Goal: Task Accomplishment & Management: Manage account settings

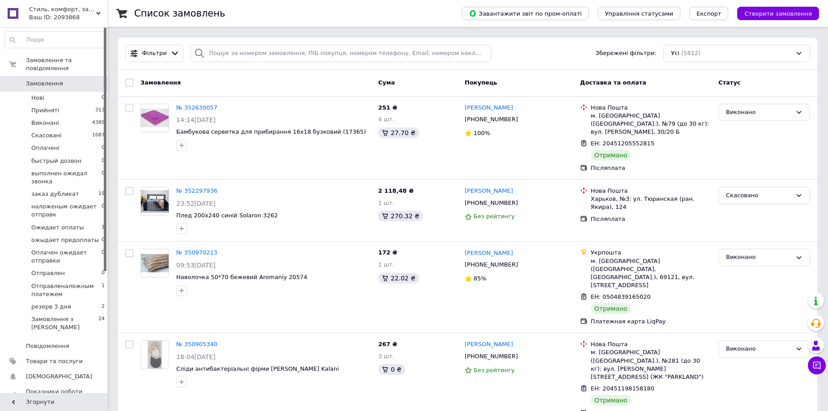
click at [59, 81] on link "Замовлення 0" at bounding box center [55, 83] width 110 height 15
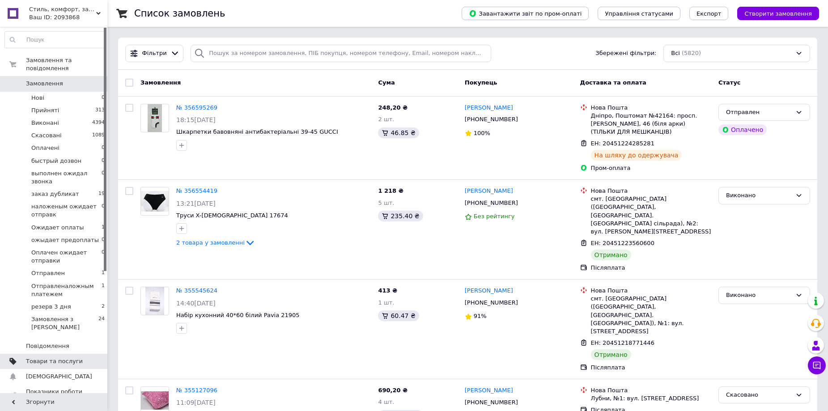
click at [40, 357] on span "Товари та послуги" at bounding box center [54, 361] width 57 height 8
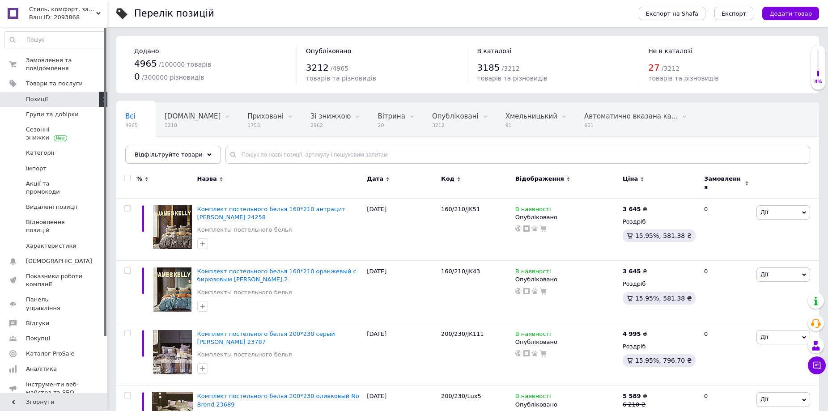
click at [196, 151] on div "Відфільтруйте товари" at bounding box center [173, 155] width 96 height 18
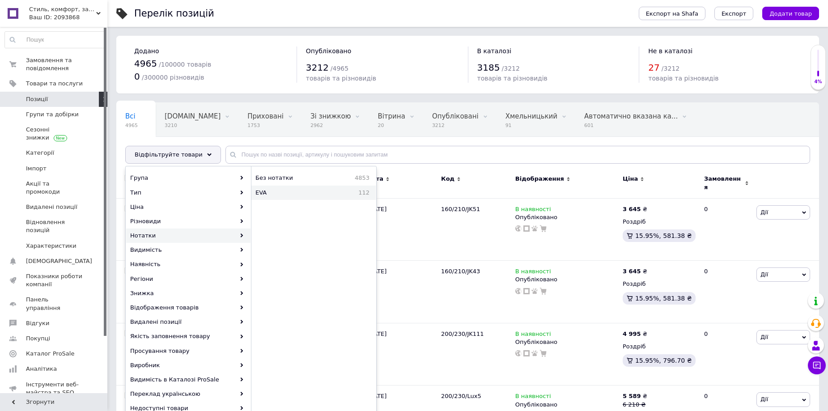
click at [289, 194] on span "EVA" at bounding box center [279, 193] width 48 height 8
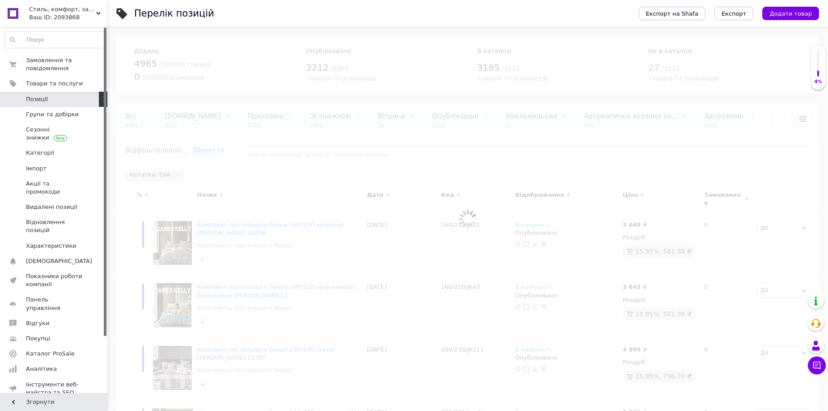
scroll to position [0, 105]
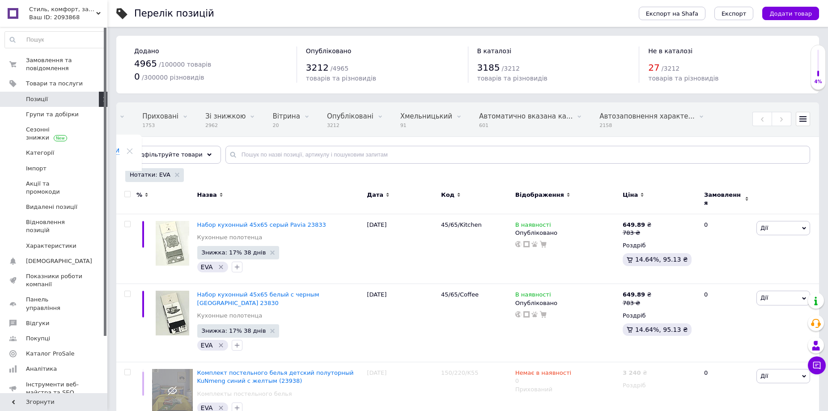
click at [447, 194] on span "Код" at bounding box center [447, 195] width 13 height 8
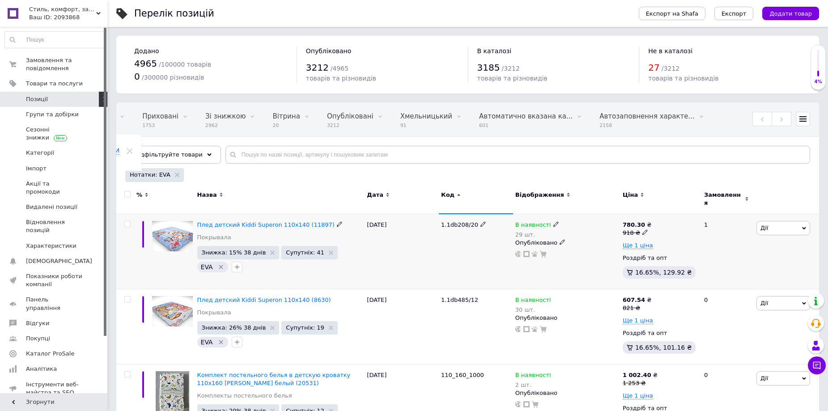
click at [553, 221] on icon at bounding box center [555, 223] width 5 height 5
click at [574, 256] on li "Готово до відправки" at bounding box center [604, 261] width 85 height 13
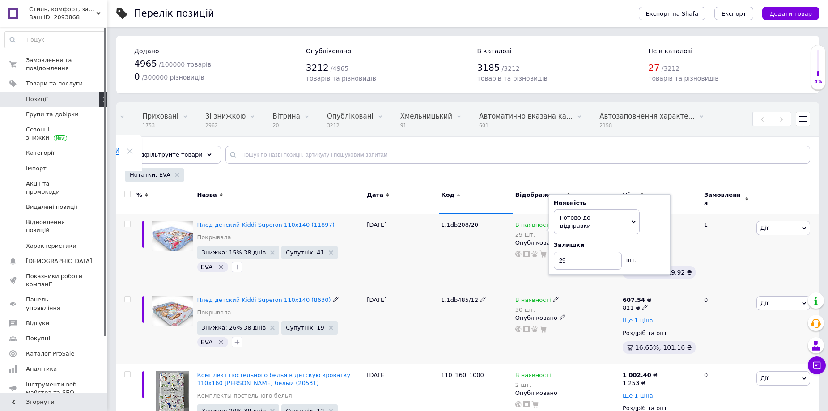
click at [452, 329] on div "1.1db485/12" at bounding box center [476, 326] width 74 height 75
click at [553, 297] on icon at bounding box center [555, 299] width 5 height 5
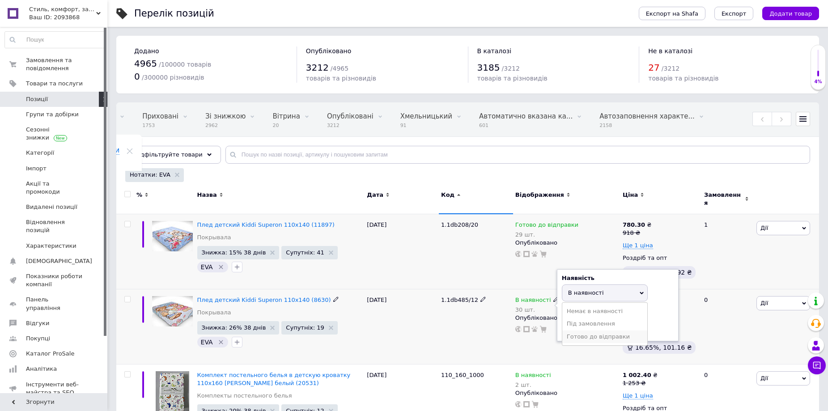
click at [574, 331] on li "Готово до відправки" at bounding box center [604, 337] width 85 height 13
click at [474, 333] on div "1.1db485/12" at bounding box center [476, 326] width 74 height 75
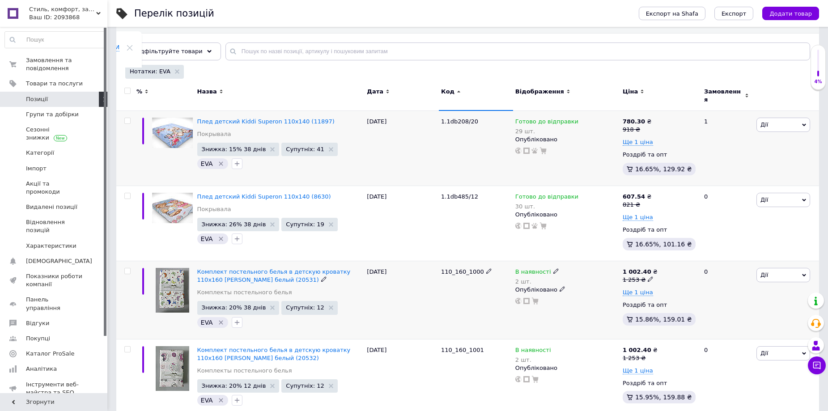
scroll to position [134, 0]
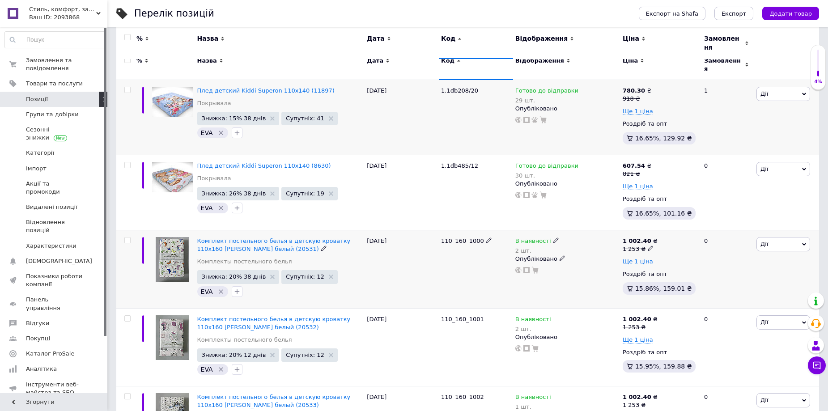
click at [547, 237] on div "В наявності" at bounding box center [537, 241] width 44 height 8
click at [577, 274] on li "Готово до відправки" at bounding box center [604, 278] width 85 height 13
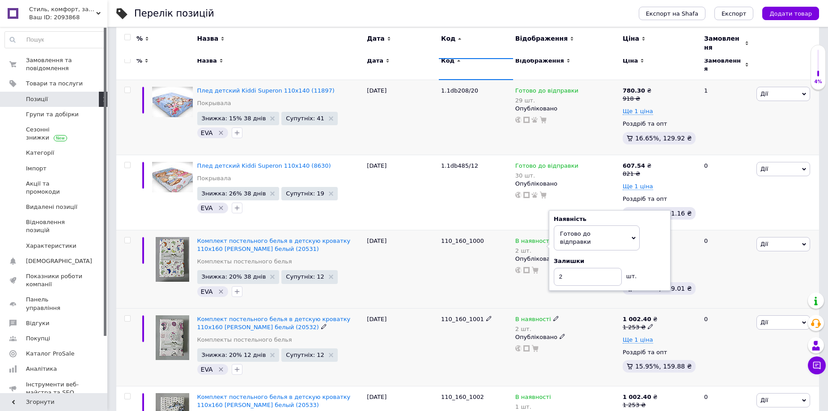
click at [553, 316] on icon at bounding box center [555, 318] width 5 height 5
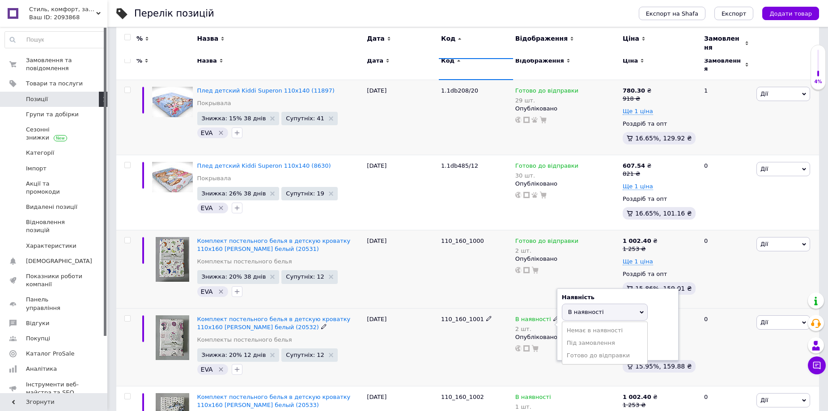
click at [588, 349] on li "Готово до відправки" at bounding box center [604, 355] width 85 height 13
click at [484, 348] on div "110_160_1001" at bounding box center [476, 347] width 74 height 78
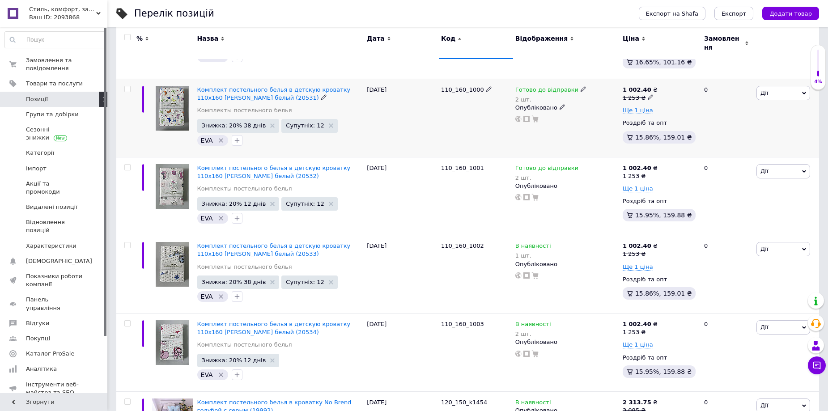
scroll to position [313, 0]
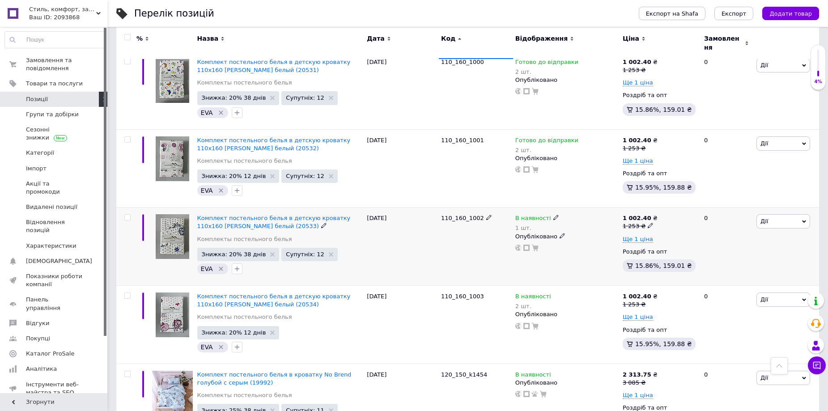
click at [553, 215] on icon at bounding box center [555, 217] width 5 height 5
click at [577, 250] on li "Готово до відправки" at bounding box center [604, 255] width 85 height 13
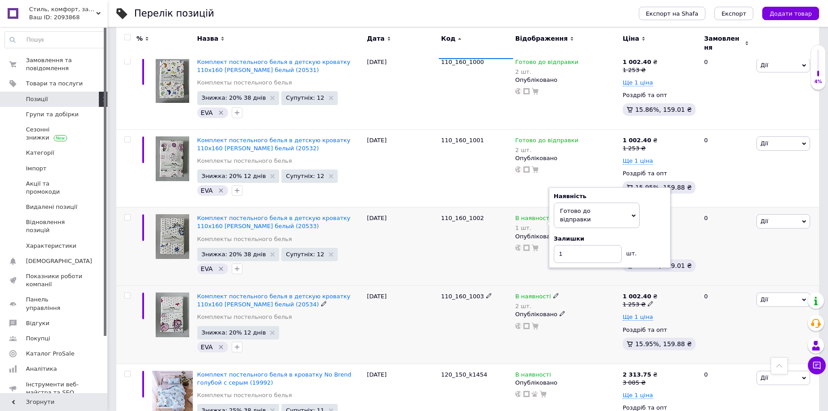
click at [553, 293] on icon at bounding box center [555, 295] width 5 height 5
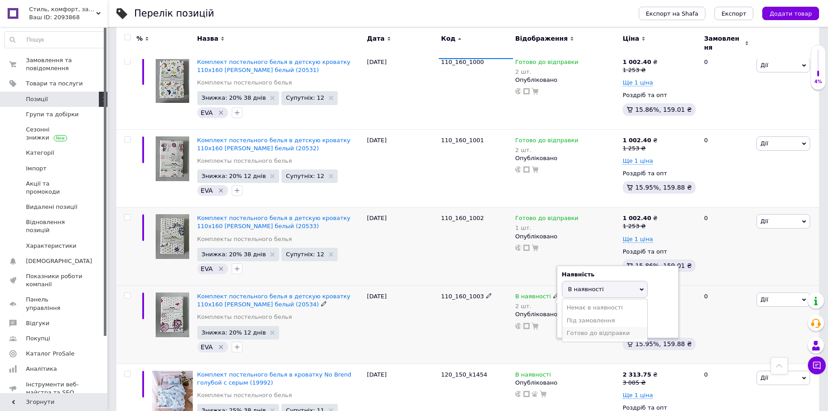
click at [574, 327] on li "Готово до відправки" at bounding box center [604, 333] width 85 height 13
click at [501, 340] on div "110_160_1003" at bounding box center [476, 325] width 74 height 78
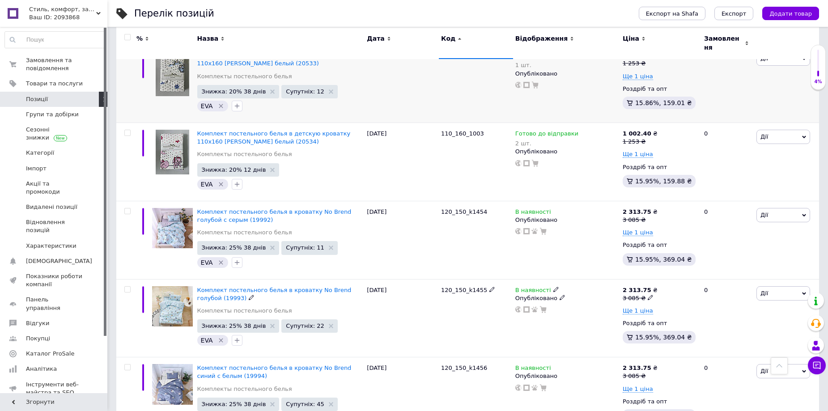
scroll to position [492, 0]
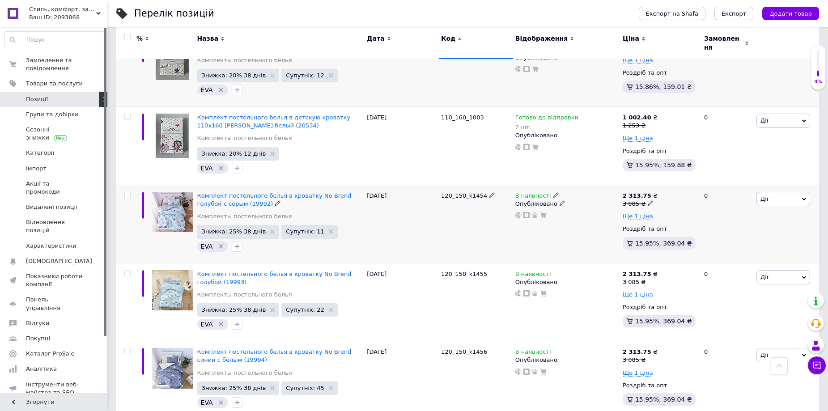
click at [553, 192] on icon at bounding box center [555, 194] width 5 height 5
click at [588, 224] on li "Готово до відправки" at bounding box center [604, 227] width 85 height 13
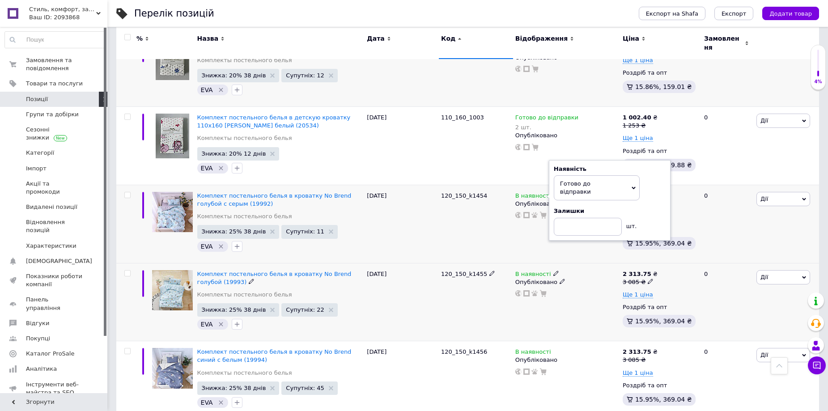
click at [553, 271] on icon at bounding box center [555, 273] width 5 height 5
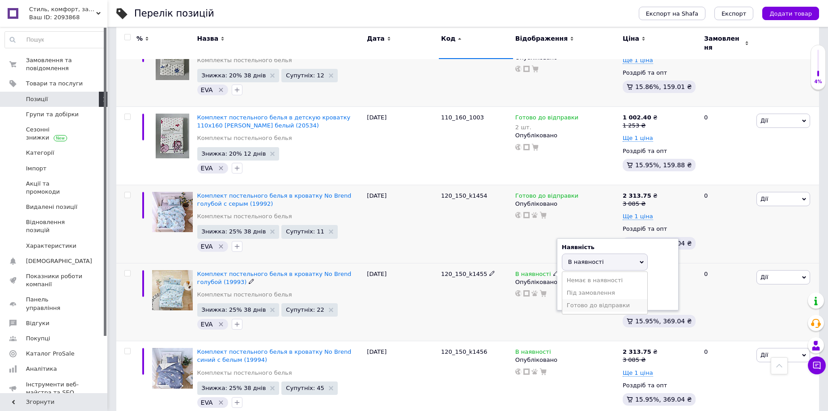
click at [566, 301] on li "Готово до відправки" at bounding box center [604, 305] width 85 height 13
click at [545, 318] on div "В наявності Наявність [PERSON_NAME] до відправки В наявності Немає в наявності …" at bounding box center [566, 302] width 107 height 78
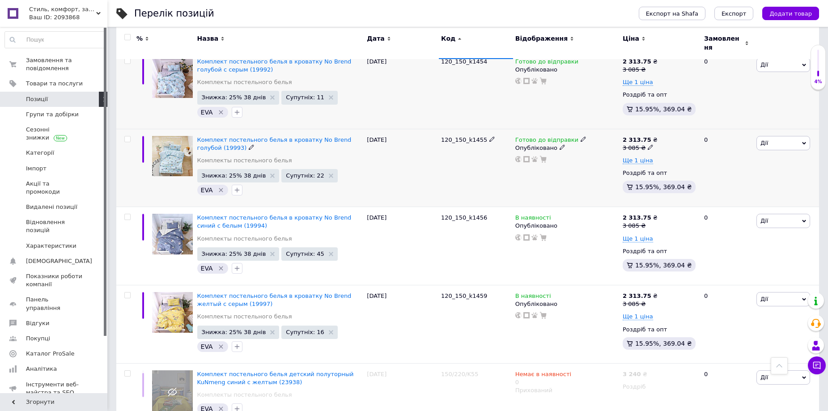
scroll to position [671, 0]
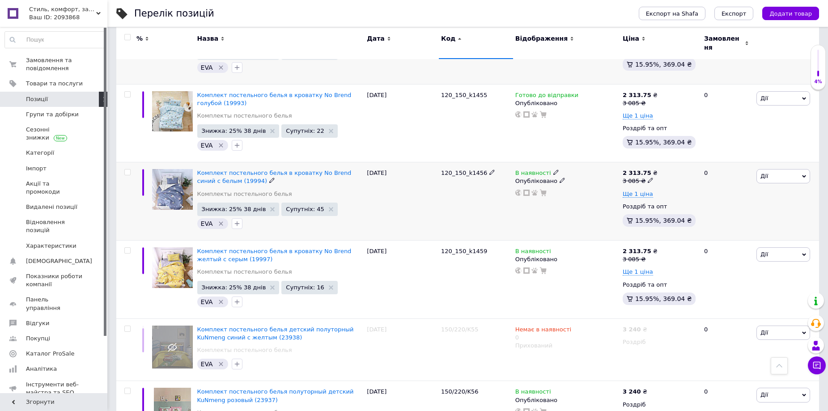
click at [553, 170] on icon at bounding box center [555, 172] width 5 height 5
click at [599, 199] on li "Готово до відправки" at bounding box center [604, 205] width 85 height 13
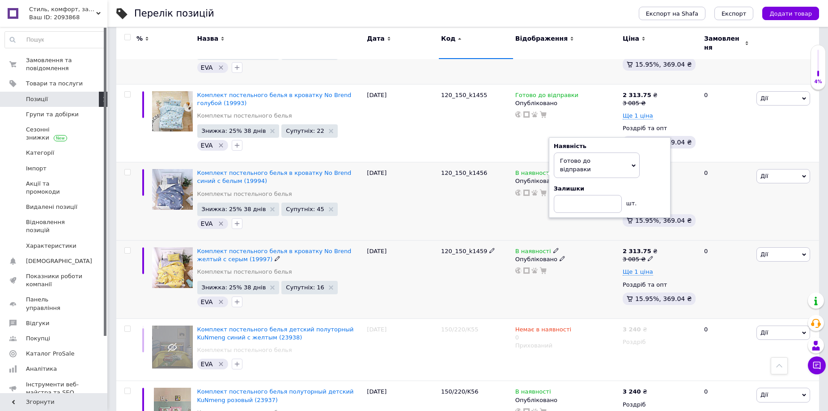
click at [553, 248] on icon at bounding box center [555, 250] width 5 height 5
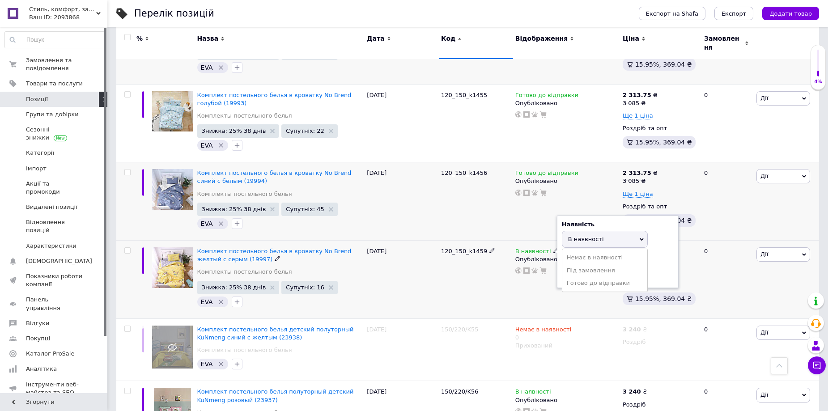
click at [573, 277] on li "Готово до відправки" at bounding box center [604, 283] width 85 height 13
click at [576, 301] on div "В наявності Наявність [PERSON_NAME] до відправки В наявності Немає в наявності …" at bounding box center [566, 280] width 107 height 78
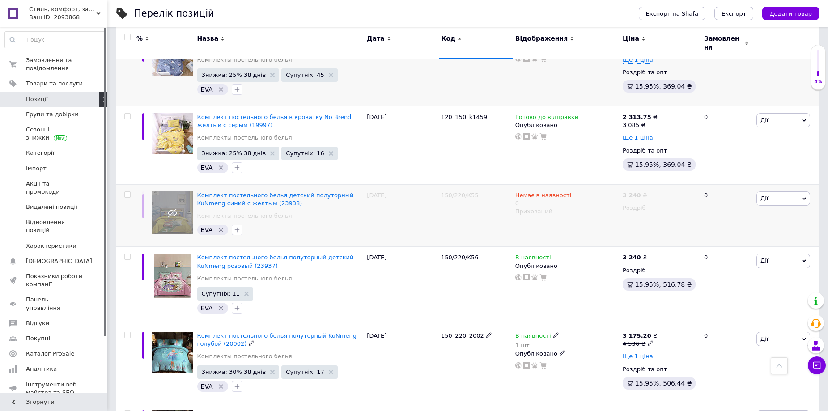
scroll to position [850, 0]
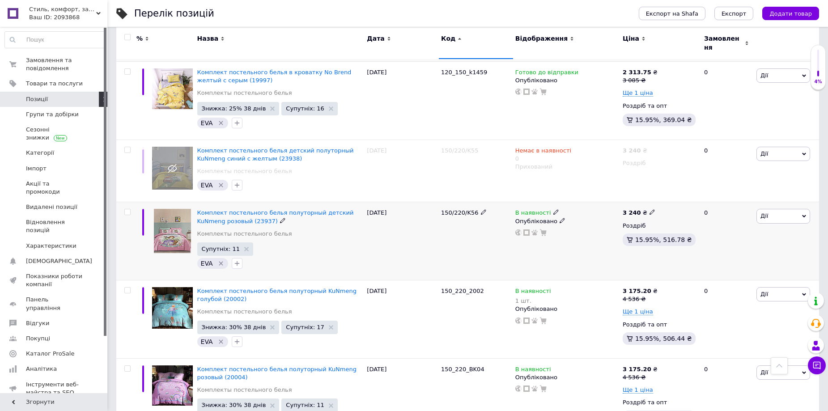
click at [553, 209] on icon at bounding box center [555, 211] width 5 height 5
click at [580, 241] on li "Готово до відправки" at bounding box center [604, 244] width 85 height 13
click at [582, 235] on input at bounding box center [596, 244] width 68 height 18
drag, startPoint x: 476, startPoint y: 204, endPoint x: 442, endPoint y: 207, distance: 33.7
click at [442, 209] on div "150/220/K56" at bounding box center [476, 213] width 70 height 8
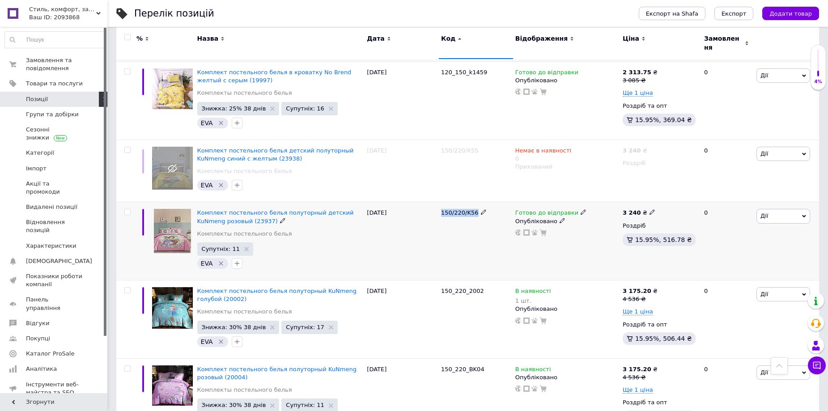
copy span "150/220/K56"
click at [571, 210] on div "Готово до відправки" at bounding box center [550, 213] width 71 height 8
click at [692, 225] on div "Залишки" at bounding box center [642, 229] width 112 height 8
click at [629, 235] on input at bounding box center [620, 244] width 68 height 18
type input "2"
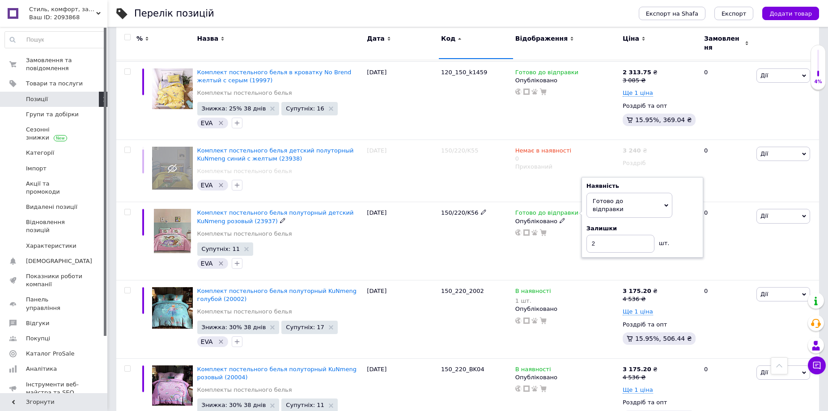
click at [429, 252] on div "[DATE]" at bounding box center [402, 241] width 74 height 78
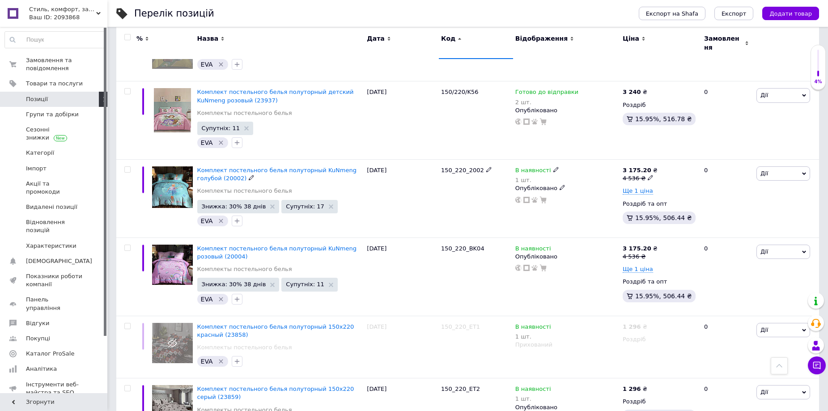
scroll to position [984, 0]
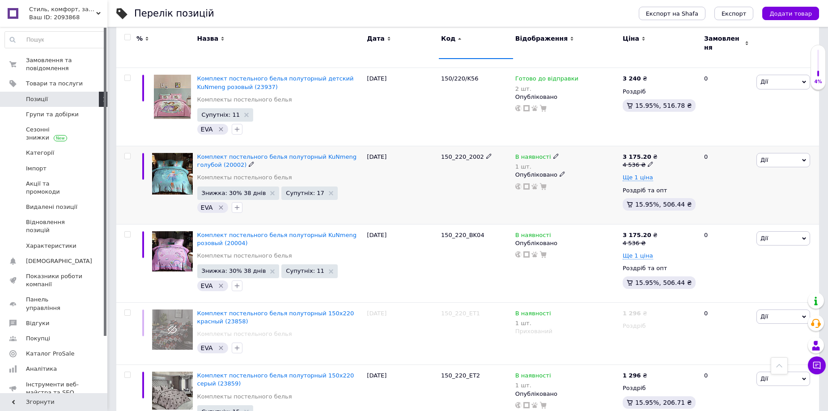
click at [553, 154] on use at bounding box center [555, 156] width 5 height 5
click at [586, 188] on li "Готово до відправки" at bounding box center [604, 193] width 85 height 13
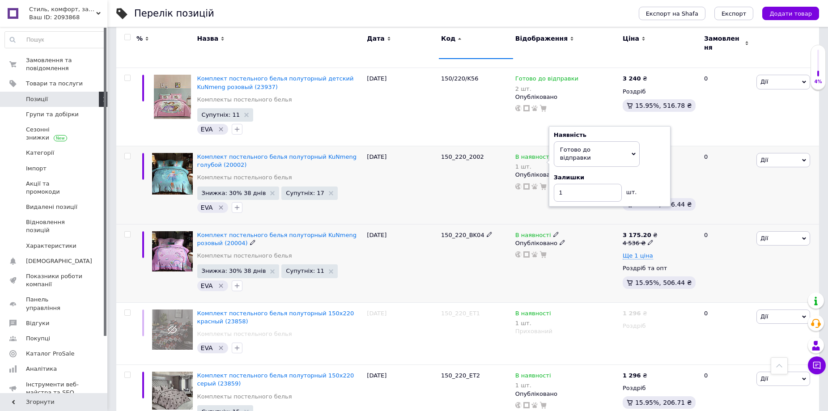
click at [541, 232] on span "В наявності" at bounding box center [533, 236] width 36 height 9
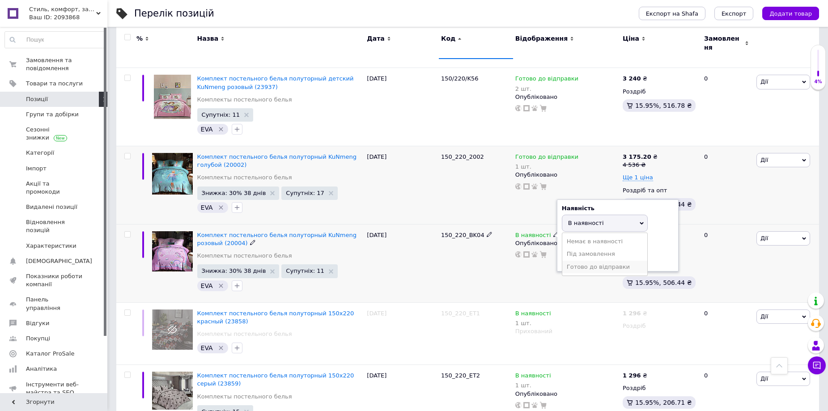
drag, startPoint x: 578, startPoint y: 259, endPoint x: 586, endPoint y: 259, distance: 7.2
click at [579, 261] on li "Готово до відправки" at bounding box center [604, 267] width 85 height 13
click at [560, 281] on div "В наявності Наявність [PERSON_NAME] до відправки В наявності Немає в наявності …" at bounding box center [566, 263] width 107 height 78
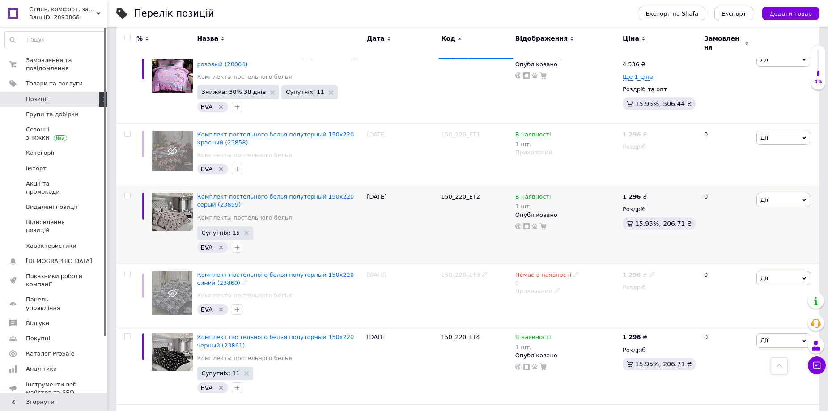
scroll to position [1208, 0]
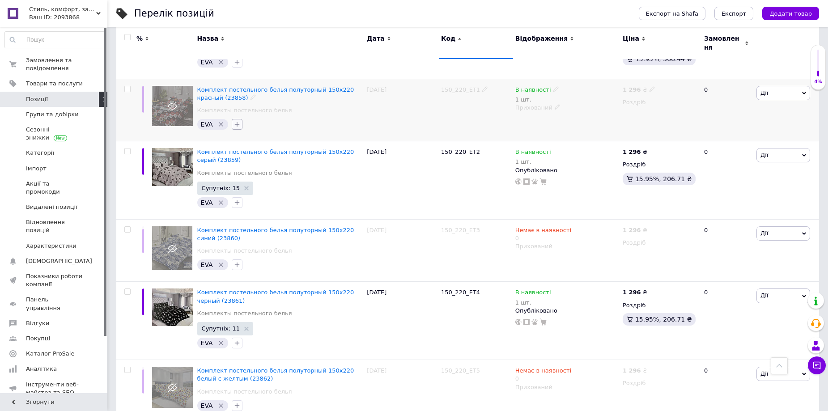
drag, startPoint x: 217, startPoint y: 118, endPoint x: 232, endPoint y: 117, distance: 14.8
click at [218, 121] on icon "Видалити мітку" at bounding box center [220, 124] width 7 height 7
click at [553, 149] on icon at bounding box center [555, 151] width 5 height 5
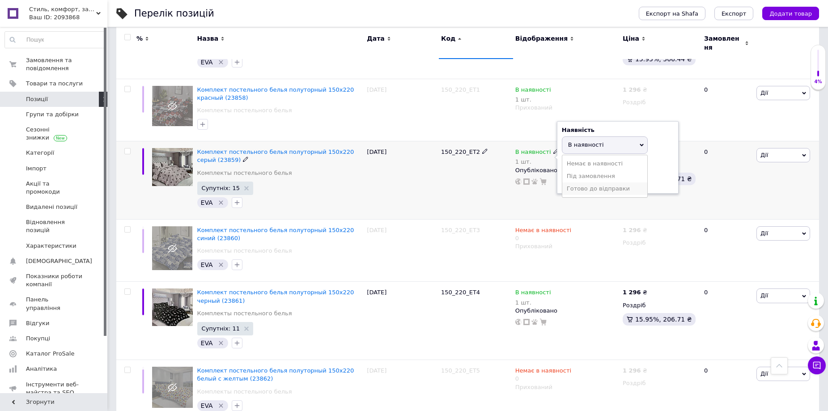
click at [576, 183] on li "Готово до відправки" at bounding box center [604, 189] width 85 height 13
click at [423, 189] on div "[DATE]" at bounding box center [402, 180] width 74 height 78
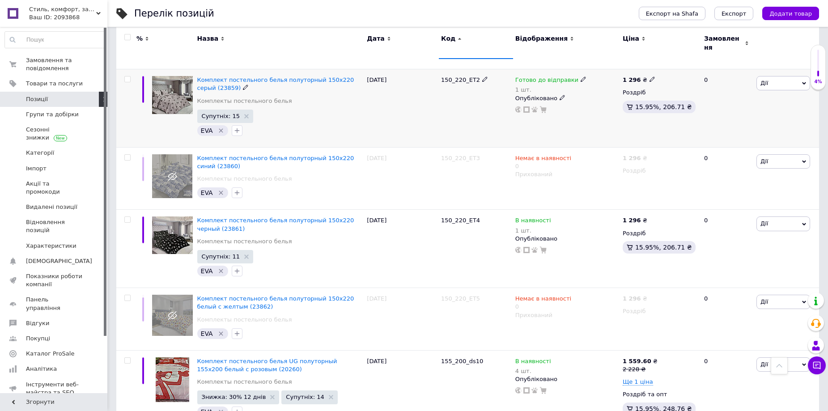
scroll to position [1297, 0]
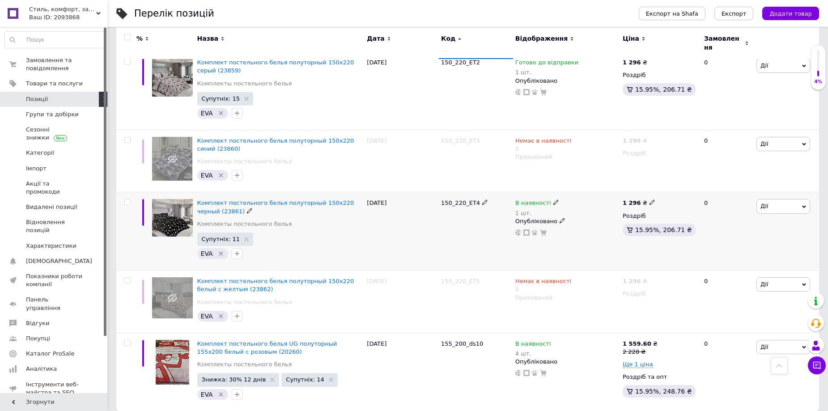
click at [553, 200] on icon at bounding box center [555, 202] width 5 height 5
click at [570, 236] on li "Готово до відправки" at bounding box center [604, 240] width 85 height 13
click at [440, 234] on div "150_220_ЕT4" at bounding box center [476, 231] width 74 height 78
click at [284, 200] on span "Комплект постельного белья полуторный 150х220 черный (23861)" at bounding box center [275, 207] width 157 height 15
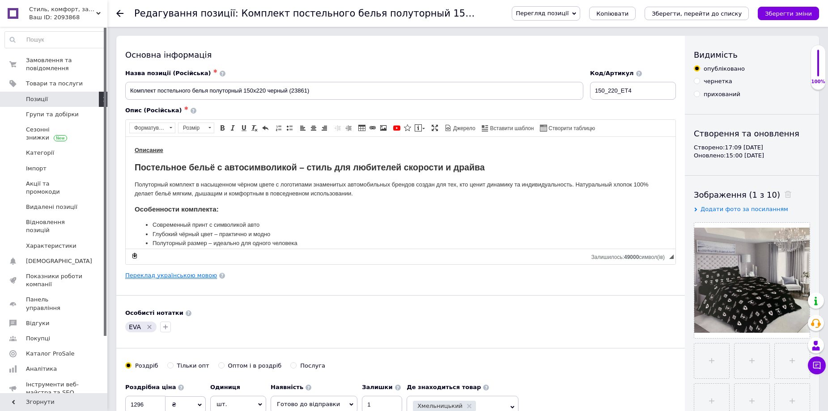
click at [179, 272] on link "Переклад українською мовою" at bounding box center [171, 275] width 92 height 7
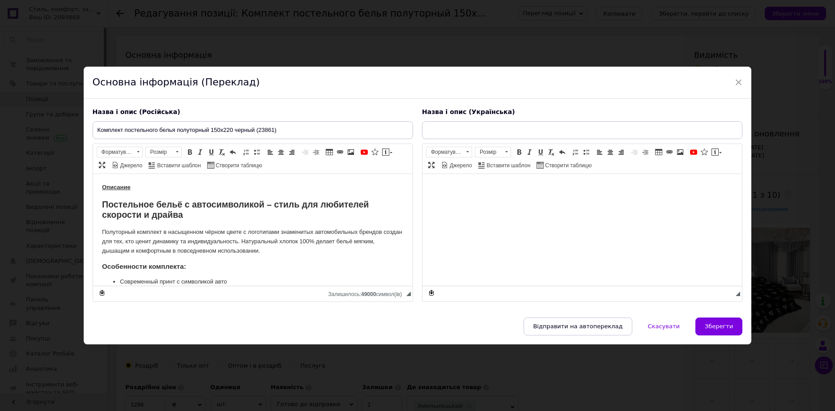
type input "Комплект постільної білизни полуторний 150х220 чорний (23861)"
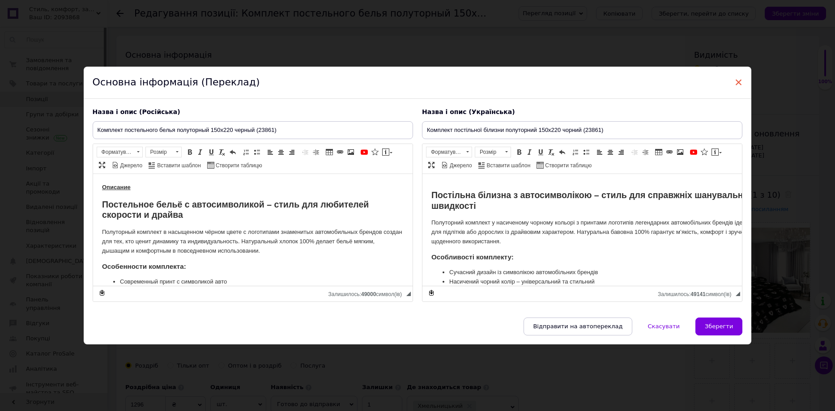
click at [739, 83] on span "×" at bounding box center [739, 82] width 8 height 15
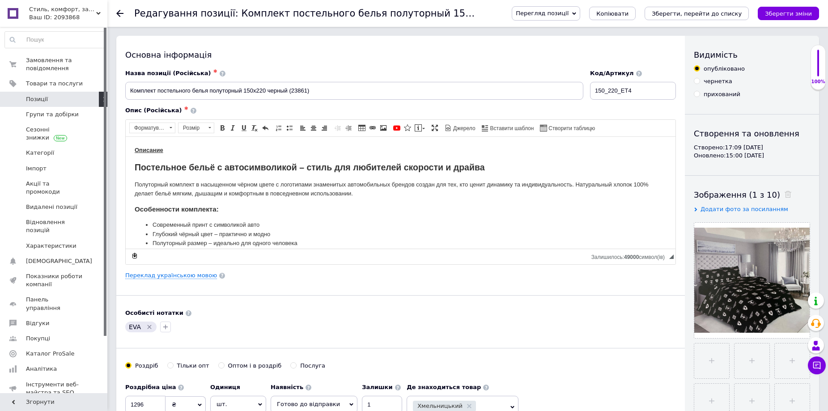
click at [119, 13] on icon at bounding box center [119, 13] width 7 height 7
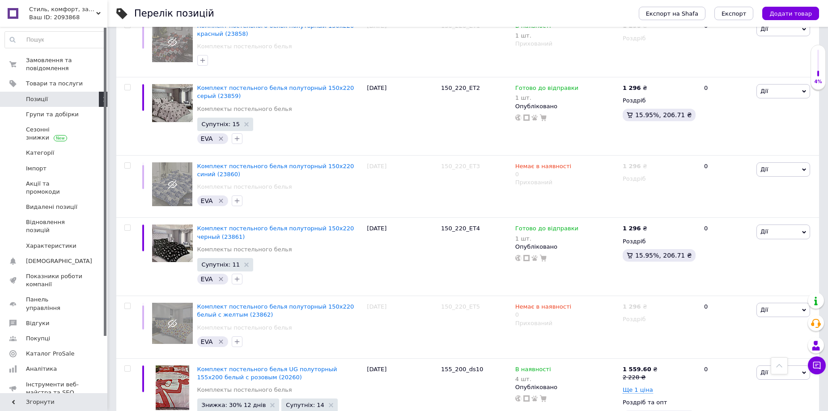
scroll to position [1329, 0]
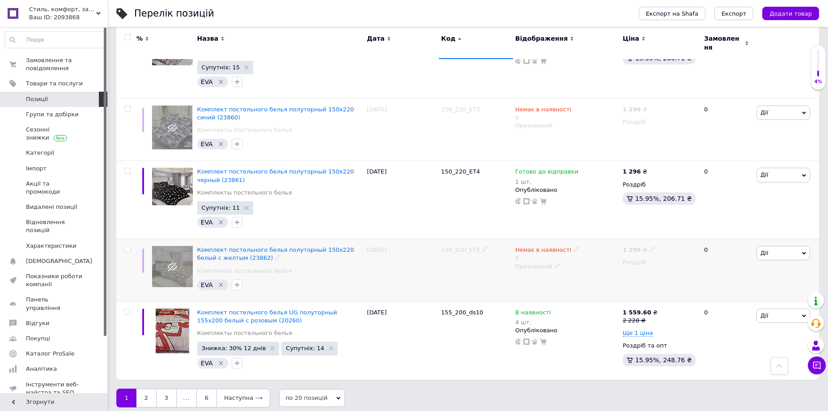
click at [219, 281] on icon "Видалити мітку" at bounding box center [220, 284] width 7 height 7
click at [553, 310] on use at bounding box center [555, 312] width 5 height 5
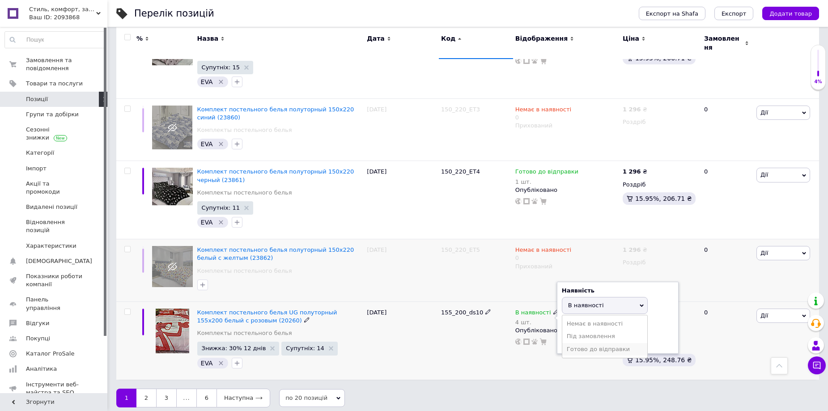
click at [580, 343] on li "Готово до відправки" at bounding box center [604, 349] width 85 height 13
click at [144, 391] on link "2" at bounding box center [146, 398] width 20 height 19
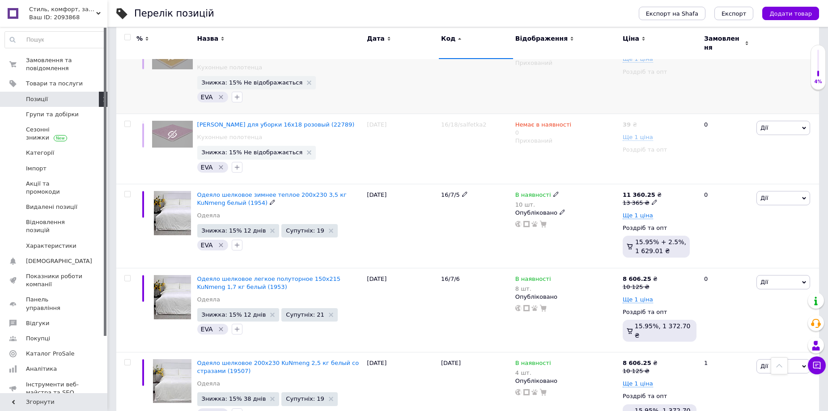
scroll to position [313, 0]
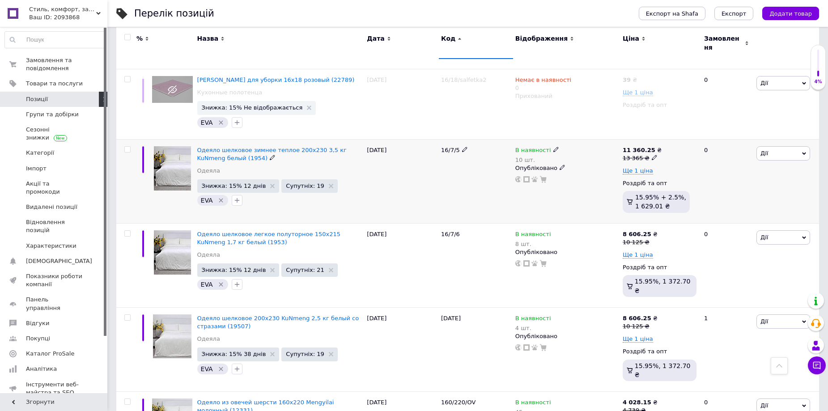
click at [553, 147] on icon at bounding box center [555, 149] width 5 height 5
click at [576, 180] on li "Готово до відправки" at bounding box center [604, 186] width 85 height 13
click at [505, 181] on div "16/7/5" at bounding box center [476, 181] width 74 height 84
click at [581, 147] on icon at bounding box center [583, 149] width 5 height 5
click at [688, 166] on div "Залишки" at bounding box center [642, 170] width 112 height 8
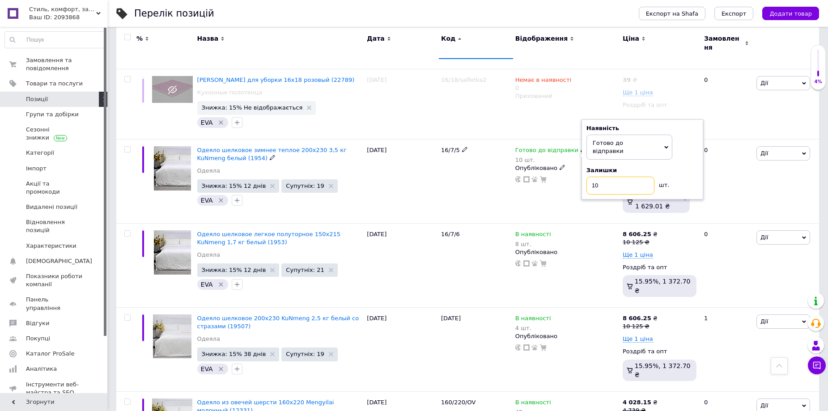
click at [628, 177] on input "10" at bounding box center [620, 186] width 68 height 18
type input "9"
click at [428, 242] on div "[DATE]" at bounding box center [402, 265] width 74 height 84
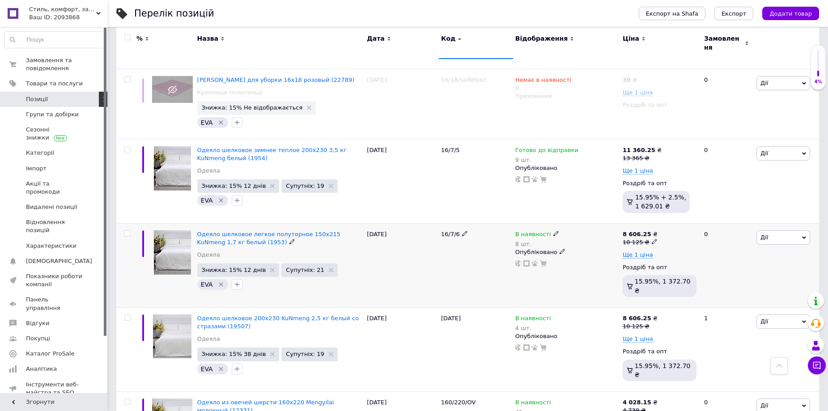
click at [553, 231] on use at bounding box center [555, 233] width 5 height 5
click at [609, 264] on li "Готово до відправки" at bounding box center [604, 270] width 85 height 13
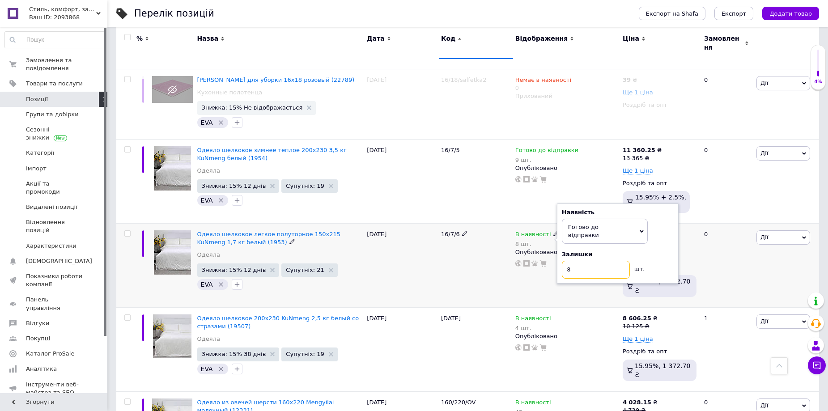
click at [595, 261] on input "8" at bounding box center [596, 270] width 68 height 18
type input "7"
click at [468, 247] on div "16/7/6" at bounding box center [476, 265] width 74 height 84
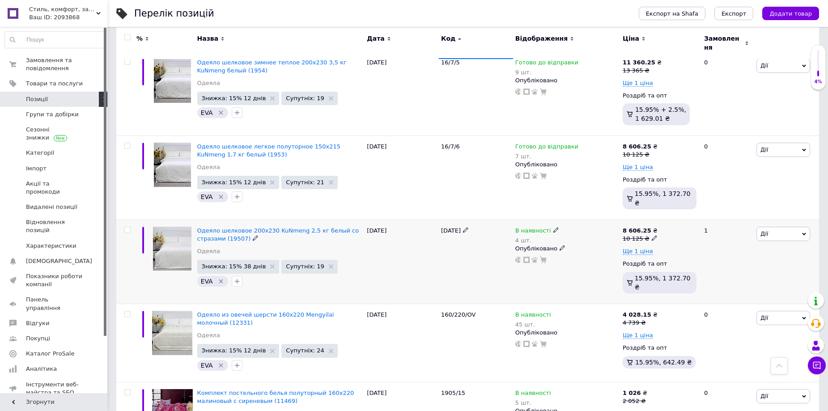
scroll to position [403, 0]
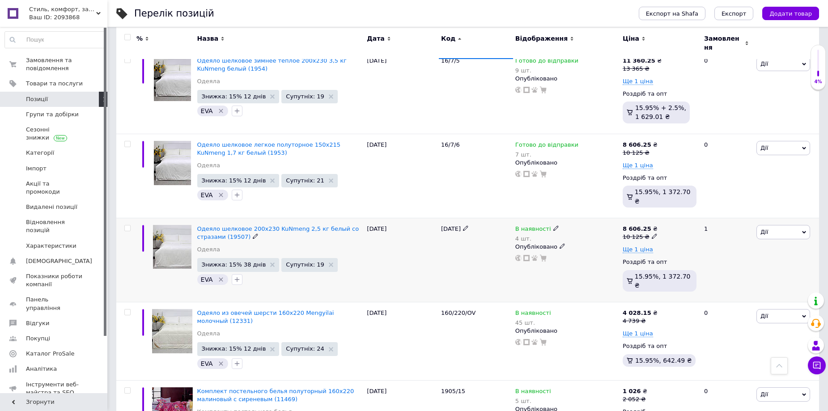
click at [553, 225] on icon at bounding box center [555, 227] width 5 height 5
click at [620, 259] on li "Готово до відправки" at bounding box center [604, 265] width 85 height 13
click at [471, 254] on div "[DATE]" at bounding box center [476, 260] width 74 height 84
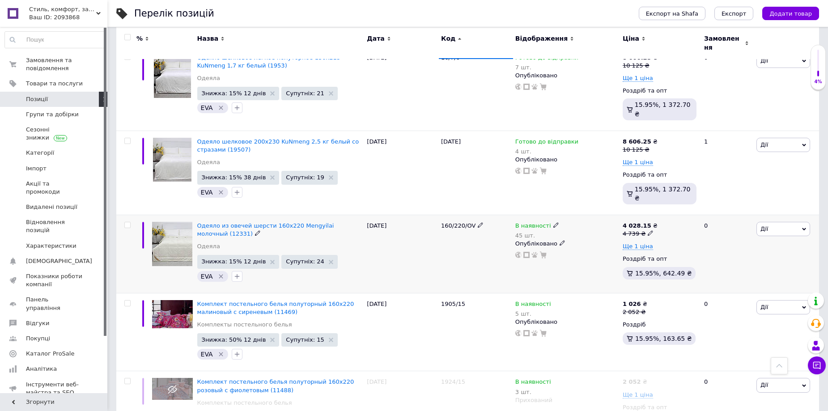
scroll to position [492, 0]
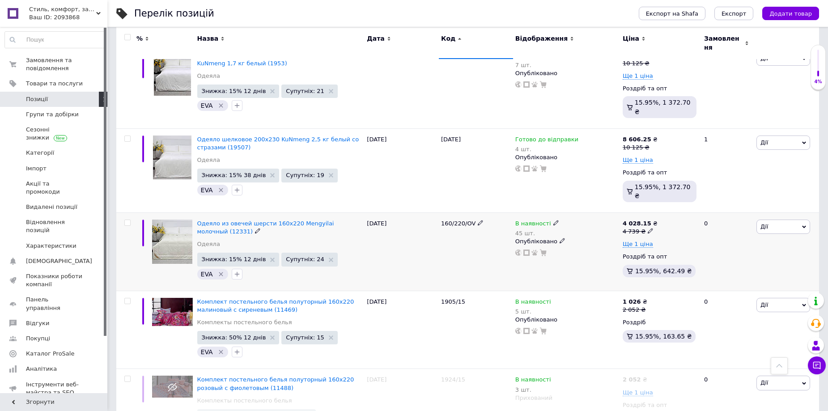
click at [553, 221] on use at bounding box center [555, 223] width 5 height 5
click at [578, 254] on li "Готово до відправки" at bounding box center [604, 260] width 85 height 13
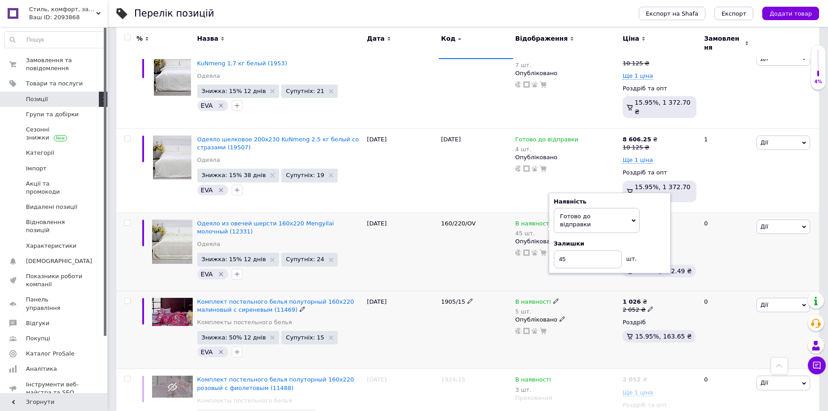
click at [571, 316] on div "Опубліковано" at bounding box center [566, 320] width 103 height 8
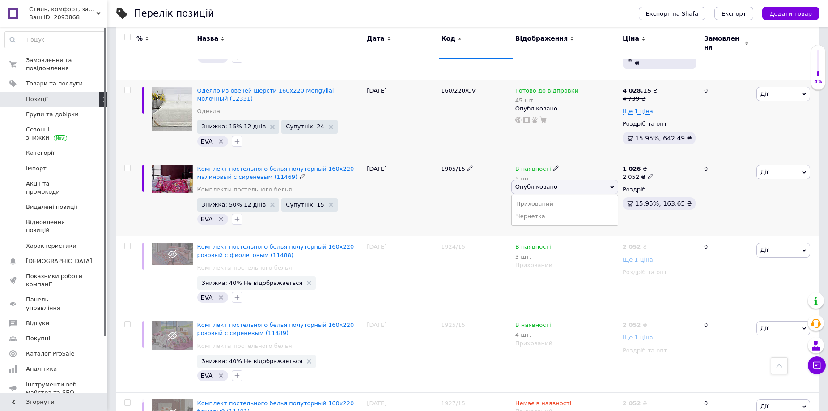
scroll to position [626, 0]
click at [459, 178] on div "1905/15" at bounding box center [476, 196] width 74 height 78
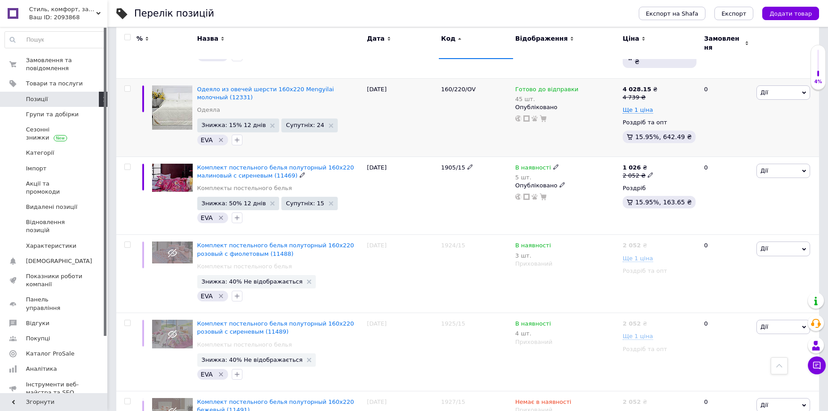
click at [553, 164] on icon at bounding box center [555, 166] width 5 height 5
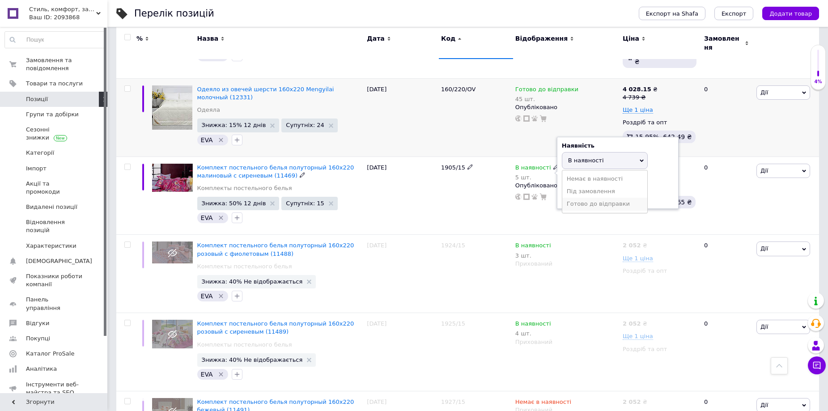
click at [581, 198] on li "Готово до відправки" at bounding box center [604, 204] width 85 height 13
click at [582, 194] on input "5" at bounding box center [596, 203] width 68 height 18
type input "3"
click at [470, 178] on div "1905/15" at bounding box center [476, 196] width 74 height 78
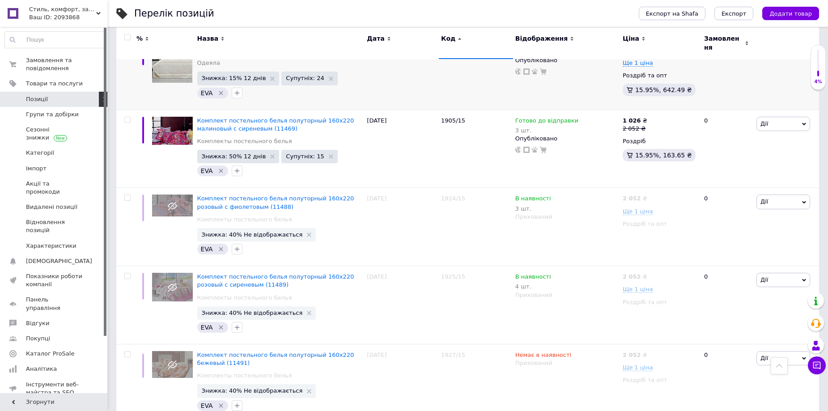
scroll to position [671, 0]
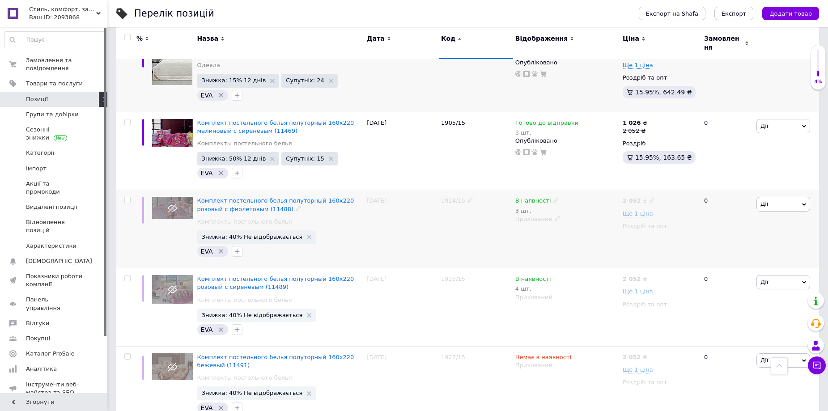
click at [553, 197] on icon at bounding box center [555, 199] width 5 height 5
click at [599, 206] on li "Немає в наявності" at bounding box center [604, 212] width 85 height 13
click at [595, 220] on input "3" at bounding box center [596, 229] width 68 height 18
type input "0"
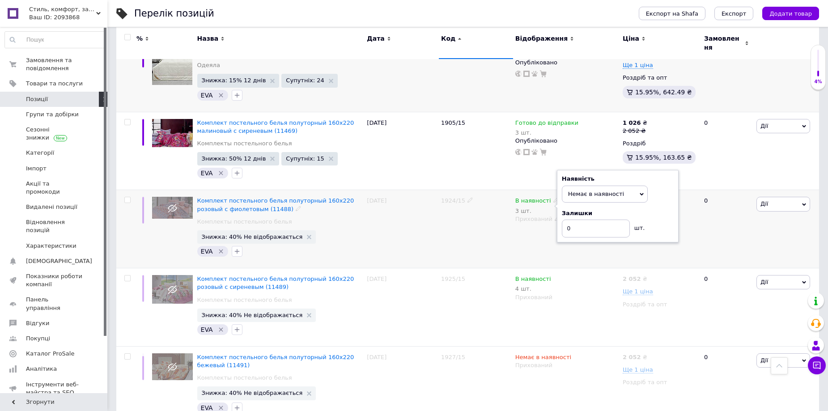
click at [491, 211] on div "1924/15" at bounding box center [476, 229] width 74 height 78
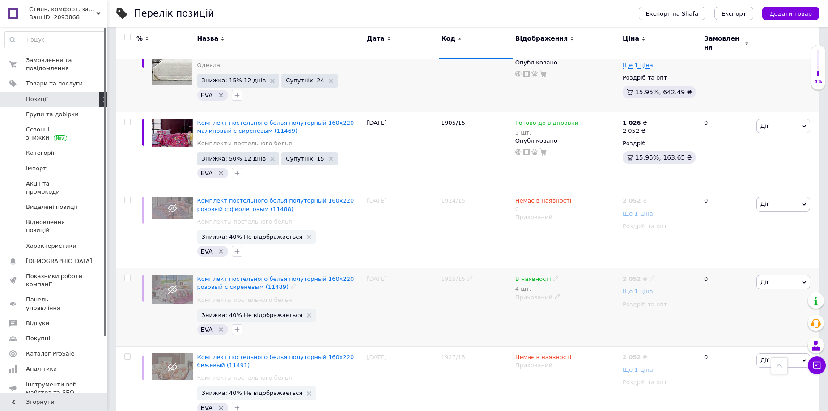
click at [553, 276] on icon at bounding box center [555, 278] width 5 height 5
click at [590, 285] on li "Немає в наявності" at bounding box center [604, 291] width 85 height 13
click at [585, 298] on input "4" at bounding box center [596, 307] width 68 height 18
type input "0"
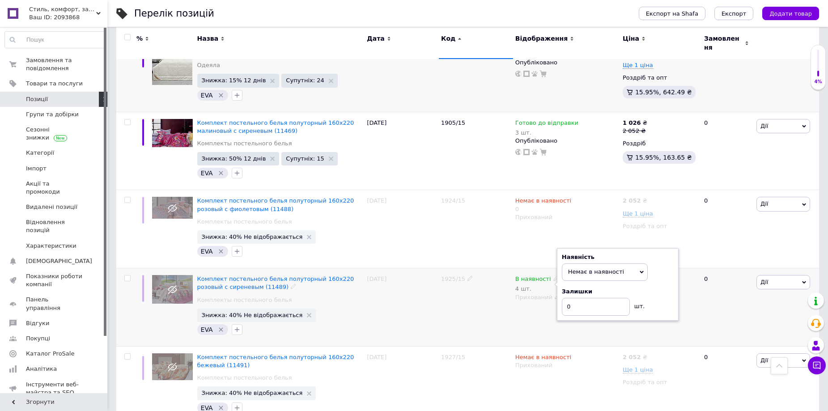
click at [480, 276] on div "1925/15" at bounding box center [476, 307] width 74 height 78
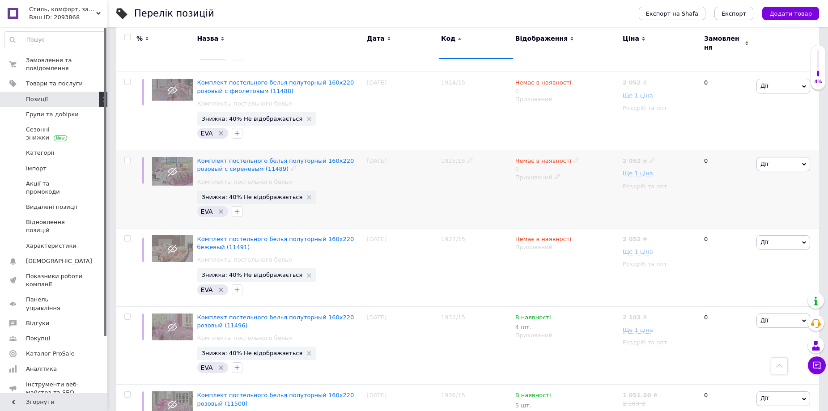
scroll to position [805, 0]
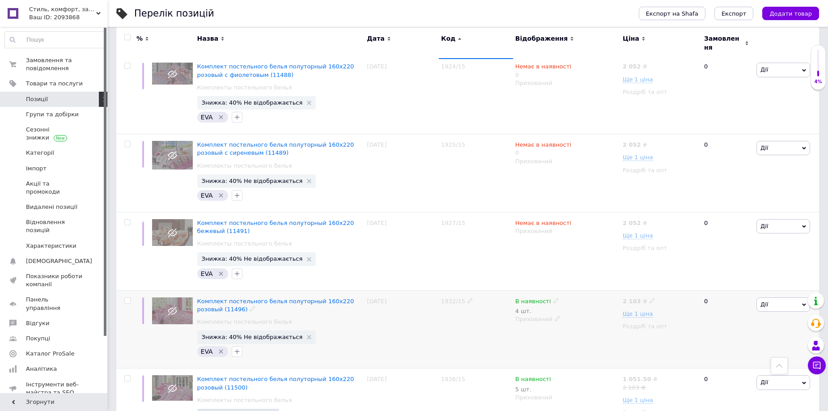
click at [554, 297] on div "В наявності 4 шт." at bounding box center [566, 306] width 103 height 18
click at [553, 298] on icon at bounding box center [555, 300] width 5 height 5
click at [588, 306] on li "Немає в наявності" at bounding box center [604, 312] width 85 height 13
click at [577, 320] on input "4" at bounding box center [596, 329] width 68 height 18
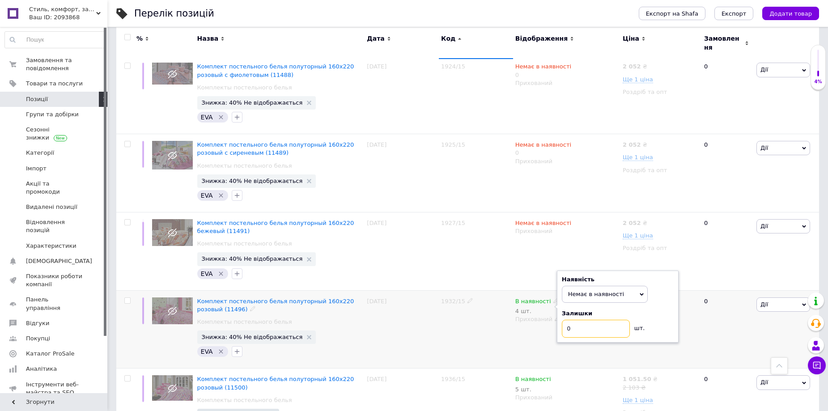
type input "0"
click at [517, 302] on div "В наявності 4 шт. Наявність Немає в наявності В наявності Під замовлення Готово…" at bounding box center [566, 329] width 107 height 78
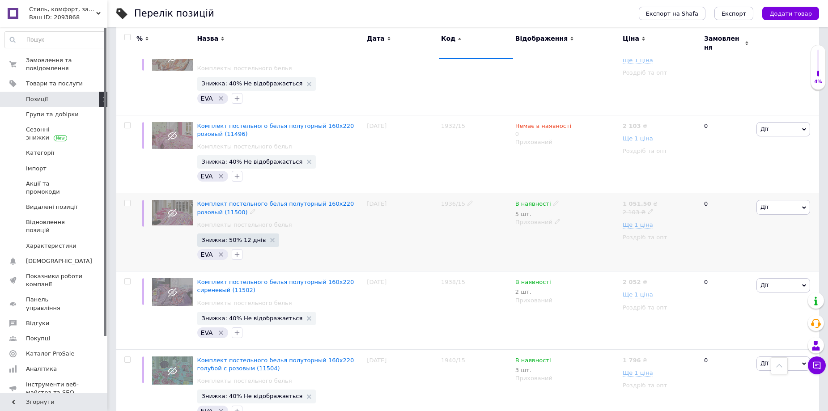
scroll to position [984, 0]
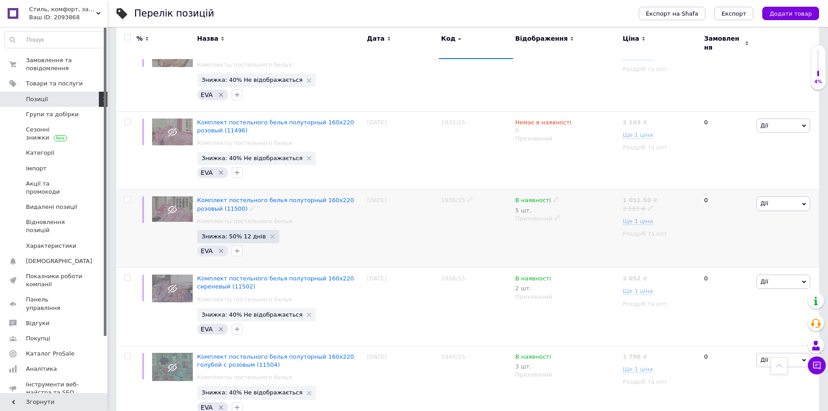
click at [553, 197] on icon at bounding box center [555, 199] width 5 height 5
click at [589, 206] on li "Немає в наявності" at bounding box center [604, 212] width 85 height 13
click at [579, 219] on input "5" at bounding box center [596, 228] width 68 height 18
type input "0"
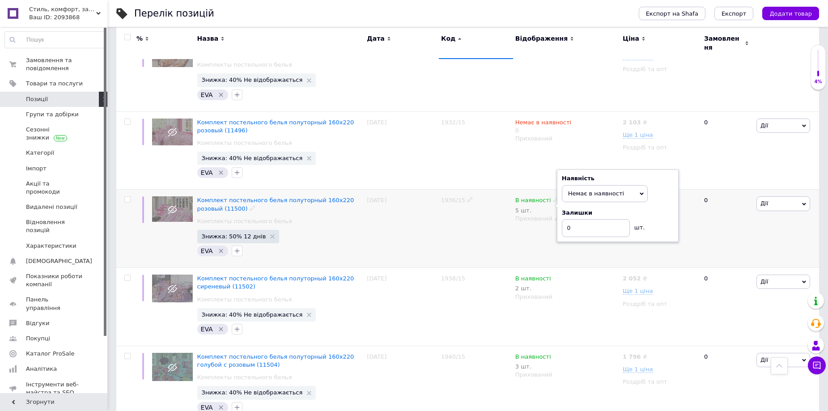
click at [489, 211] on div "1936/15" at bounding box center [476, 229] width 74 height 78
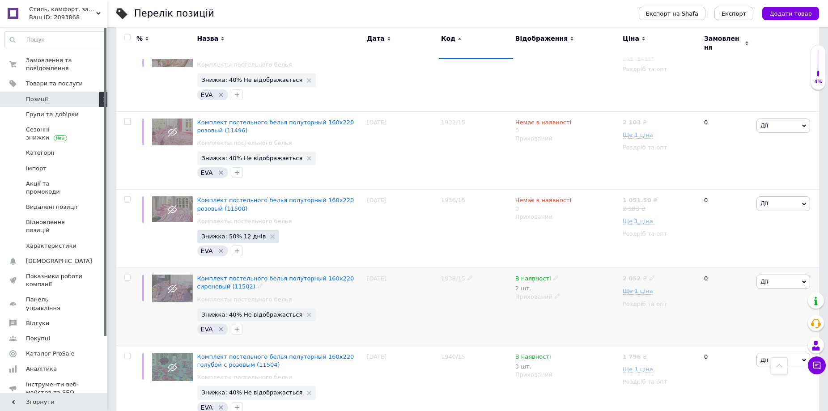
click at [536, 275] on span "В наявності" at bounding box center [533, 279] width 36 height 9
click at [574, 284] on li "Немає в наявності" at bounding box center [604, 290] width 85 height 13
click at [571, 297] on input "2" at bounding box center [596, 306] width 68 height 18
type input "0"
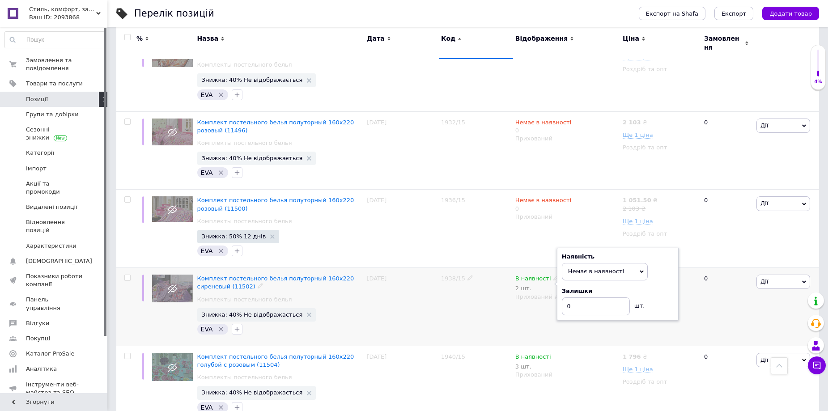
click at [506, 271] on div "1938/15" at bounding box center [476, 307] width 74 height 78
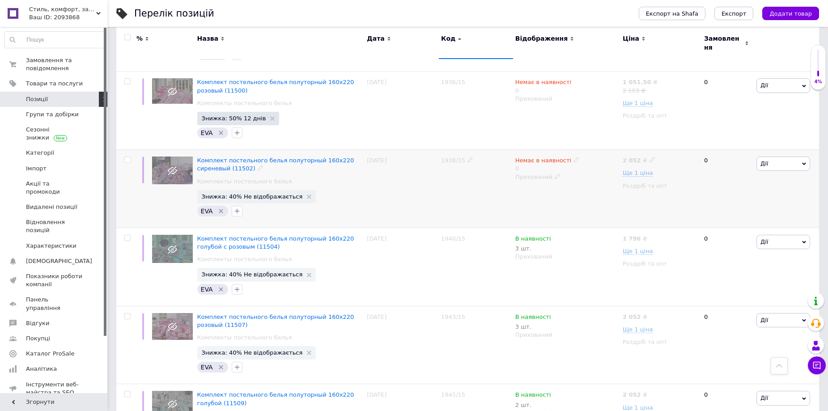
scroll to position [1118, 0]
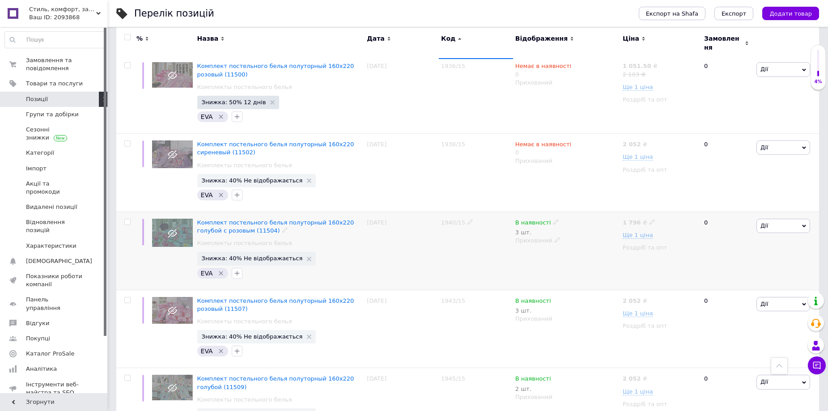
click at [553, 219] on icon at bounding box center [555, 221] width 5 height 5
click at [583, 228] on li "Немає в наявності" at bounding box center [604, 234] width 85 height 13
click at [581, 241] on input "3" at bounding box center [596, 250] width 68 height 18
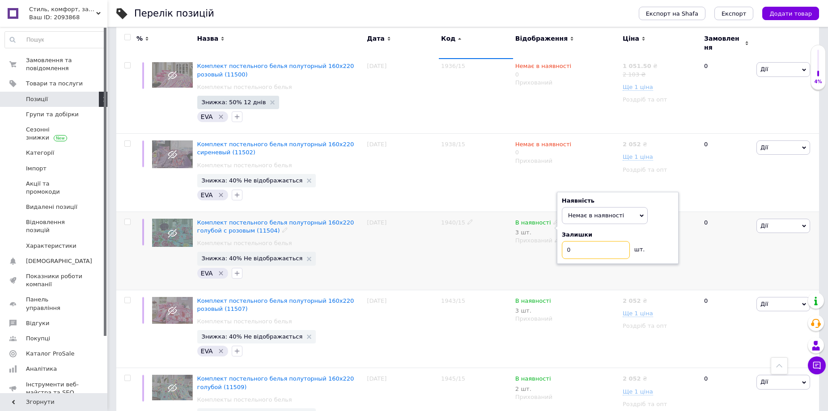
type input "0"
click at [509, 232] on div "1940/15" at bounding box center [476, 251] width 74 height 78
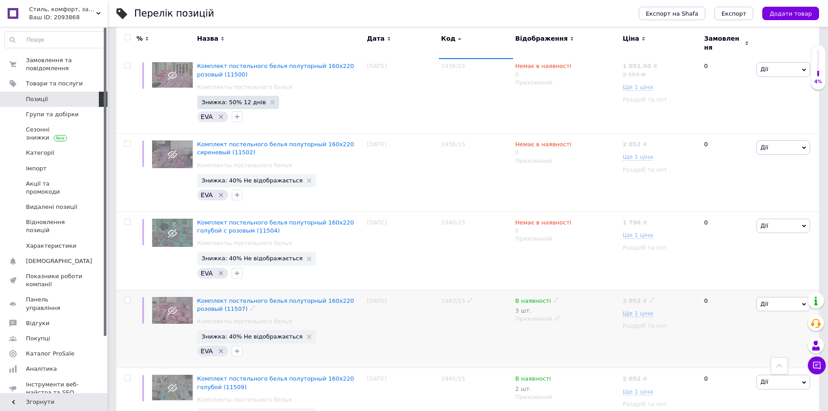
click at [545, 297] on span "В наявності" at bounding box center [533, 301] width 36 height 9
click at [574, 306] on li "Немає в наявності" at bounding box center [604, 312] width 85 height 13
click at [597, 319] on input "3" at bounding box center [596, 328] width 68 height 18
click at [596, 319] on input "3" at bounding box center [596, 328] width 68 height 18
type input "0"
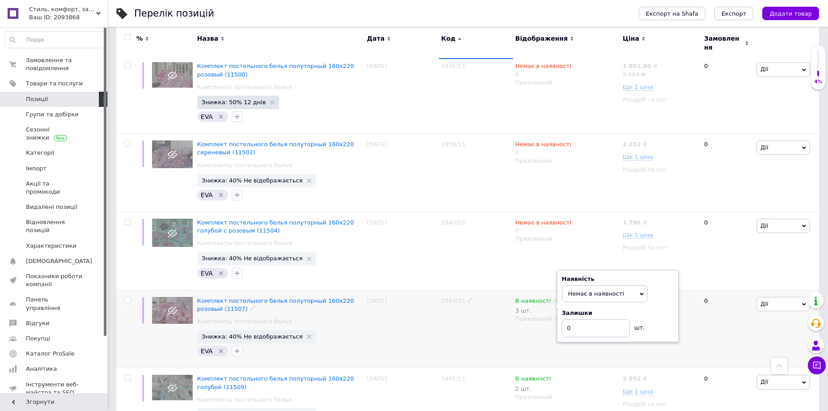
click at [494, 292] on div "1943/15" at bounding box center [476, 329] width 74 height 78
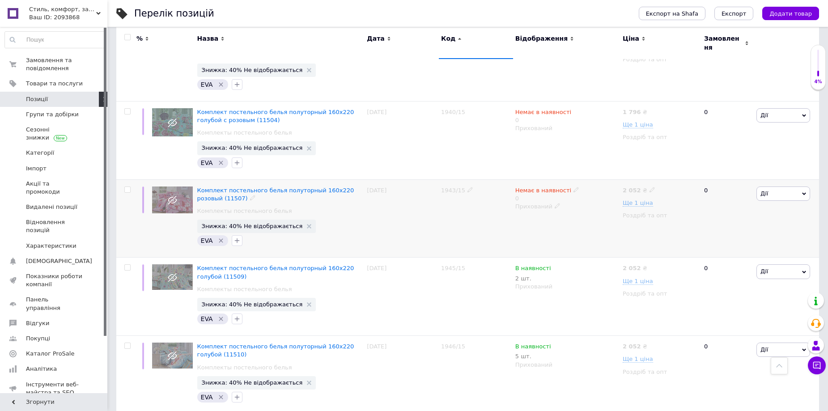
scroll to position [1253, 0]
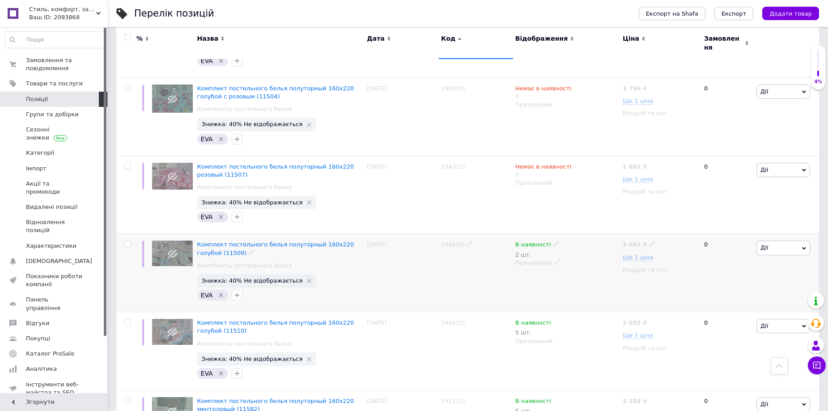
click at [543, 241] on span "В наявності" at bounding box center [533, 245] width 36 height 9
click at [587, 250] on li "Немає в наявності" at bounding box center [604, 256] width 85 height 13
click at [586, 263] on input "2" at bounding box center [596, 272] width 68 height 18
type input "0"
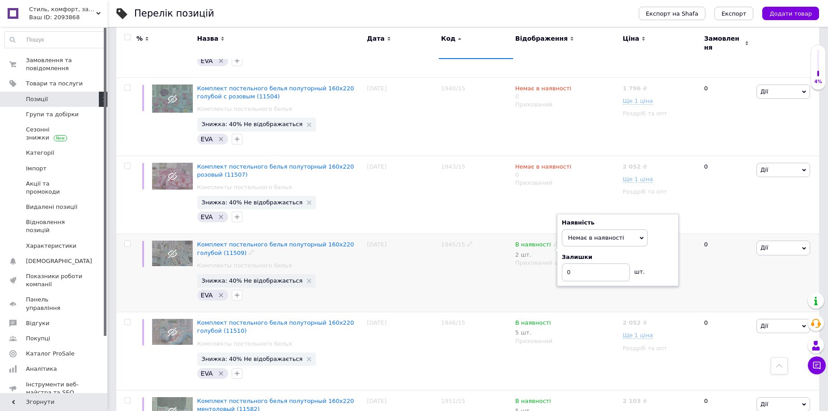
click at [486, 234] on div "1945/15" at bounding box center [476, 273] width 74 height 78
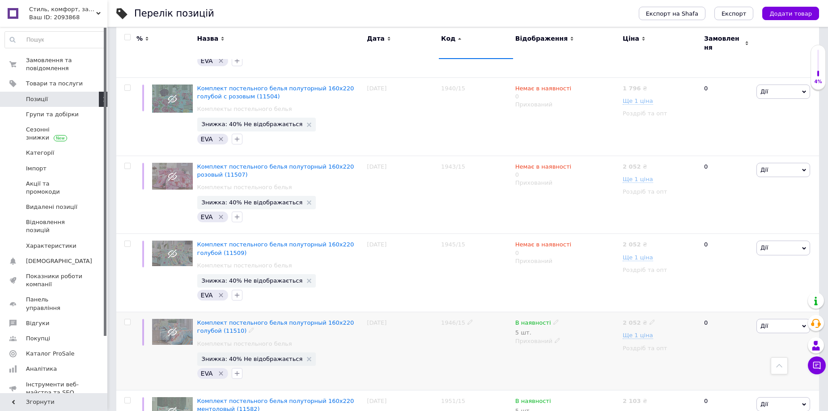
click at [536, 319] on span "В наявності" at bounding box center [533, 323] width 36 height 9
click at [570, 328] on li "Немає в наявності" at bounding box center [604, 334] width 85 height 13
click at [578, 342] on input "5" at bounding box center [596, 351] width 68 height 18
type input "0"
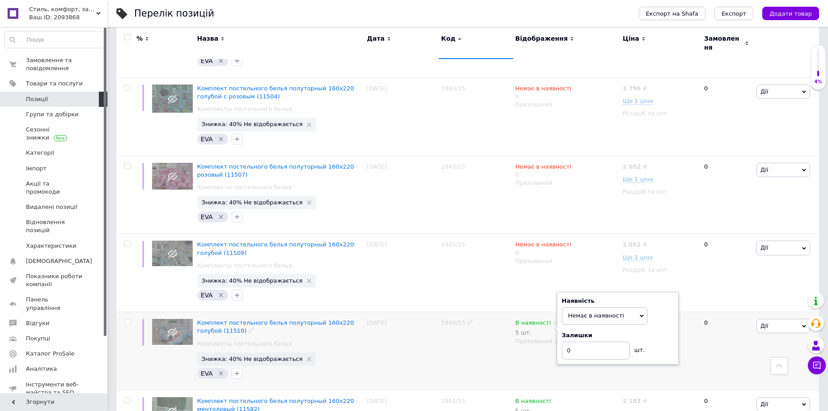
click at [439, 312] on div "1946/15" at bounding box center [476, 351] width 74 height 78
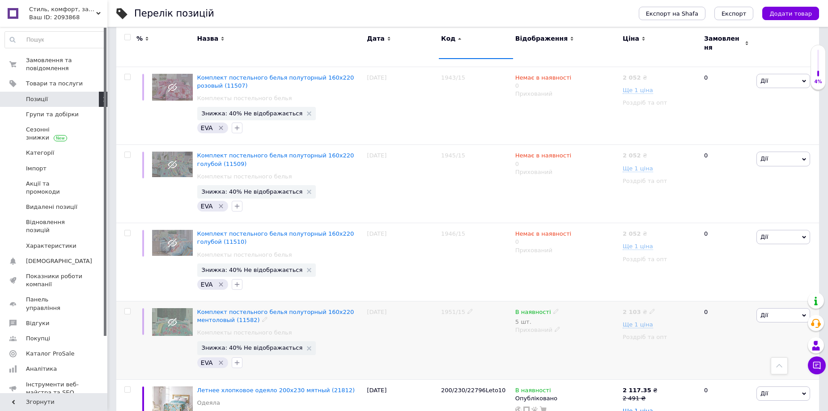
scroll to position [1342, 0]
click at [542, 308] on span "В наявності" at bounding box center [533, 312] width 36 height 9
click at [575, 317] on li "Немає в наявності" at bounding box center [604, 323] width 85 height 13
click at [579, 330] on input "5" at bounding box center [596, 339] width 68 height 18
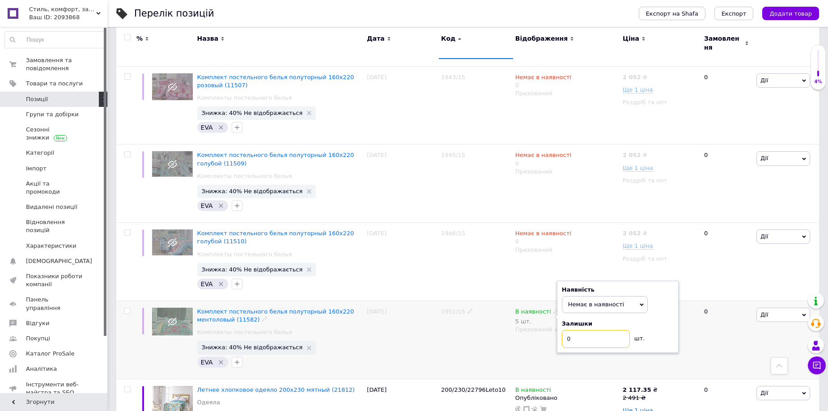
type input "0"
click at [513, 301] on div "В наявності 5 шт. Наявність Немає в наявності В наявності Під замовлення Готово…" at bounding box center [566, 340] width 107 height 78
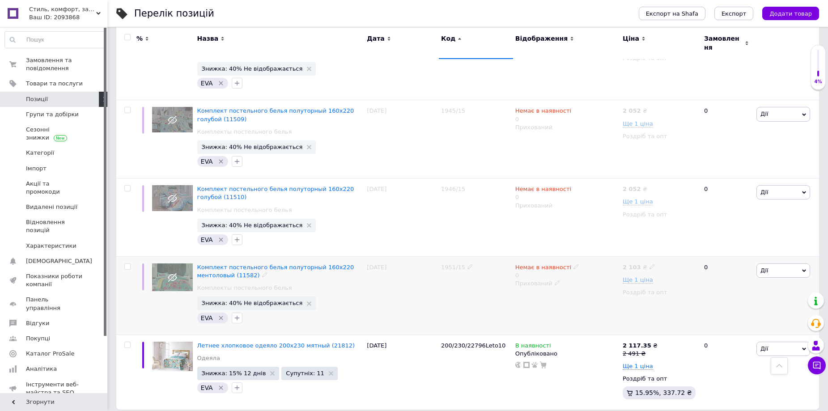
scroll to position [1388, 0]
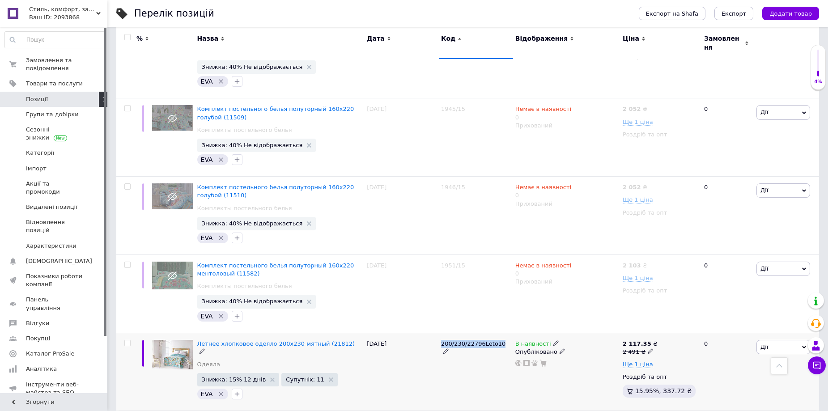
drag, startPoint x: 442, startPoint y: 311, endPoint x: 497, endPoint y: 310, distance: 54.6
click at [497, 340] on span "200/230/22796Leto10" at bounding box center [473, 343] width 64 height 7
copy span "200/230/22796Leto10"
click at [553, 340] on use at bounding box center [555, 342] width 5 height 5
click at [577, 369] on li "Готово до відправки" at bounding box center [604, 375] width 85 height 13
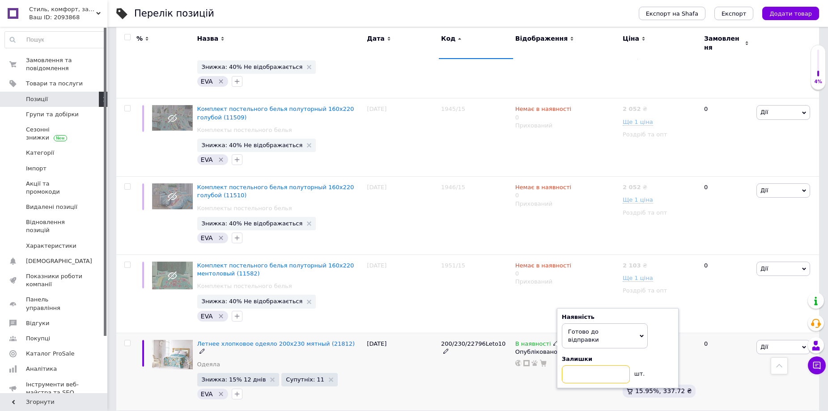
click at [578, 365] on input at bounding box center [596, 374] width 68 height 18
type input "17"
click at [411, 343] on div "[DATE]" at bounding box center [402, 372] width 74 height 78
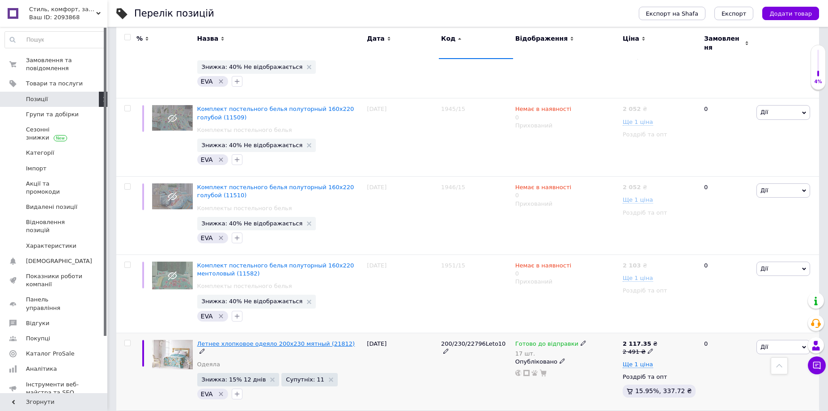
click at [268, 340] on span "Летнее хлопковое одеяло 200х230 мятный (21812)" at bounding box center [276, 343] width 158 height 7
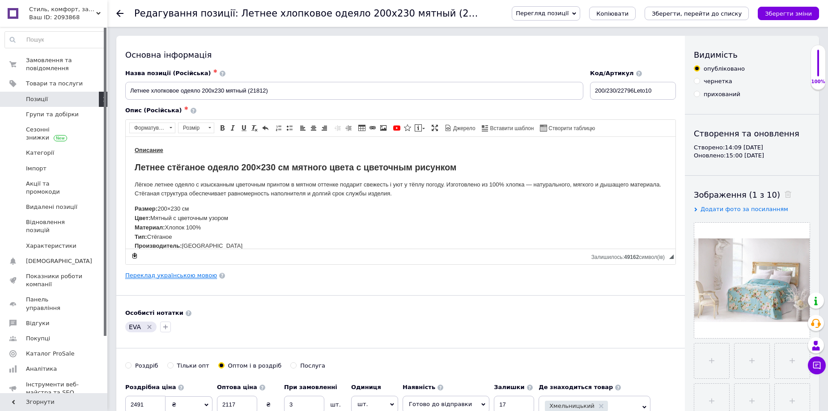
click at [174, 276] on link "Переклад українською мовою" at bounding box center [171, 275] width 92 height 7
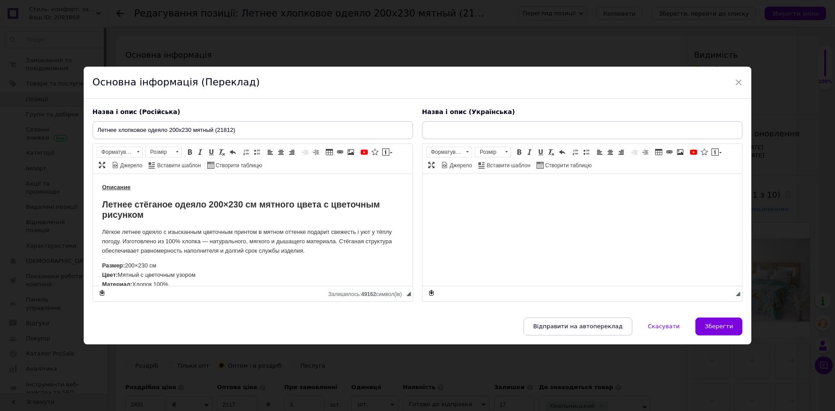
type input "Літня бавовняна ковдра 200х230 м'ятний (21812)"
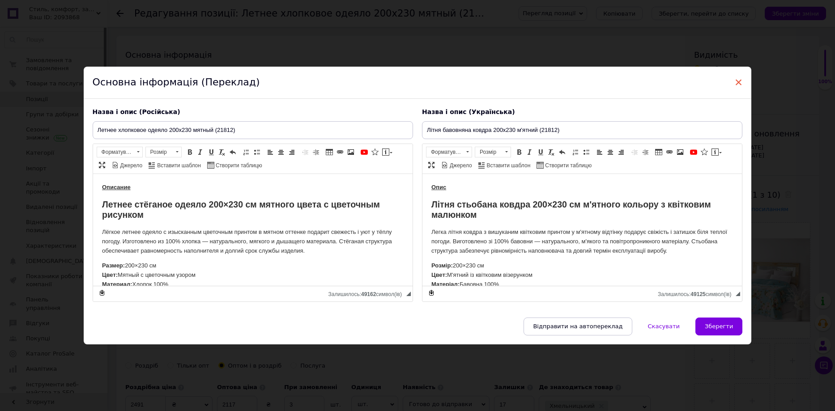
click at [739, 79] on span "×" at bounding box center [739, 82] width 8 height 15
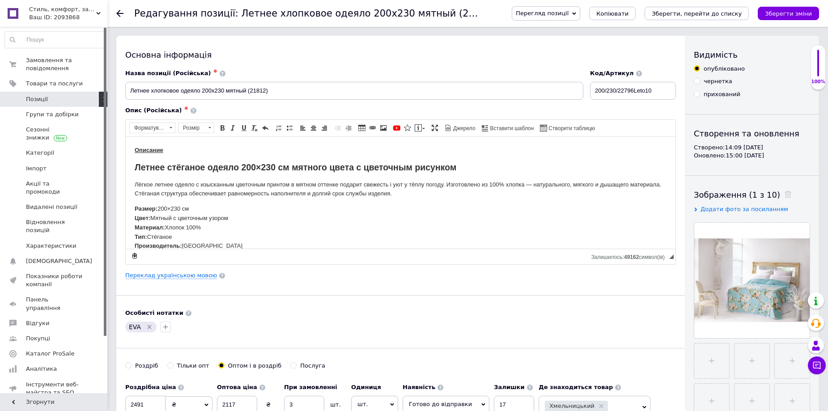
click at [119, 12] on use at bounding box center [119, 13] width 7 height 7
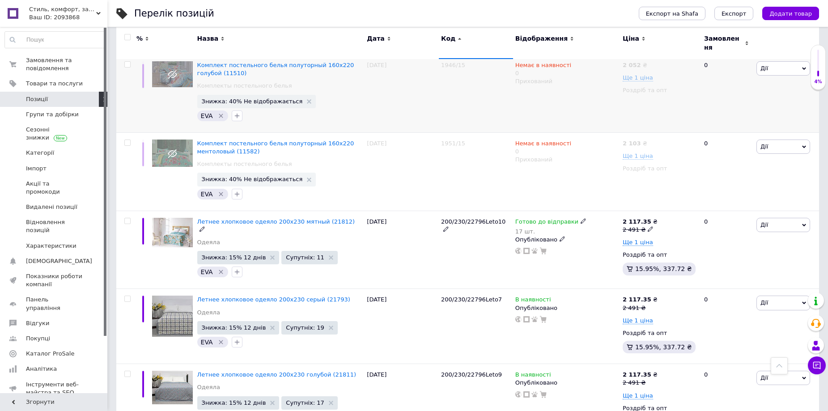
scroll to position [1386, 0]
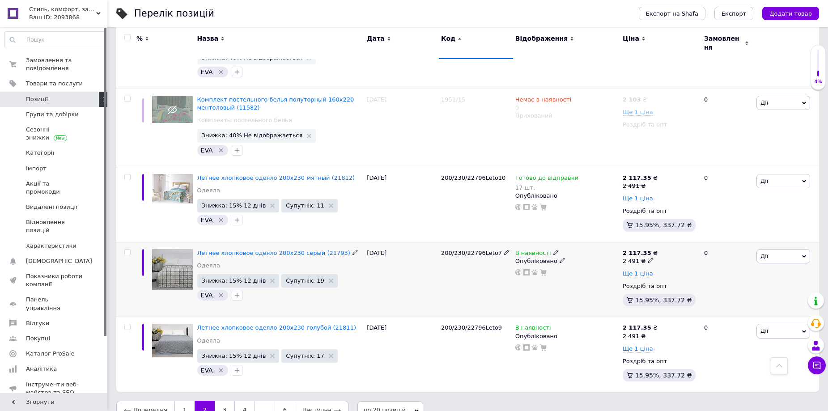
click at [552, 242] on div "В наявності Опубліковано" at bounding box center [566, 279] width 107 height 75
click at [553, 250] on icon at bounding box center [555, 252] width 5 height 5
click at [600, 278] on li "Готово до відправки" at bounding box center [604, 284] width 85 height 13
click at [582, 275] on input at bounding box center [596, 284] width 68 height 18
type input "3"
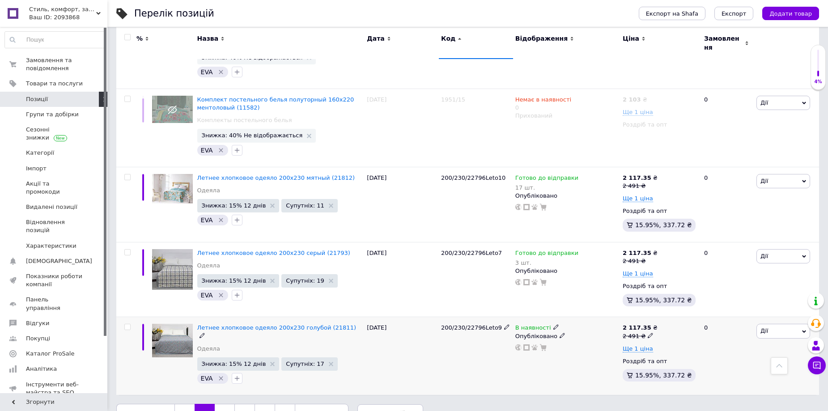
drag, startPoint x: 545, startPoint y: 296, endPoint x: 522, endPoint y: 374, distance: 81.1
click at [522, 374] on div "В наявності Опубліковано" at bounding box center [566, 356] width 107 height 78
click at [553, 324] on icon at bounding box center [555, 326] width 5 height 5
click at [574, 328] on li "Немає в наявності" at bounding box center [604, 334] width 85 height 13
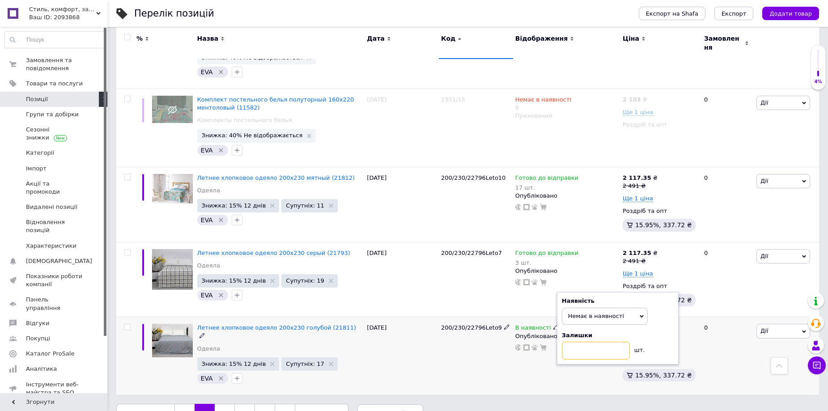
click at [578, 342] on input at bounding box center [596, 351] width 68 height 18
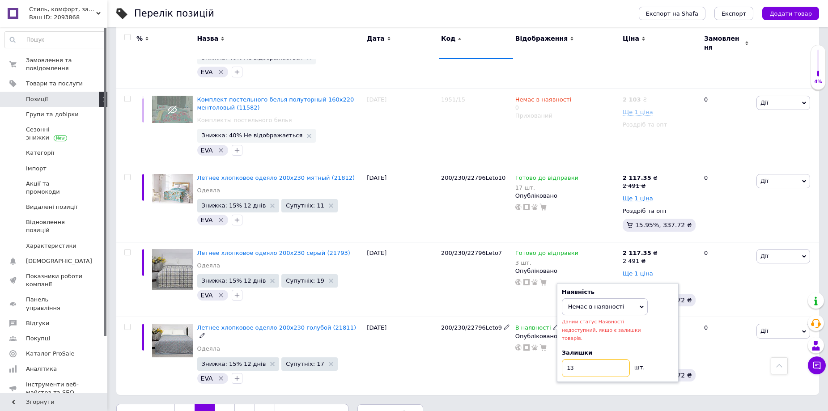
type input "13"
click at [635, 298] on span "Немає в наявності" at bounding box center [605, 306] width 86 height 17
click at [599, 344] on li "Готово до відправки" at bounding box center [604, 350] width 85 height 13
click at [711, 349] on div "0" at bounding box center [726, 356] width 55 height 78
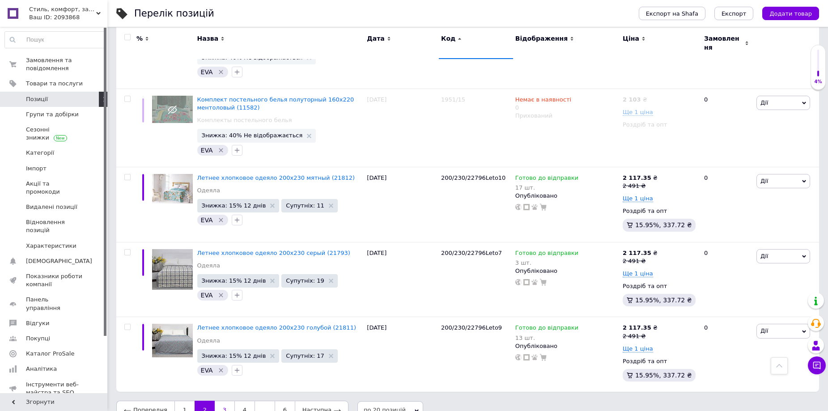
click at [222, 401] on link "3" at bounding box center [225, 410] width 20 height 19
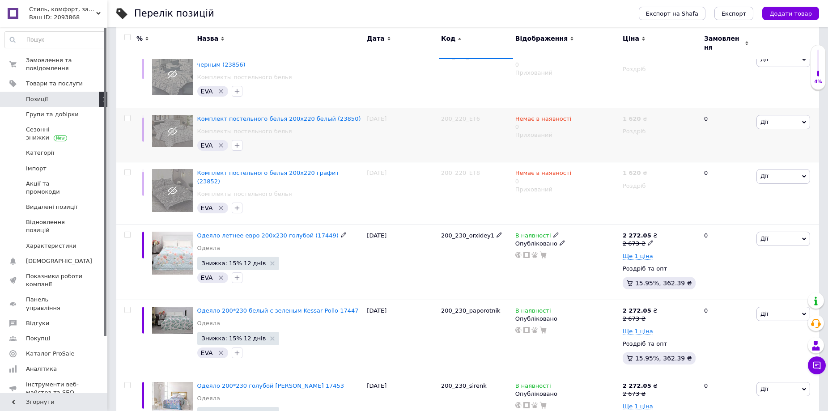
scroll to position [224, 0]
drag, startPoint x: 485, startPoint y: 224, endPoint x: 439, endPoint y: 222, distance: 46.1
click at [439, 224] on div "200_230_orxidey1" at bounding box center [476, 261] width 74 height 75
copy span "200_230_orxidey1"
click at [553, 232] on icon at bounding box center [555, 234] width 5 height 5
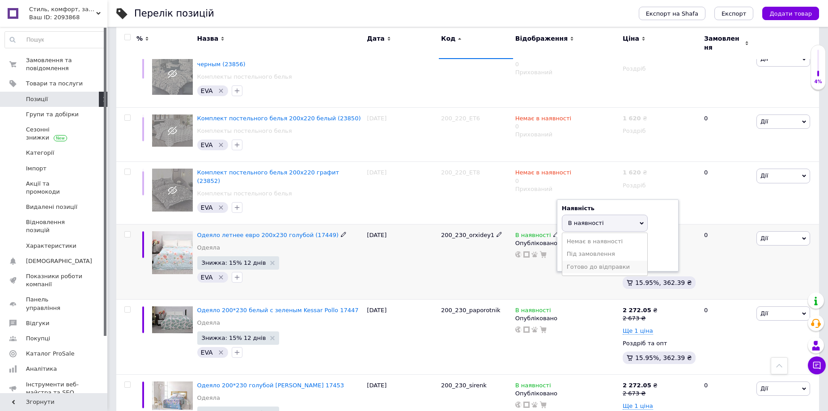
click at [585, 261] on li "Готово до відправки" at bounding box center [604, 267] width 85 height 13
click at [577, 257] on input at bounding box center [596, 266] width 68 height 18
type input "7"
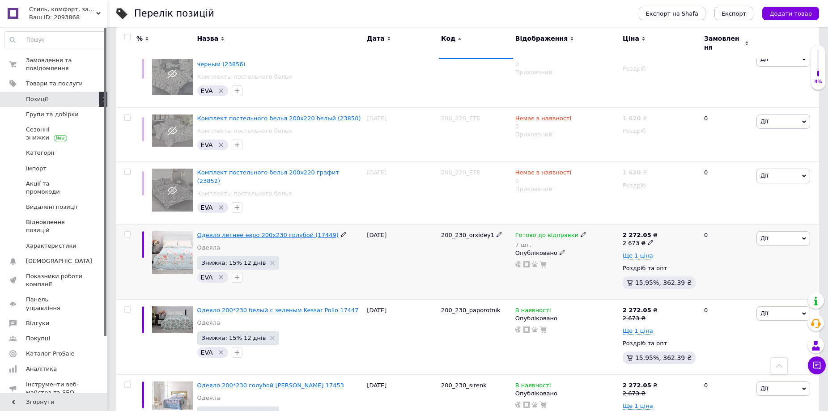
click at [241, 232] on span "Одеяло летнее евро 200х230 голубой (17449)" at bounding box center [267, 235] width 141 height 7
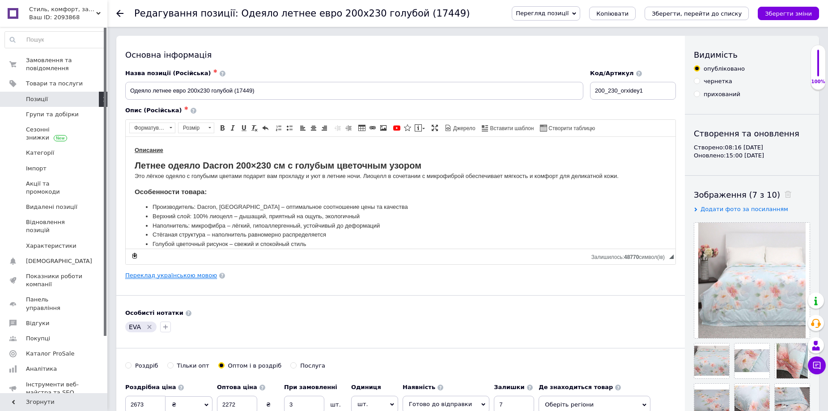
click at [178, 276] on link "Переклад українською мовою" at bounding box center [171, 275] width 92 height 7
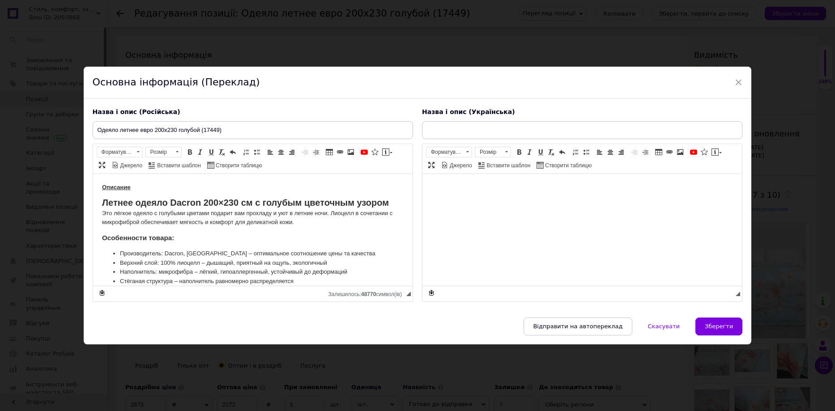
type input "Ковдра з бамбукового волокна 200*230 фірма Kessar Polo"
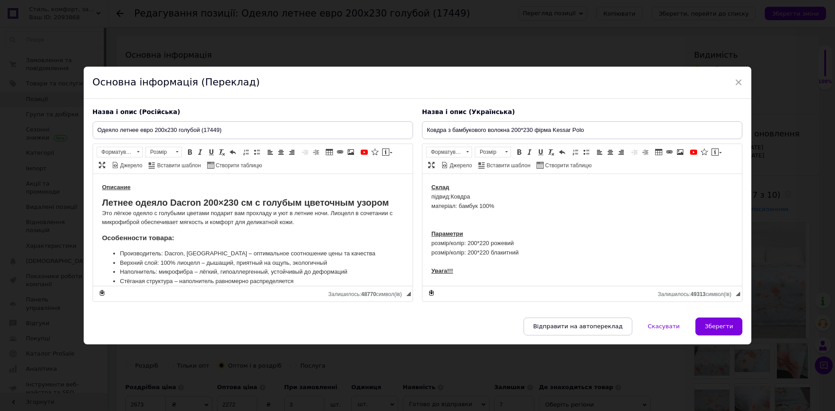
click at [348, 247] on div "Летнее одеяло Dacron 200×230 см с голубым цветочным узором Это лёгкое одеяло с …" at bounding box center [253, 307] width 302 height 218
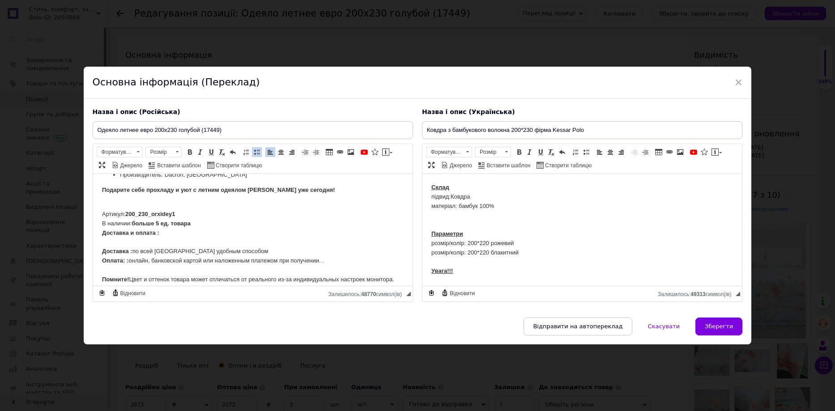
scroll to position [224, 0]
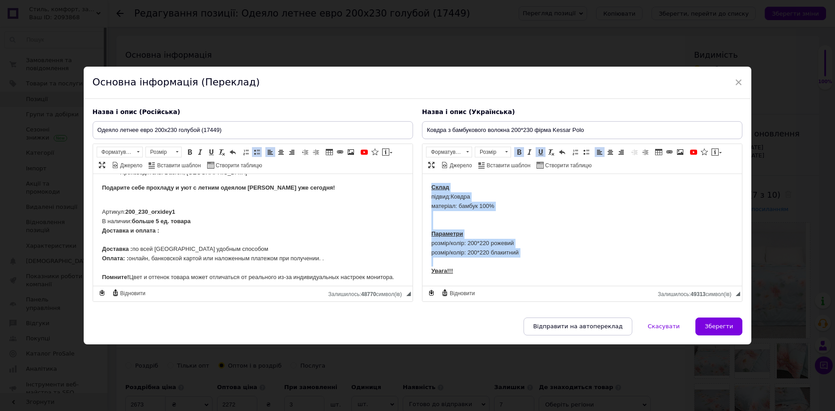
drag, startPoint x: 533, startPoint y: 259, endPoint x: 431, endPoint y: 180, distance: 129.2
click at [431, 180] on html "Склад підвид:Ковдра матеріал: бамбук 100% Параметри розмір/колір: 200*220 рожев…" at bounding box center [581, 290] width 319 height 232
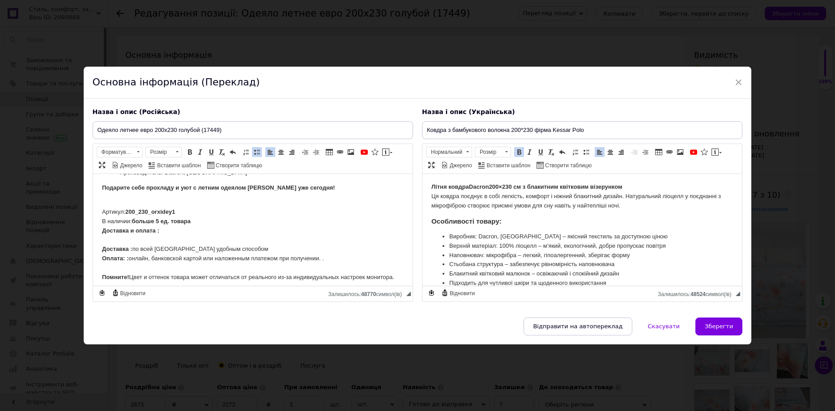
scroll to position [0, 0]
click at [437, 188] on strong "Літня ковдра" at bounding box center [450, 186] width 38 height 7
click at [438, 152] on span "Нормальний" at bounding box center [444, 152] width 37 height 10
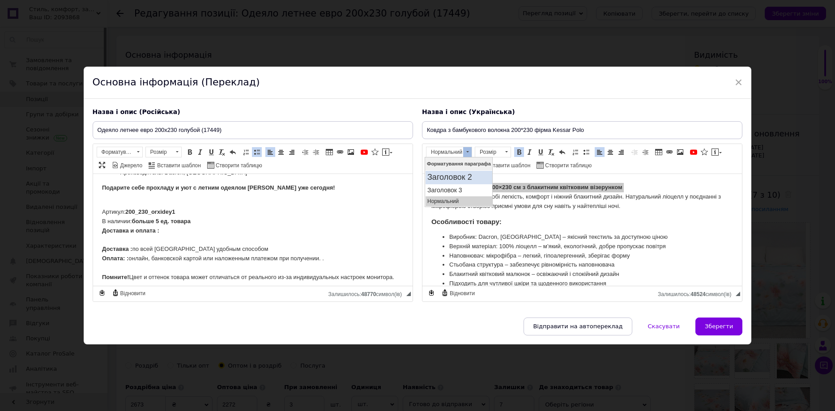
click at [445, 177] on h2 "Заголовок 2" at bounding box center [458, 177] width 63 height 10
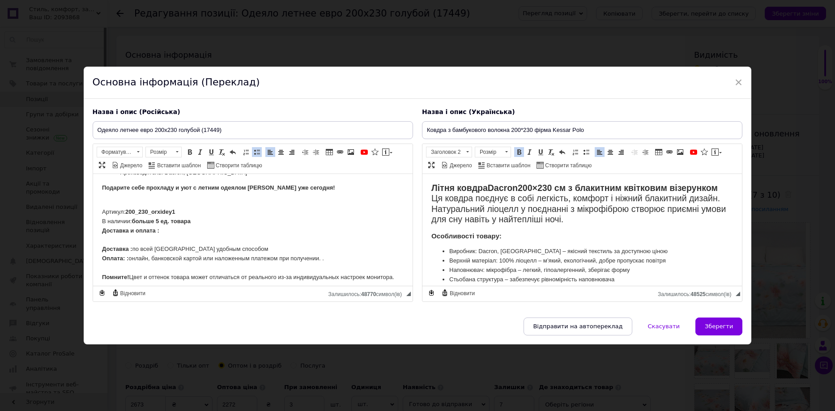
click at [614, 234] on h3 "Особливості товару:" at bounding box center [582, 236] width 302 height 8
click at [724, 185] on h2 "Літня ковдра Dacron 200×230 см з блакитним квітковим візерунком Ця ковдра поєдн…" at bounding box center [582, 204] width 302 height 42
click at [437, 187] on strong "Літня ковдра" at bounding box center [459, 188] width 56 height 10
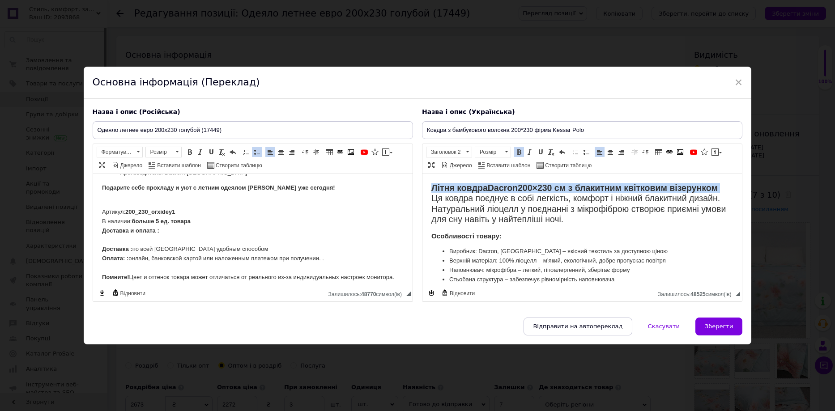
click at [437, 187] on strong "Літня ковдра" at bounding box center [459, 188] width 56 height 10
click at [585, 152] on span at bounding box center [585, 152] width 7 height 7
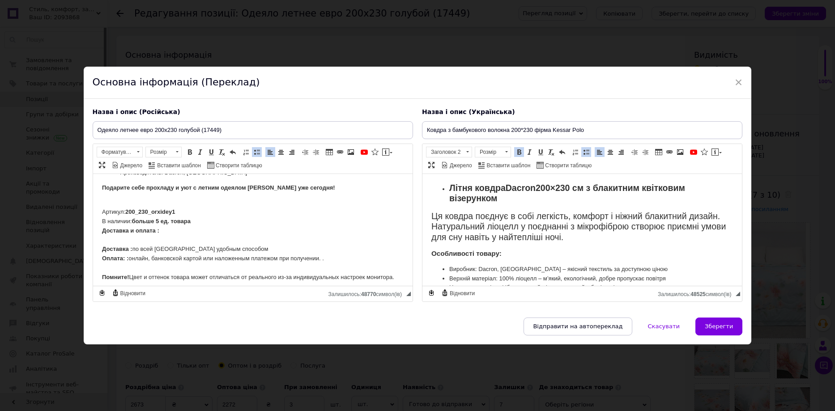
click at [585, 152] on span at bounding box center [585, 152] width 7 height 7
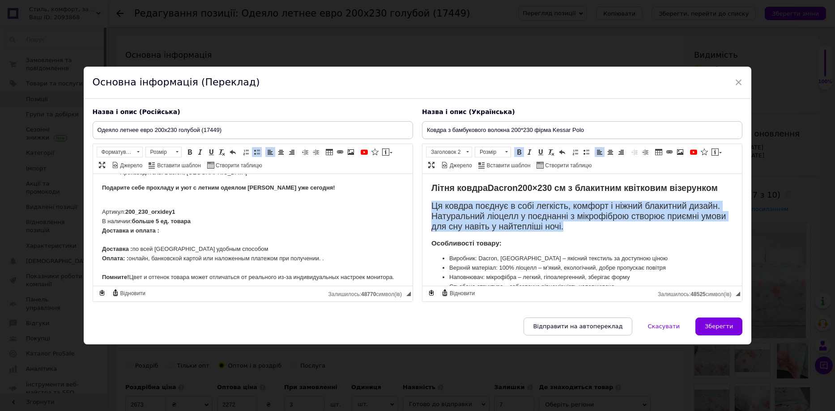
drag, startPoint x: 591, startPoint y: 227, endPoint x: 432, endPoint y: 200, distance: 161.6
click at [432, 200] on h2 "Ця ковдра поєднує в собі легкість, комфорт і ніжний блакитний дизайн. Натуральн…" at bounding box center [582, 215] width 302 height 31
click at [446, 153] on span "Заголовок 2" at bounding box center [444, 152] width 37 height 10
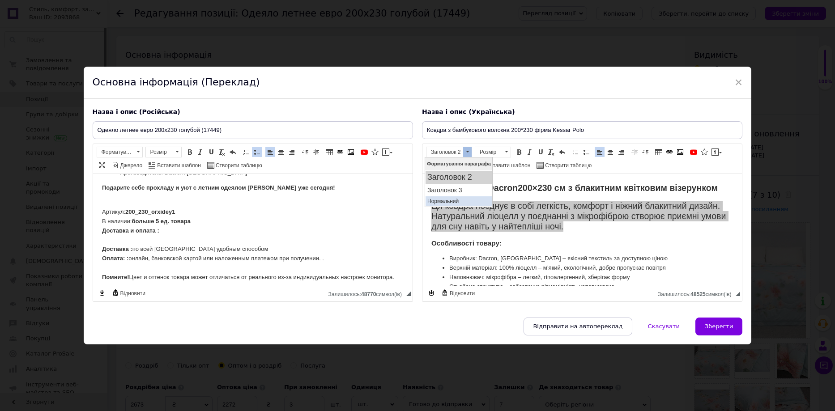
click at [442, 200] on p "Нормальний" at bounding box center [458, 201] width 63 height 6
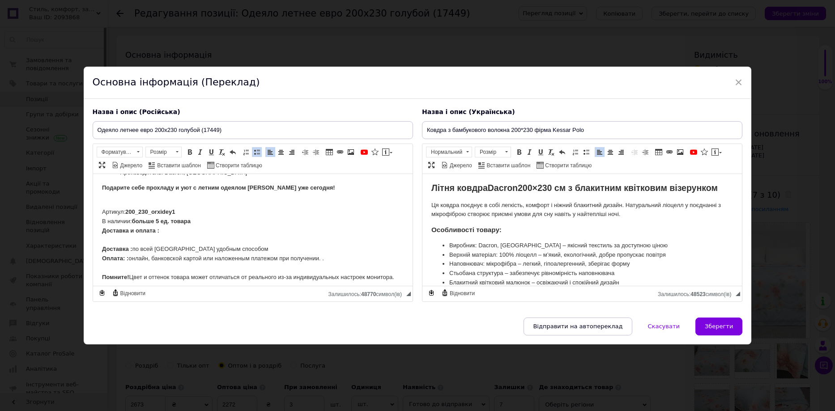
click at [677, 246] on li "Виробник: Dacron, [GEOGRAPHIC_DATA] – якісний текстиль за доступною ціною" at bounding box center [582, 245] width 266 height 9
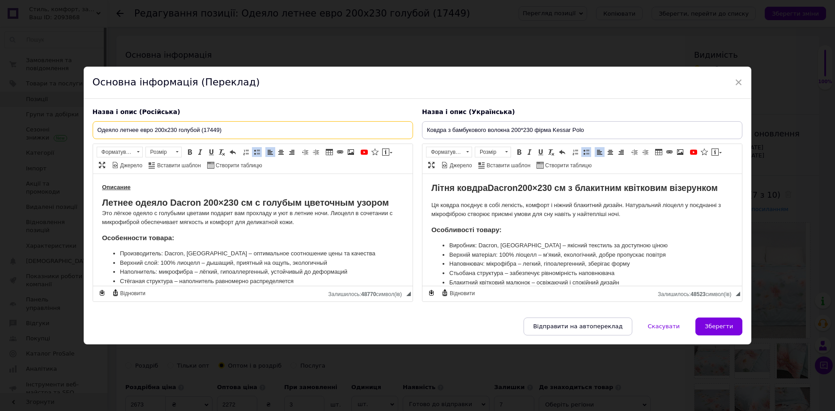
click at [146, 129] on input "Одеяло летнее евро 200х230 голубой (17449)" at bounding box center [253, 130] width 320 height 18
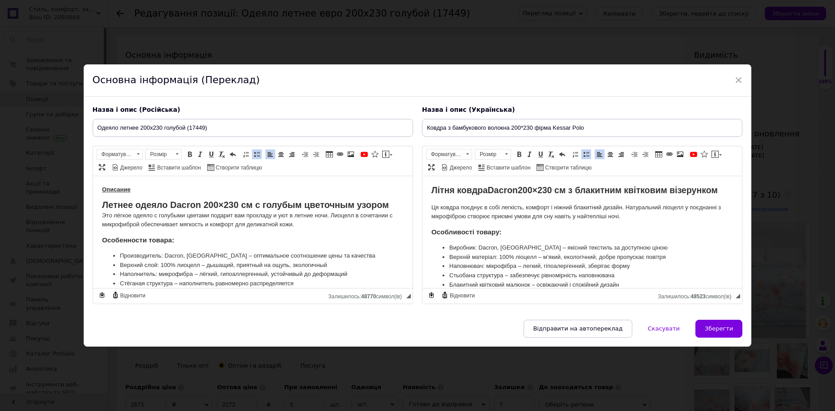
click at [186, 204] on strong "Летнее одеяло Dacron 200×230 см с голубым цветочным узором" at bounding box center [245, 205] width 287 height 10
copy strong "Dacron"
click at [143, 127] on input "Одеяло летнее 200х230 голубой (17449)" at bounding box center [253, 128] width 320 height 18
type input "Одеяло летнее Dacron 200х230 голубой (17449)"
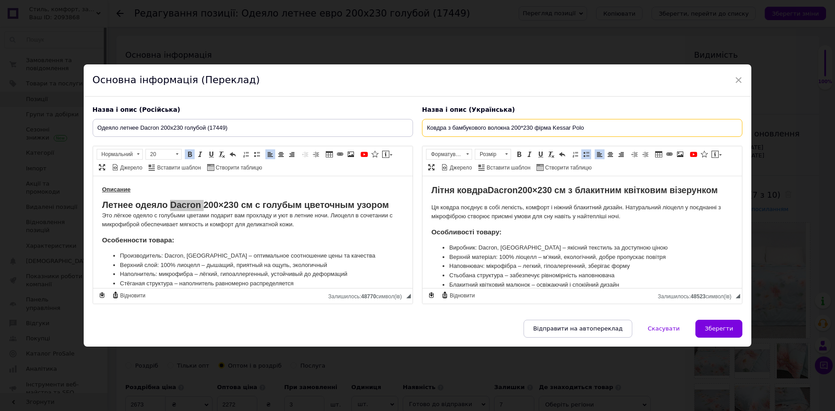
drag, startPoint x: 448, startPoint y: 129, endPoint x: 509, endPoint y: 130, distance: 61.3
click at [509, 130] on input "Ковдра з бамбукового волокна 200*230 фірма Kessar Polo" at bounding box center [582, 128] width 320 height 18
paste input "Dacron"
type input "Ковдра літня Dacron 200х230 блакитний (17449)"
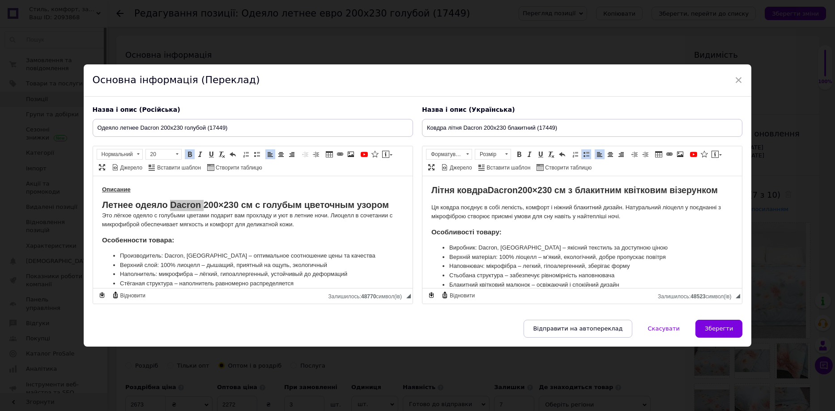
click at [507, 230] on h3 "Особливості товару:" at bounding box center [582, 232] width 302 height 8
drag, startPoint x: 99, startPoint y: 183, endPoint x: 59, endPoint y: 177, distance: 39.7
click at [93, 177] on html "Описание Летнее одеяло Dacron 200×230 см с голубым цветочным узором Это лёгкое …" at bounding box center [252, 346] width 319 height 341
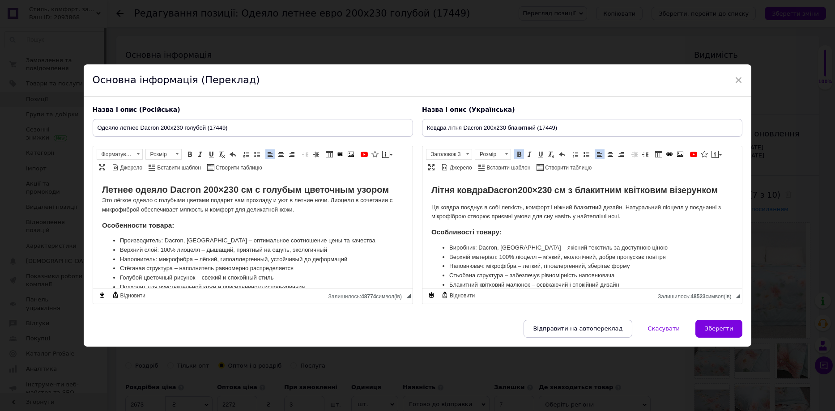
click at [384, 245] on ul "Производитель: Dacron, [GEOGRAPHIC_DATA] – оптимальное соотношение цены та каче…" at bounding box center [253, 268] width 302 height 65
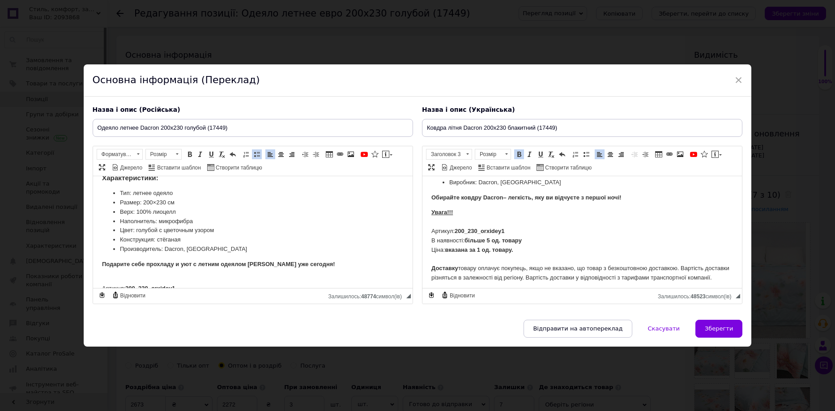
scroll to position [224, 0]
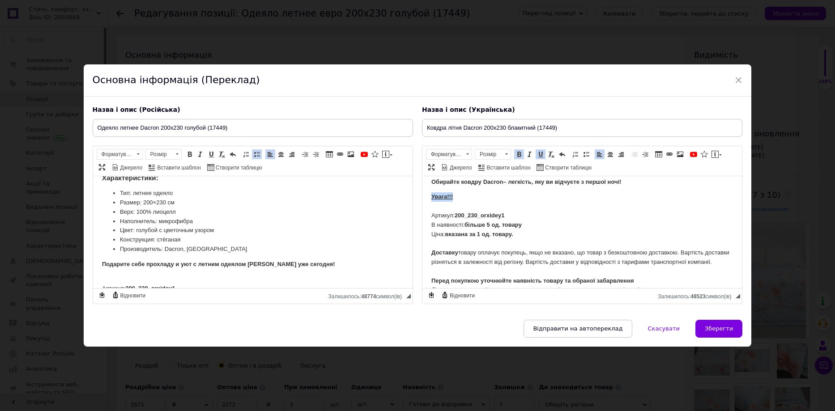
drag, startPoint x: 427, startPoint y: 197, endPoint x: 472, endPoint y: 200, distance: 45.3
click at [472, 200] on html "Літня ковдра Dacron 200×230 см з блакитним квітковим візерунком Ця ковдра поєдн…" at bounding box center [581, 141] width 319 height 379
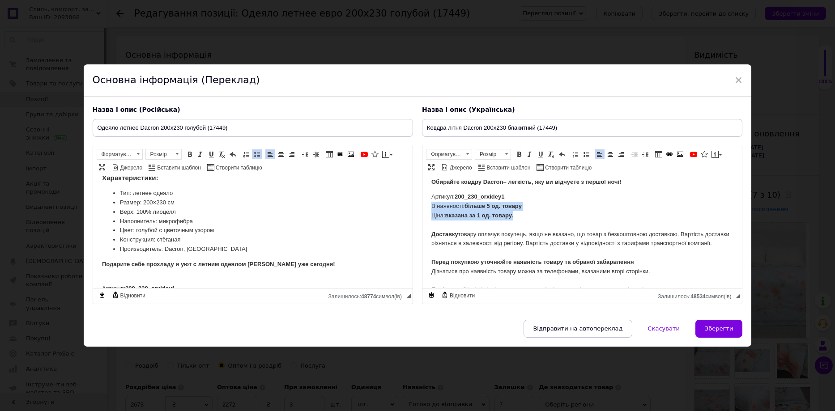
drag, startPoint x: 521, startPoint y: 214, endPoint x: 422, endPoint y: 210, distance: 98.5
click at [422, 210] on html "Літня ковдра Dacron 200×230 см з блакитним квітковим візерунком Ця ковдра поєдн…" at bounding box center [581, 132] width 319 height 361
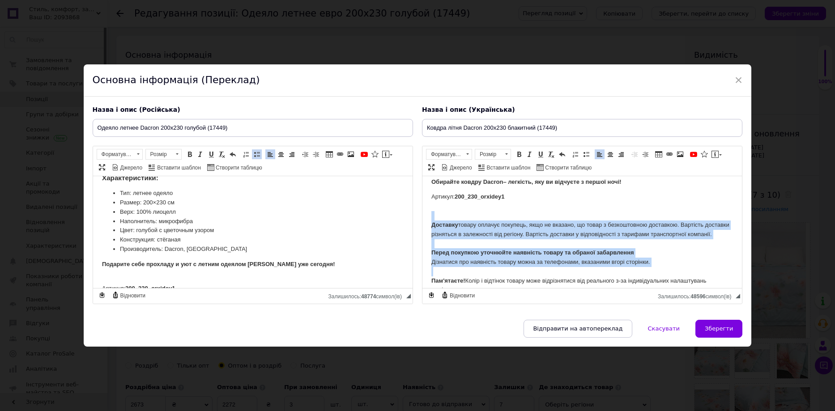
scroll to position [249, 0]
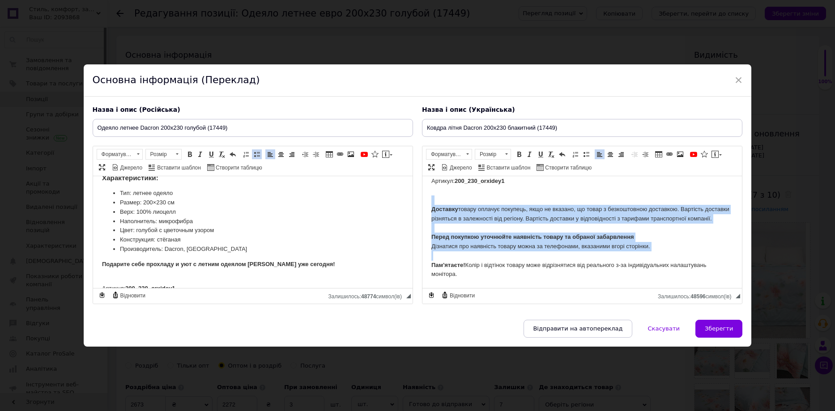
drag, startPoint x: 429, startPoint y: 214, endPoint x: 713, endPoint y: 255, distance: 286.1
click at [652, 255] on html "Літня ковдра Dacron 200×230 см з блакитним квітковим візерунком Ця ковдра поєдн…" at bounding box center [581, 111] width 319 height 351
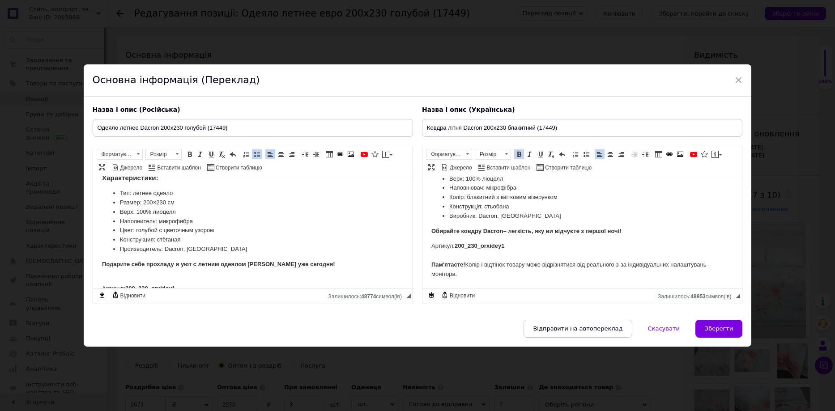
scroll to position [214, 0]
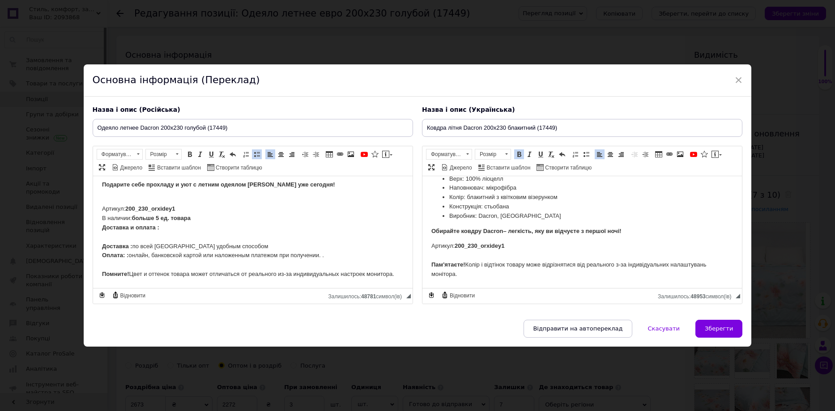
drag, startPoint x: 122, startPoint y: 219, endPoint x: 182, endPoint y: 225, distance: 59.8
click at [181, 225] on div "Доставка и оплата :" at bounding box center [253, 227] width 302 height 9
click at [224, 218] on div "В наличии: больше 5 ед. товара" at bounding box center [253, 217] width 302 height 9
drag, startPoint x: 219, startPoint y: 218, endPoint x: 86, endPoint y: 215, distance: 132.9
click at [93, 215] on html "Летнее одеяло Dacron 200×230 см с голубым цветочным узором Это лёгкое одеяло с …" at bounding box center [252, 125] width 319 height 326
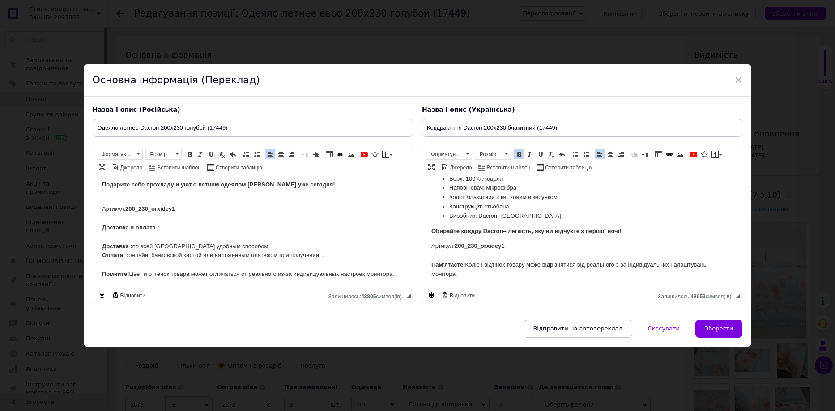
scroll to position [204, 0]
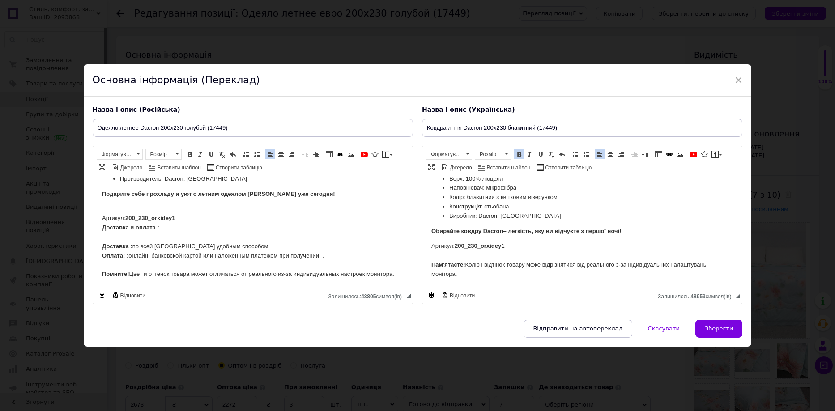
click at [126, 238] on div "Артикул: 200_230_orxidey1 ​​​​​​​ Доставка и оплата : Доставка : по всей [GEOGR…" at bounding box center [253, 245] width 302 height 65
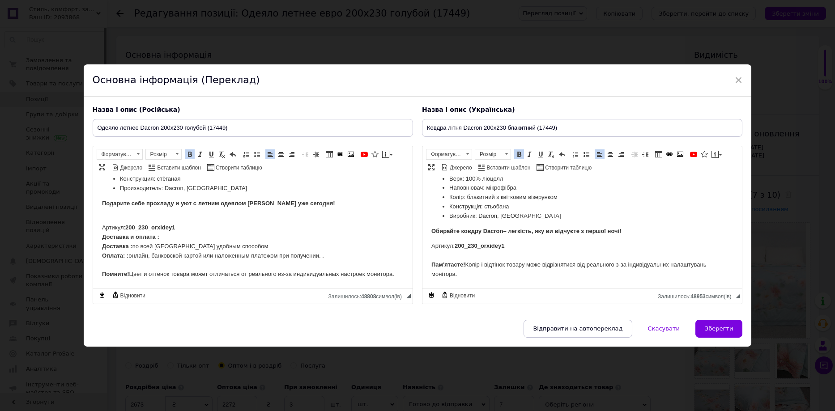
click at [189, 226] on div "Артикул: 200_230_orxidey1" at bounding box center [253, 227] width 302 height 9
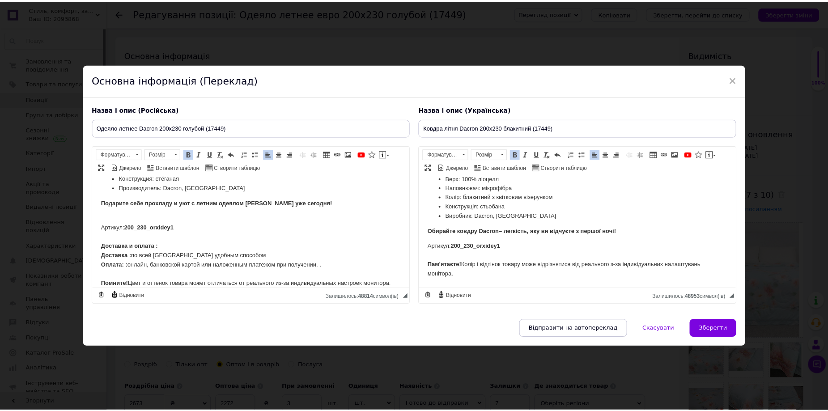
scroll to position [204, 0]
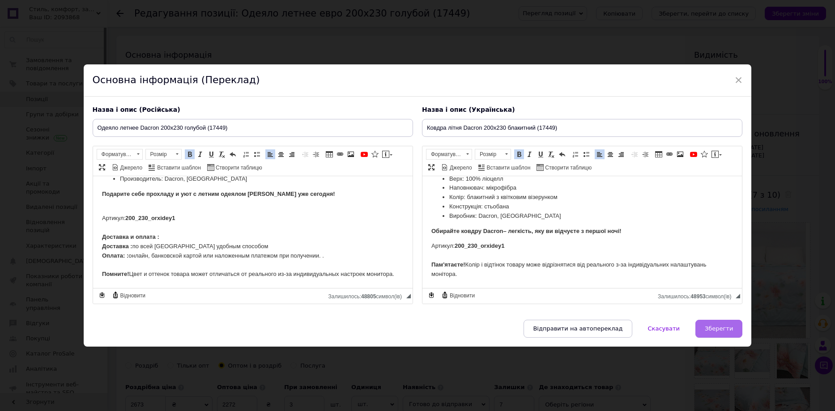
click at [728, 331] on span "Зберегти" at bounding box center [719, 328] width 28 height 7
type input "Одеяло летнее Dacron 200х230 голубой (17449)"
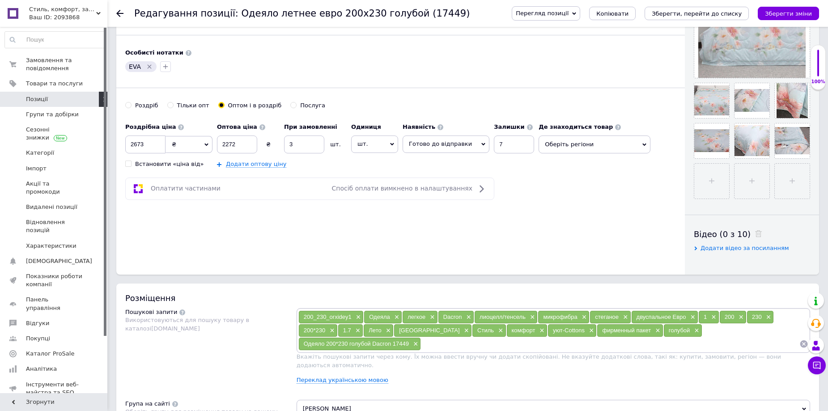
scroll to position [268, 0]
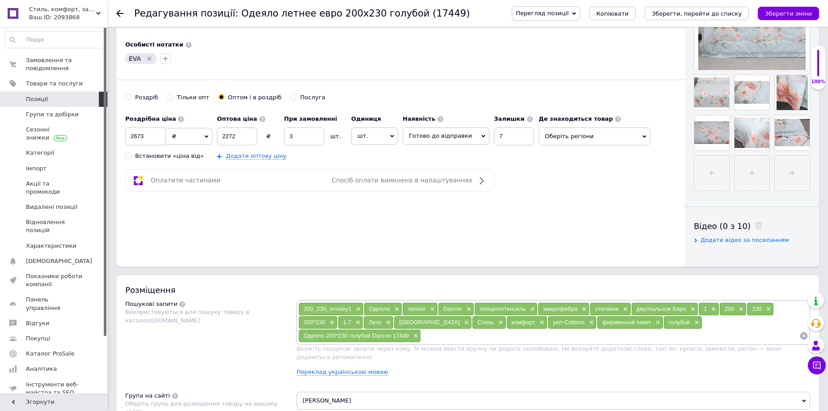
click at [631, 133] on span "Оберіть регіони" at bounding box center [595, 136] width 112 height 18
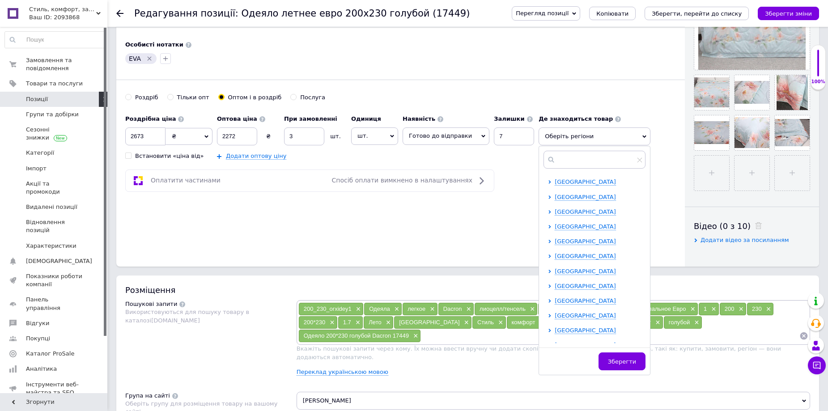
scroll to position [179, 0]
click at [548, 300] on icon at bounding box center [550, 300] width 4 height 4
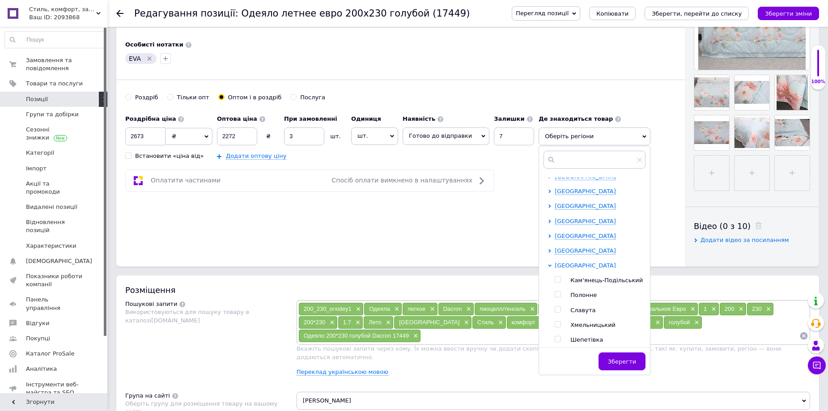
scroll to position [258, 0]
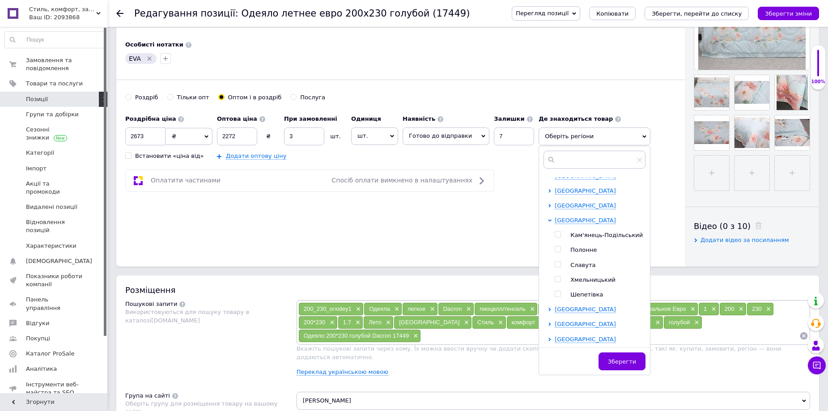
click at [555, 280] on input "checkbox" at bounding box center [558, 279] width 6 height 6
checkbox input "true"
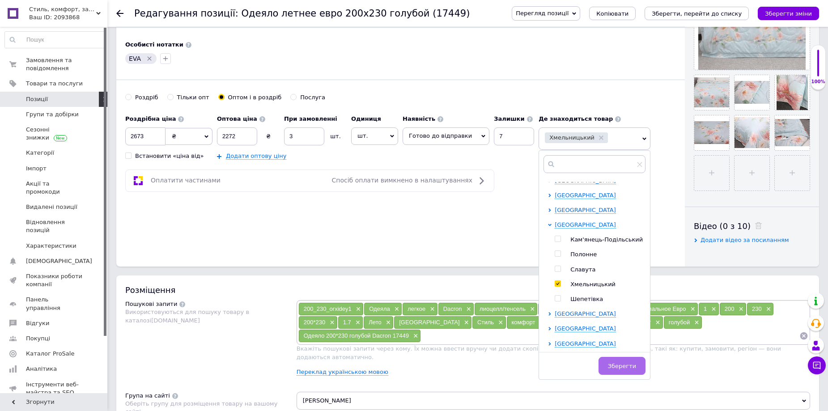
click at [608, 364] on span "Зберегти" at bounding box center [622, 366] width 28 height 7
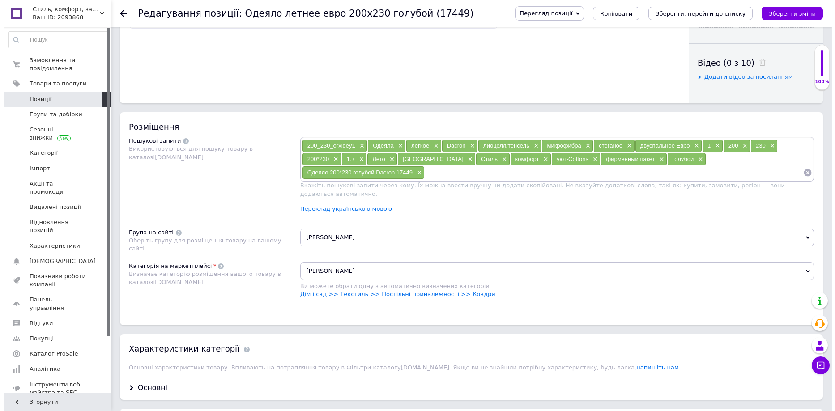
scroll to position [447, 0]
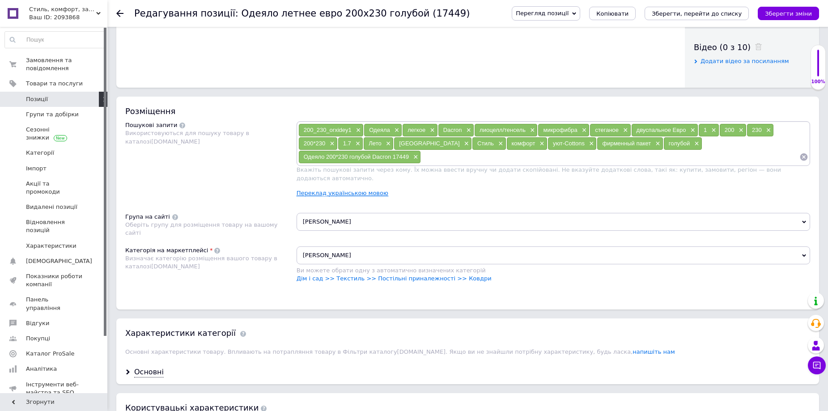
click at [308, 190] on link "Переклад українською мовою" at bounding box center [343, 193] width 92 height 7
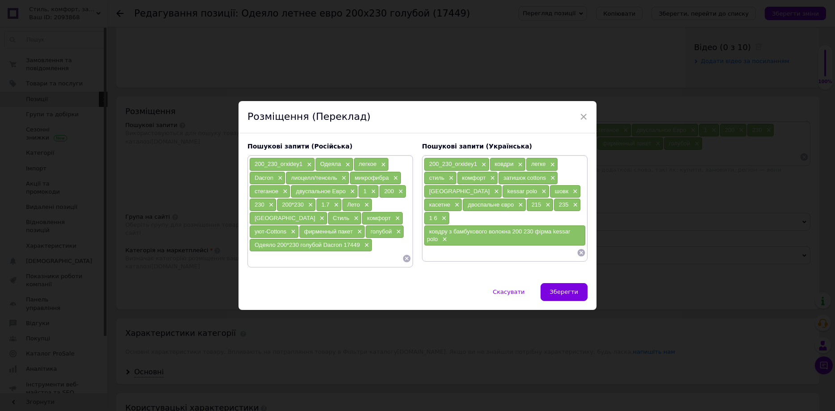
click at [407, 259] on icon at bounding box center [407, 259] width 8 height 8
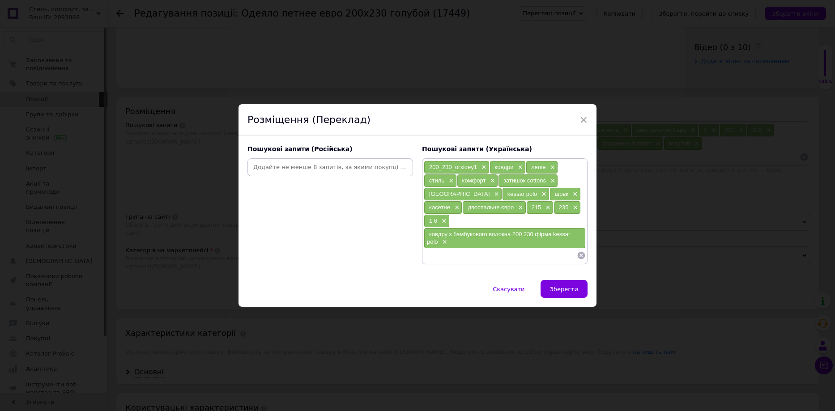
drag, startPoint x: 293, startPoint y: 172, endPoint x: 323, endPoint y: 178, distance: 30.6
click at [293, 172] on input at bounding box center [330, 167] width 162 height 13
type input "Одеяло летнее"
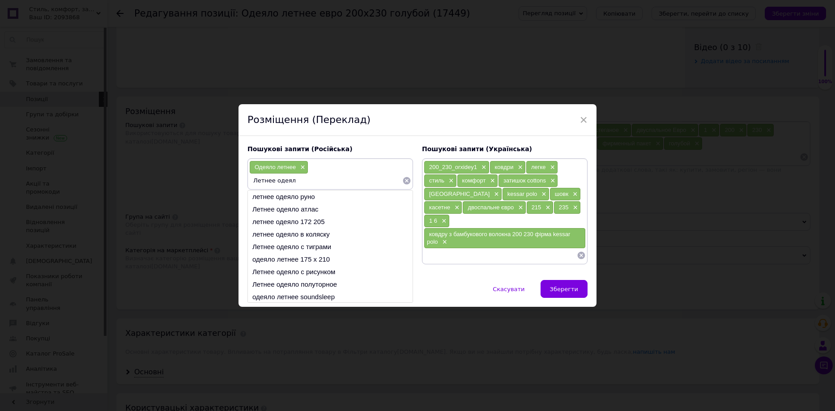
type input "Летнее одеяло"
type input "Легкое одеяло"
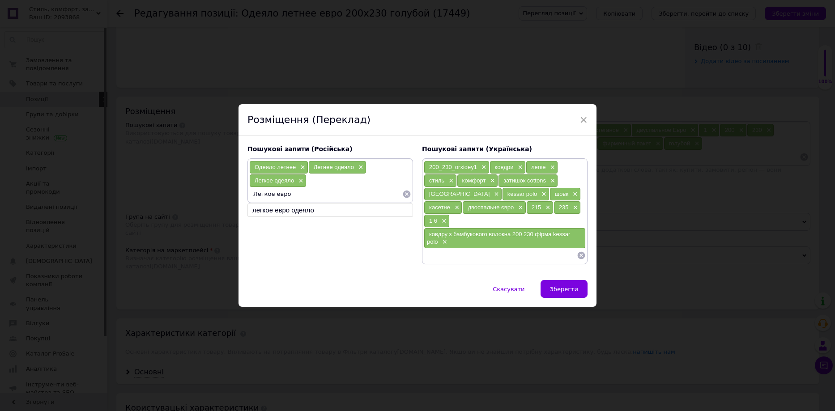
type input "легкое евро одеяло"
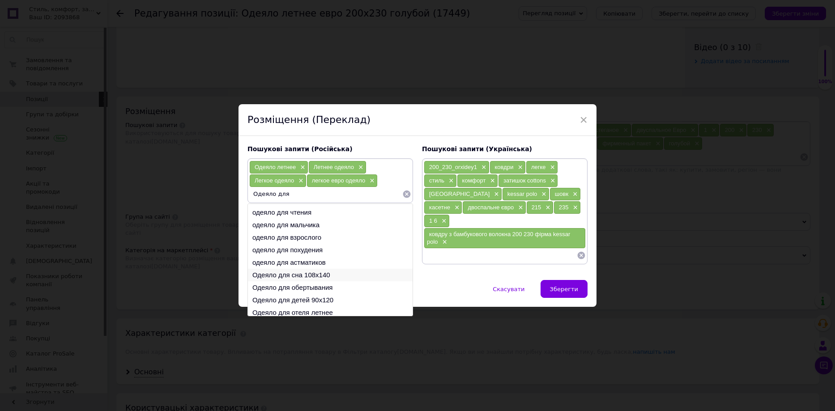
scroll to position [13, 0]
type input "Одеяло для"
click at [323, 315] on li "Одеяло для отеля летнее" at bounding box center [330, 309] width 165 height 13
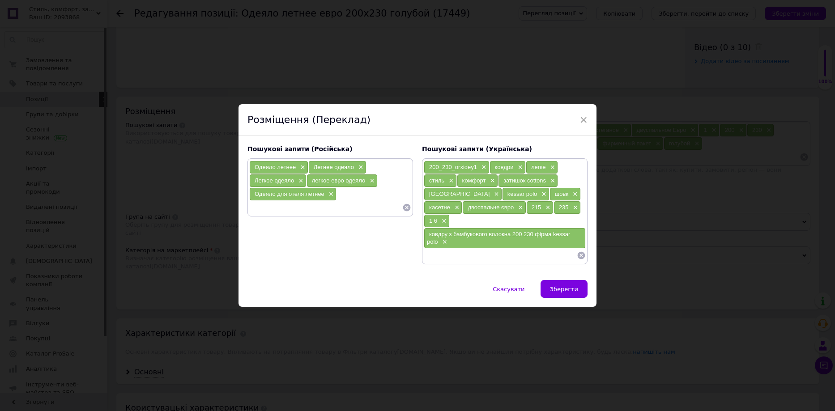
click at [345, 208] on input at bounding box center [325, 207] width 153 height 13
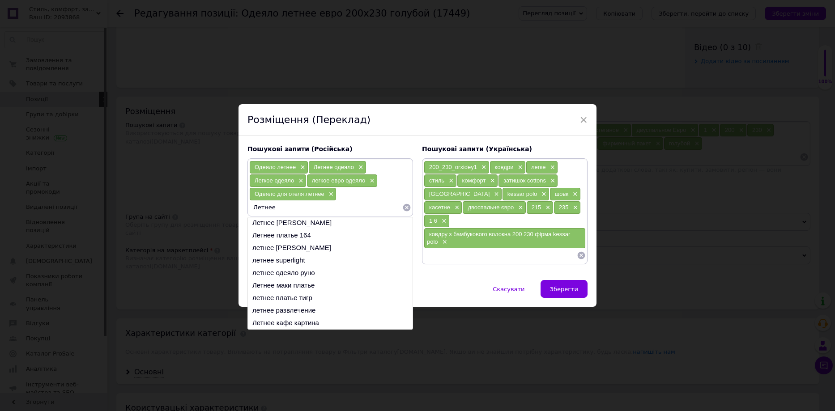
click at [290, 214] on input "Летнее" at bounding box center [325, 207] width 153 height 13
type input "Одеяло ев"
click at [308, 293] on li "Одеяло Евро 220" at bounding box center [330, 286] width 165 height 13
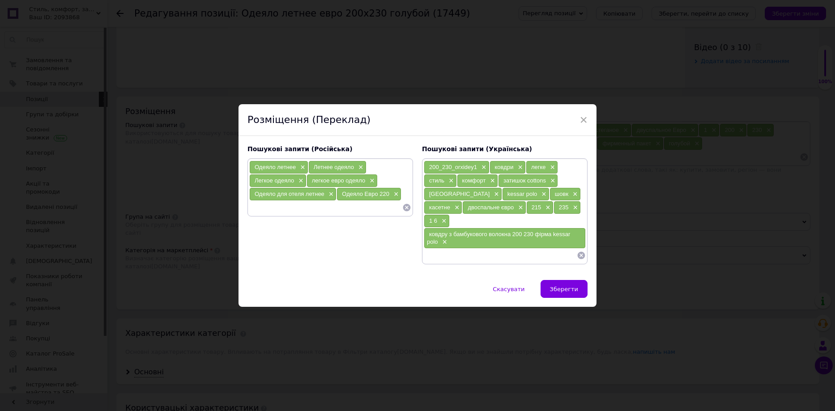
click at [268, 214] on input at bounding box center [325, 207] width 153 height 13
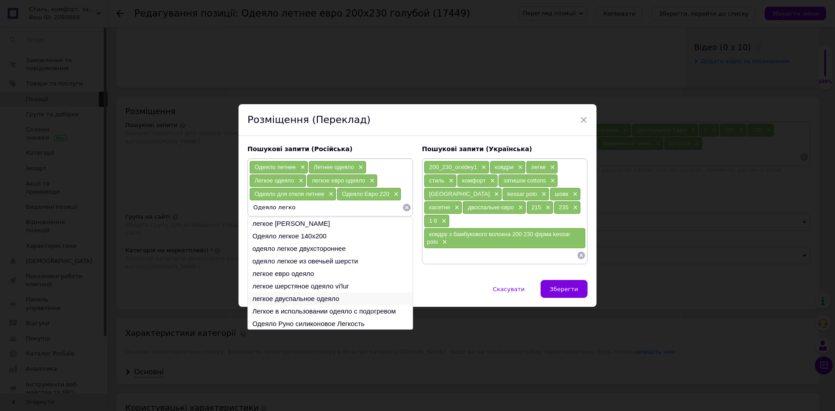
type input "Одеяло легко"
click at [281, 303] on li "легкое двуспальное одеяло" at bounding box center [330, 299] width 165 height 13
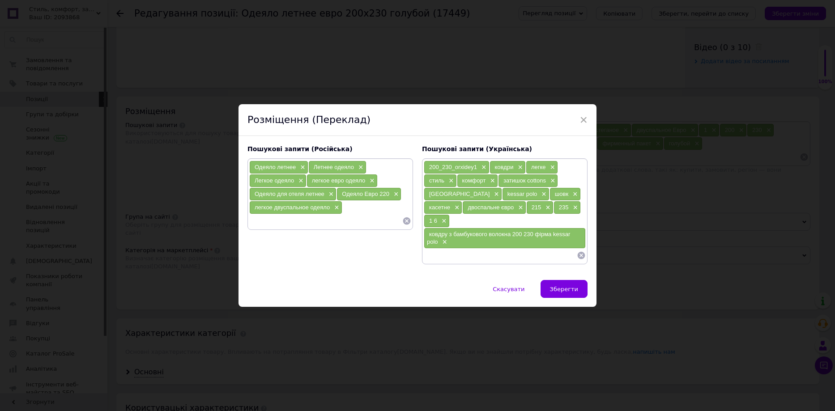
click at [306, 228] on input at bounding box center [325, 220] width 153 height 13
type input "Одеяло лиоцелл"
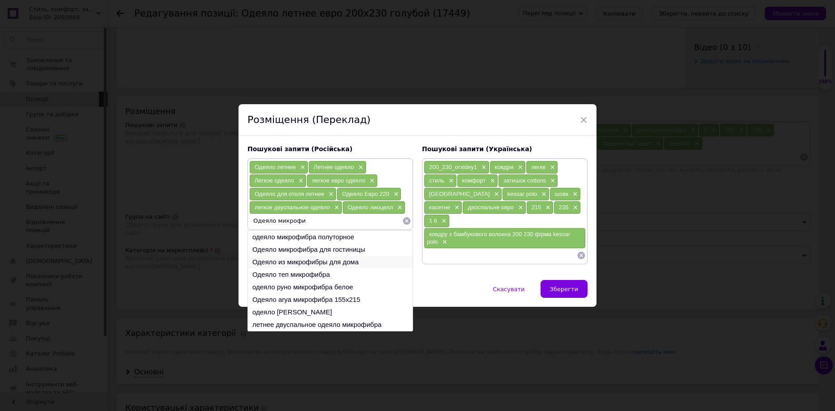
type input "Одеяло микрофи"
click at [320, 268] on li "Одеяло из микрофибры для дома" at bounding box center [330, 262] width 165 height 13
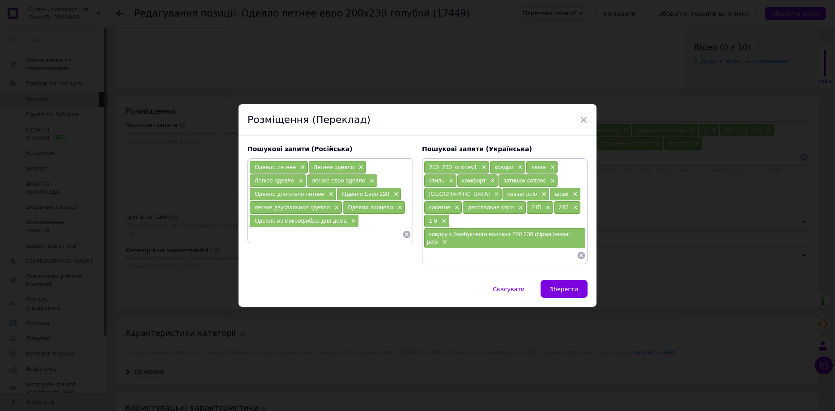
click at [298, 241] on input at bounding box center [325, 234] width 153 height 13
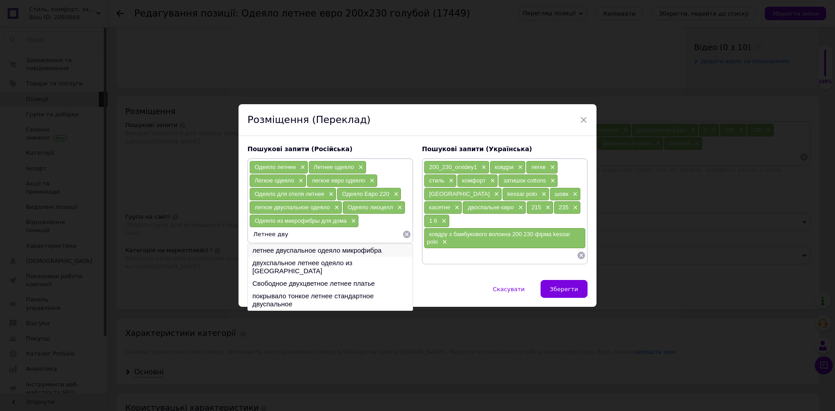
type input "Летнее дву"
click at [297, 257] on li "летнее двуспальное одеяло микрофибра" at bounding box center [330, 250] width 165 height 13
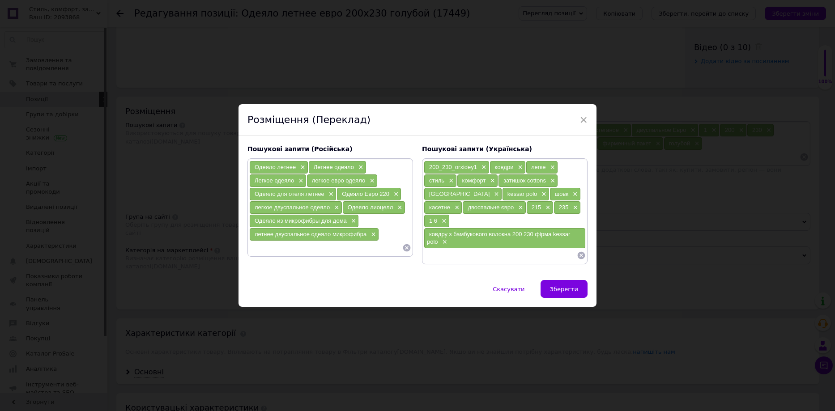
click at [296, 251] on input at bounding box center [325, 247] width 153 height 13
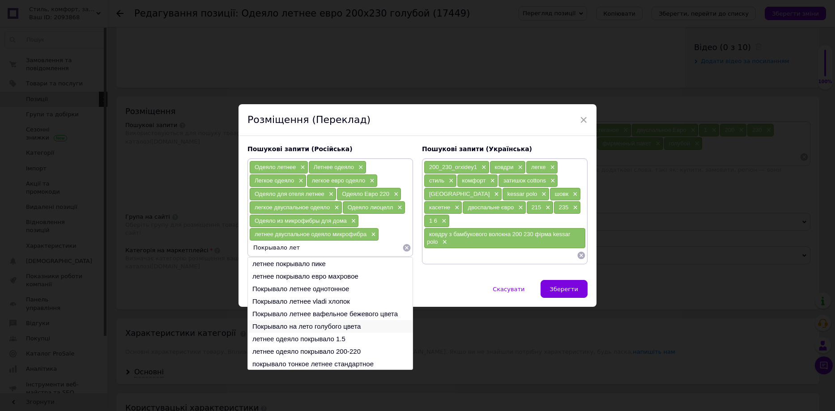
type input "Покрывало лет"
click at [294, 327] on li "Покрывало на лето голубого цвета" at bounding box center [330, 326] width 165 height 13
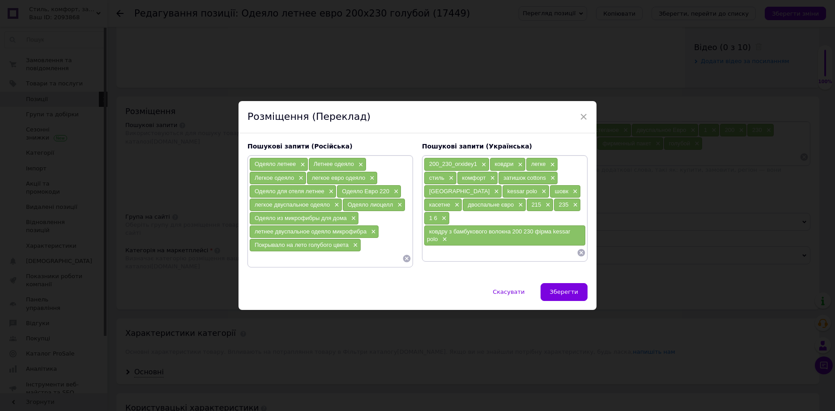
click at [571, 291] on span "Зберегти" at bounding box center [564, 292] width 28 height 7
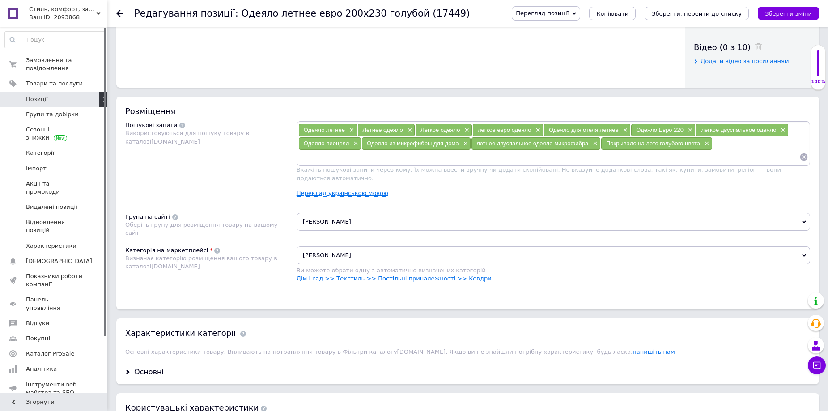
click at [342, 190] on link "Переклад українською мовою" at bounding box center [343, 193] width 92 height 7
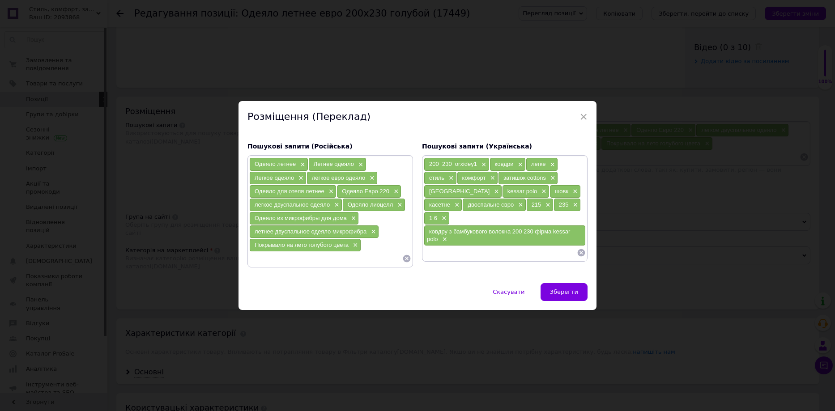
click at [582, 249] on icon at bounding box center [582, 253] width 8 height 8
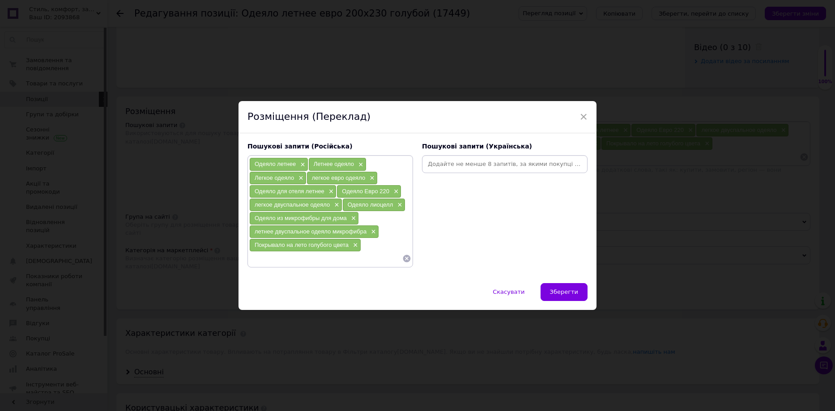
click at [434, 163] on input at bounding box center [505, 163] width 162 height 13
type input "Ковдра літня"
type input "Літня ковдра"
type input "Легка ковдра"
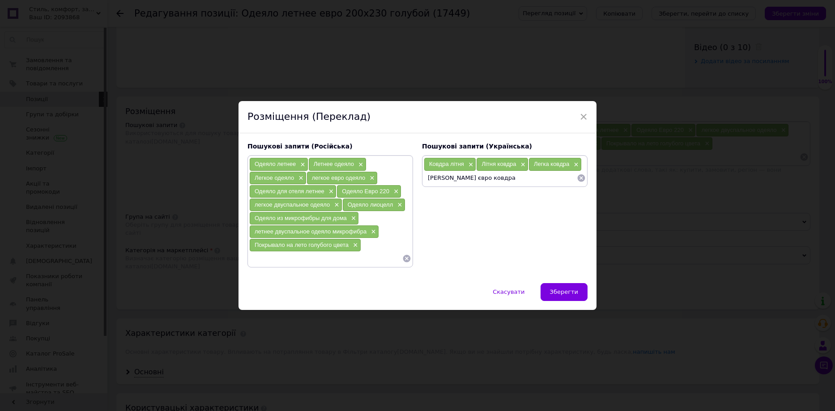
type input "Лекга євро ковдра"
click at [484, 177] on span "×" at bounding box center [483, 178] width 7 height 8
click at [511, 179] on input at bounding box center [500, 177] width 153 height 13
type input "Легка євро ковдра"
type input "Ковдра для готеля літня"
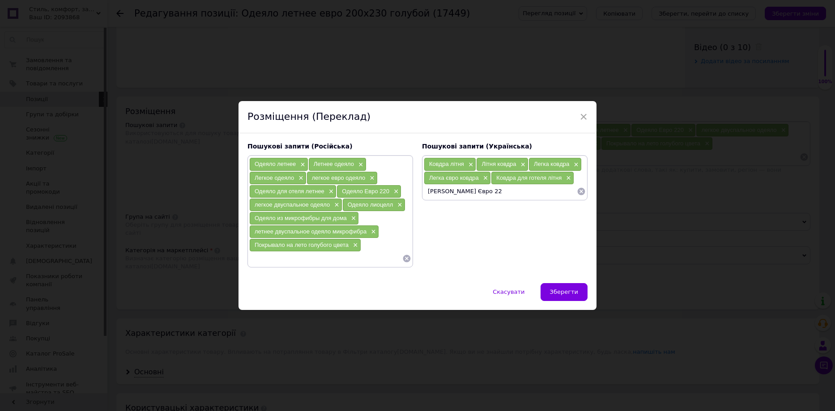
type input "Ковдра Євро 220"
type input "Легка двоспальна ковдра"
type input "Ковдра ліоцел"
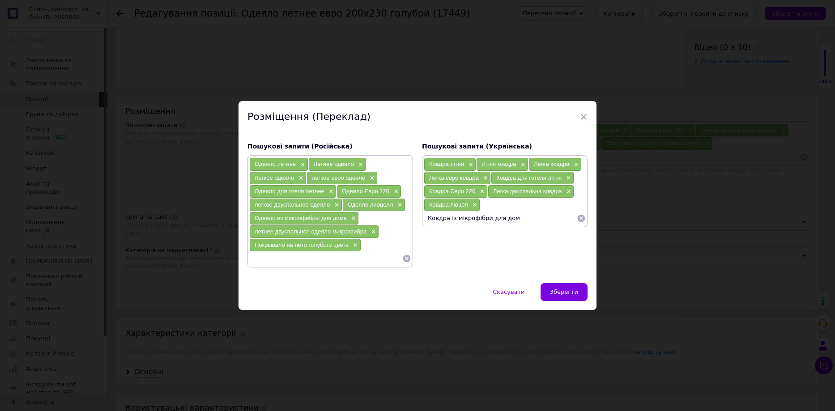
type input "Ковдра із мікрофібри для дома"
type input "Легка двоспальна ковдра мікрофібра"
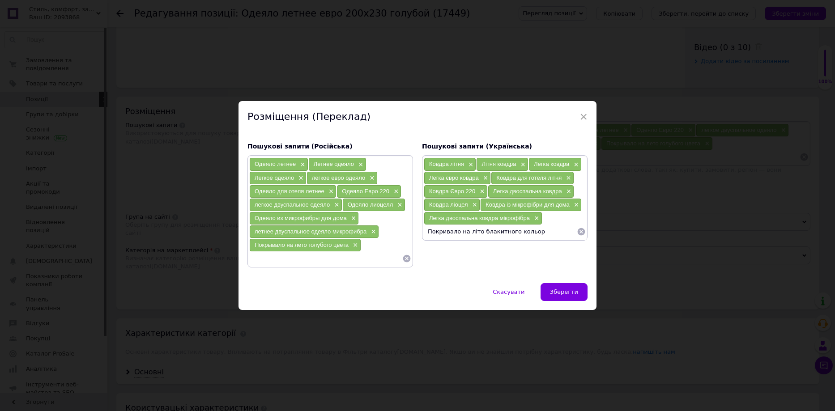
type input "Покривало на літо блакитного кольору"
type input "Ковдра блакитного кольору"
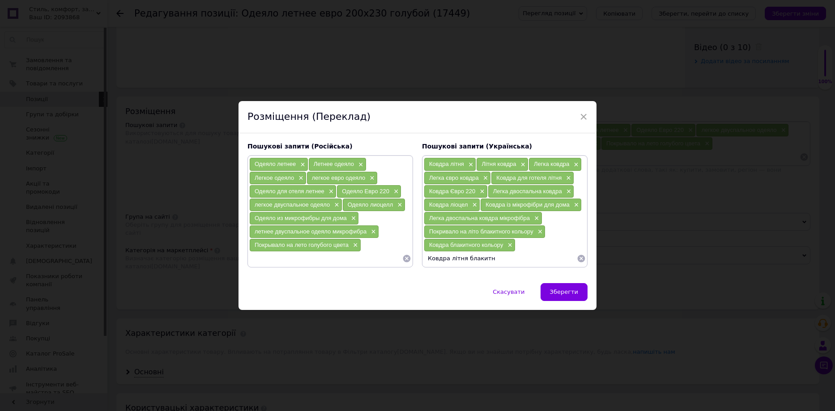
type input "Ковдра літня блакитна"
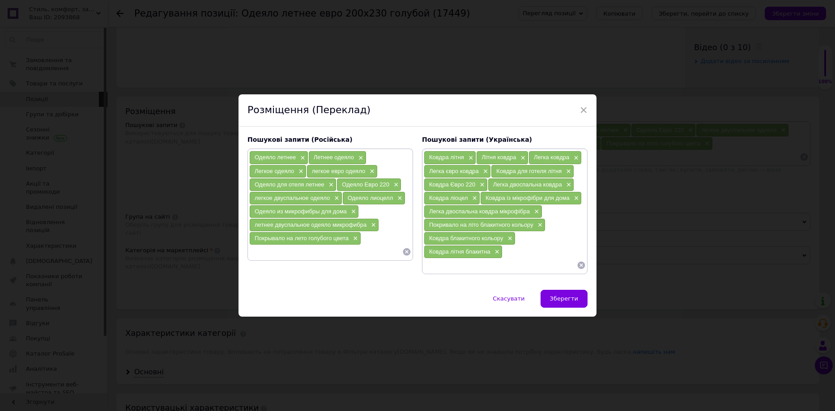
click at [279, 249] on input at bounding box center [325, 251] width 153 height 13
type input "Одеяло голубого цвета"
type input "Одеяло летнее голубое"
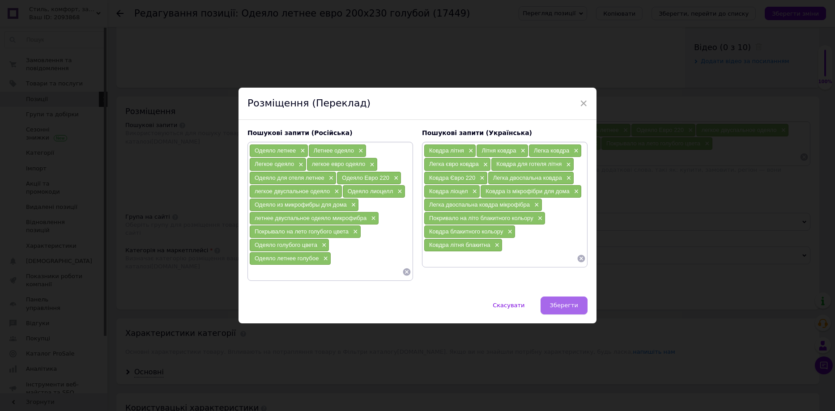
click at [573, 308] on span "Зберегти" at bounding box center [564, 305] width 28 height 7
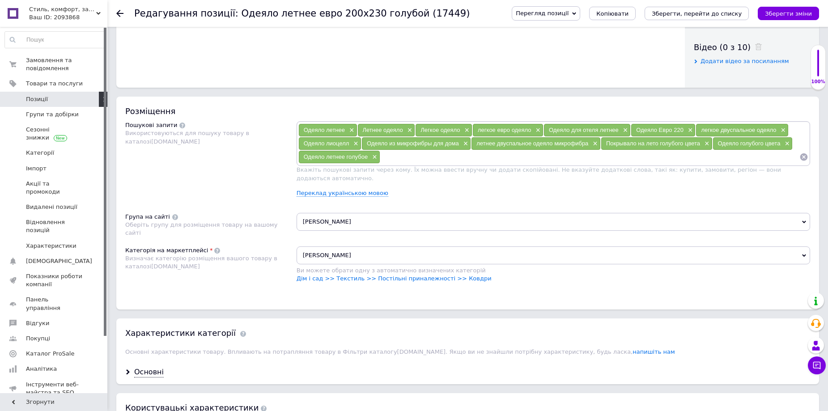
click at [363, 216] on span "[PERSON_NAME]" at bounding box center [554, 222] width 514 height 18
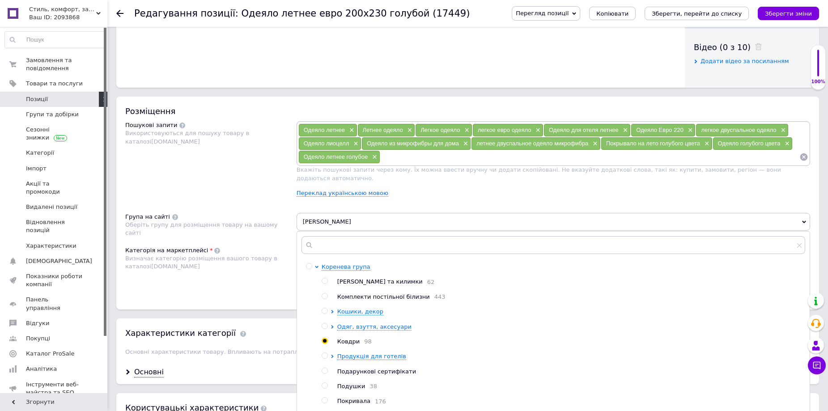
click at [267, 196] on div "Пошукові запити Використовуються для пошуку товару в каталозі [DOMAIN_NAME]" at bounding box center [210, 162] width 171 height 83
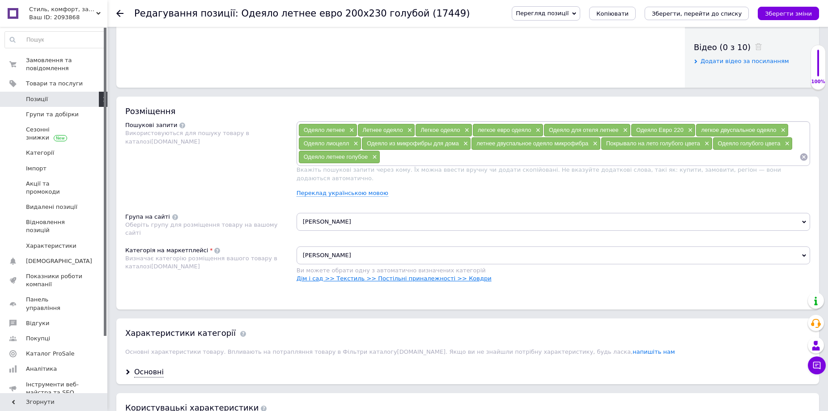
click at [388, 275] on link "Дім і сад >> Текстиль >> Постільні приналежності >> Ковдри" at bounding box center [394, 278] width 195 height 7
click at [453, 275] on link "Дім і сад >> Текстиль >> Постільні приналежності >> Ковдри" at bounding box center [394, 278] width 195 height 7
click at [397, 248] on span "[PERSON_NAME]" at bounding box center [554, 255] width 514 height 18
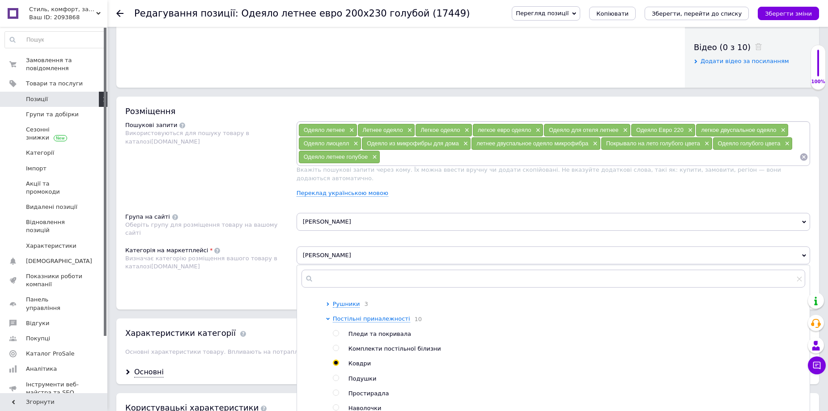
scroll to position [179, 0]
click at [268, 280] on div "Категорія на маркетплейсі Визначає категорію розміщення вашого товару в каталоз…" at bounding box center [210, 268] width 171 height 45
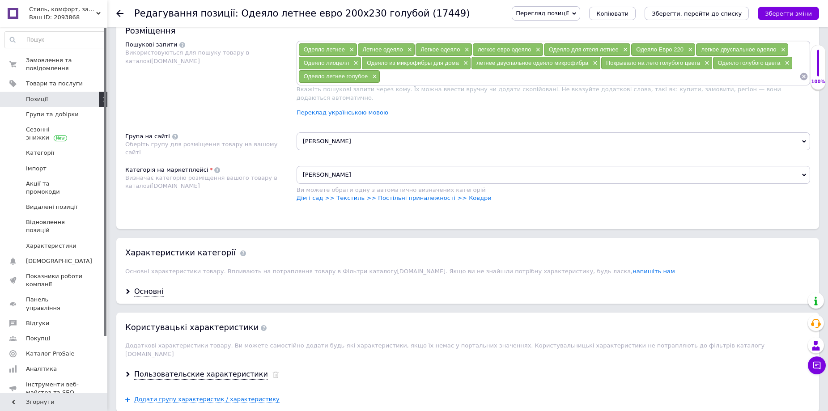
scroll to position [537, 0]
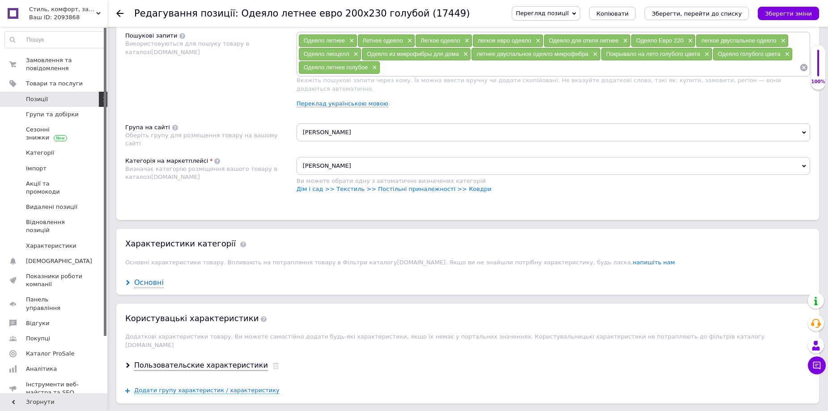
click at [157, 278] on div "Основні" at bounding box center [149, 283] width 30 height 10
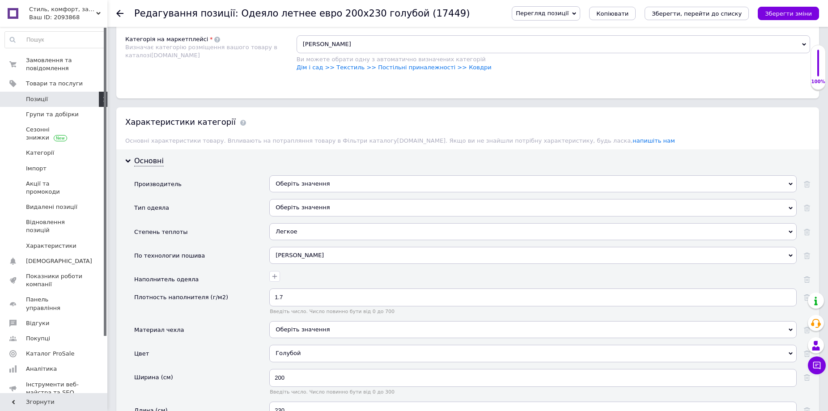
scroll to position [671, 0]
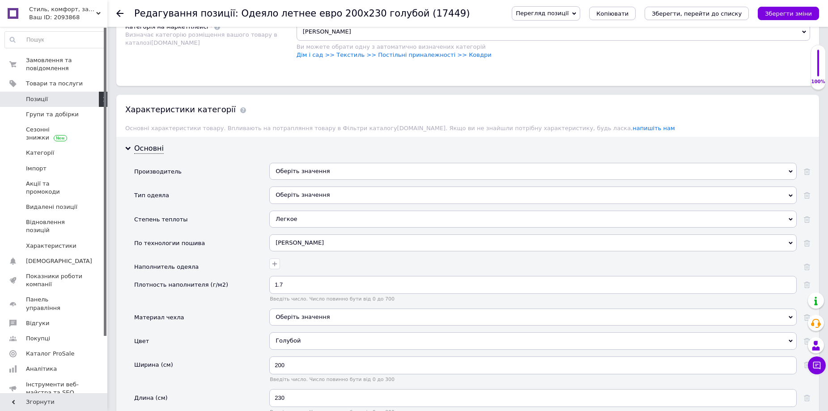
click at [366, 163] on div "Оберіть значення" at bounding box center [532, 171] width 527 height 17
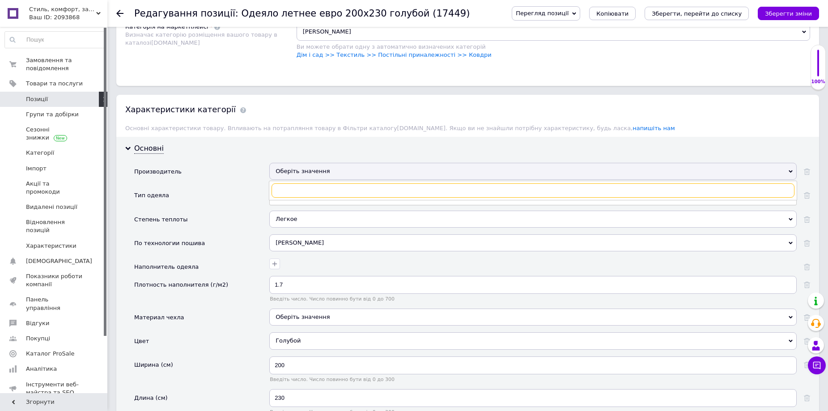
click at [310, 183] on input "text" at bounding box center [533, 190] width 523 height 14
type input "Dacron"
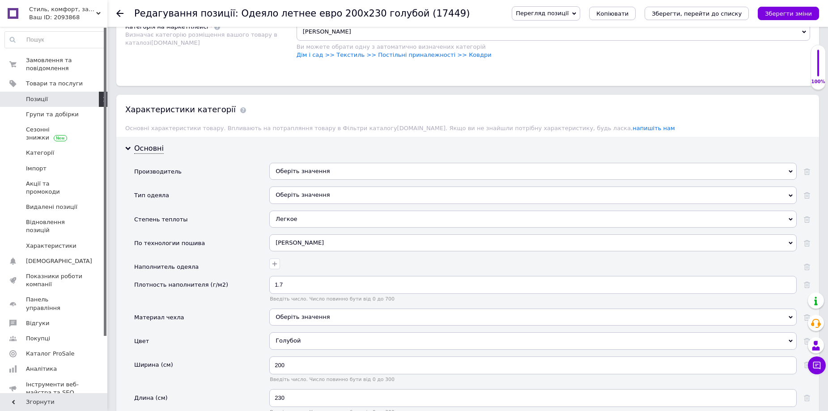
click at [236, 187] on div "Тип одеяла" at bounding box center [201, 199] width 135 height 24
click at [287, 163] on div "Оберіть значення" at bounding box center [532, 171] width 527 height 17
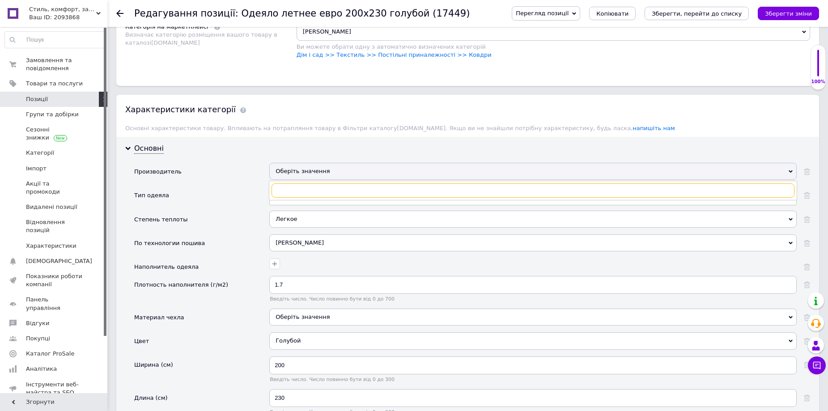
click at [303, 183] on input "text" at bounding box center [533, 190] width 523 height 14
click at [308, 183] on input "text" at bounding box center [533, 190] width 523 height 14
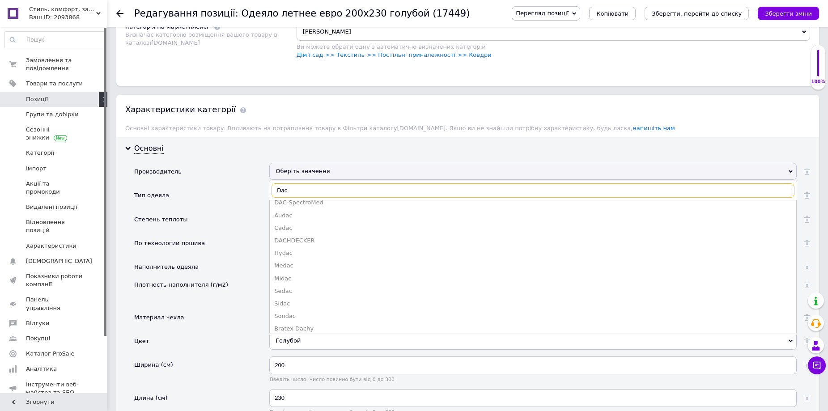
scroll to position [224, 0]
click at [307, 183] on input "Dac" at bounding box center [533, 190] width 523 height 14
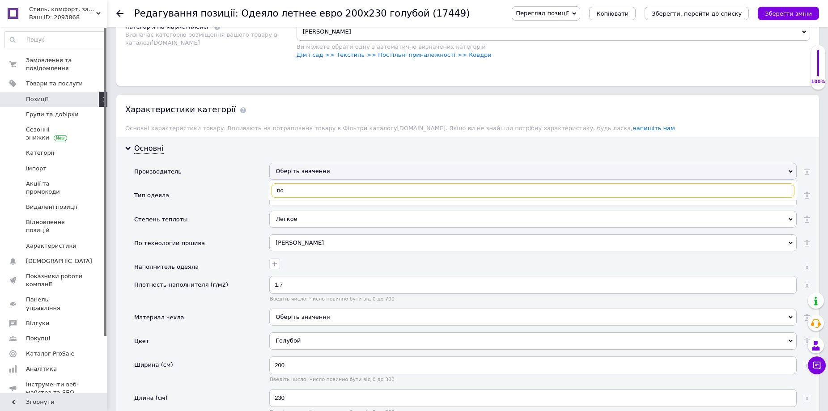
scroll to position [0, 0]
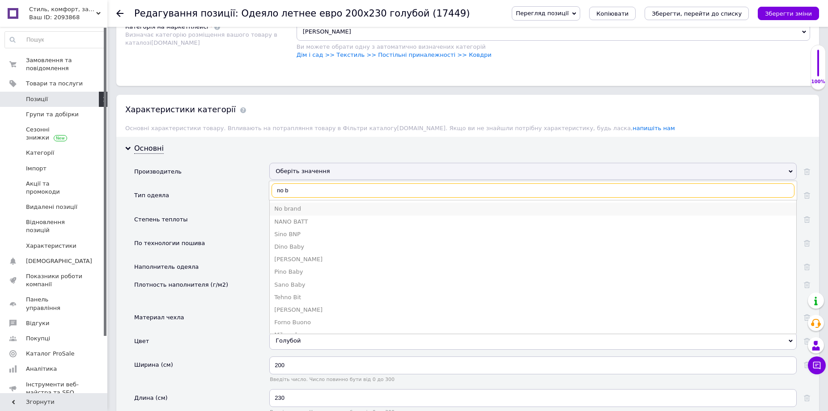
type input "no b"
click at [300, 205] on div "No brand" at bounding box center [533, 209] width 518 height 8
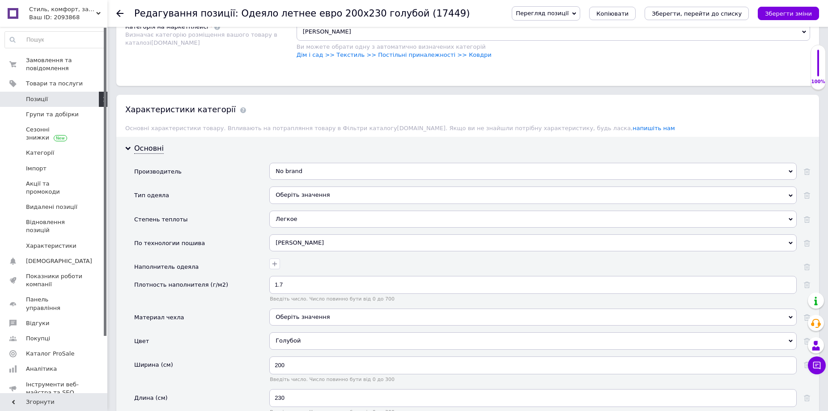
click at [297, 190] on div "Оберіть значення" at bounding box center [532, 195] width 527 height 17
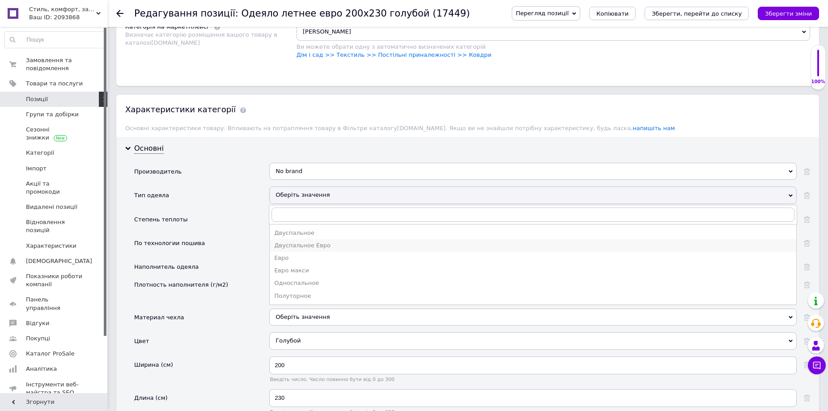
click at [299, 242] on div "Двуспальное Евро" at bounding box center [533, 246] width 518 height 8
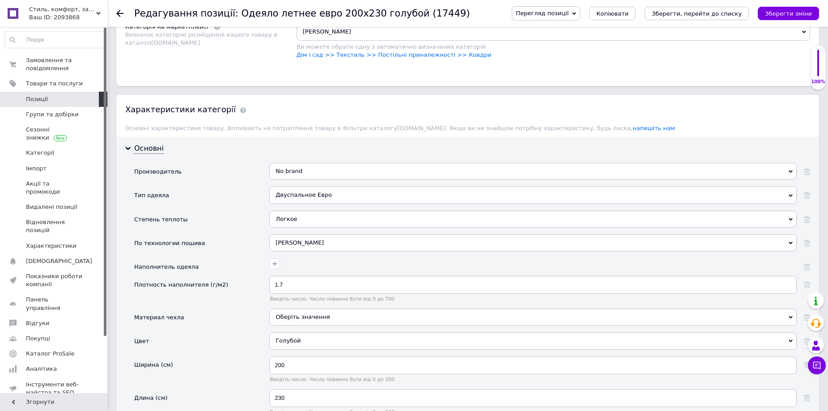
click at [317, 211] on div "Легкое" at bounding box center [532, 219] width 527 height 17
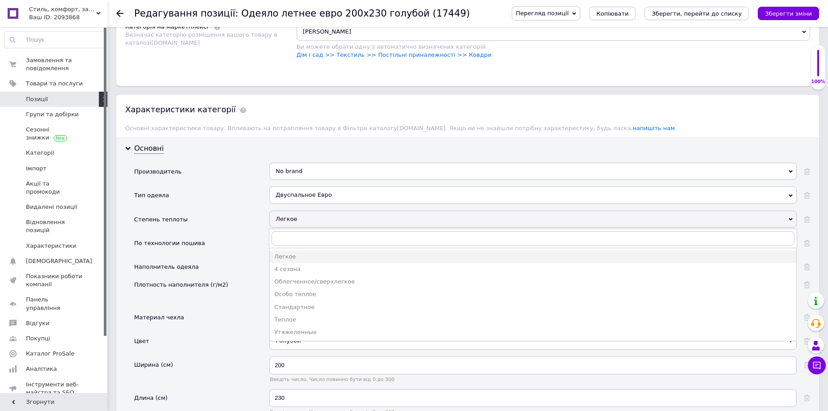
click at [317, 211] on div "Легкое" at bounding box center [532, 219] width 527 height 17
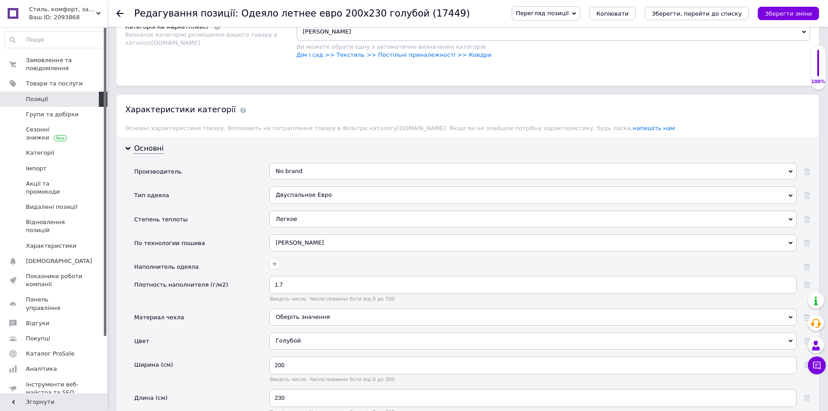
click at [317, 211] on div "Легкое" at bounding box center [532, 219] width 527 height 17
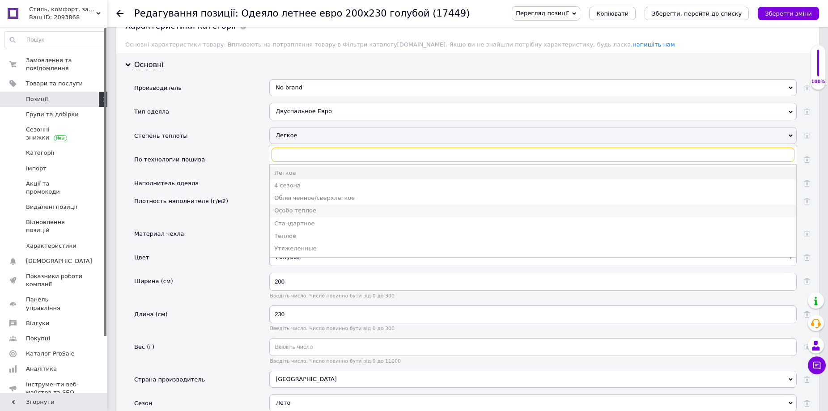
scroll to position [760, 0]
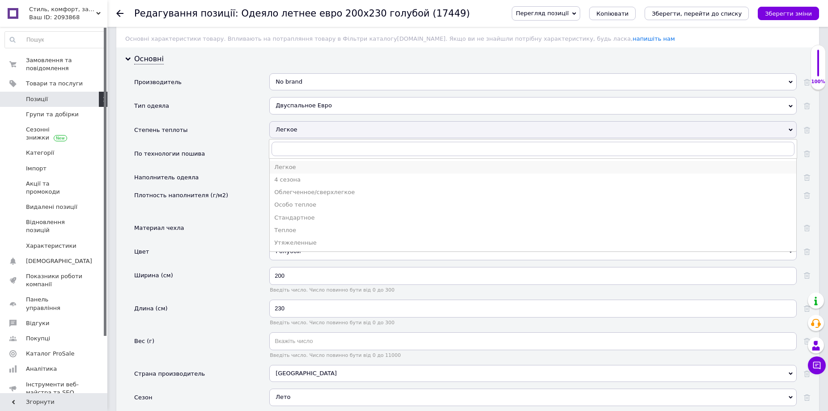
click at [317, 163] on div "Легкое" at bounding box center [533, 167] width 518 height 8
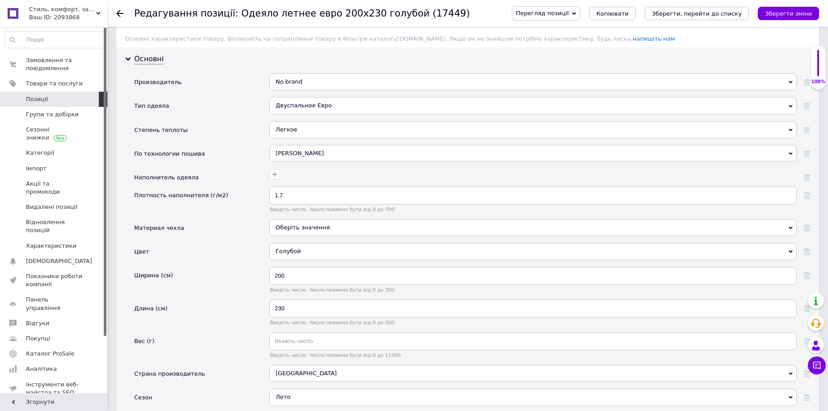
click at [310, 145] on div "[PERSON_NAME]" at bounding box center [532, 153] width 527 height 17
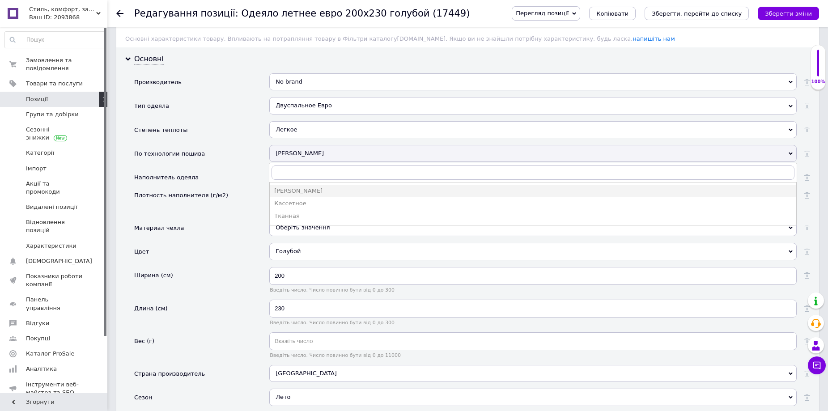
click at [310, 145] on div "[PERSON_NAME]" at bounding box center [532, 153] width 527 height 17
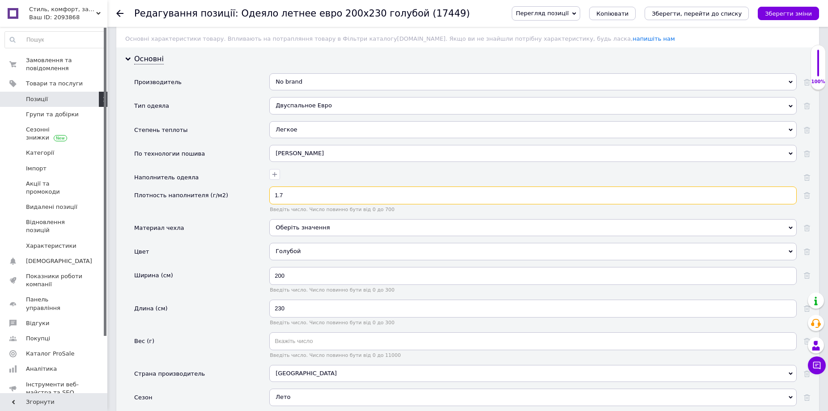
click at [291, 187] on input "1.7" at bounding box center [532, 196] width 527 height 18
click at [318, 219] on div "Оберіть значення" at bounding box center [532, 227] width 527 height 17
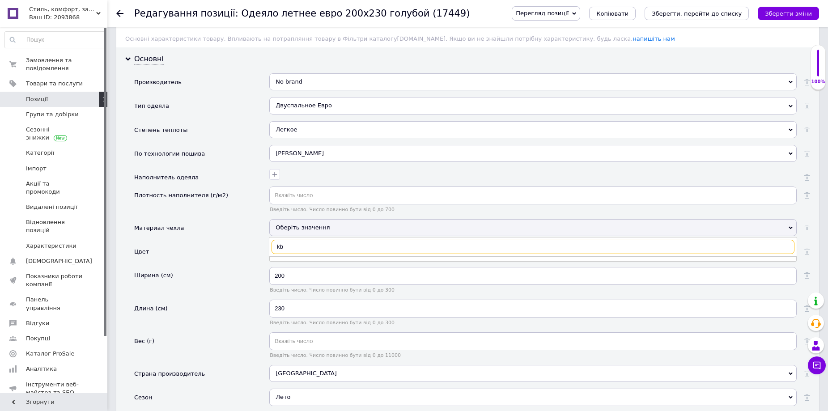
type input "k"
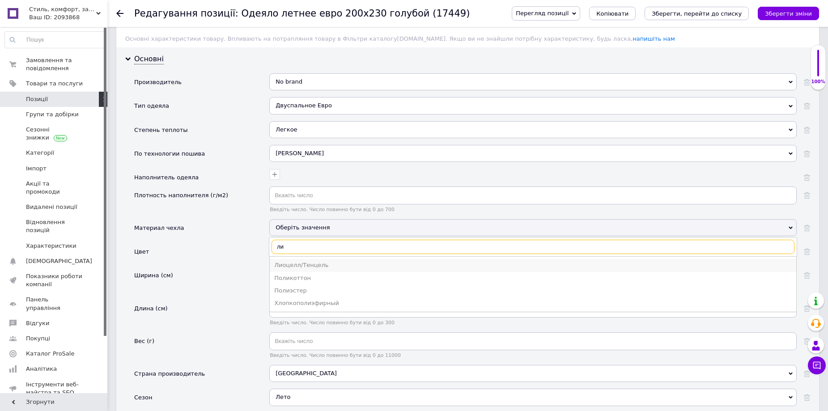
type input "ли"
click at [320, 261] on div "Лиоцелл/Тенцель" at bounding box center [533, 265] width 518 height 8
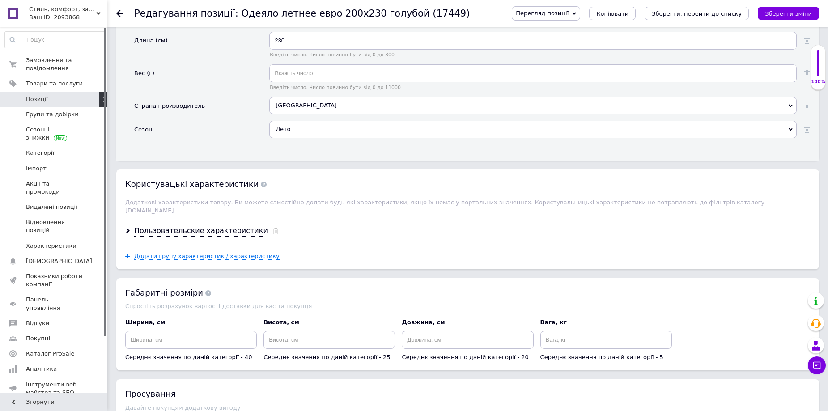
scroll to position [1029, 0]
click at [191, 225] on div "Пользовательские характеристики" at bounding box center [201, 230] width 134 height 10
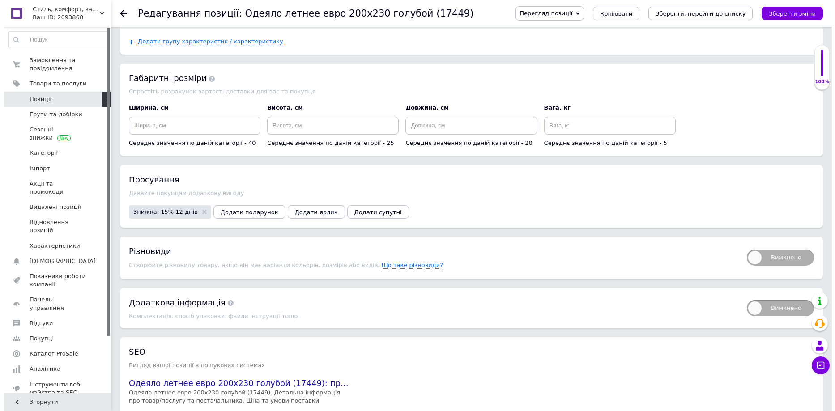
scroll to position [1476, 0]
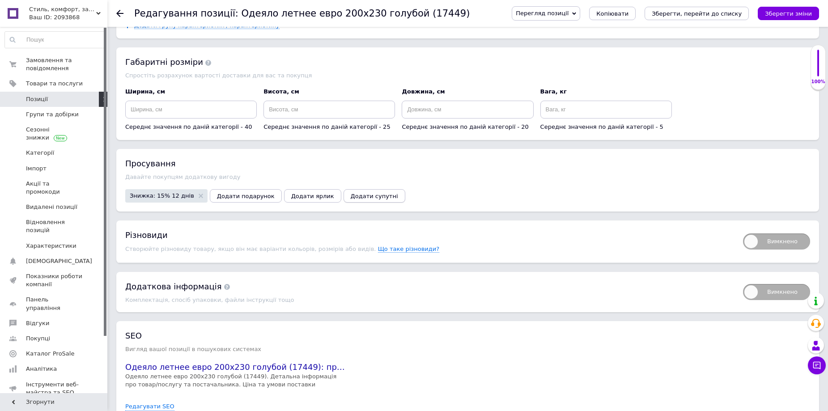
click at [351, 193] on span "Додати супутні" at bounding box center [374, 196] width 47 height 7
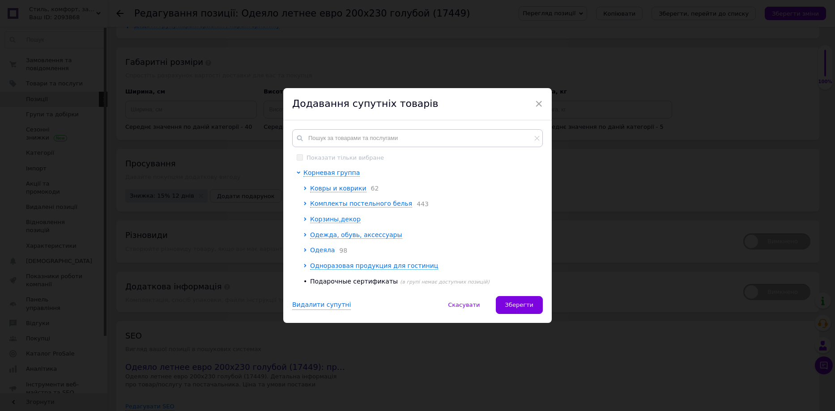
click at [304, 251] on icon at bounding box center [305, 250] width 2 height 4
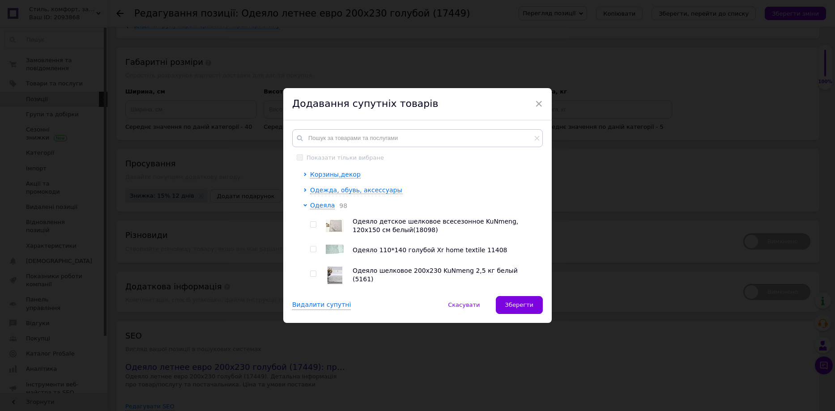
scroll to position [89, 0]
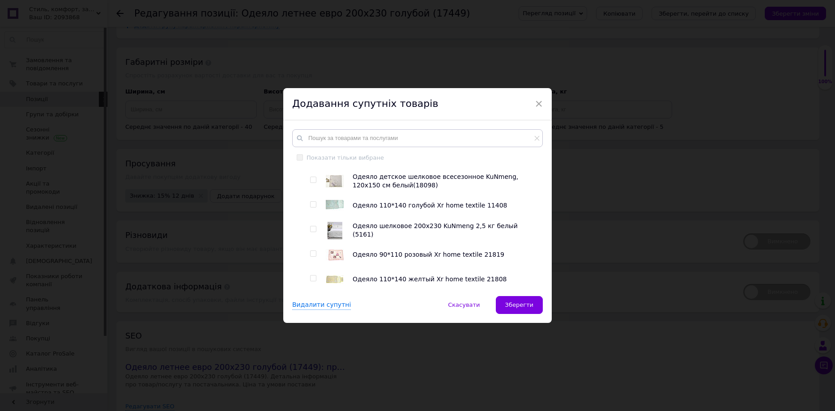
click at [314, 190] on div at bounding box center [314, 181] width 9 height 18
click at [311, 186] on div at bounding box center [314, 181] width 9 height 18
click at [313, 183] on input "checkbox" at bounding box center [313, 180] width 6 height 6
checkbox input "true"
click at [310, 209] on div at bounding box center [314, 206] width 9 height 18
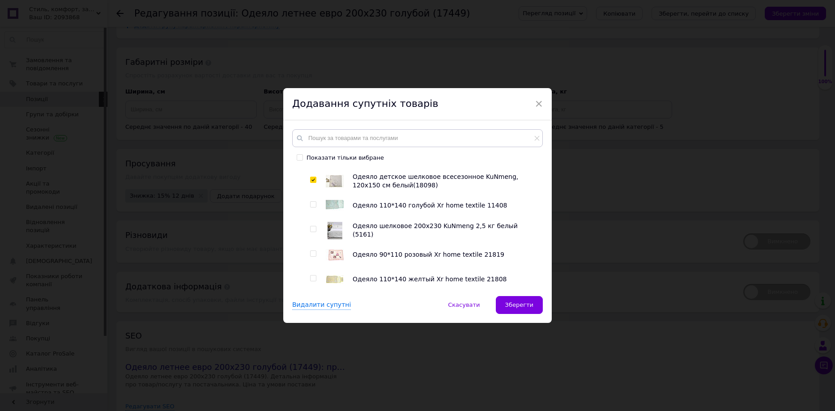
click at [310, 230] on input "checkbox" at bounding box center [313, 229] width 6 height 6
checkbox input "true"
click at [311, 208] on input "checkbox" at bounding box center [313, 205] width 6 height 6
checkbox input "true"
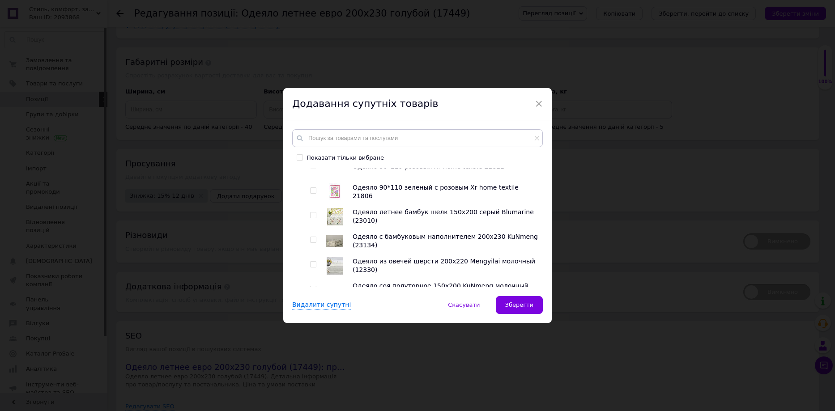
scroll to position [537, 0]
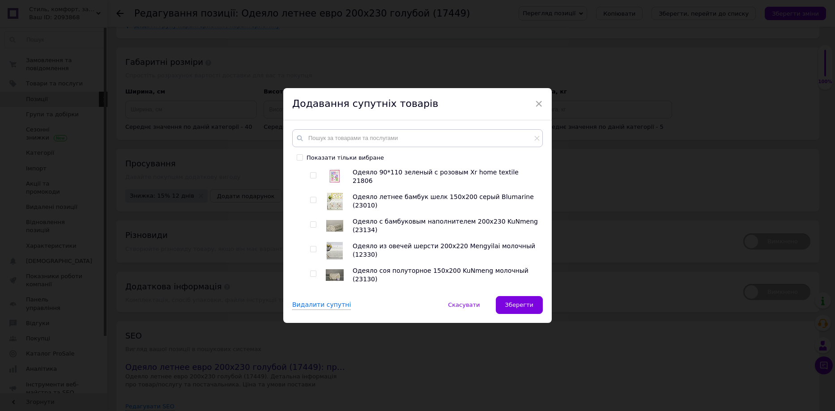
click at [312, 202] on input "checkbox" at bounding box center [313, 200] width 6 height 6
checkbox input "true"
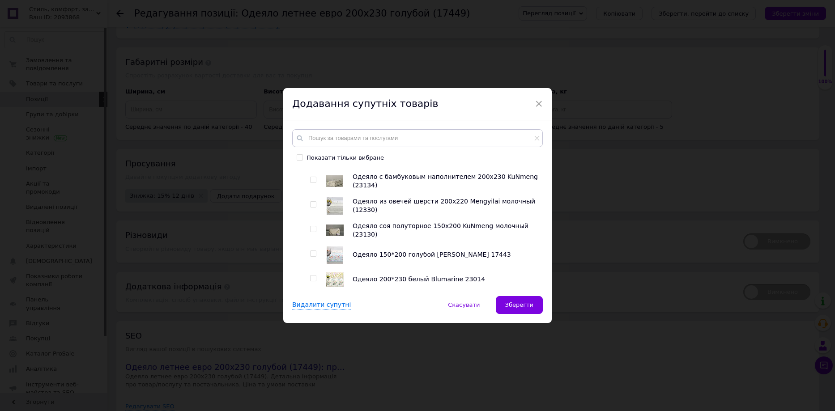
scroll to position [626, 0]
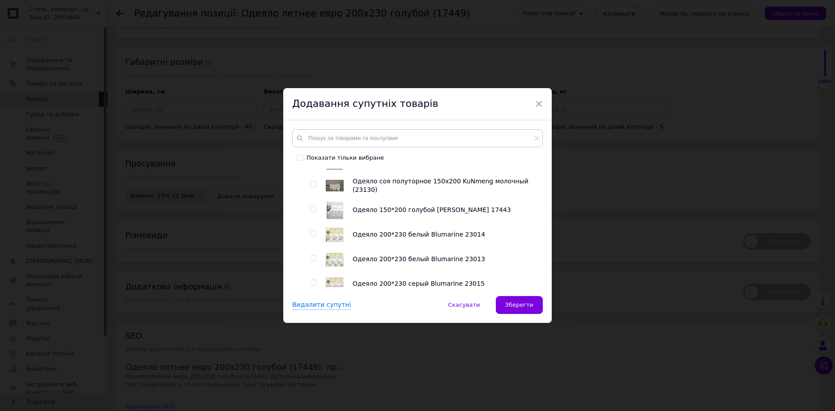
click at [311, 237] on input "checkbox" at bounding box center [313, 234] width 6 height 6
checkbox input "true"
click at [310, 260] on input "checkbox" at bounding box center [313, 258] width 6 height 6
checkbox input "true"
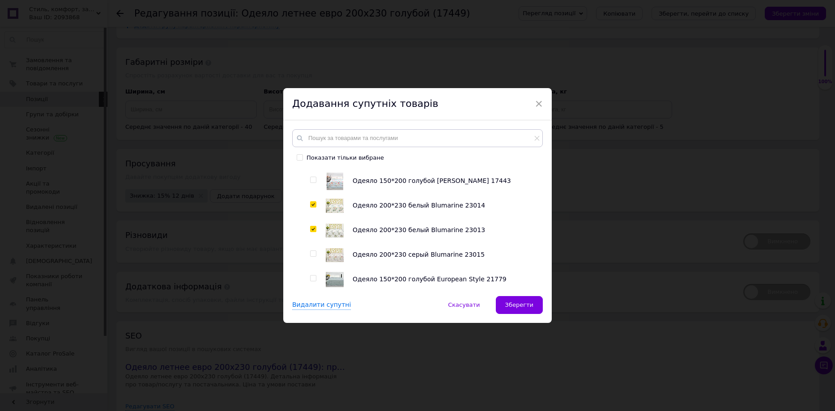
scroll to position [671, 0]
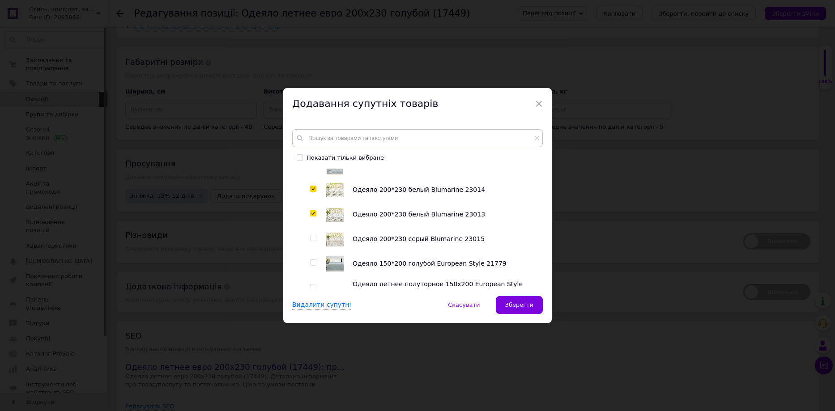
click at [310, 241] on input "checkbox" at bounding box center [313, 238] width 6 height 6
checkbox input "true"
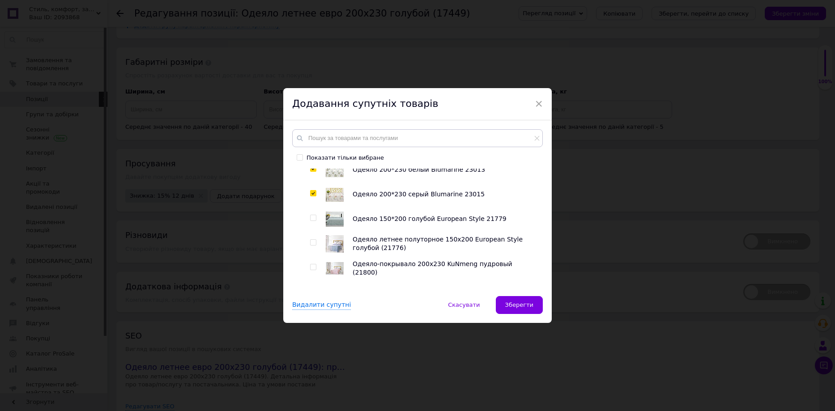
click at [312, 245] on input "checkbox" at bounding box center [313, 243] width 6 height 6
checkbox input "true"
click at [312, 268] on input "checkbox" at bounding box center [313, 267] width 6 height 6
checkbox input "true"
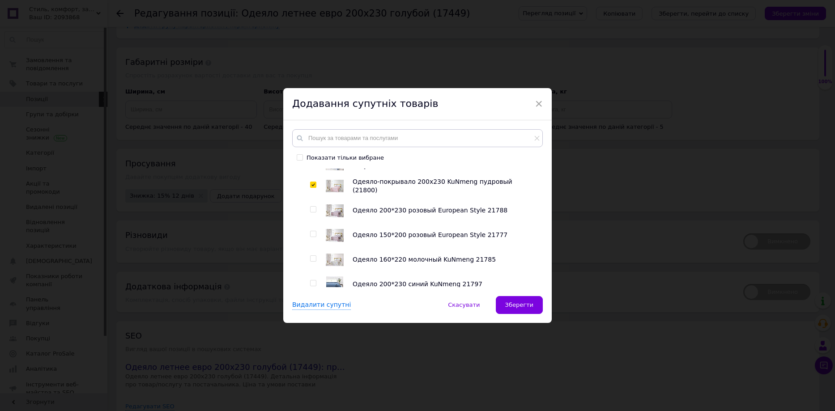
scroll to position [805, 0]
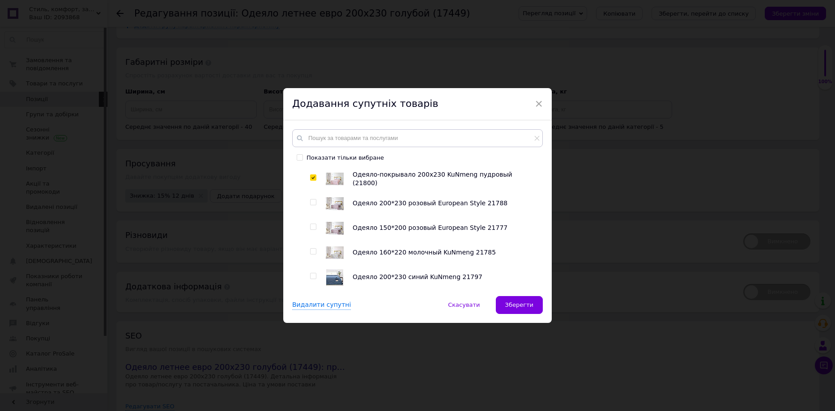
click at [311, 205] on input "checkbox" at bounding box center [313, 203] width 6 height 6
checkbox input "true"
click at [314, 230] on input "checkbox" at bounding box center [313, 227] width 6 height 6
checkbox input "true"
click at [314, 255] on input "checkbox" at bounding box center [313, 252] width 6 height 6
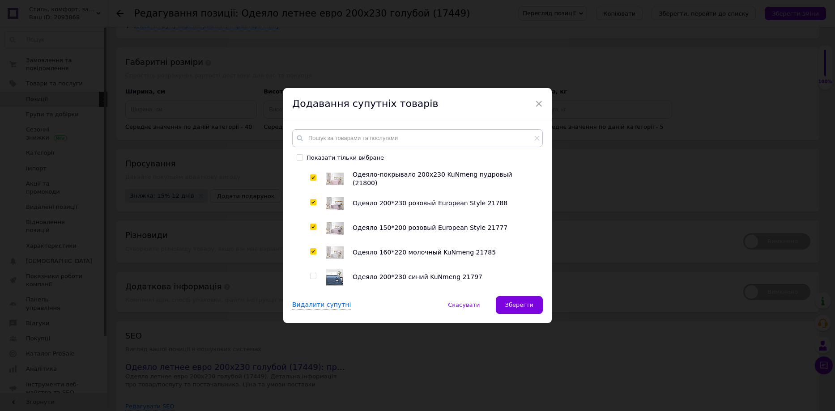
checkbox input "true"
click at [313, 278] on input "checkbox" at bounding box center [313, 276] width 6 height 6
checkbox input "true"
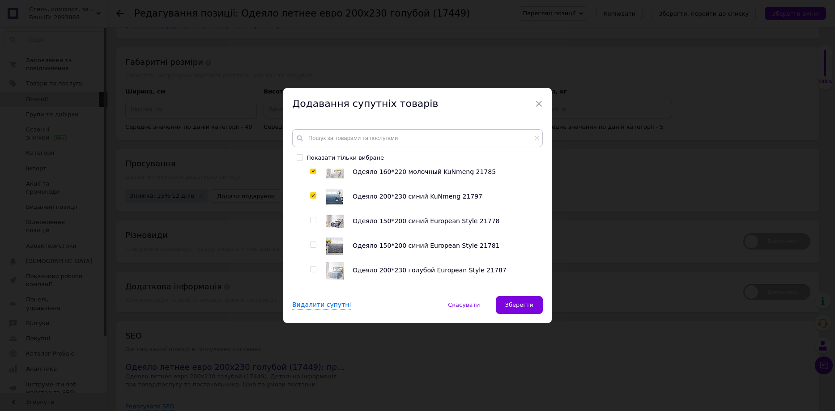
scroll to position [895, 0]
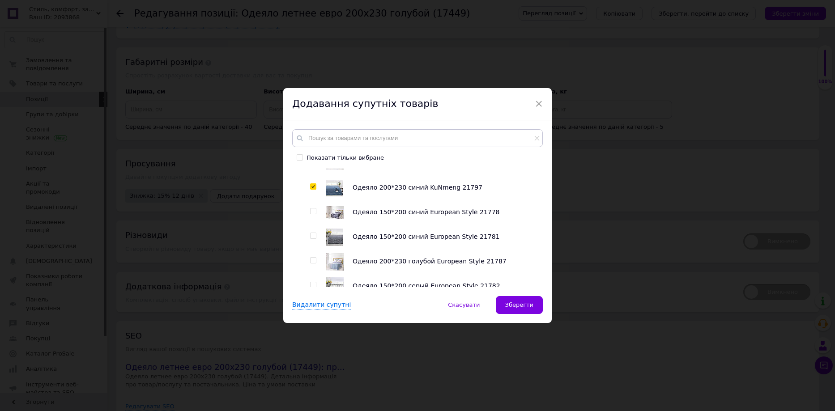
click at [313, 217] on div at bounding box center [314, 213] width 9 height 18
click at [313, 236] on input "checkbox" at bounding box center [313, 236] width 6 height 6
checkbox input "true"
click at [312, 214] on input "checkbox" at bounding box center [313, 211] width 6 height 6
checkbox input "true"
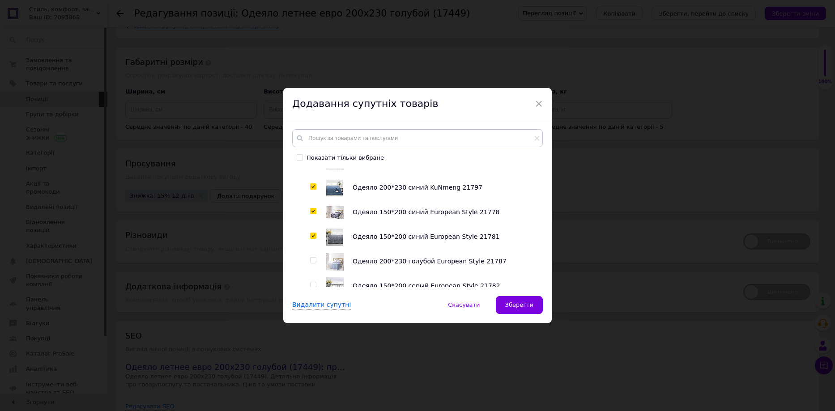
click at [313, 262] on input "checkbox" at bounding box center [313, 261] width 6 height 6
checkbox input "true"
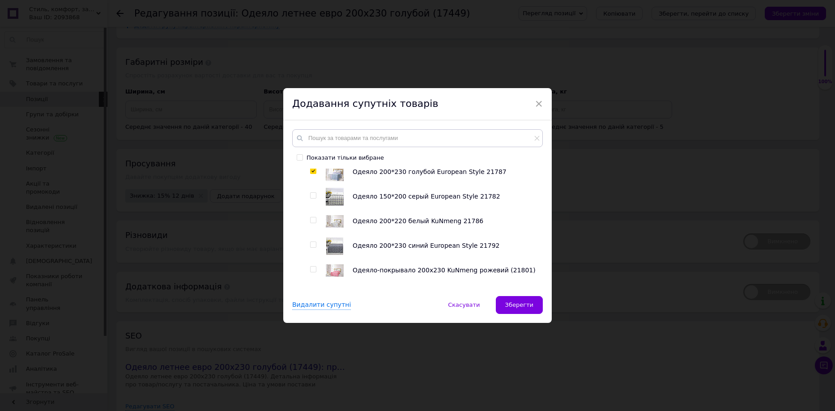
click at [311, 197] on input "checkbox" at bounding box center [313, 196] width 6 height 6
checkbox input "true"
click at [311, 220] on input "checkbox" at bounding box center [313, 220] width 6 height 6
checkbox input "true"
click at [310, 245] on input "checkbox" at bounding box center [313, 245] width 6 height 6
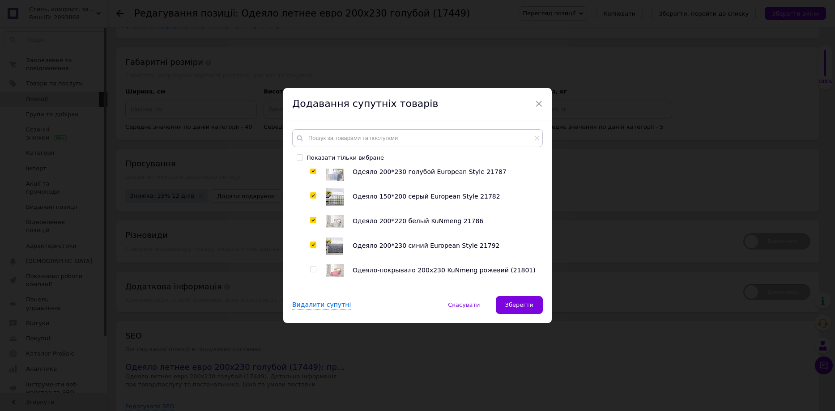
checkbox input "true"
click at [310, 270] on input "checkbox" at bounding box center [313, 270] width 6 height 6
checkbox input "true"
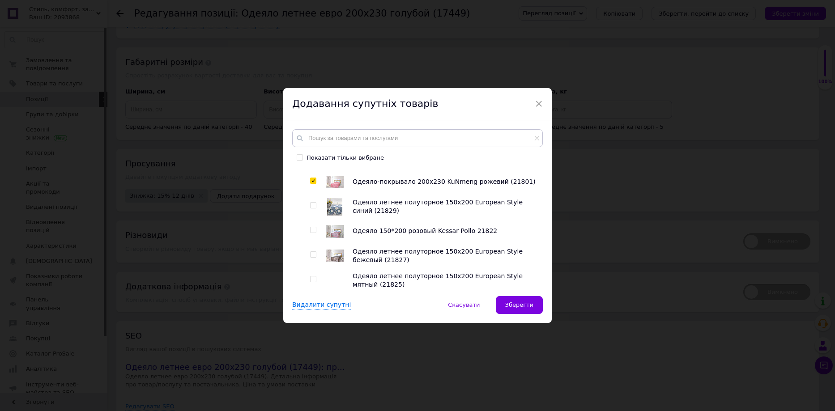
scroll to position [1074, 0]
click at [311, 204] on input "checkbox" at bounding box center [313, 205] width 6 height 6
click at [311, 205] on input "checkbox" at bounding box center [313, 205] width 6 height 6
checkbox input "false"
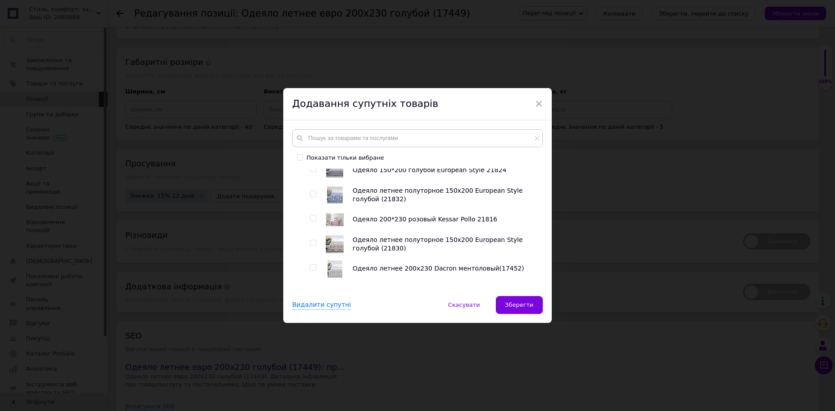
scroll to position [1208, 0]
click at [311, 219] on input "checkbox" at bounding box center [313, 218] width 6 height 6
checkbox input "true"
click at [308, 271] on div at bounding box center [306, 236] width 7 height 2396
click at [313, 270] on input "checkbox" at bounding box center [313, 267] width 6 height 6
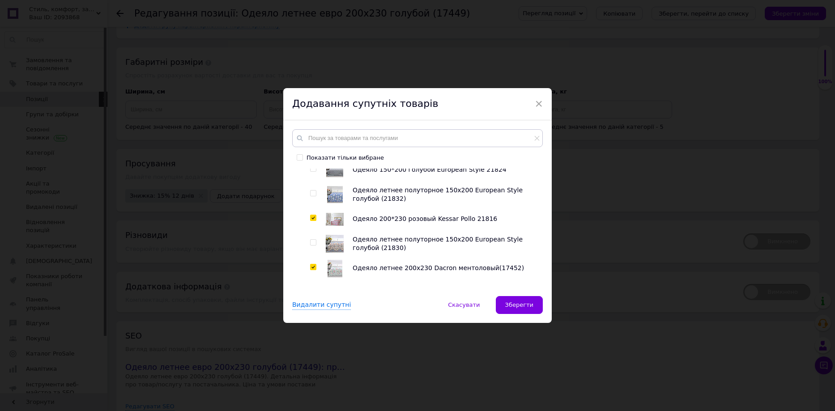
checkbox input "true"
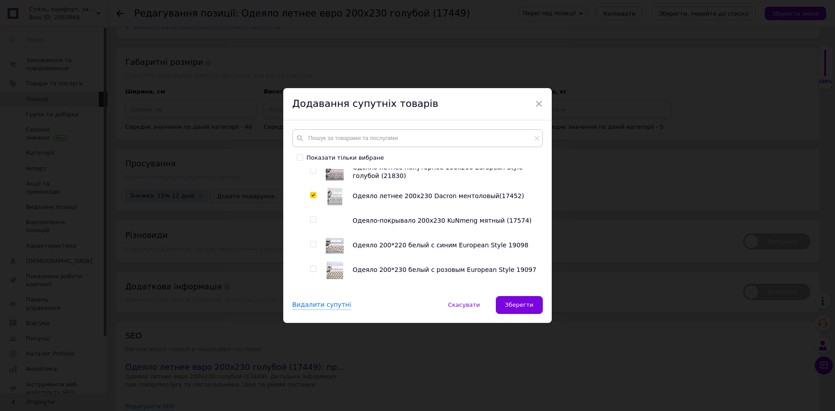
scroll to position [1297, 0]
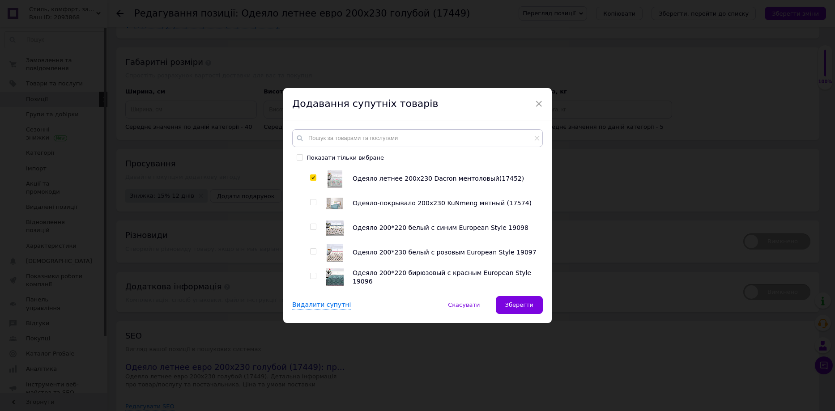
click at [311, 204] on input "checkbox" at bounding box center [313, 203] width 6 height 6
checkbox input "true"
click at [313, 229] on input "checkbox" at bounding box center [313, 227] width 6 height 6
checkbox input "true"
click at [313, 253] on input "checkbox" at bounding box center [313, 252] width 6 height 6
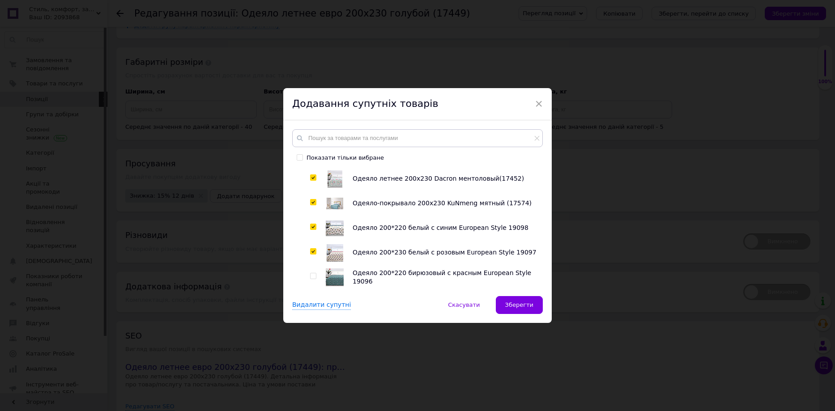
checkbox input "true"
click at [310, 277] on input "checkbox" at bounding box center [313, 276] width 6 height 6
checkbox input "true"
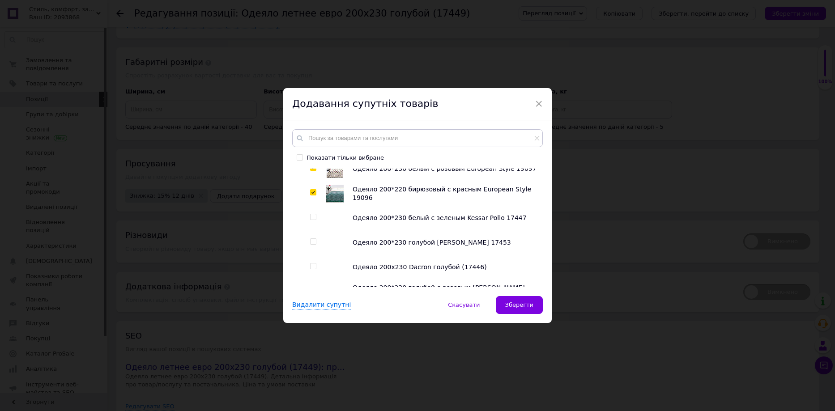
scroll to position [1431, 0]
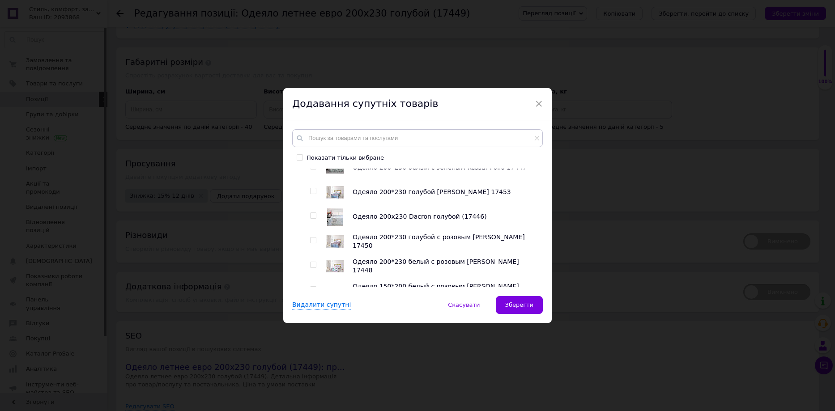
click at [312, 193] on input "checkbox" at bounding box center [313, 191] width 6 height 6
checkbox input "true"
click at [312, 219] on input "checkbox" at bounding box center [313, 216] width 6 height 6
checkbox input "true"
click at [313, 241] on input "checkbox" at bounding box center [313, 241] width 6 height 6
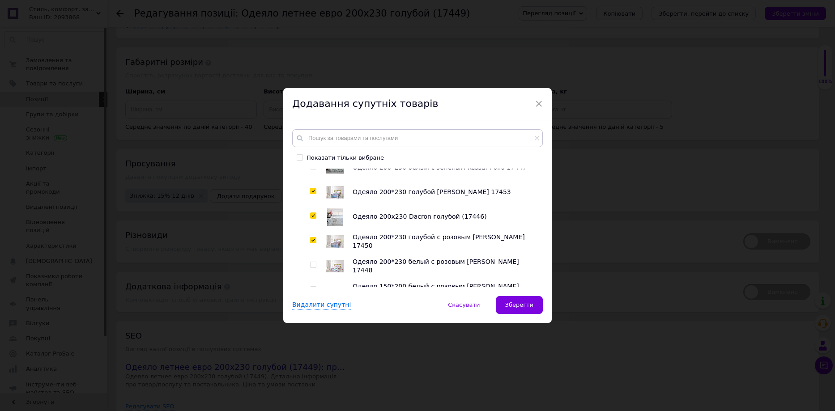
checkbox input "true"
click at [310, 263] on span at bounding box center [313, 265] width 6 height 6
click at [310, 263] on input "checkbox" at bounding box center [313, 265] width 6 height 6
checkbox input "true"
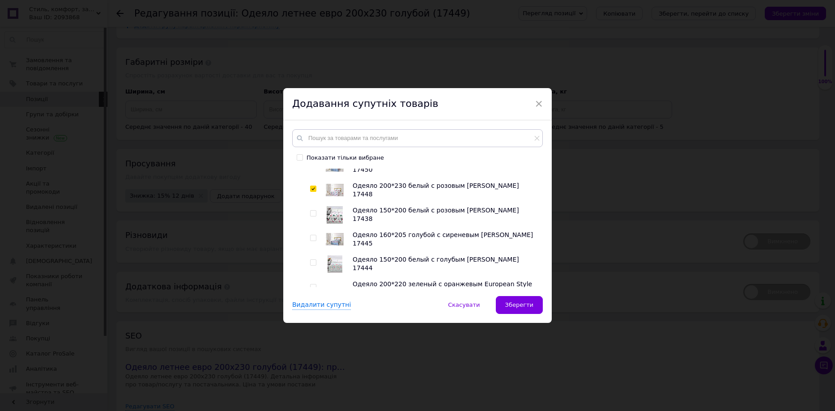
scroll to position [1521, 0]
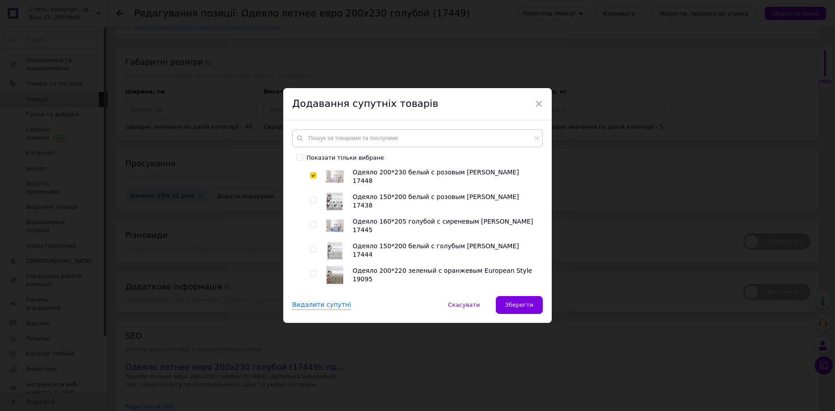
click at [314, 202] on input "checkbox" at bounding box center [313, 200] width 6 height 6
checkbox input "true"
click at [313, 226] on input "checkbox" at bounding box center [313, 225] width 6 height 6
checkbox input "true"
drag, startPoint x: 312, startPoint y: 203, endPoint x: 314, endPoint y: 210, distance: 7.5
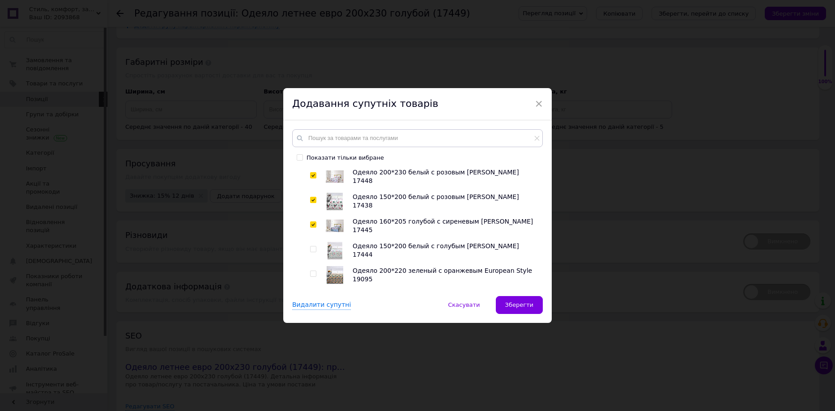
click at [312, 203] on input "checkbox" at bounding box center [313, 200] width 6 height 6
checkbox input "false"
click at [313, 227] on input "checkbox" at bounding box center [313, 225] width 6 height 6
checkbox input "false"
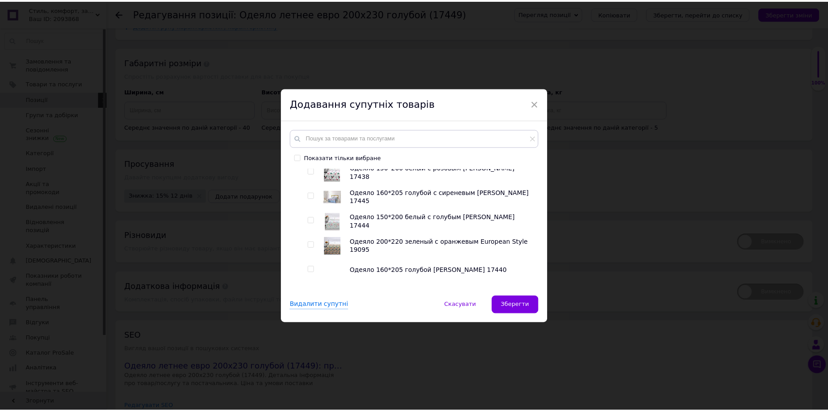
scroll to position [1566, 0]
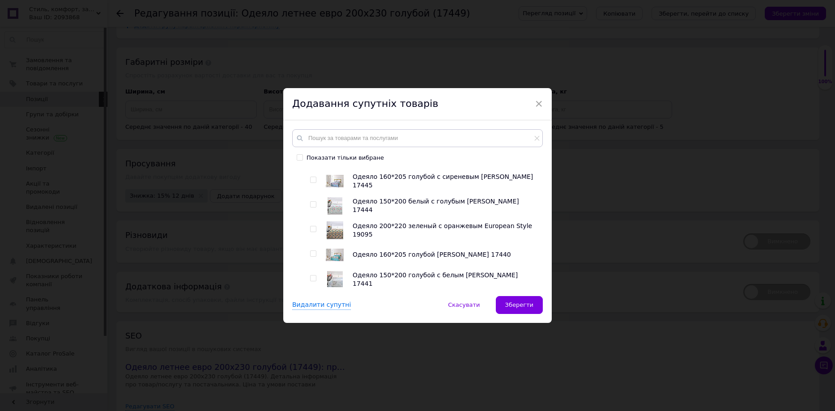
click at [312, 229] on input "checkbox" at bounding box center [313, 229] width 6 height 6
checkbox input "true"
click at [508, 298] on button "Зберегти" at bounding box center [519, 305] width 47 height 18
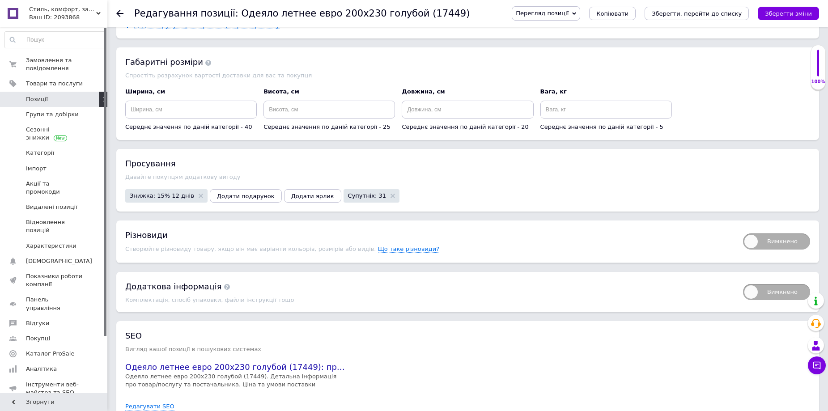
scroll to position [1513, 0]
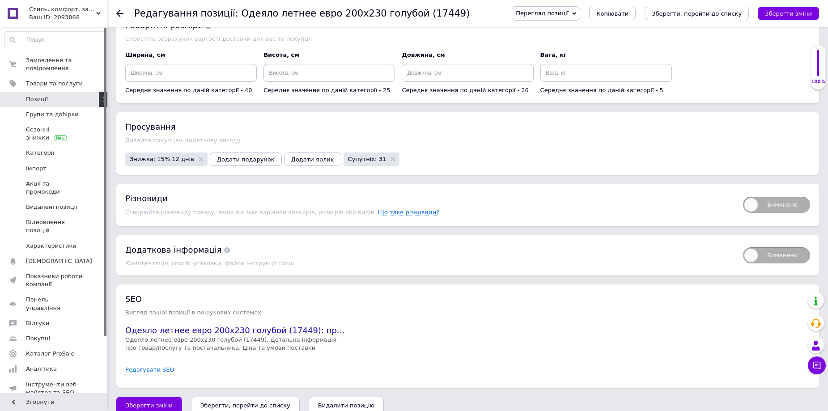
click at [224, 247] on span at bounding box center [227, 250] width 6 height 6
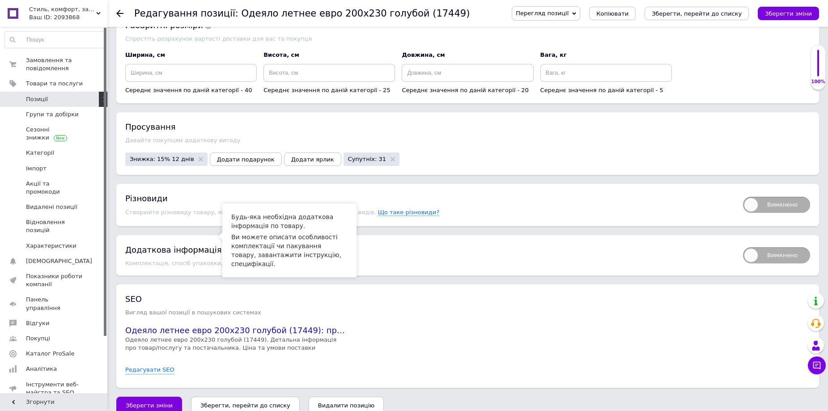
click at [224, 247] on span at bounding box center [227, 250] width 6 height 6
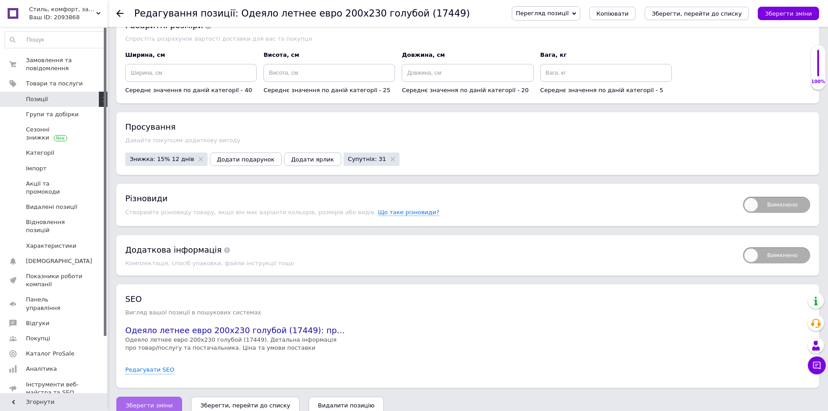
click at [161, 402] on span "Зберегти зміни" at bounding box center [149, 405] width 47 height 7
click at [788, 11] on icon "Зберегти зміни" at bounding box center [788, 13] width 47 height 7
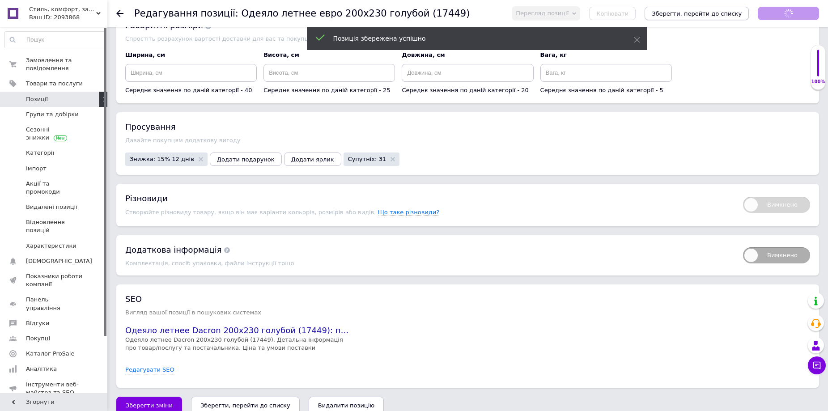
click at [705, 12] on icon "Зберегти, перейти до списку" at bounding box center [697, 13] width 90 height 7
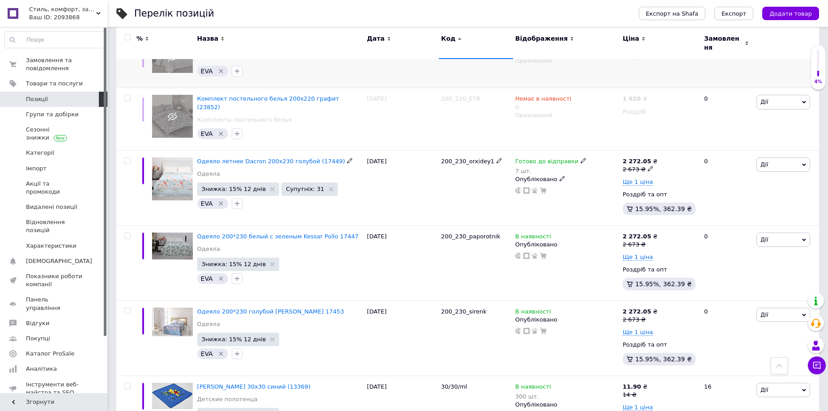
scroll to position [313, 0]
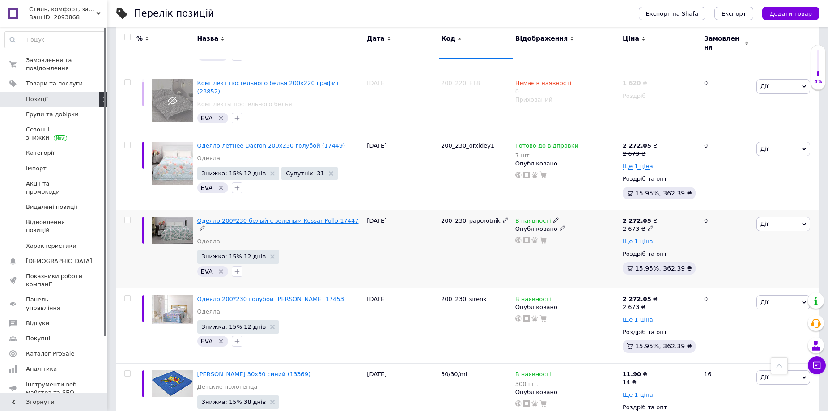
click at [288, 217] on span "Одеяло 200*230 белый с зеленым Kessar Pollo 17447" at bounding box center [277, 220] width 161 height 7
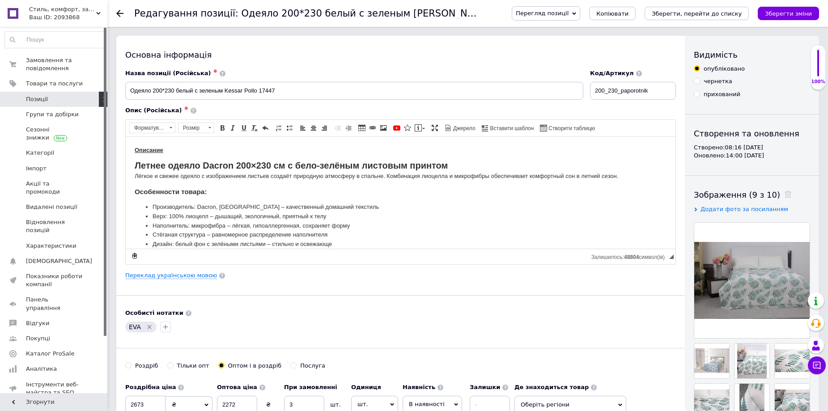
click at [180, 268] on div "Опис (Російська) ✱ Описание Летнее одеяло Dacron 200×230 см с бело-зелёным лист…" at bounding box center [401, 185] width 560 height 167
click at [176, 276] on link "Переклад українською мовою" at bounding box center [171, 275] width 92 height 7
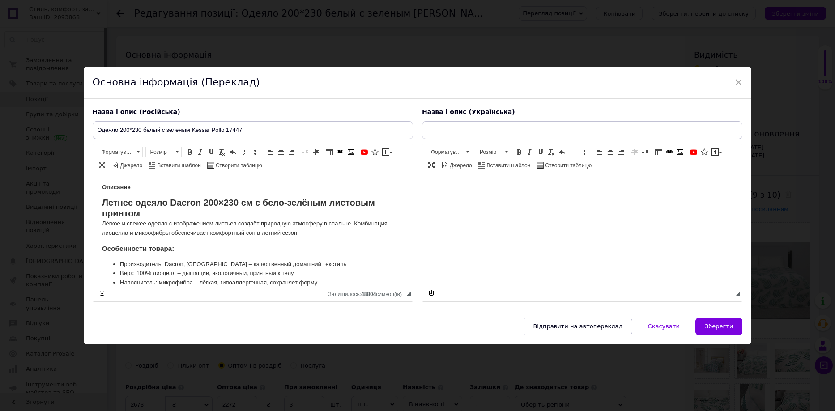
type input "Ковдра з бамбукового волокна 200*230 фірма Kessar Polo"
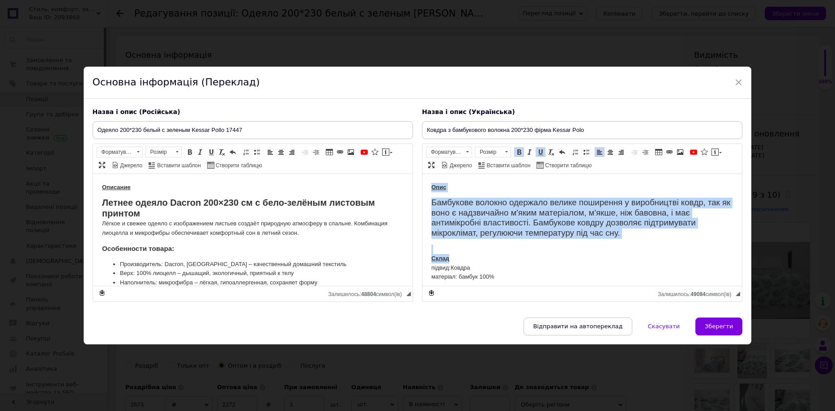
drag, startPoint x: 431, startPoint y: 185, endPoint x: 483, endPoint y: 264, distance: 94.7
click at [481, 261] on div "Опис [PERSON_NAME] волокно одержало велике поширення у виробництві ковдр, так я…" at bounding box center [582, 321] width 302 height 276
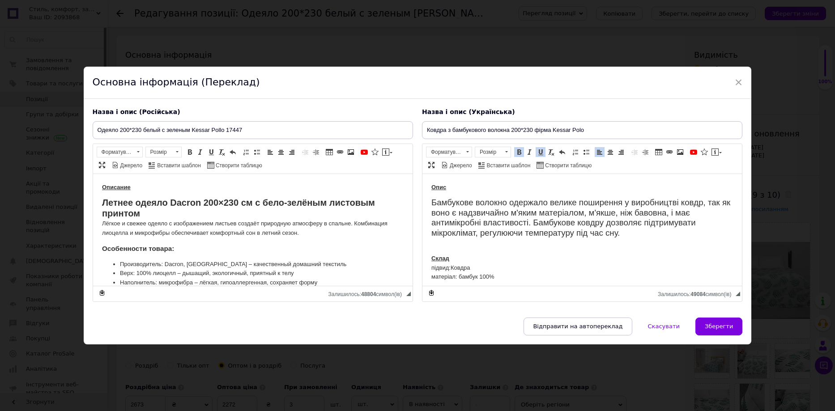
click at [489, 272] on div "підвид:Ковдра матеріал: бамбук 100%" at bounding box center [582, 277] width 302 height 28
click at [430, 184] on html "↵ Опис [PERSON_NAME] волокно одержало велике поширення у виробництві ковдр, так…" at bounding box center [581, 320] width 319 height 293
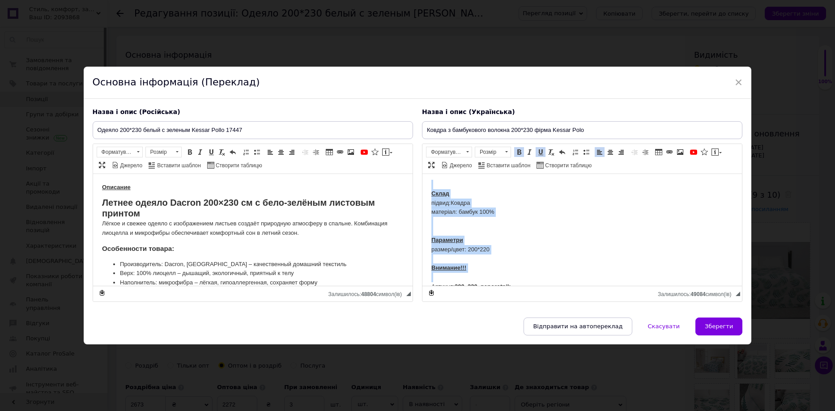
scroll to position [70, 0]
drag, startPoint x: 430, startPoint y: 186, endPoint x: 506, endPoint y: 264, distance: 109.5
click at [506, 264] on html "Опис [PERSON_NAME] волокно одержало велике поширення у виробництві ковдр, так я…" at bounding box center [581, 250] width 319 height 293
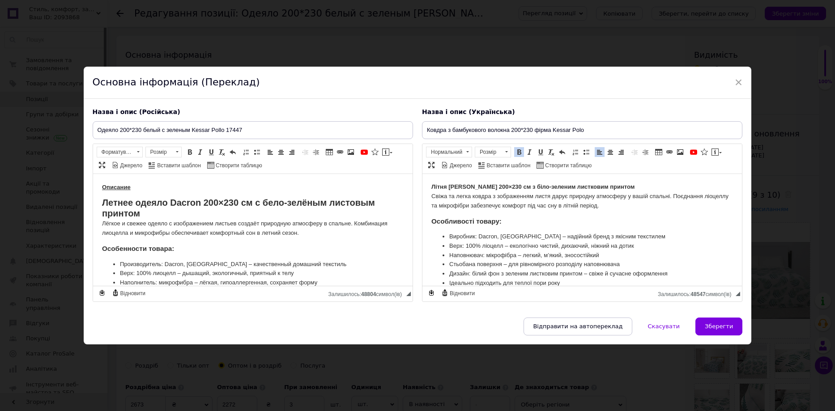
scroll to position [0, 0]
click at [130, 128] on input "Одеяло 200*230 белый с зеленым Kessar Pollo 17447" at bounding box center [253, 130] width 320 height 18
drag, startPoint x: 118, startPoint y: 129, endPoint x: 251, endPoint y: 149, distance: 134.4
click at [119, 130] on input "Одеяло 200*230 белый с зеленым Kessar Pollo 17447" at bounding box center [253, 130] width 320 height 18
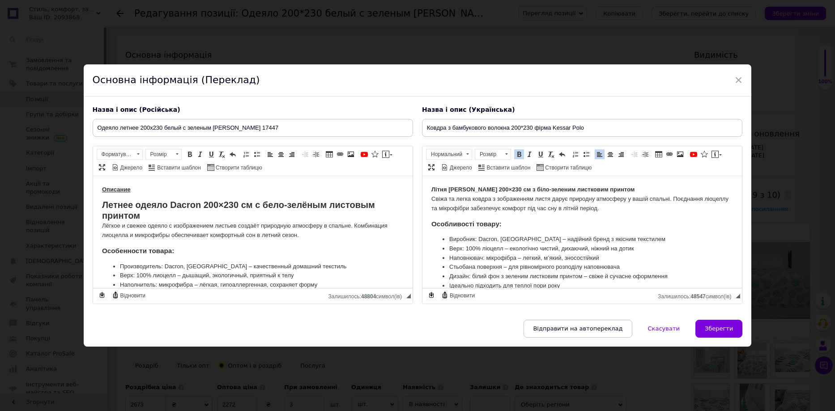
click at [189, 203] on strong "Летнее одеяло Dacron 200×230 см с бело-зелёным листовым принтом" at bounding box center [238, 210] width 273 height 21
copy strong "Dacron"
click at [139, 127] on input "Одеяло летнее 200х230 белый с зеленым [PERSON_NAME] 17447" at bounding box center [253, 128] width 320 height 18
type input "Одеяло летнее Dacron 200х230 белый с зеленым (17447)"
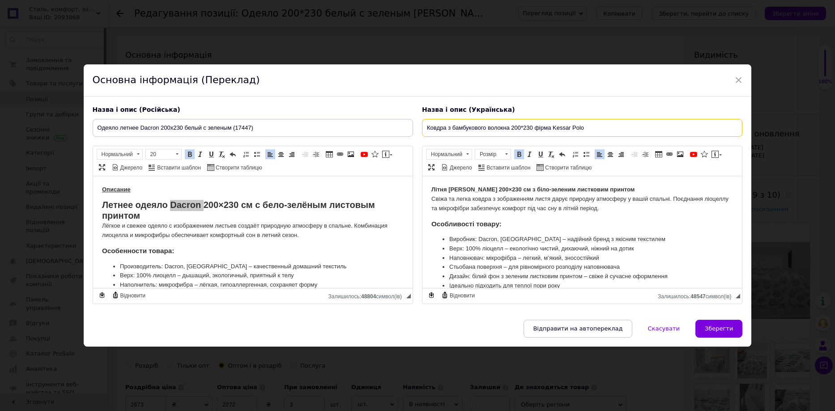
drag, startPoint x: 447, startPoint y: 127, endPoint x: 508, endPoint y: 132, distance: 61.0
click at [508, 132] on input "Ковдра з бамбукового волокна 200*230 фірма Kessar Polo" at bounding box center [582, 128] width 320 height 18
paste input "Dacron"
type input "Ковдра літня Dacron 200х230 білий з зеленим (17447)"
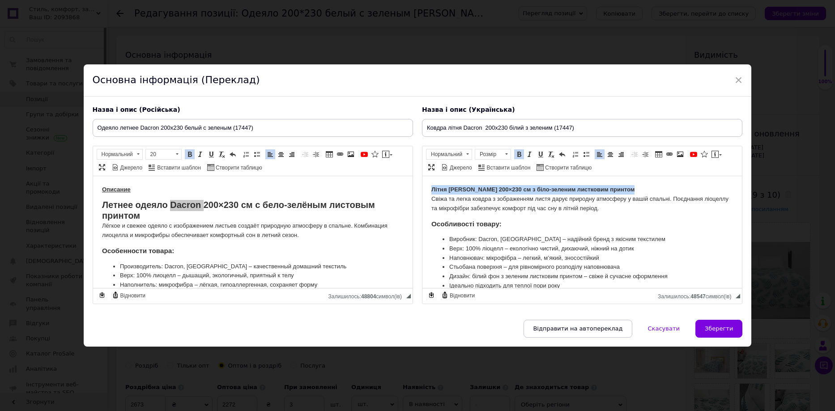
drag, startPoint x: 430, startPoint y: 186, endPoint x: 635, endPoint y: 192, distance: 205.0
click at [635, 192] on html "Літня ковдра Dacron 200×230 см з біло-зеленим листковим принтом Свіжа та легка …" at bounding box center [581, 356] width 319 height 361
click at [584, 150] on link "Вставити/видалити маркований список" at bounding box center [586, 154] width 10 height 10
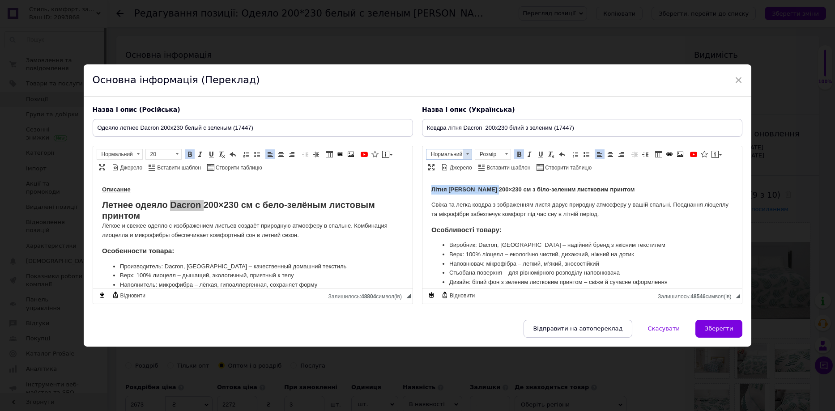
click at [456, 154] on span "Нормальний" at bounding box center [444, 154] width 37 height 10
click at [442, 182] on h2 "Заголовок 2" at bounding box center [458, 179] width 63 height 10
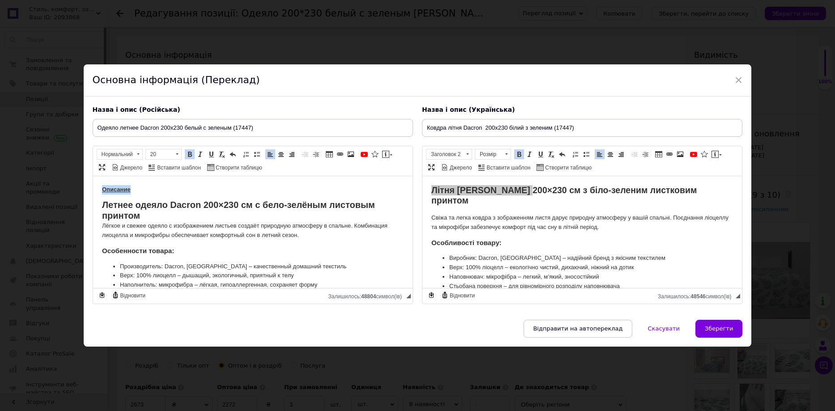
drag, startPoint x: 151, startPoint y: 189, endPoint x: 25, endPoint y: 181, distance: 125.5
click at [93, 181] on html "Описание Летнее одеяло Dacron 200×230 см с бело-зелёным листовым принтом Лёгкое…" at bounding box center [252, 351] width 319 height 351
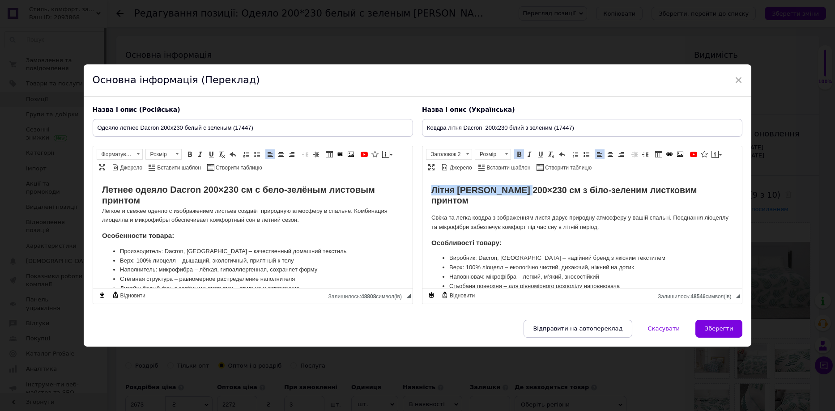
drag, startPoint x: 512, startPoint y: 200, endPoint x: 529, endPoint y: 212, distance: 21.2
click at [512, 200] on h2 "Літня ковдра Dacron 200×230 см з біло-зеленим листковим принтом" at bounding box center [582, 195] width 302 height 21
click at [579, 244] on h3 "Особливості товару:" at bounding box center [582, 242] width 302 height 8
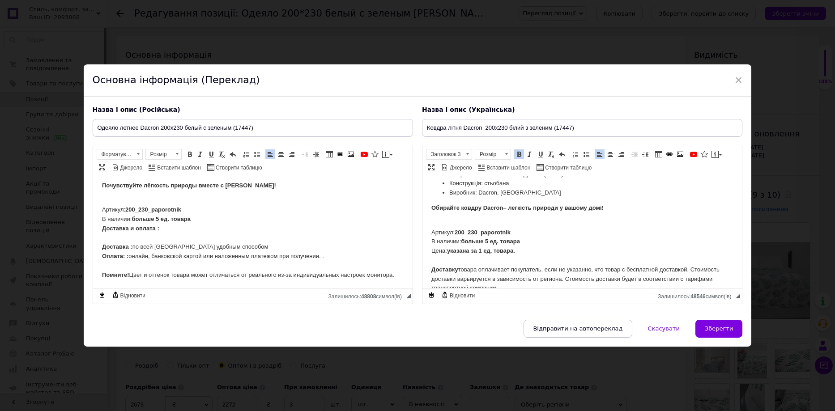
scroll to position [224, 0]
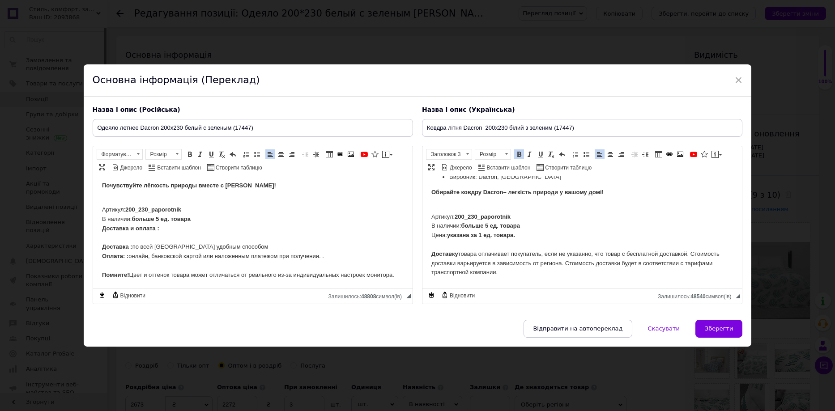
click at [514, 235] on strong "указана за 1 ед. товара." at bounding box center [480, 234] width 68 height 7
drag, startPoint x: 532, startPoint y: 237, endPoint x: 720, endPoint y: 223, distance: 188.4
click at [422, 225] on html "Літня ковдра Dacron 200×230 см з біло-зеленим листковим принтом Свіжа та легка …" at bounding box center [581, 142] width 319 height 380
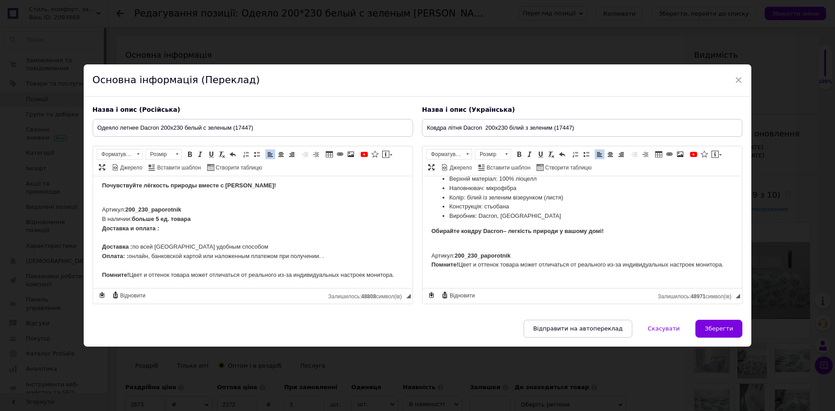
scroll to position [225, 0]
click at [435, 244] on div "Артикул: 200_230_paporotnik ​​​​​​​ Помните! Цвет и оттенок товара может отлича…" at bounding box center [582, 260] width 302 height 37
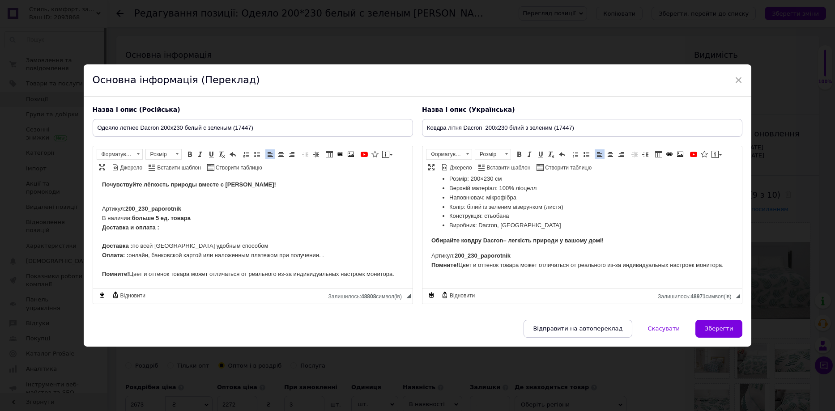
scroll to position [175, 0]
click at [112, 194] on body "​​​​​​​ Летнее одеяло Dacron 200×230 см с бело-зелёным листовым принтом Лёгкое …" at bounding box center [253, 119] width 302 height 319
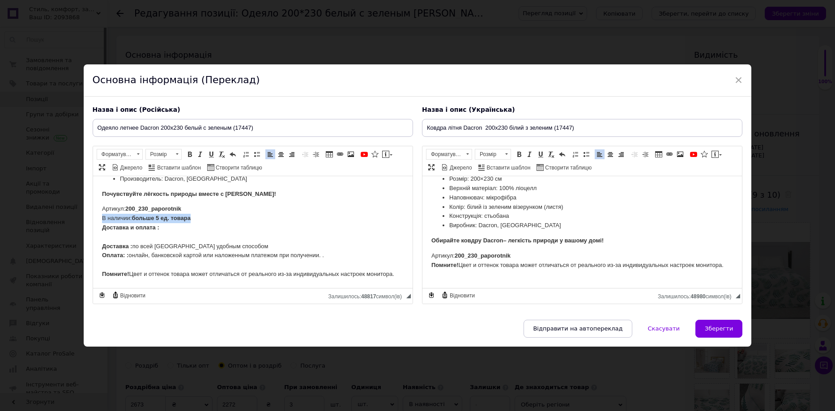
drag, startPoint x: 205, startPoint y: 219, endPoint x: 78, endPoint y: 219, distance: 127.5
click at [93, 219] on html "Летнее одеяло Dacron 200×230 см с бело-зелёным листовым принтом Лёгкое и свежее…" at bounding box center [252, 124] width 319 height 327
click at [120, 240] on div "Артикул: 200_230_paporotnik Доставка и оплата : Доставка : по всей [GEOGRAPHIC_…" at bounding box center [253, 241] width 302 height 74
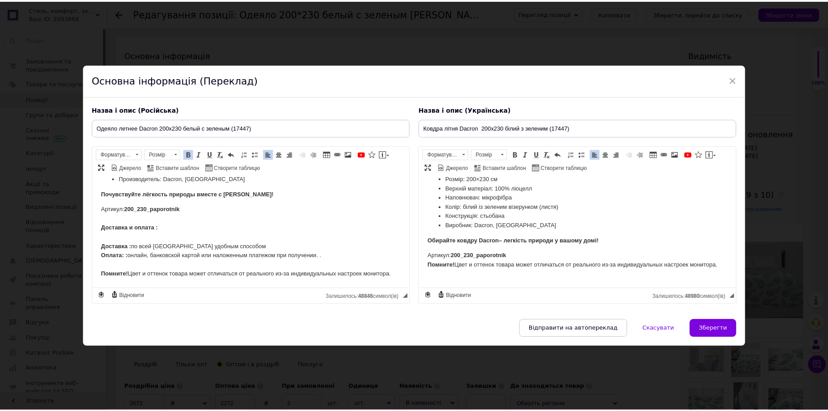
scroll to position [206, 0]
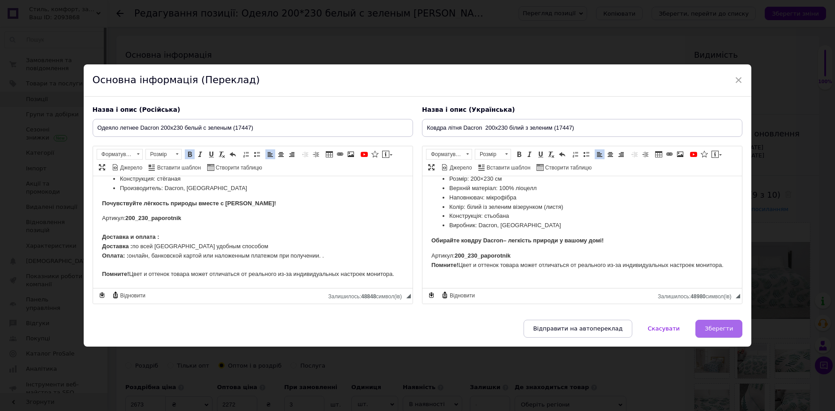
click at [719, 326] on span "Зберегти" at bounding box center [719, 328] width 28 height 7
type input "Одеяло летнее Dacron 200х230 белый с зеленым (17447)"
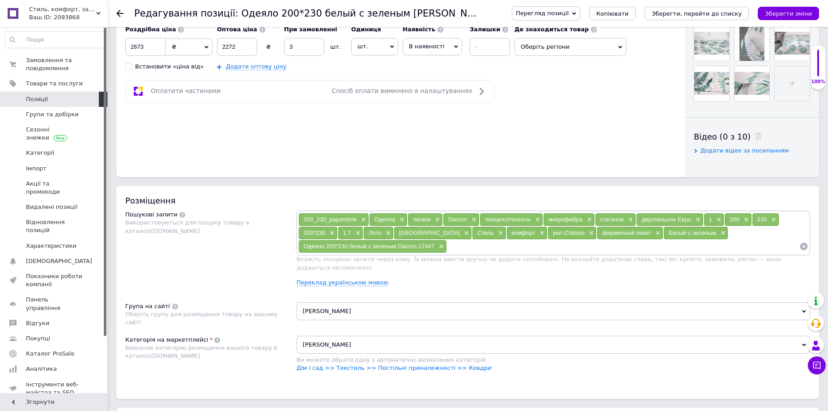
scroll to position [403, 0]
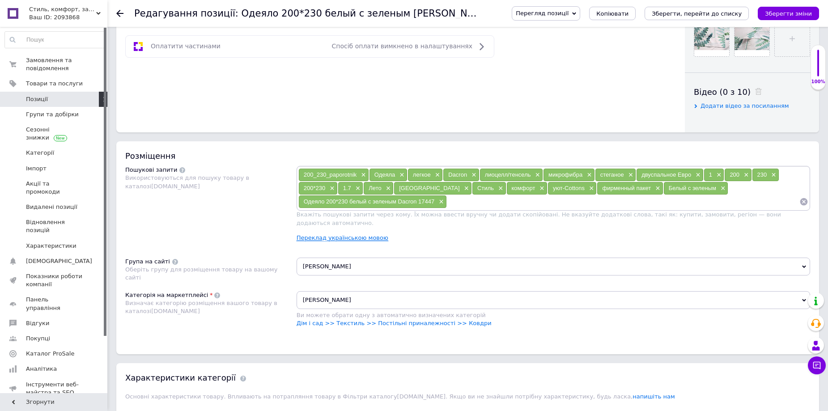
click at [332, 234] on link "Переклад українською мовою" at bounding box center [343, 237] width 92 height 7
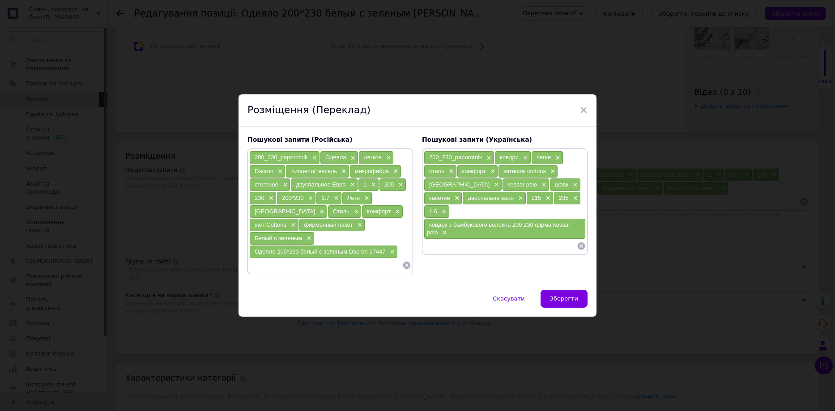
click at [405, 261] on icon at bounding box center [406, 265] width 9 height 9
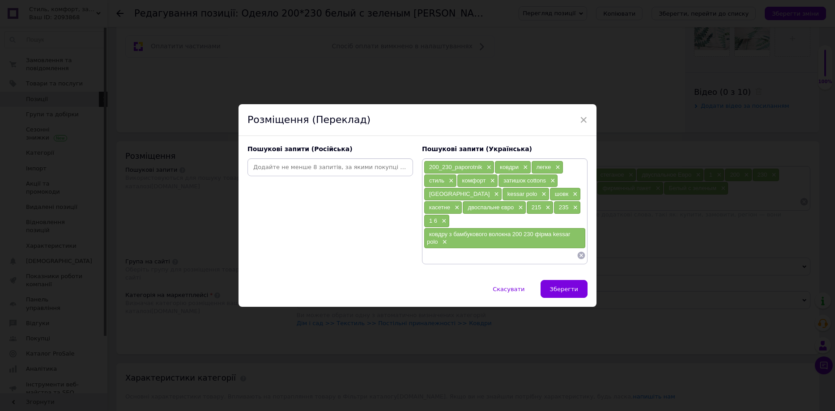
click at [314, 174] on input at bounding box center [330, 167] width 162 height 13
type input "Одеяло летнее"
type input "Одеяло евро летнее"
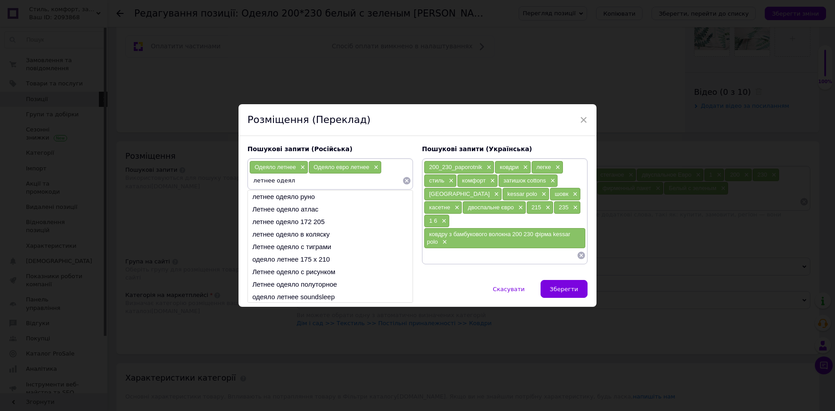
type input "летнее одеяло"
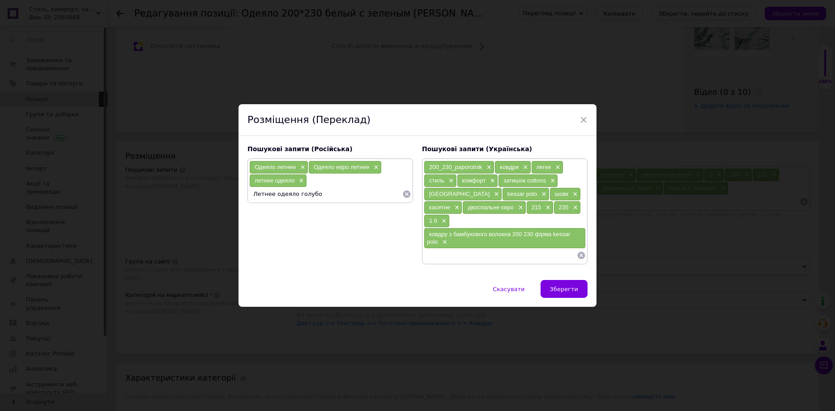
type input "Летнее одеяло голубое"
type input "Одеяло летнее голубое"
type input "Легкое одеяло"
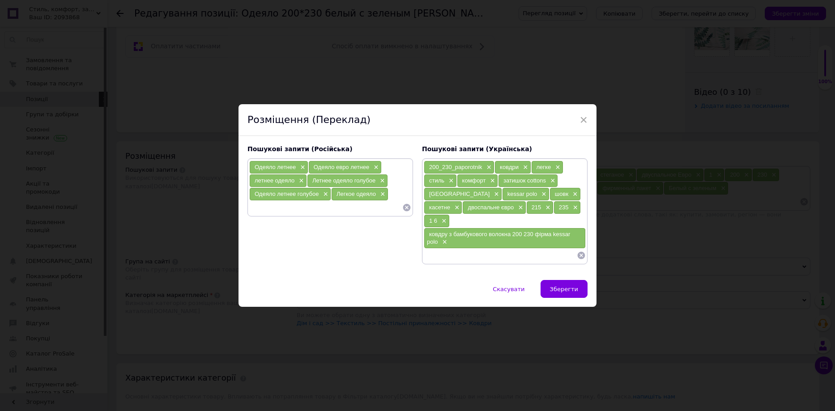
type input "[PERSON_NAME]"
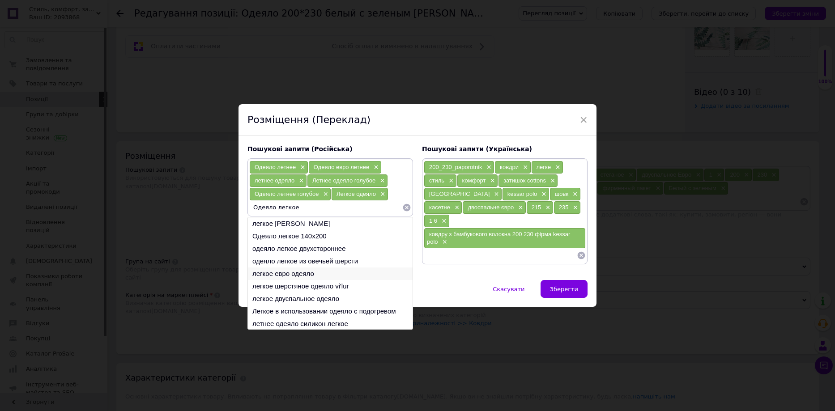
type input "Одеяло легкое"
click at [301, 280] on li "легкое евро одеяло" at bounding box center [330, 274] width 165 height 13
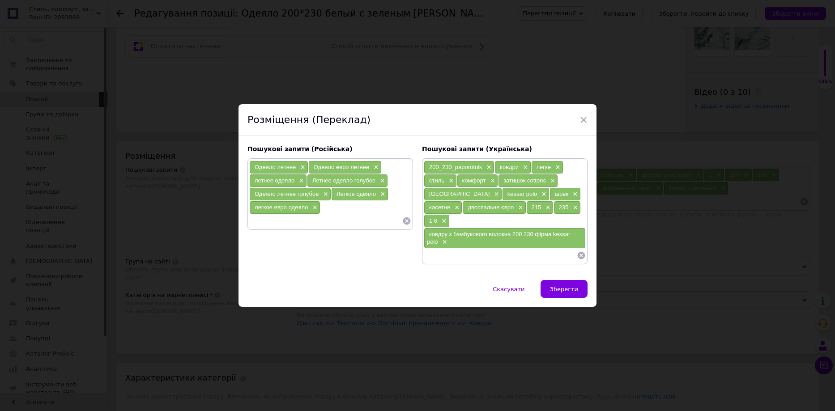
click at [306, 225] on input at bounding box center [325, 220] width 153 height 13
type input "Одеяло для лета"
click at [344, 242] on li "Практичное одеяло для лета" at bounding box center [330, 237] width 165 height 13
click at [321, 240] on input at bounding box center [325, 234] width 153 height 13
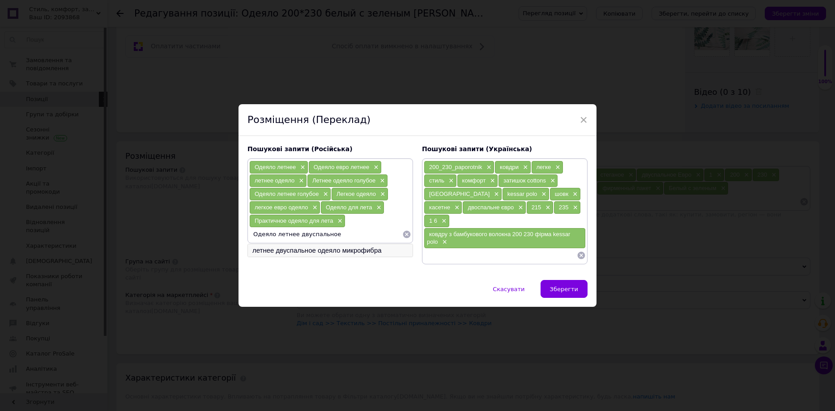
type input "Одеяло летнее двуспальное"
click at [324, 257] on li "летнее двуспальное одеяло микрофибра" at bounding box center [330, 250] width 165 height 13
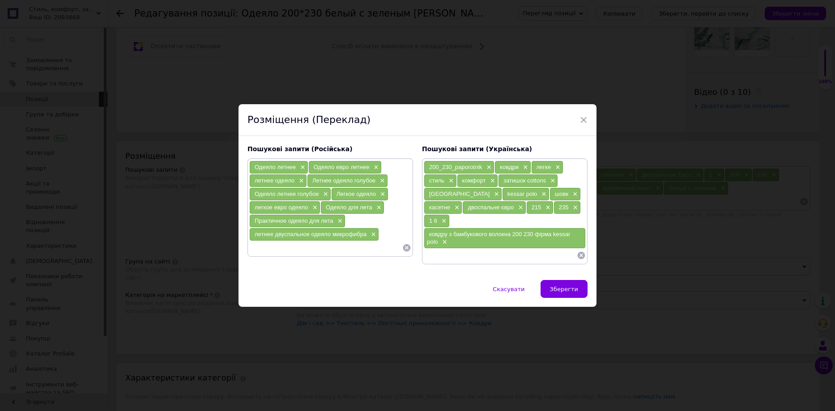
click at [582, 252] on icon at bounding box center [582, 256] width 8 height 8
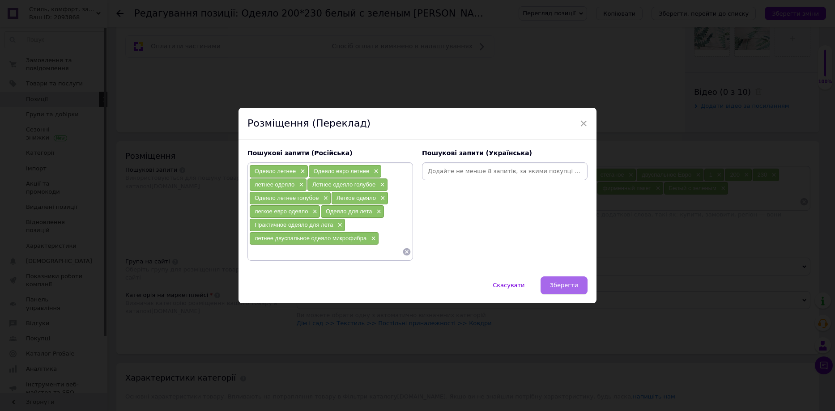
click at [578, 283] on button "Зберегти" at bounding box center [563, 285] width 47 height 18
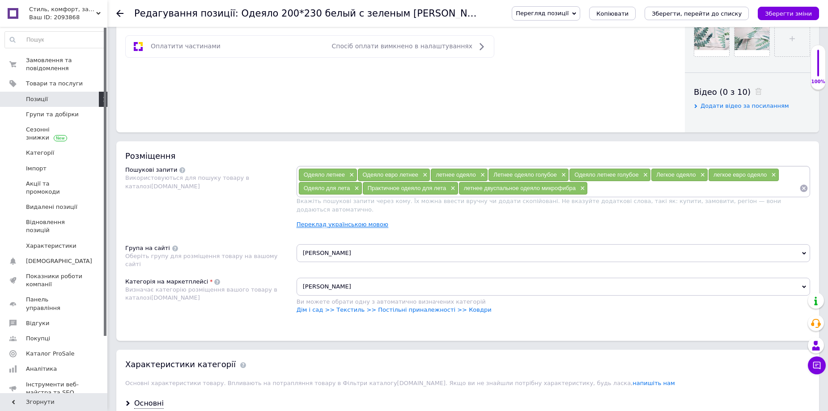
click at [355, 221] on link "Переклад українською мовою" at bounding box center [343, 224] width 92 height 7
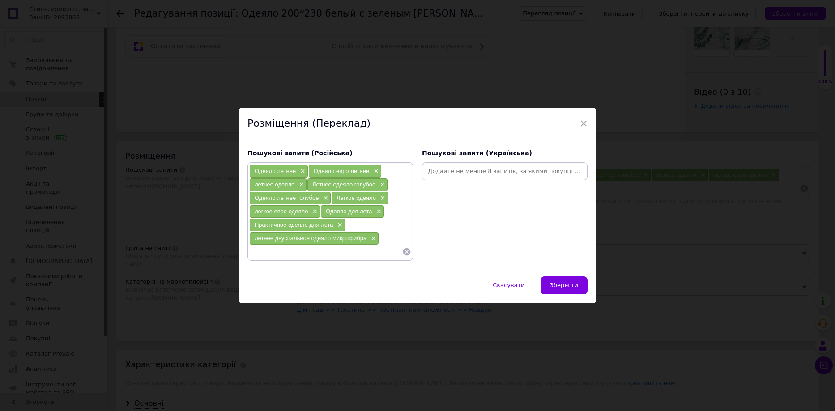
click at [457, 172] on input at bounding box center [505, 171] width 162 height 13
type input "Ковдра літня"
type input "Ковдра євро літня"
type input "Літня ковдра"
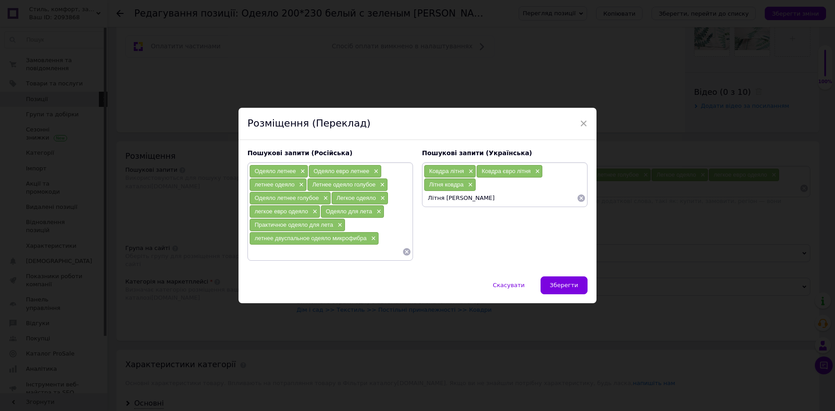
type input "Літня ковдра блакитна"
type input "Ковдра літня блакитна"
type input "Легка ковдра"
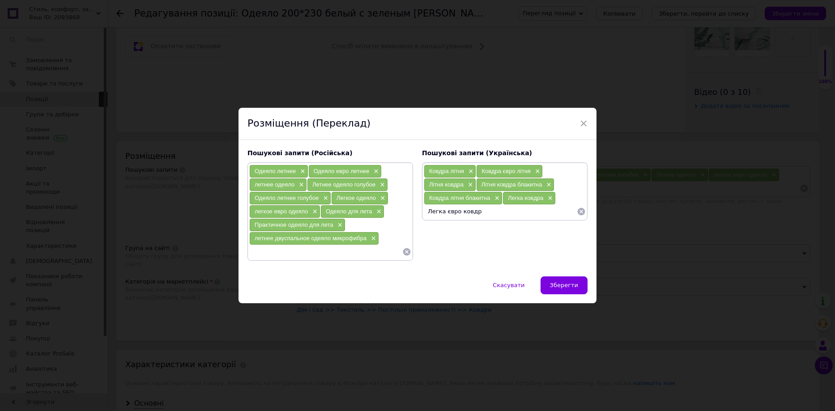
type input "Легка євро ковдра"
type input "Ковдра для літа"
type input "Практична ковдра для літа"
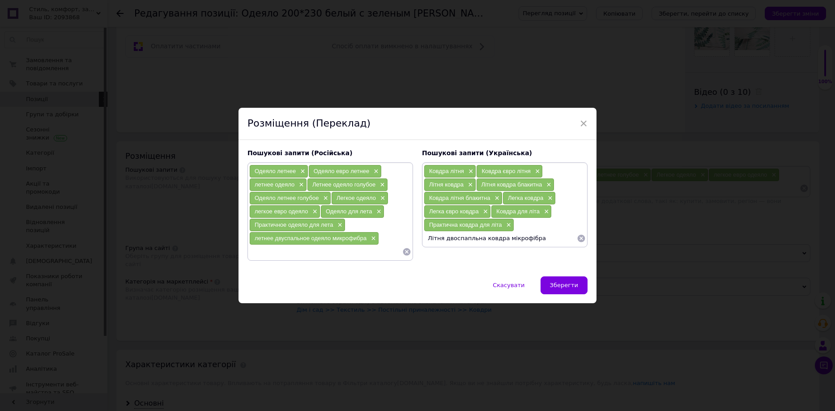
type input "Літня двоспальна ковдра мікрофібра"
click at [579, 287] on button "Зберегти" at bounding box center [563, 285] width 47 height 18
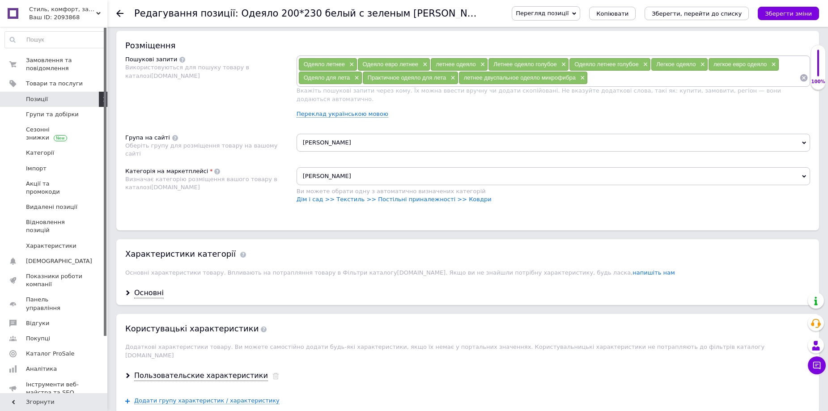
scroll to position [537, 0]
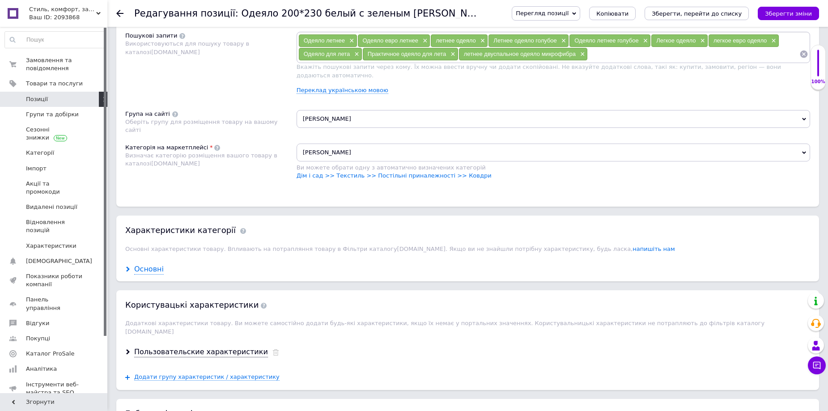
click at [152, 264] on div "Основні" at bounding box center [149, 269] width 30 height 10
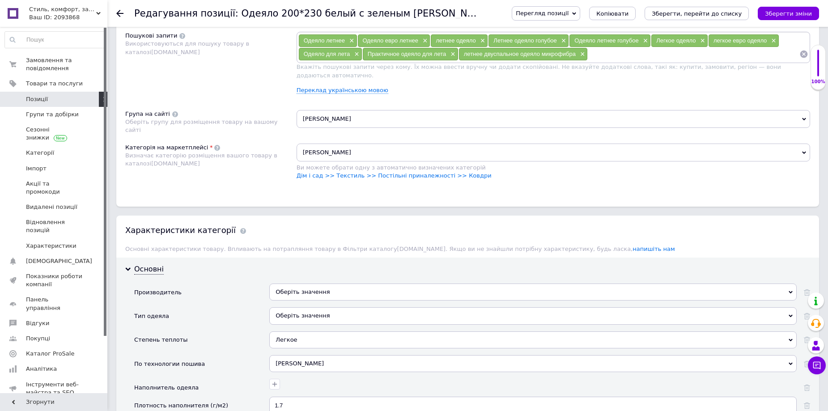
click at [359, 284] on div "Оберіть значення" at bounding box center [532, 292] width 527 height 17
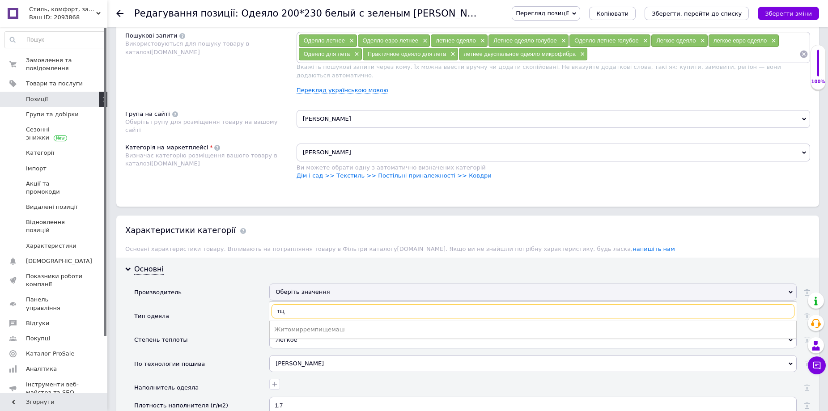
type input "т"
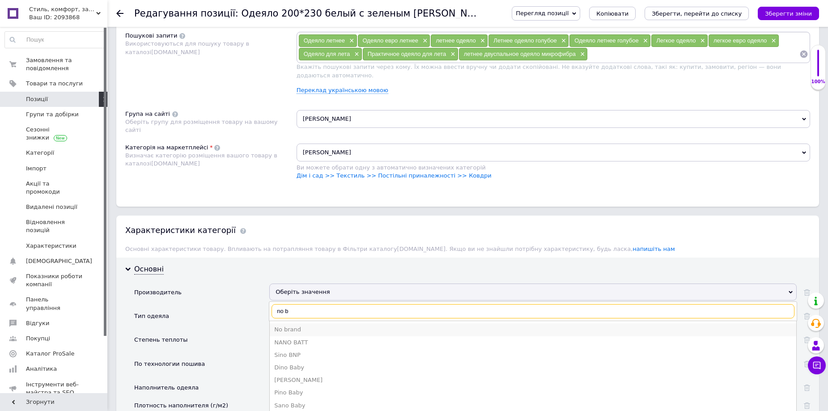
type input "no b"
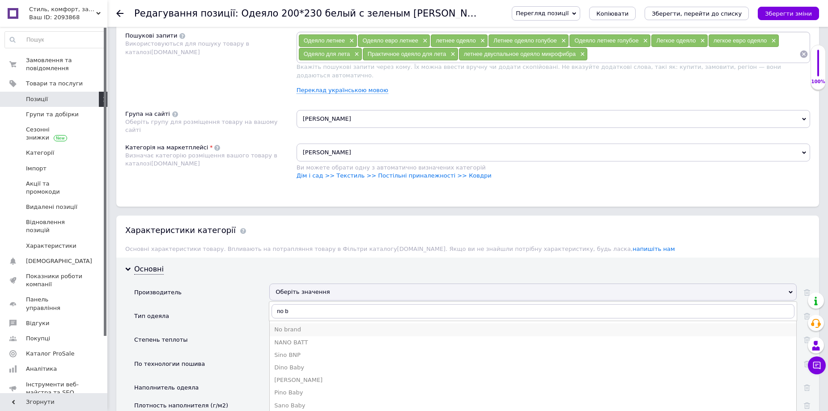
click at [306, 326] on div "No brand" at bounding box center [533, 330] width 518 height 8
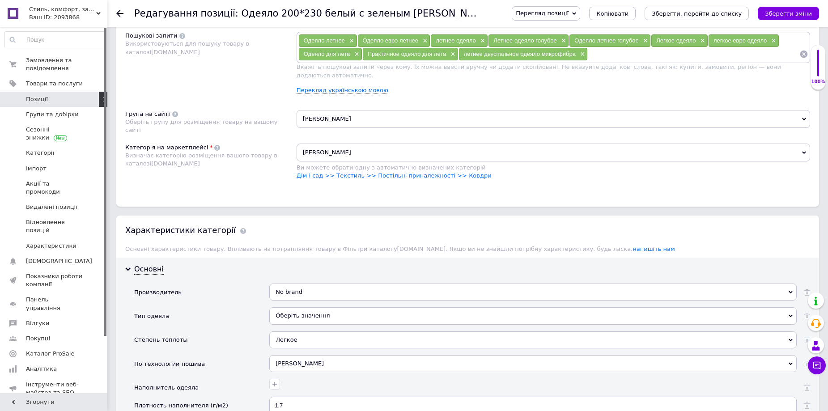
click at [319, 310] on div "Оберіть значення" at bounding box center [532, 315] width 527 height 17
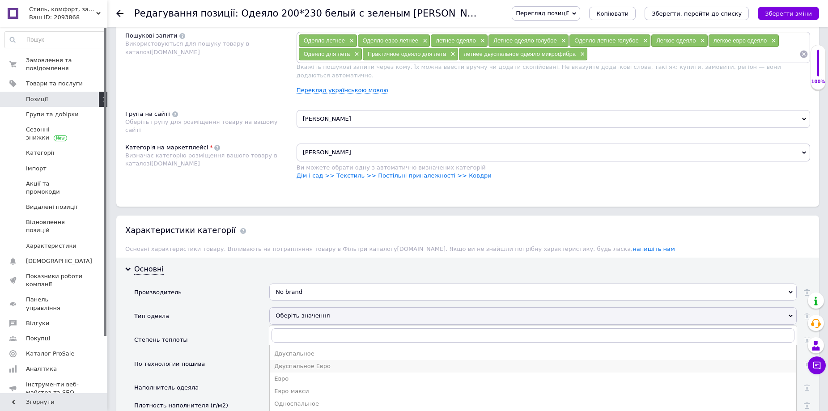
click at [328, 362] on div "Двуспальное Евро" at bounding box center [533, 366] width 518 height 8
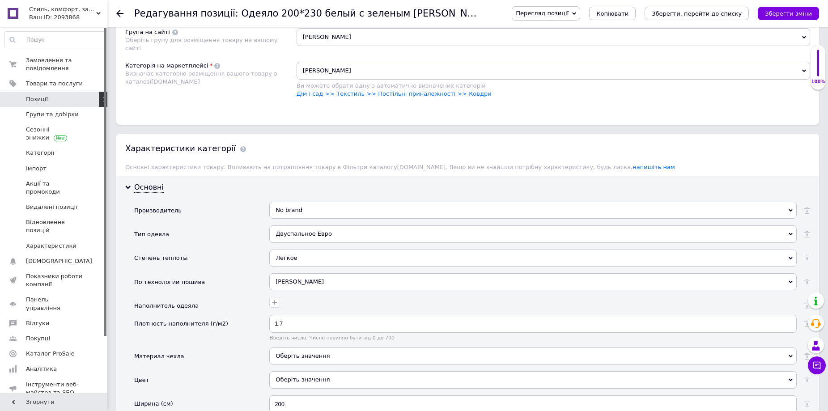
scroll to position [626, 0]
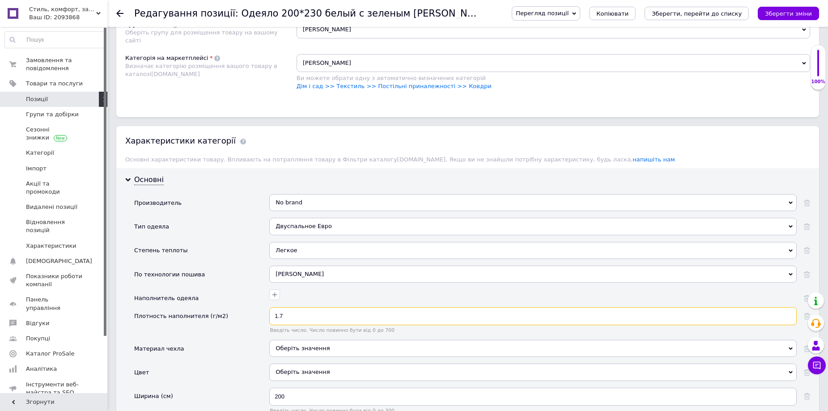
click at [314, 307] on input "1.7" at bounding box center [532, 316] width 527 height 18
click at [313, 307] on input "1.7" at bounding box center [532, 316] width 527 height 18
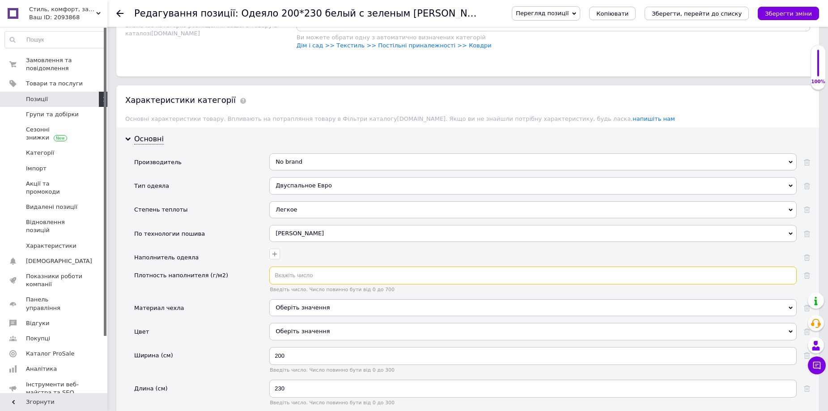
scroll to position [716, 0]
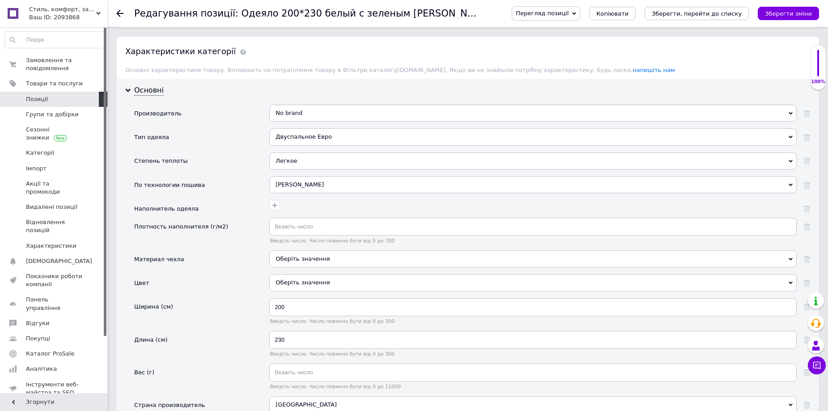
click at [312, 251] on div "Оберіть значення" at bounding box center [532, 259] width 527 height 17
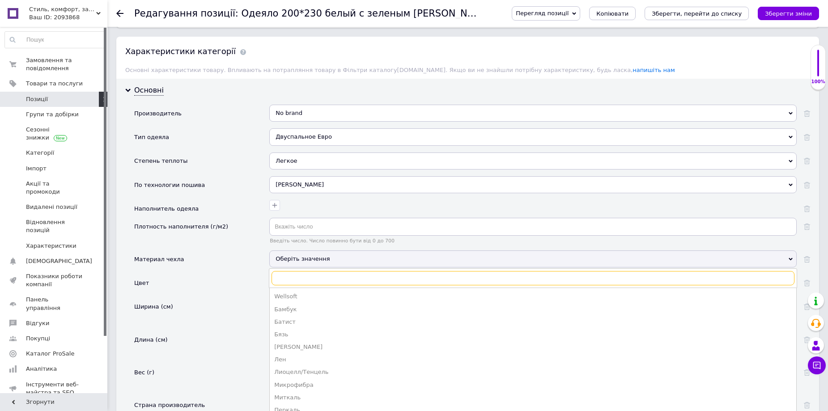
scroll to position [760, 0]
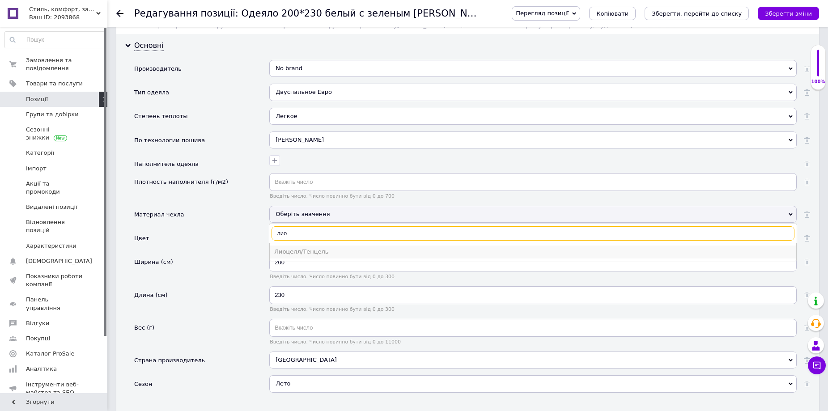
type input "лио"
click at [313, 248] on div "Лиоцелл/Тенцель" at bounding box center [533, 252] width 518 height 8
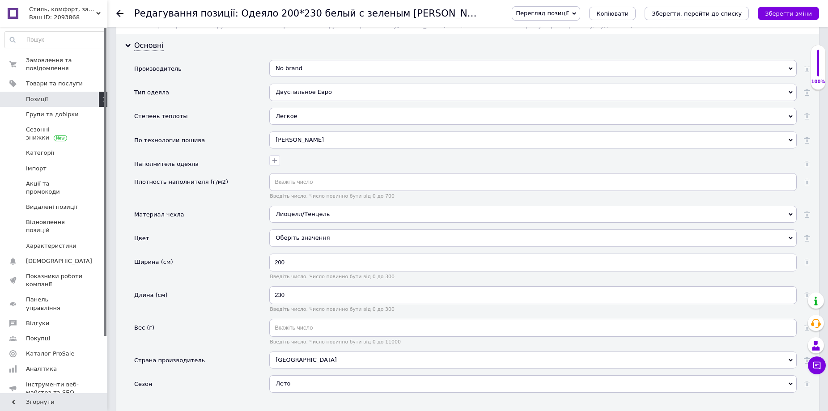
click at [317, 232] on div "Оберіть значення" at bounding box center [532, 237] width 527 height 17
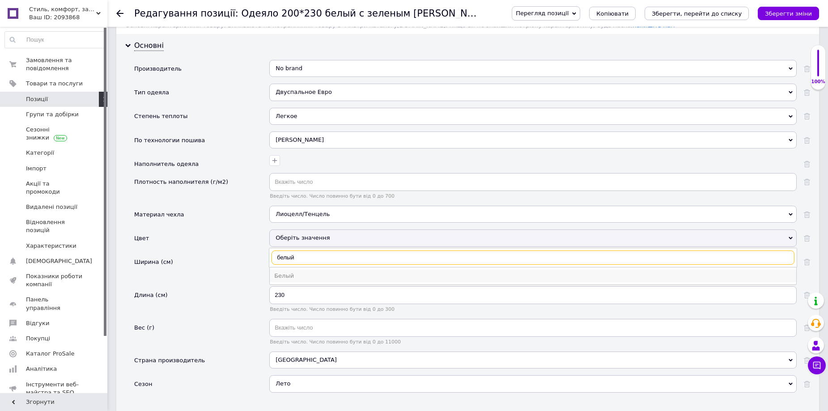
type input "белый"
click at [313, 272] on div "Белый" at bounding box center [533, 276] width 518 height 8
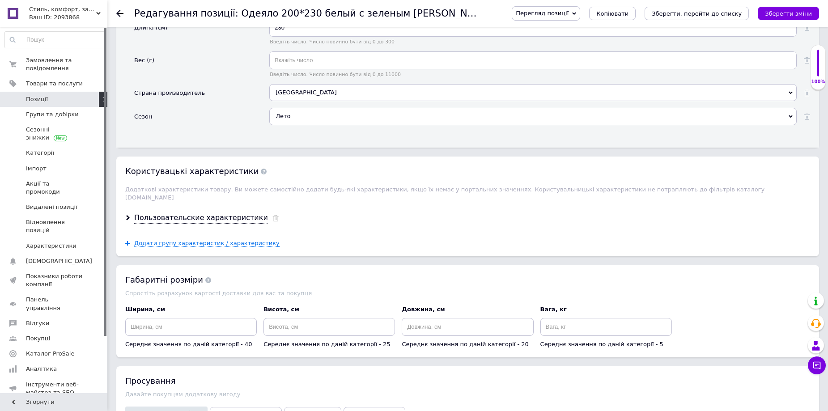
scroll to position [1029, 0]
click at [197, 212] on div "Пользовательские характеристики" at bounding box center [201, 217] width 134 height 10
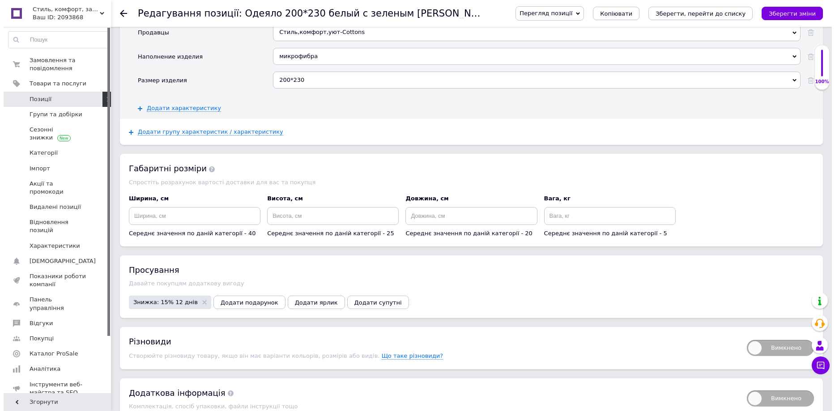
scroll to position [1387, 0]
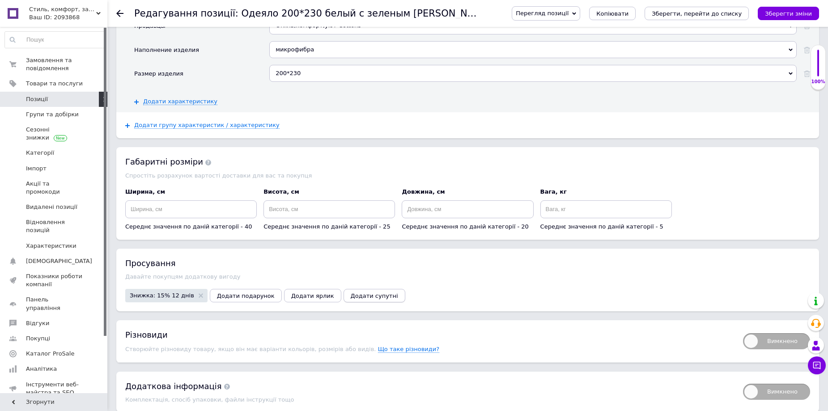
click at [351, 293] on span "Додати супутні" at bounding box center [374, 296] width 47 height 7
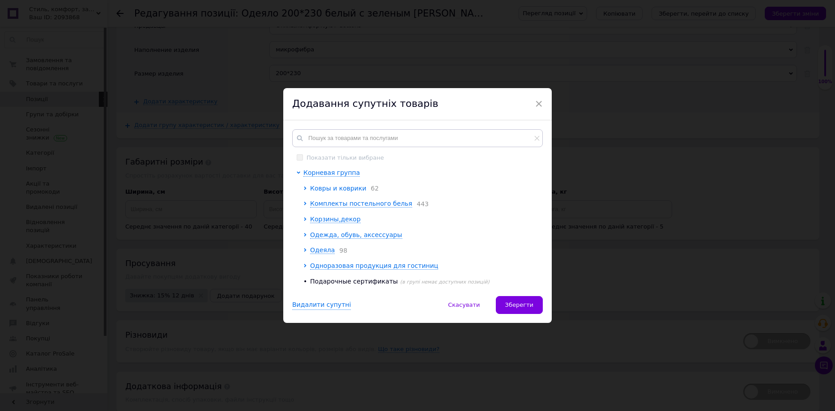
click at [331, 187] on span "Ковры и коврики" at bounding box center [338, 188] width 56 height 7
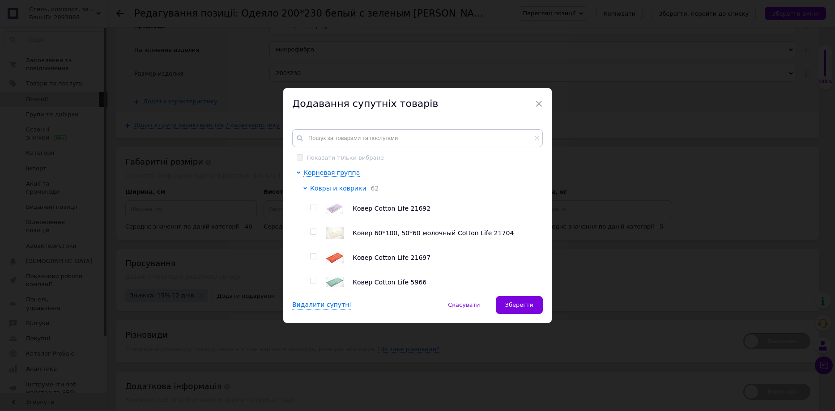
click at [331, 187] on span "Ковры и коврики" at bounding box center [338, 188] width 56 height 7
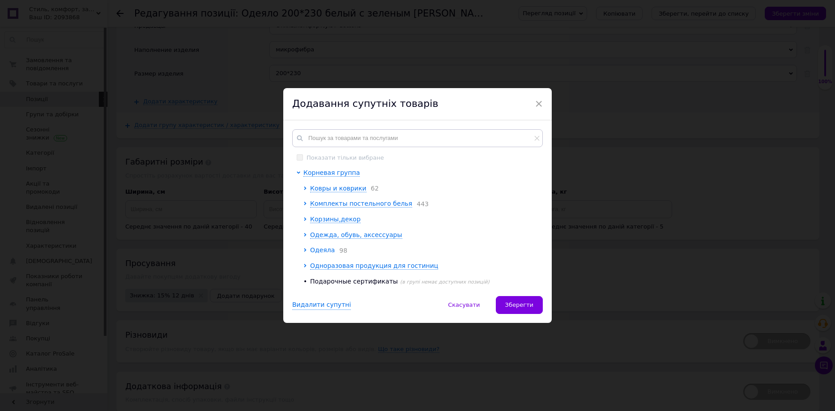
click at [319, 251] on span "Одеяла" at bounding box center [322, 249] width 25 height 7
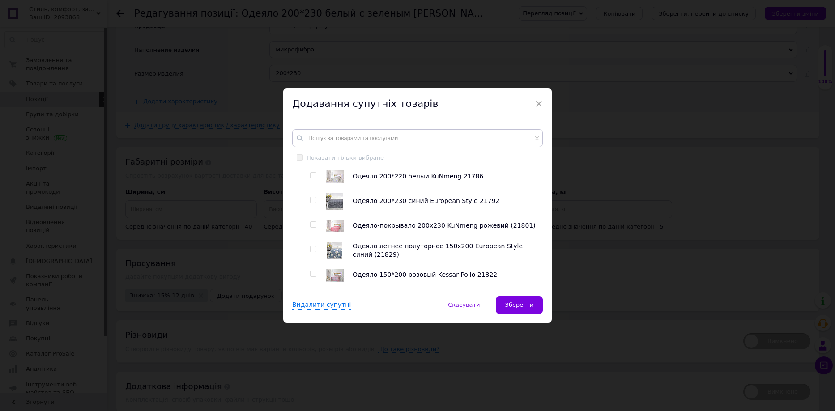
scroll to position [1163, 0]
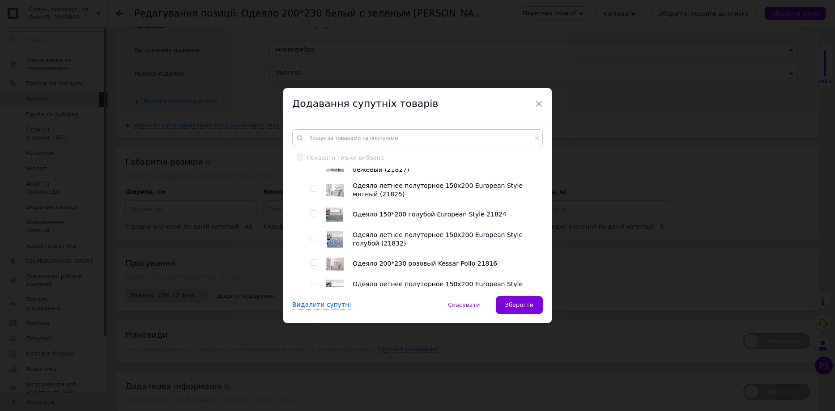
click at [307, 265] on div at bounding box center [306, 281] width 7 height 2396
click at [310, 265] on input "checkbox" at bounding box center [313, 263] width 6 height 6
checkbox input "true"
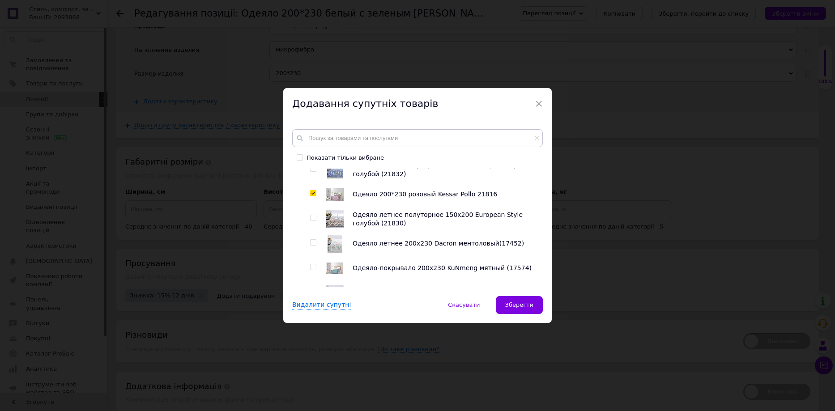
scroll to position [1253, 0]
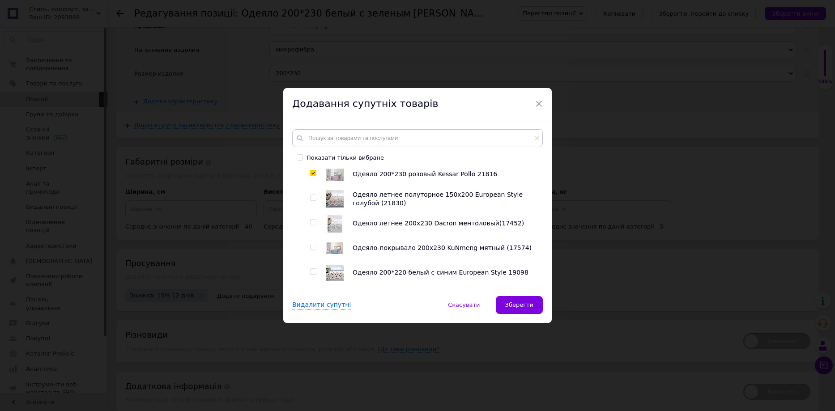
click at [313, 224] on input "checkbox" at bounding box center [313, 223] width 6 height 6
checkbox input "true"
click at [310, 253] on div at bounding box center [314, 248] width 9 height 18
click at [312, 273] on input "checkbox" at bounding box center [313, 272] width 6 height 6
checkbox input "true"
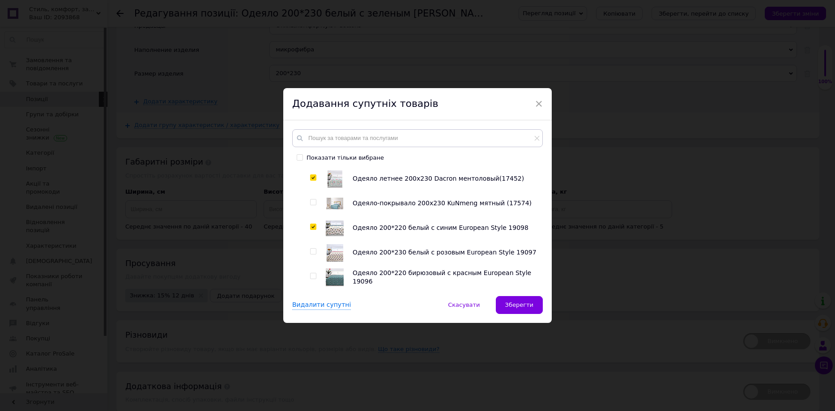
scroll to position [1342, 0]
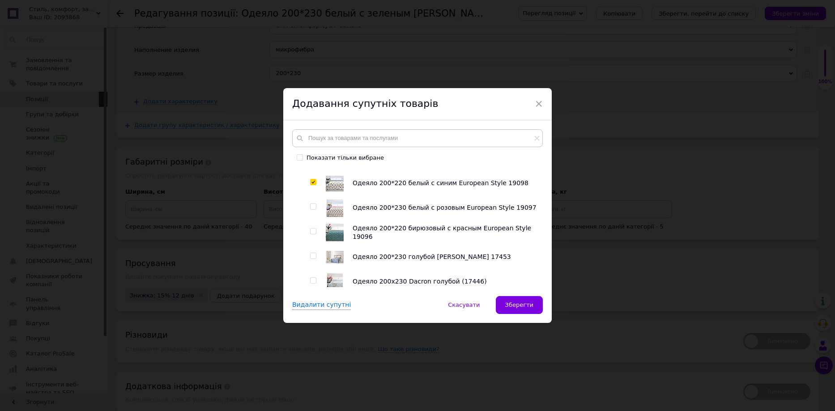
click at [308, 208] on div at bounding box center [306, 102] width 7 height 2396
click at [316, 231] on div at bounding box center [314, 233] width 9 height 18
click at [314, 208] on input "checkbox" at bounding box center [313, 207] width 6 height 6
checkbox input "true"
click at [313, 233] on input "checkbox" at bounding box center [313, 232] width 6 height 6
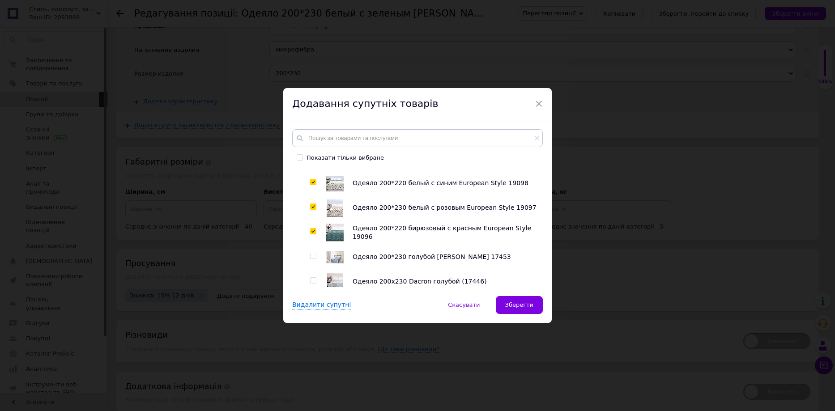
checkbox input "true"
click at [311, 261] on div at bounding box center [314, 257] width 9 height 18
click at [311, 280] on input "checkbox" at bounding box center [313, 281] width 6 height 6
checkbox input "true"
click at [313, 257] on input "checkbox" at bounding box center [313, 256] width 6 height 6
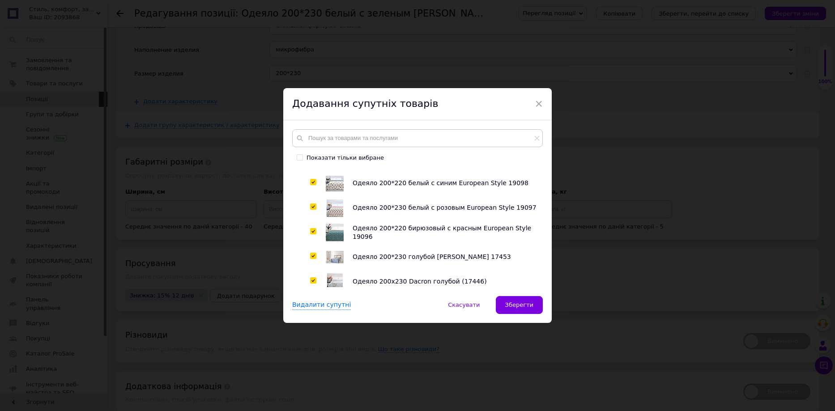
checkbox input "true"
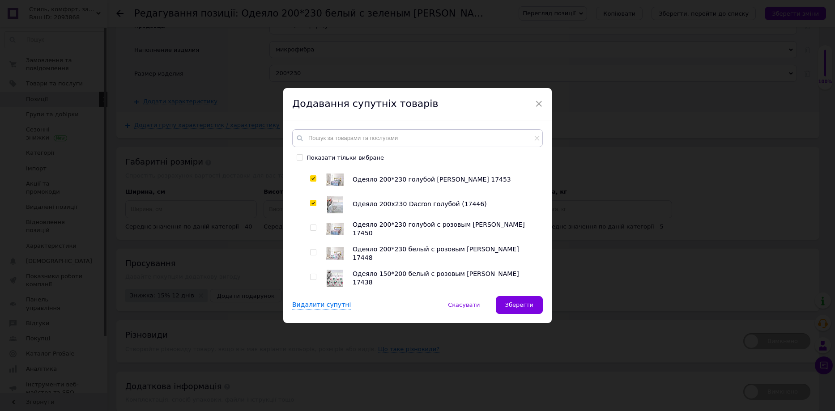
scroll to position [1431, 0]
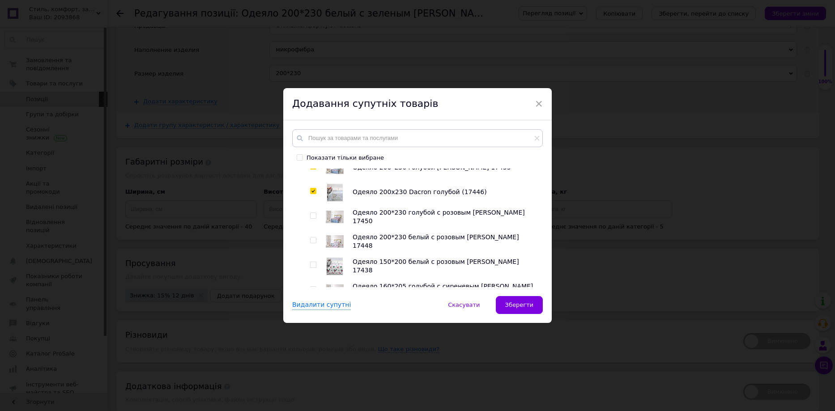
click at [311, 218] on input "checkbox" at bounding box center [313, 216] width 6 height 6
checkbox input "true"
click at [312, 243] on input "checkbox" at bounding box center [313, 241] width 6 height 6
checkbox input "true"
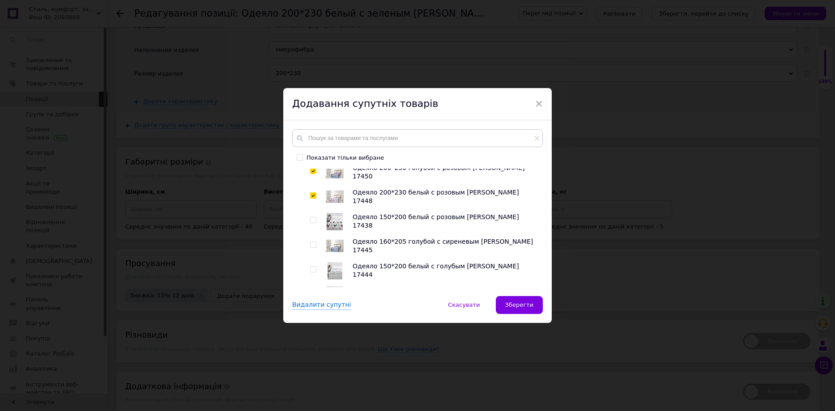
scroll to position [1521, 0]
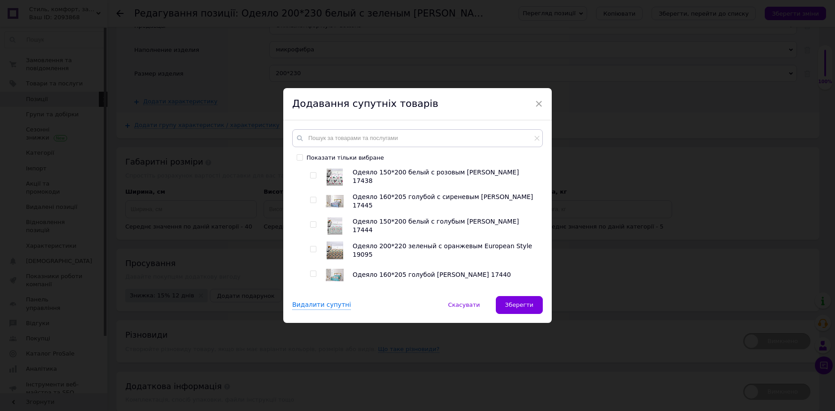
click at [311, 248] on input "checkbox" at bounding box center [313, 249] width 6 height 6
checkbox input "true"
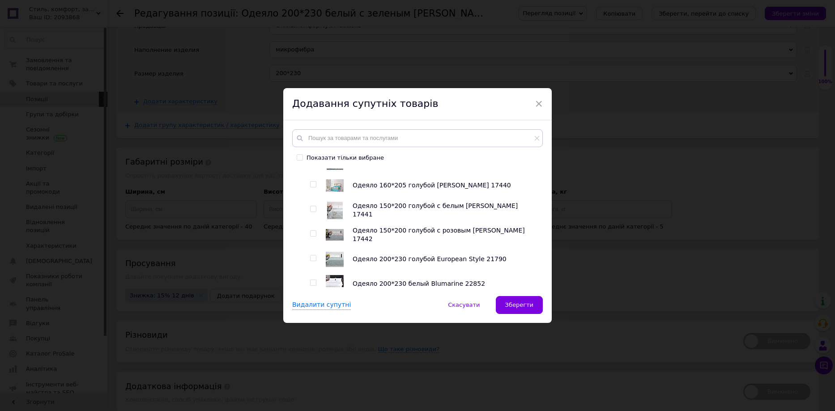
click at [311, 260] on input "checkbox" at bounding box center [313, 258] width 6 height 6
checkbox input "true"
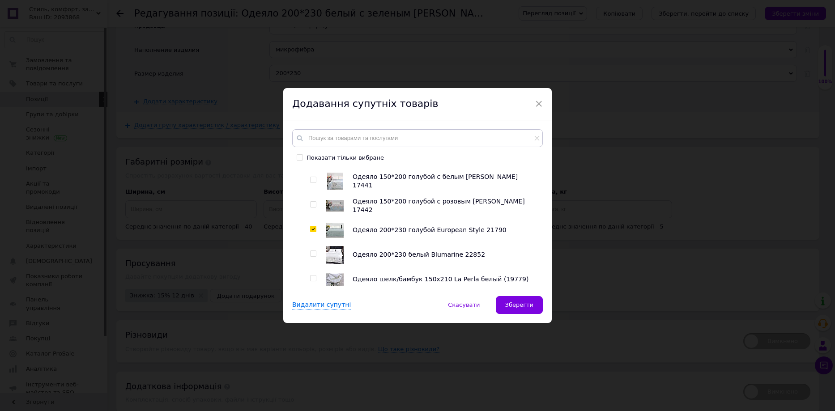
scroll to position [1655, 0]
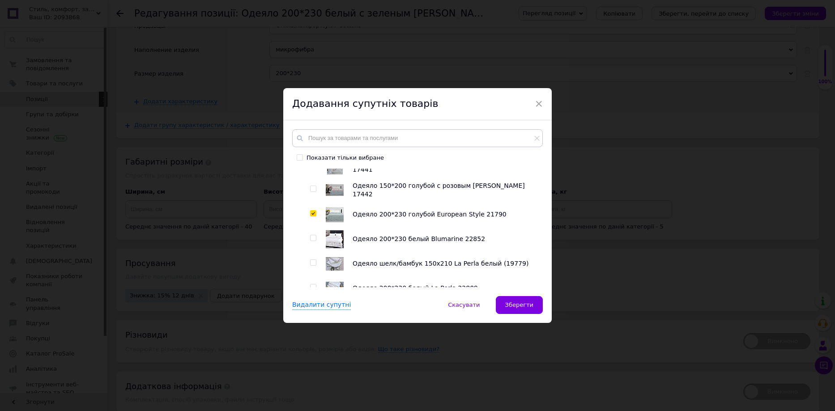
click at [313, 241] on input "checkbox" at bounding box center [313, 238] width 6 height 6
checkbox input "true"
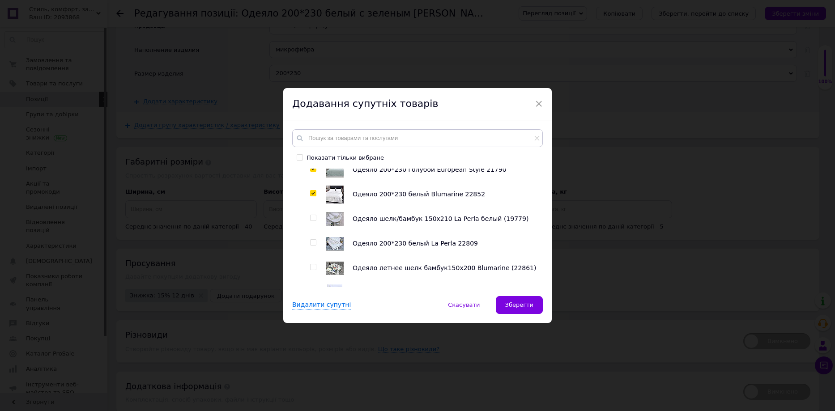
scroll to position [1745, 0]
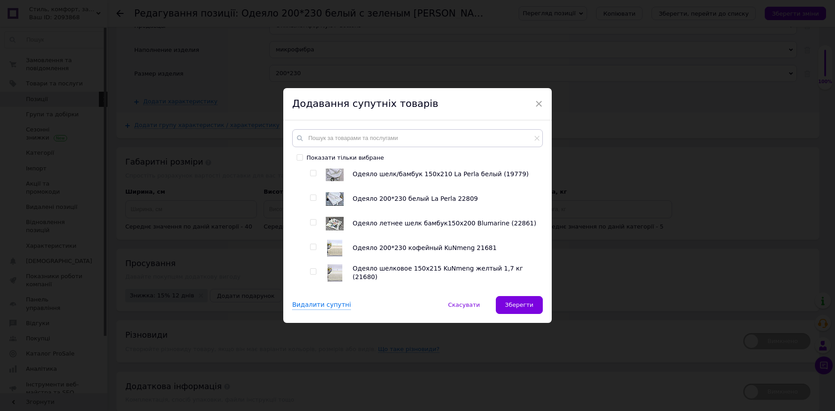
click at [310, 200] on input "checkbox" at bounding box center [313, 198] width 6 height 6
checkbox input "true"
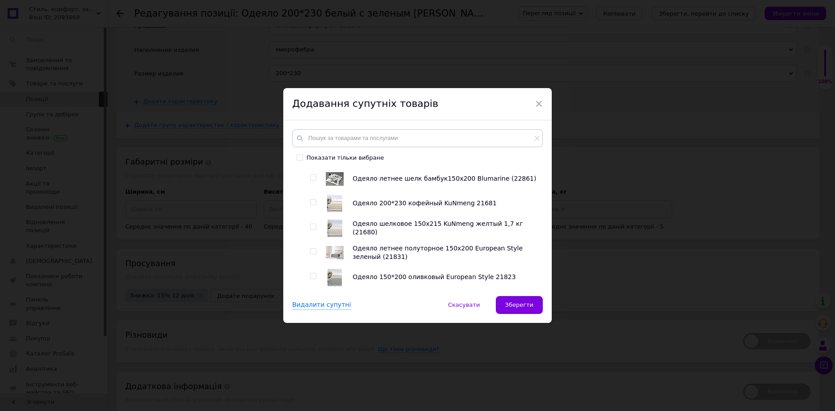
scroll to position [1834, 0]
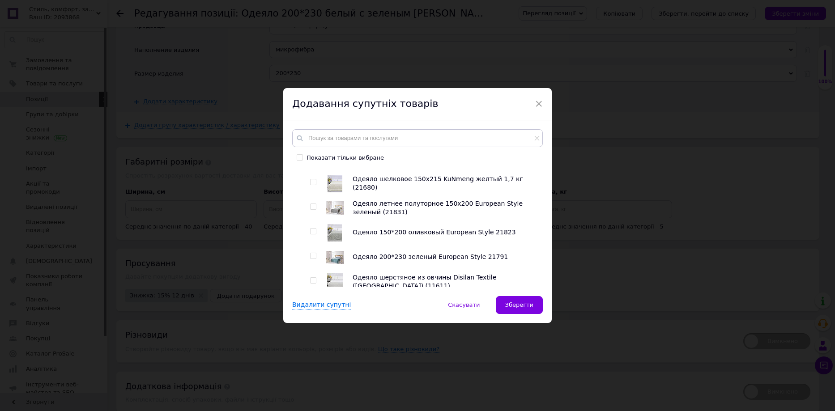
click at [310, 258] on input "checkbox" at bounding box center [313, 256] width 6 height 6
checkbox input "true"
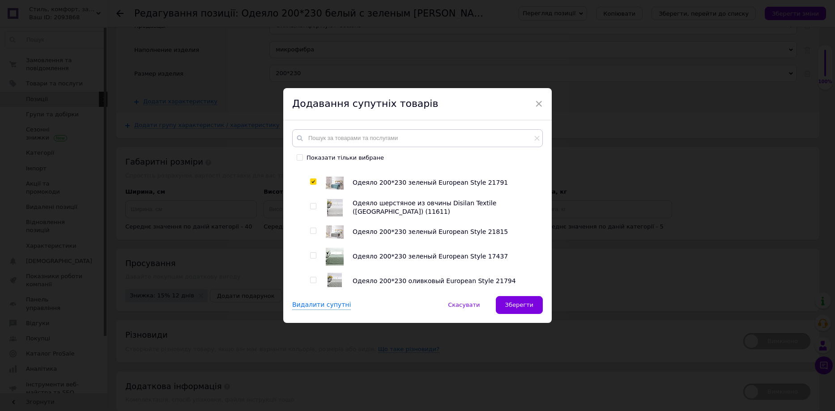
scroll to position [1924, 0]
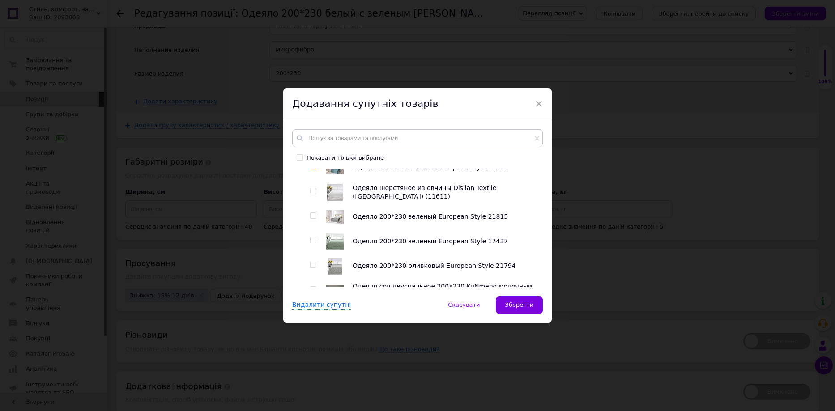
click at [311, 217] on input "checkbox" at bounding box center [313, 216] width 6 height 6
checkbox input "true"
click at [312, 241] on input "checkbox" at bounding box center [313, 241] width 6 height 6
checkbox input "true"
click at [319, 269] on div at bounding box center [322, 266] width 7 height 18
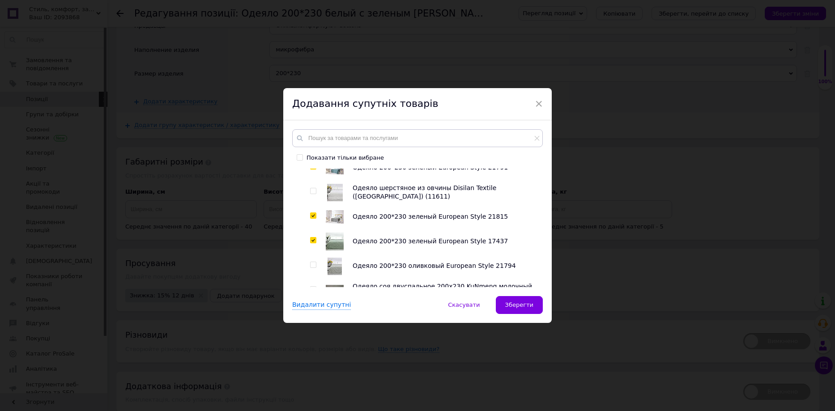
click at [313, 266] on input "checkbox" at bounding box center [313, 265] width 6 height 6
checkbox input "true"
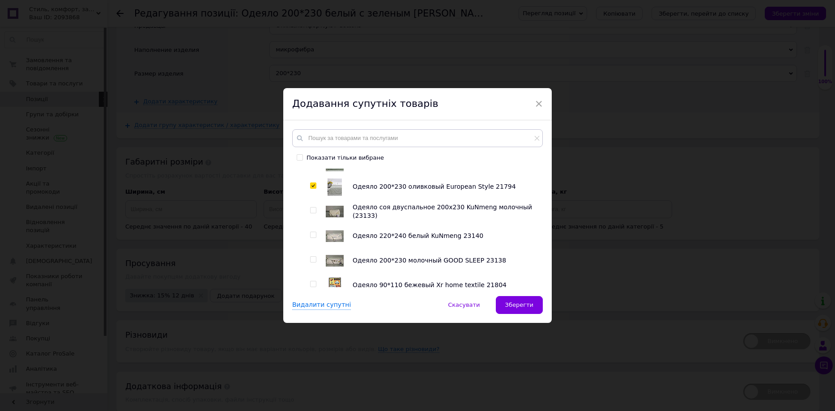
scroll to position [2013, 0]
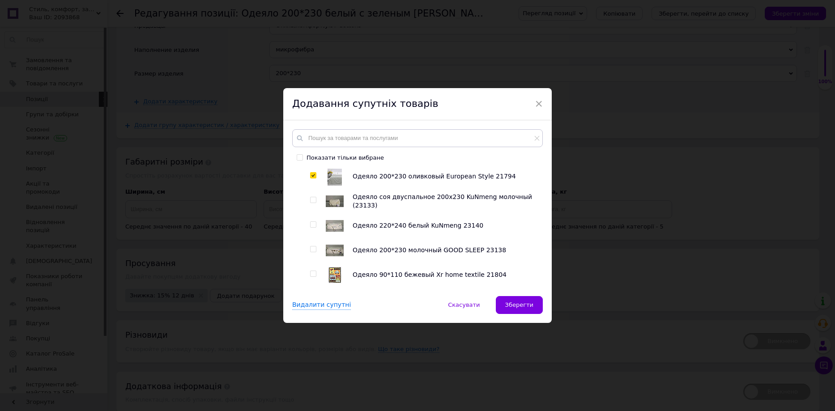
click at [312, 251] on input "checkbox" at bounding box center [313, 249] width 6 height 6
checkbox input "true"
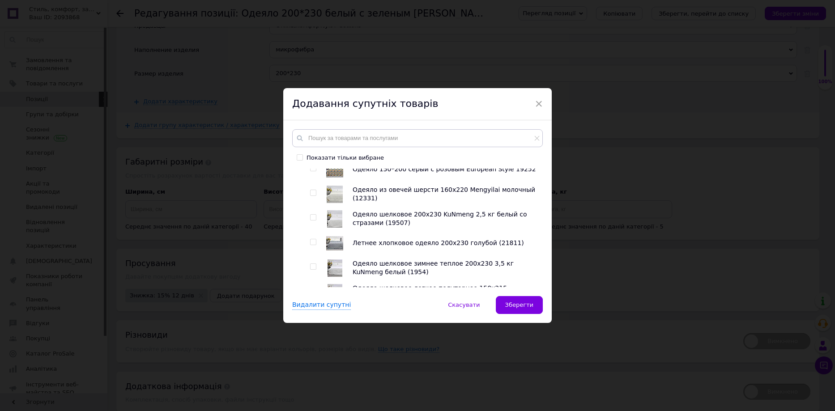
scroll to position [2281, 0]
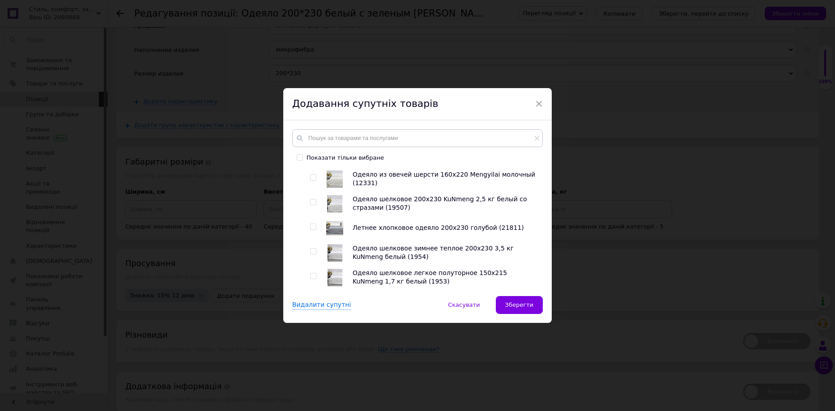
click at [312, 229] on input "checkbox" at bounding box center [313, 227] width 6 height 6
checkbox input "true"
click at [313, 253] on input "checkbox" at bounding box center [313, 252] width 6 height 6
checkbox input "true"
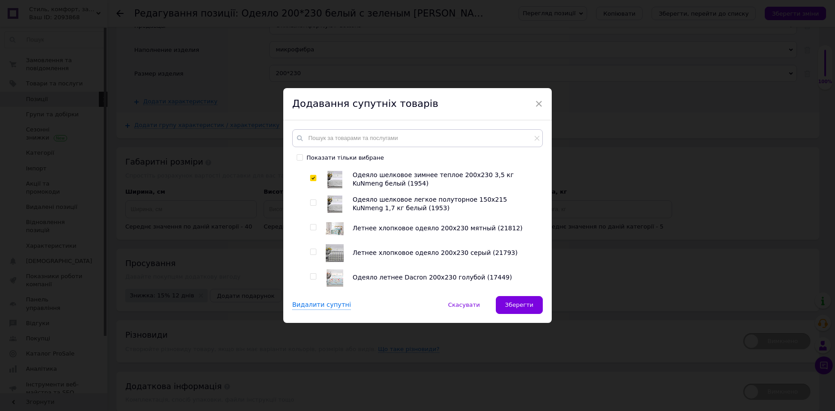
scroll to position [2371, 0]
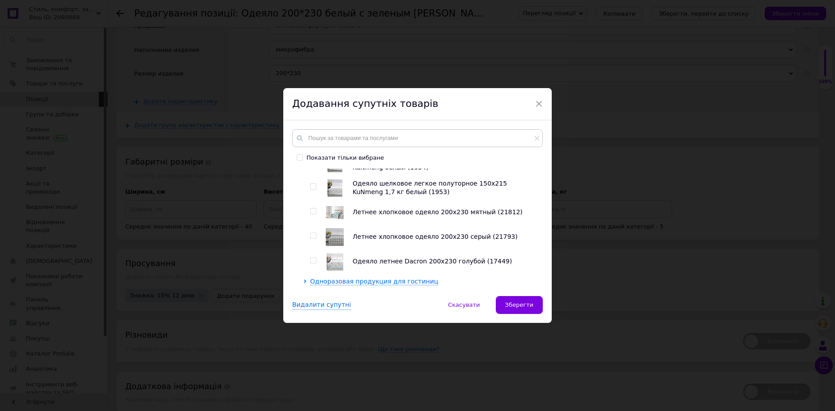
click at [313, 214] on input "checkbox" at bounding box center [313, 211] width 6 height 6
checkbox input "true"
click at [314, 239] on span at bounding box center [313, 236] width 6 height 6
click at [314, 239] on input "checkbox" at bounding box center [313, 236] width 6 height 6
checkbox input "true"
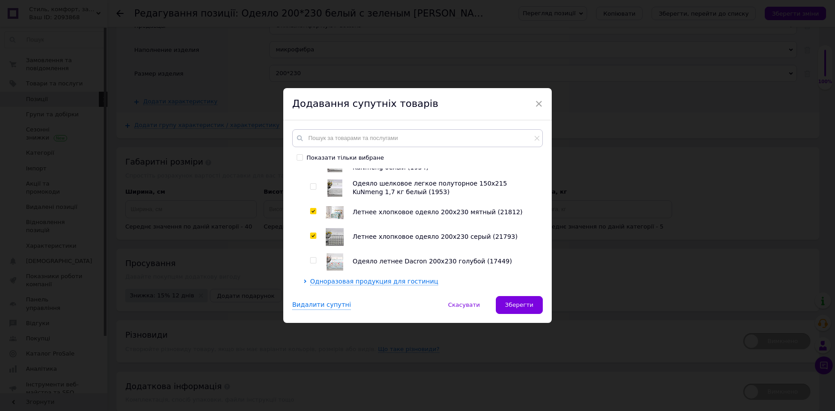
click at [312, 260] on input "checkbox" at bounding box center [313, 261] width 6 height 6
checkbox input "true"
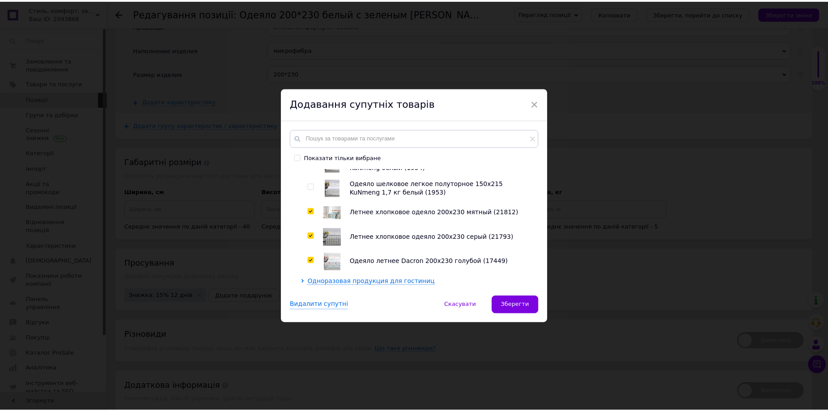
scroll to position [2416, 0]
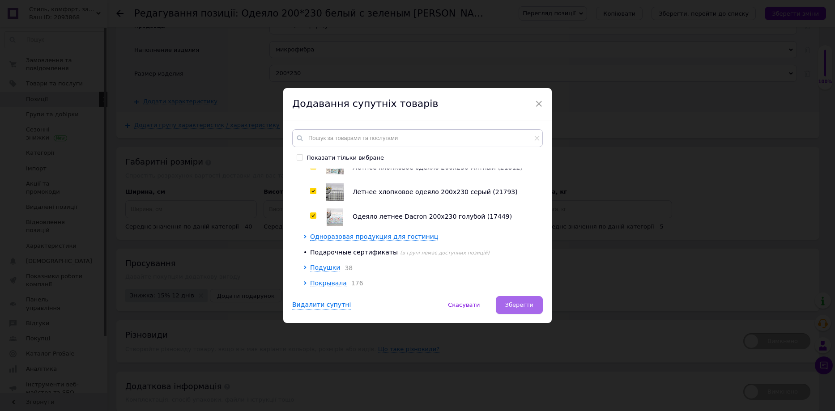
click at [524, 304] on span "Зберегти" at bounding box center [519, 305] width 28 height 7
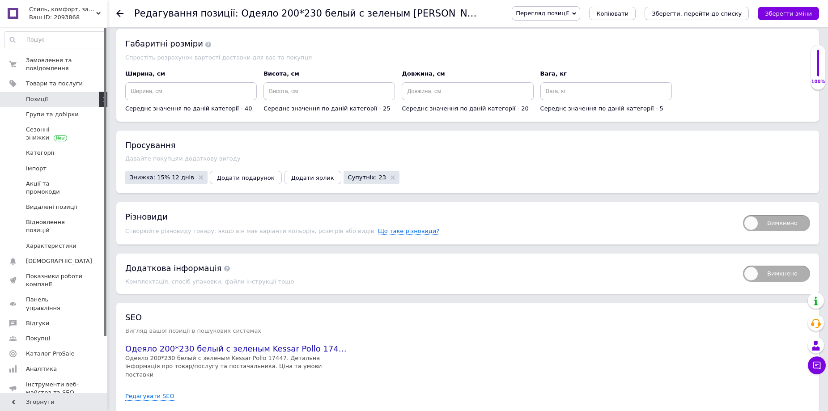
scroll to position [1521, 0]
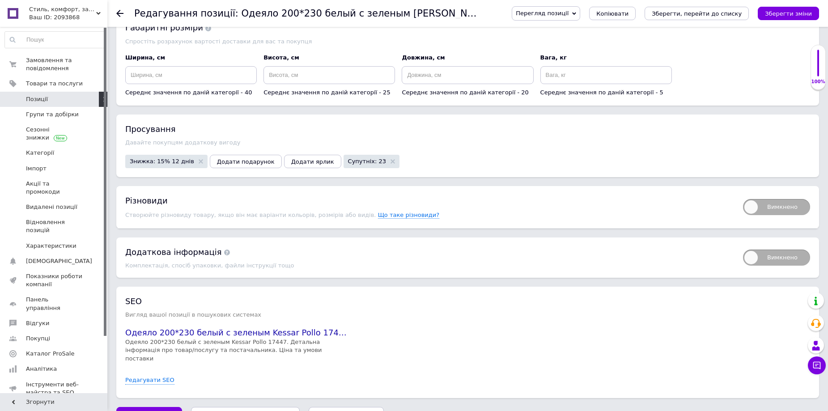
click at [253, 407] on button "Зберегти, перейти до списку" at bounding box center [245, 416] width 109 height 18
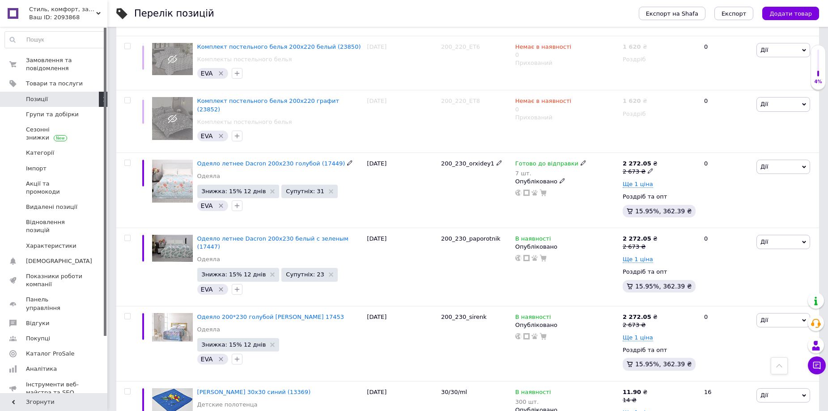
scroll to position [313, 0]
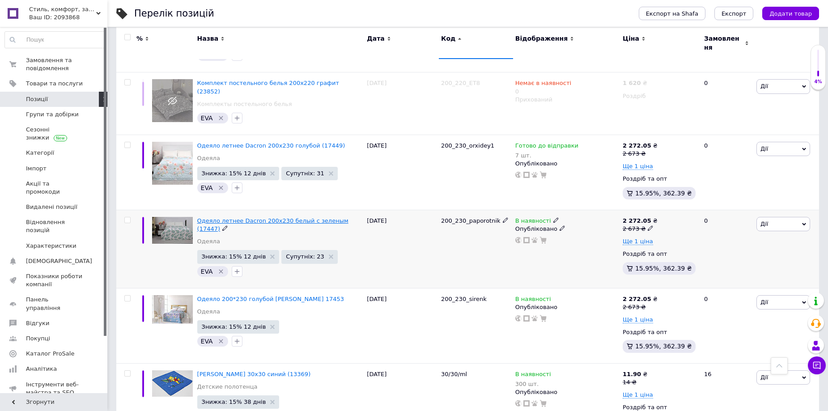
click at [324, 217] on span "Одеяло летнее Dacron 200х230 белый с зеленым (17447)" at bounding box center [272, 224] width 151 height 15
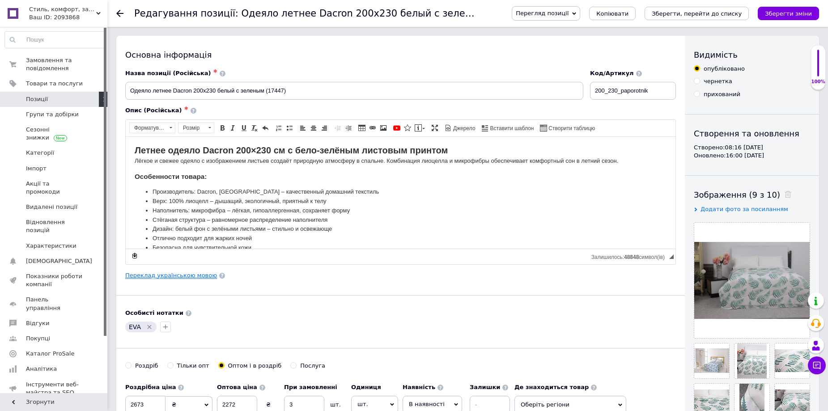
click at [194, 274] on link "Переклад українською мовою" at bounding box center [171, 275] width 92 height 7
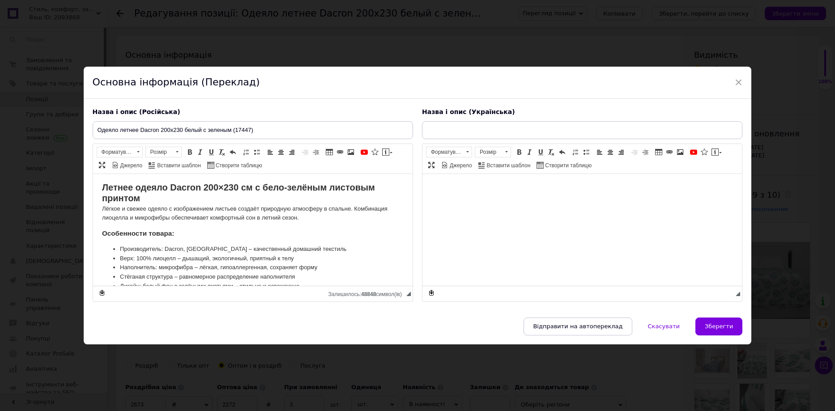
type input "Ковдра літня Dacron 200х230 білий з зеленим (17447)"
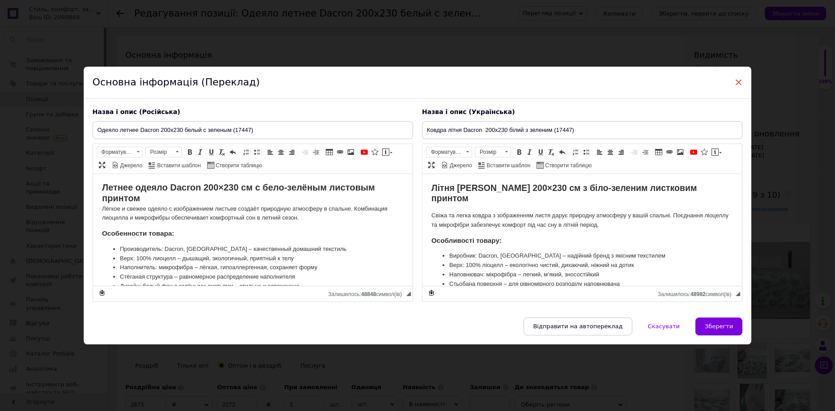
click at [736, 80] on span "×" at bounding box center [739, 82] width 8 height 15
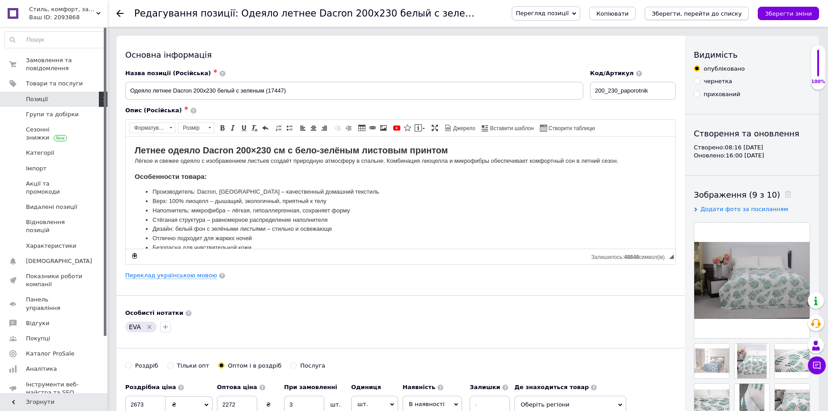
click at [729, 14] on icon "Зберегти, перейти до списку" at bounding box center [697, 13] width 90 height 7
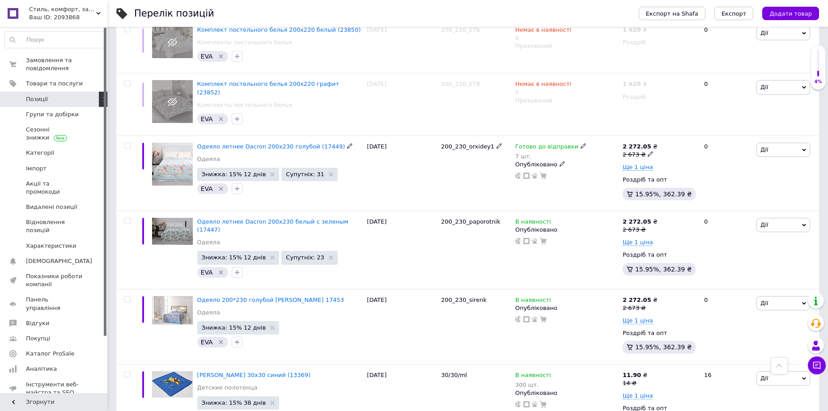
scroll to position [313, 0]
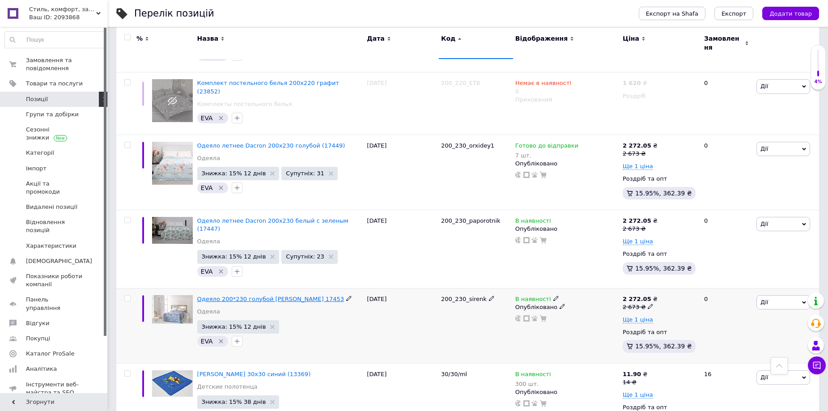
click at [299, 296] on span "Одеяло 200*230 голубой [PERSON_NAME] 17453" at bounding box center [270, 299] width 147 height 7
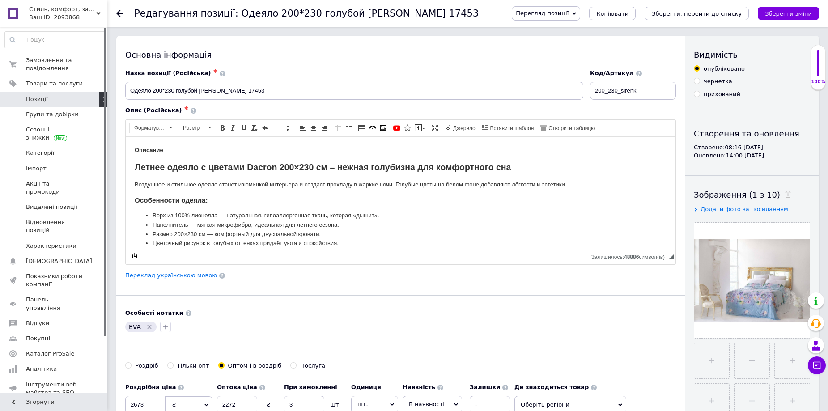
click at [187, 278] on link "Переклад українською мовою" at bounding box center [171, 275] width 92 height 7
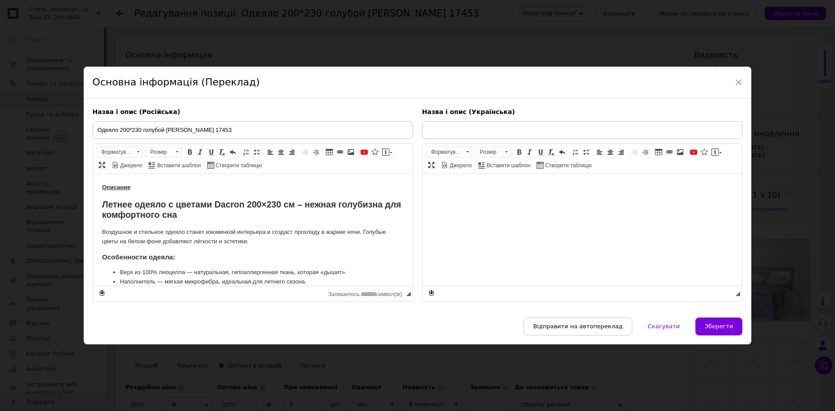
type input "Ковдра з бамбукового волокна 215*235 фірма Kessar Polo"
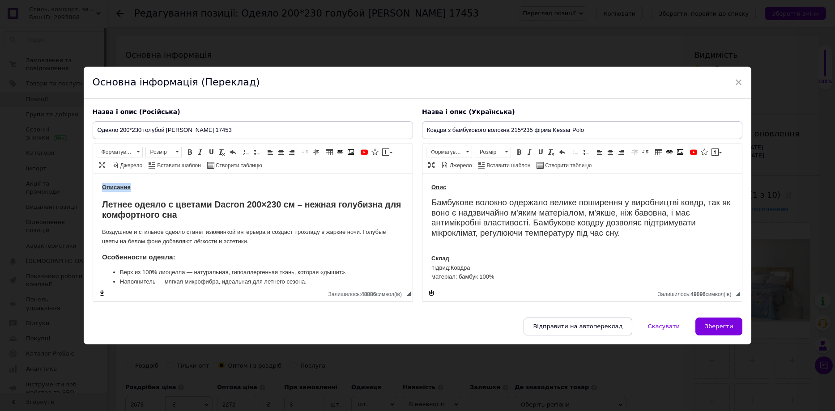
drag, startPoint x: 132, startPoint y: 186, endPoint x: 87, endPoint y: 180, distance: 45.1
click at [93, 180] on html "Описание Летнее одеяло с цветами Dacron 200×230 см – нежная голубизна для комфо…" at bounding box center [252, 349] width 319 height 350
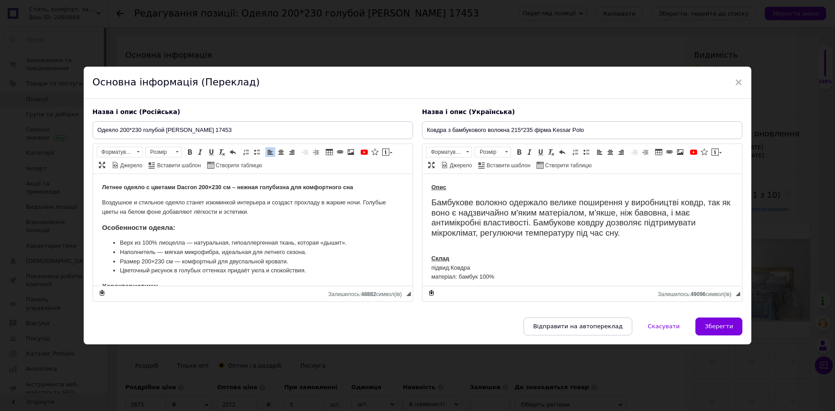
click at [205, 187] on strong "Летнее одеяло с цветами Dacron 200×230 см – нежная голубизна для комфортного сна" at bounding box center [227, 186] width 251 height 7
click at [138, 153] on span at bounding box center [138, 152] width 8 height 10
click at [127, 177] on h2 "Заголовок 2" at bounding box center [130, 177] width 63 height 10
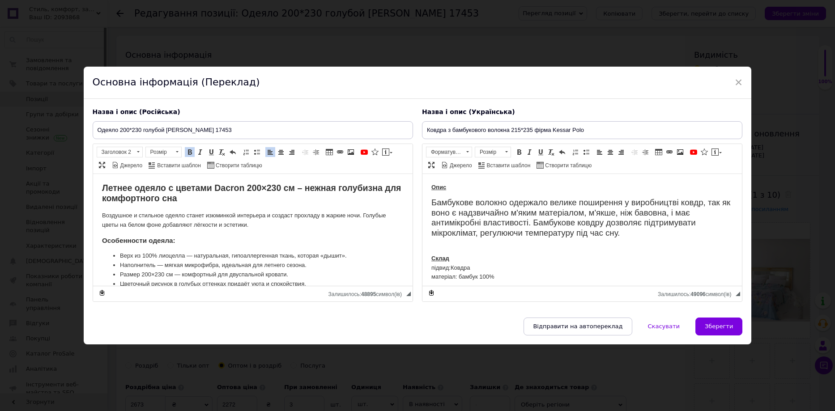
click at [348, 242] on h3 "Особенности одеяла:" at bounding box center [253, 240] width 302 height 8
click at [130, 128] on input "Одеяло 200*230 голубой [PERSON_NAME] 17453" at bounding box center [253, 130] width 320 height 18
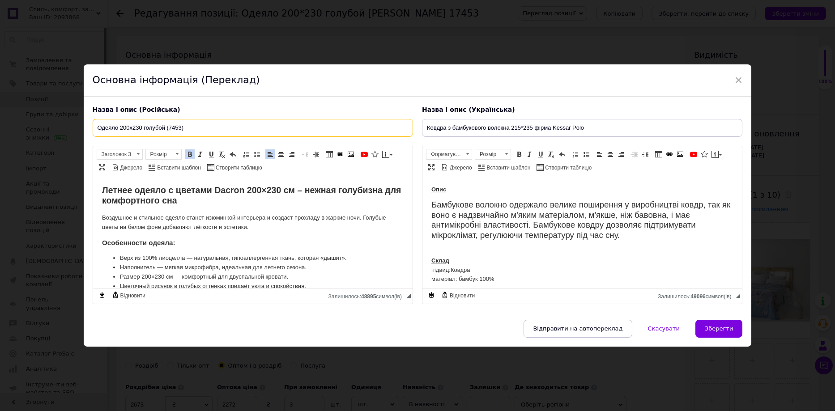
click at [119, 127] on input "Одеяло 200х230 голубой (7453)" at bounding box center [253, 128] width 320 height 18
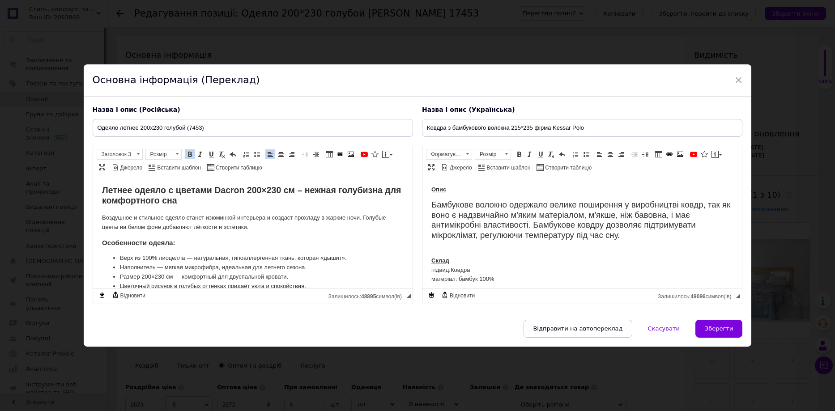
click strong "Летнее одеяло с цветами Dacron 20 0×230 см – нежная голубизна для комфортного с…"
copy strong "Dacron"
click at [141, 129] on input "Одеяло летнее 200х230 голубой (7453)" at bounding box center [253, 128] width 320 height 18
type input "Одеяло летнее Dacron 200х230 голубой (7453)"
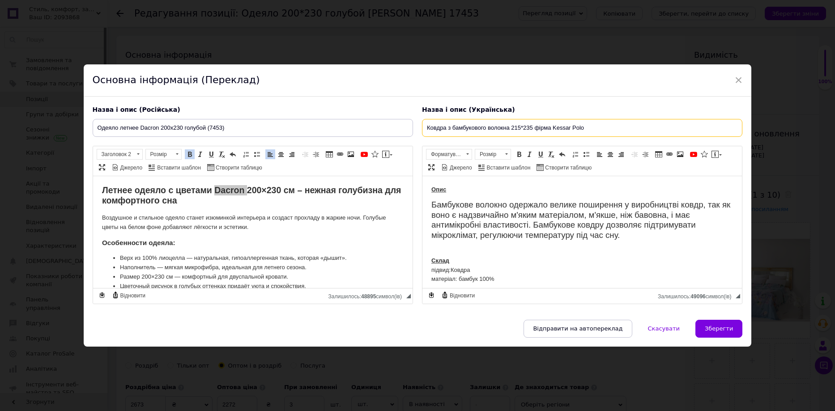
drag, startPoint x: 446, startPoint y: 127, endPoint x: 601, endPoint y: 136, distance: 155.0
click at [601, 136] on input "Ковдра з бамбукового волокна 215*235 фірма Kessar Polo" at bounding box center [582, 128] width 320 height 18
paste input "Dacron"
type input "Ковдра літня Dacron 200х230 блакитний (7453)"
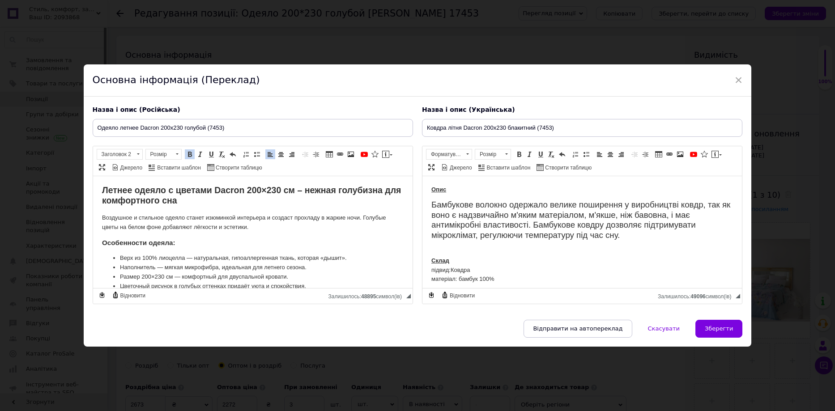
click at [359, 251] on div "Воздушное и стильное одеяло станет изюминкой интерьера и создаст прохладу в жар…" at bounding box center [253, 312] width 302 height 198
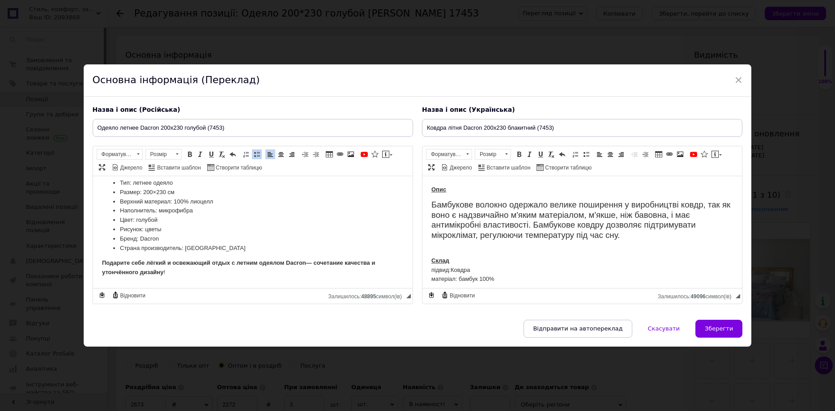
scroll to position [179, 0]
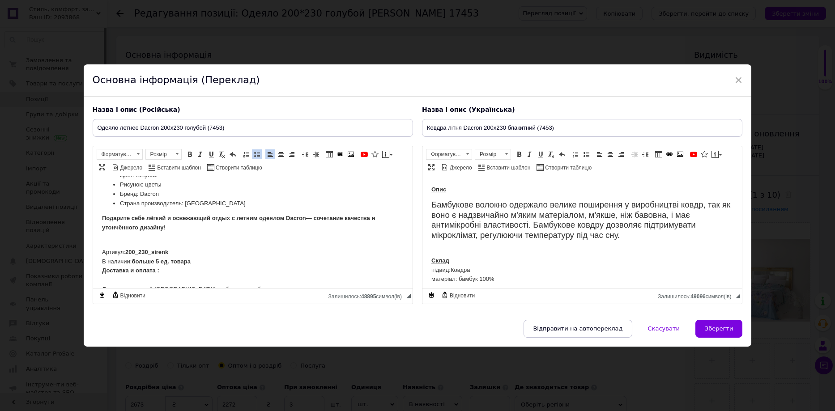
click at [209, 123] on input "Одеяло летнее Dacron 200х230 голубой (7453)" at bounding box center [253, 128] width 320 height 18
type input "Одеяло летнее Dacron 200х230 голубой (17453)"
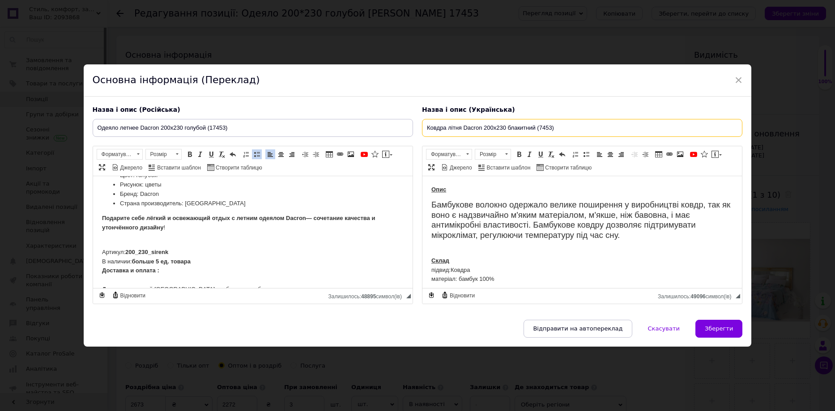
click at [539, 128] on input "Ковдра літня Dacron 200х230 блакитний (7453)" at bounding box center [582, 128] width 320 height 18
type input "Ковдра літня Dacron 200х230 блакитний (17453)"
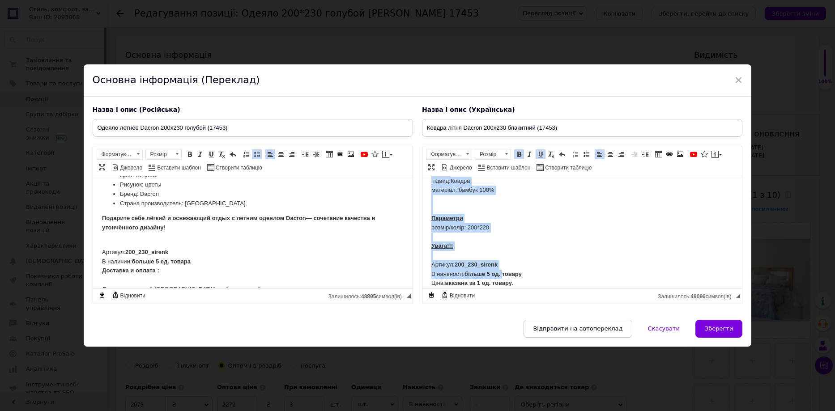
scroll to position [89, 0]
drag, startPoint x: 429, startPoint y: 187, endPoint x: 521, endPoint y: 244, distance: 108.3
click at [521, 244] on html "Опис [PERSON_NAME] волокно одержало велике поширення у виробництві ковдр, так я…" at bounding box center [581, 232] width 319 height 293
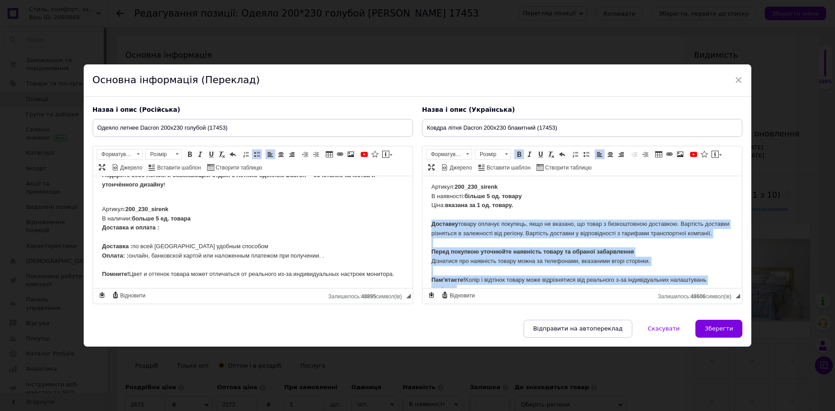
scroll to position [259, 0]
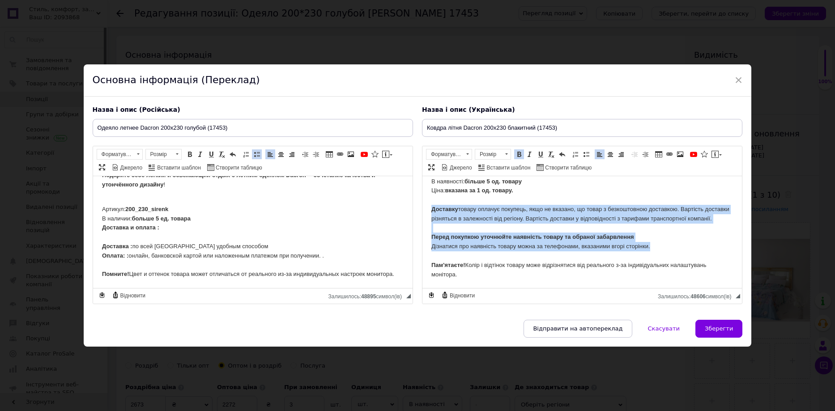
drag, startPoint x: 440, startPoint y: 242, endPoint x: 668, endPoint y: 244, distance: 228.1
click at [668, 244] on html "Літня ковдра з квітами Dacron 200×230 см – ніжна блакить для вашого сну Ця легк…" at bounding box center [581, 102] width 319 height 371
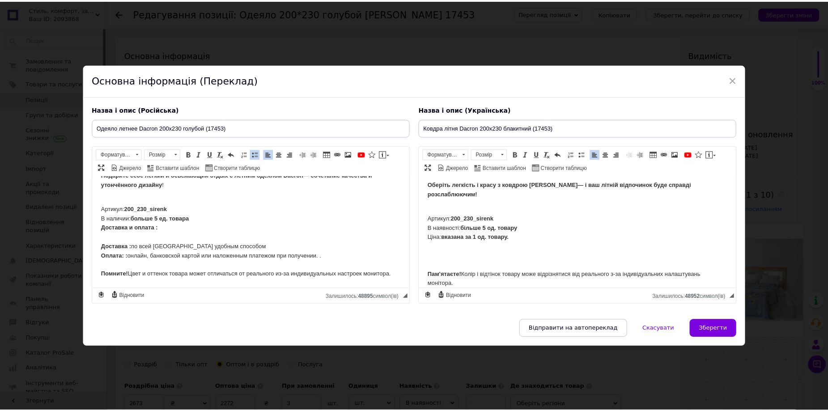
scroll to position [204, 0]
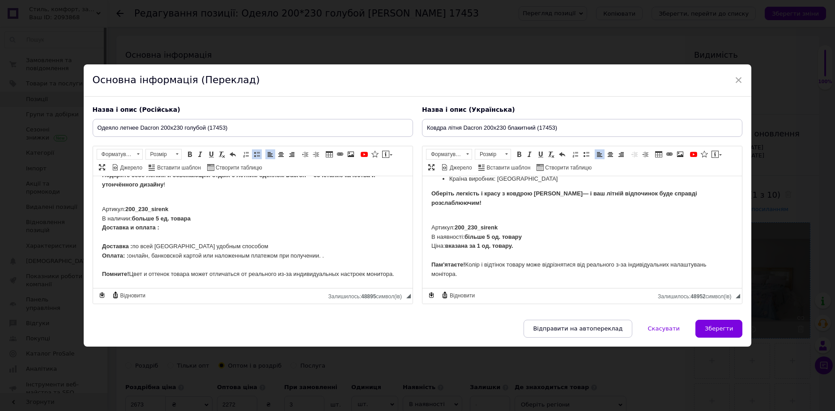
click at [713, 325] on button "Зберегти" at bounding box center [718, 329] width 47 height 18
type input "Одеяло летнее Dacron 200х230 голубой (17453)"
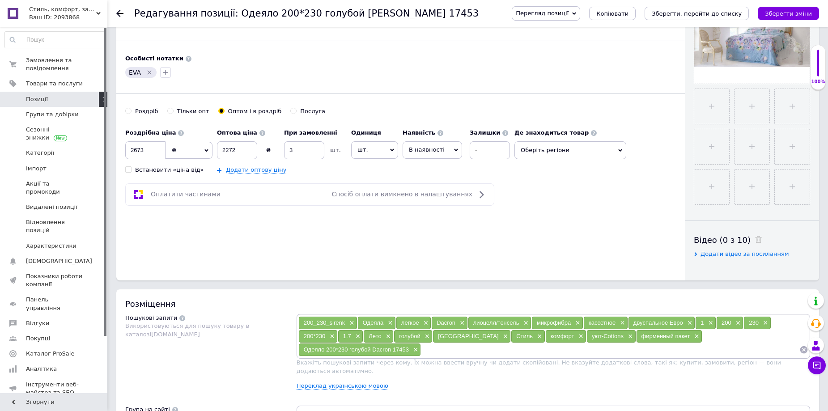
scroll to position [224, 0]
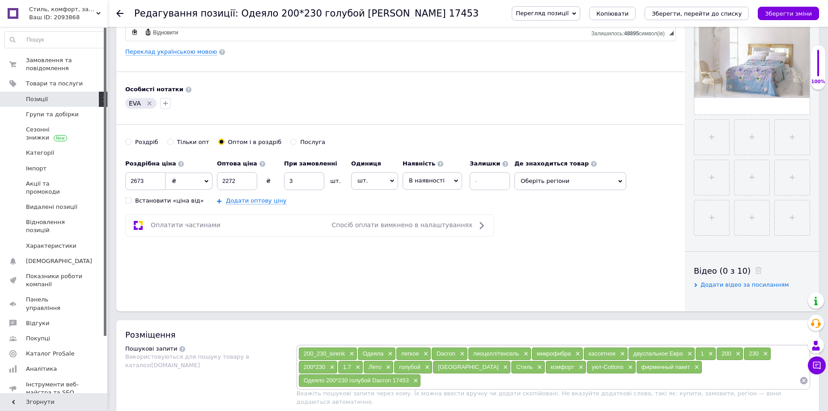
click at [620, 176] on span "Оберіть регіони" at bounding box center [570, 181] width 112 height 18
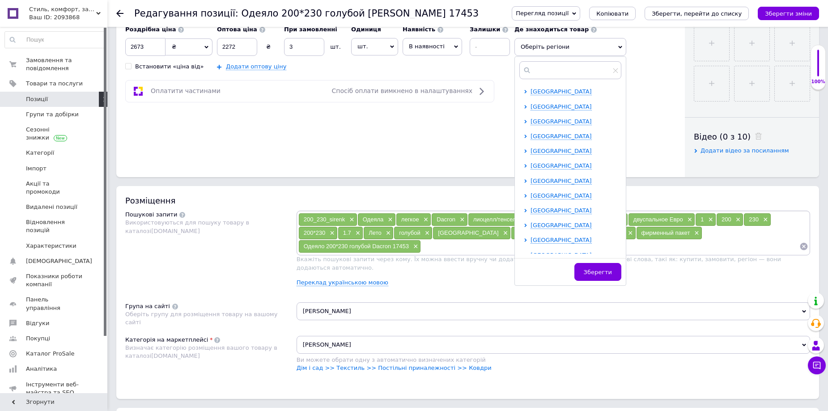
scroll to position [179, 0]
click at [526, 209] on icon at bounding box center [525, 210] width 2 height 4
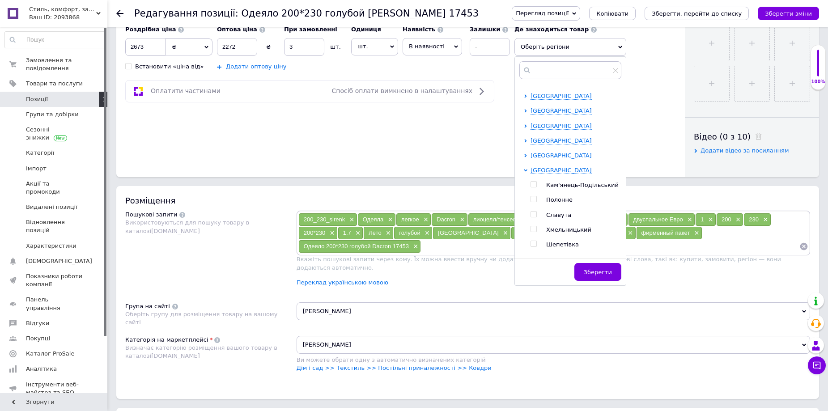
scroll to position [258, 0]
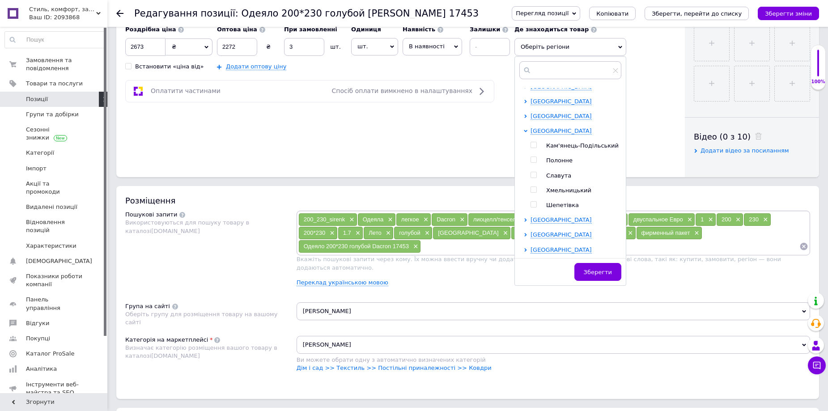
click at [533, 190] on input "checkbox" at bounding box center [534, 190] width 6 height 6
checkbox input "true"
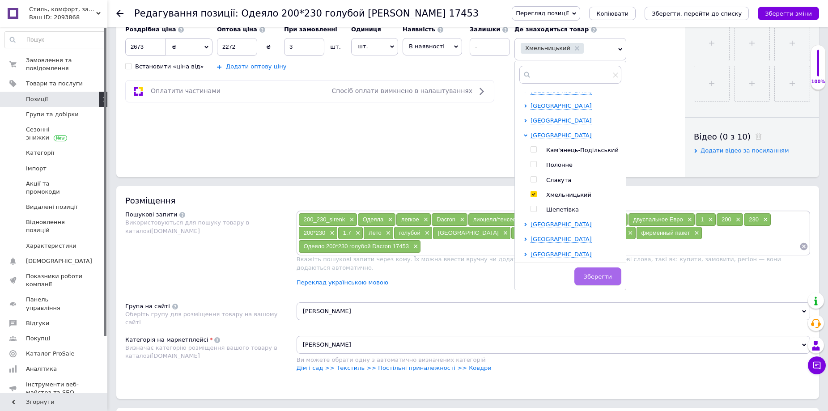
click at [590, 271] on button "Зберегти" at bounding box center [597, 277] width 47 height 18
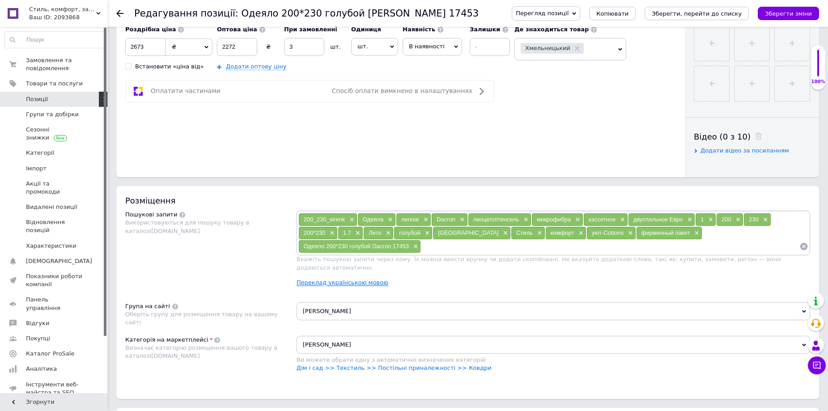
click at [322, 279] on link "Переклад українською мовою" at bounding box center [343, 282] width 92 height 7
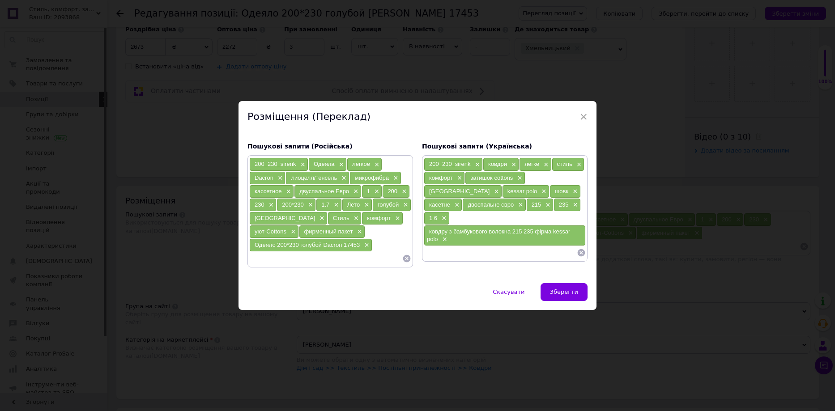
click at [406, 256] on icon at bounding box center [407, 259] width 8 height 8
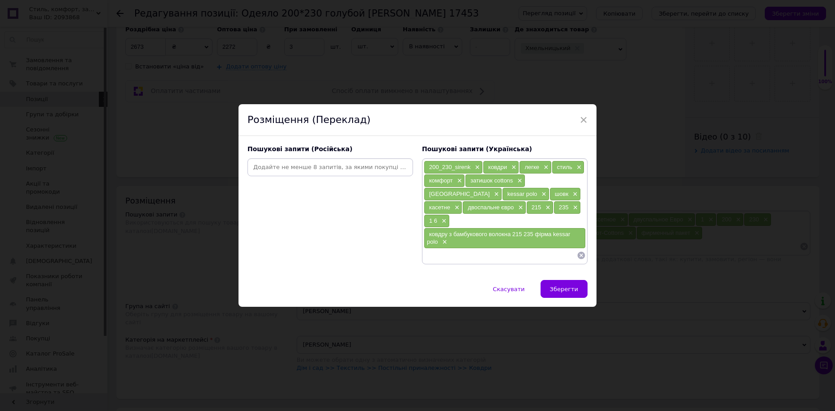
click at [306, 174] on input at bounding box center [330, 167] width 162 height 13
type input "Одеяло летнее"
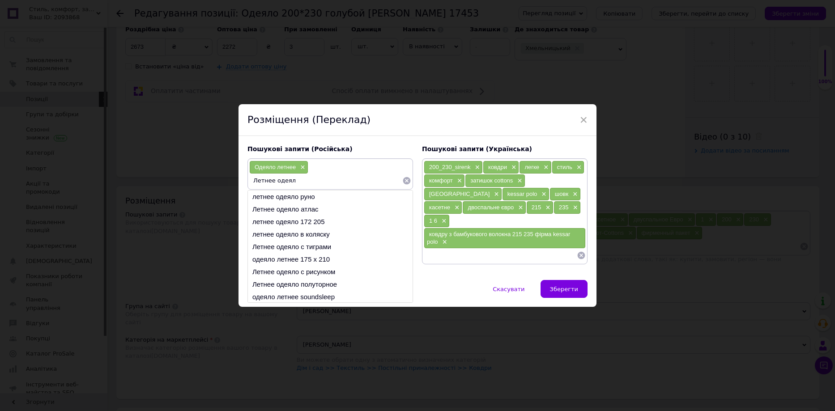
type input "Летнее одеяло"
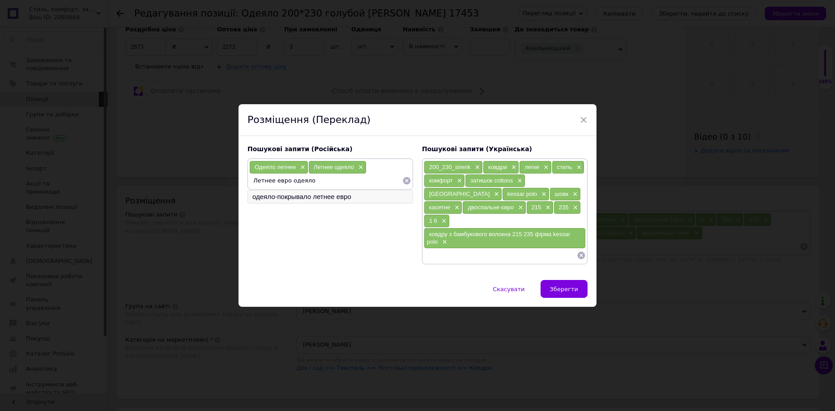
type input "Летнее евро одеяло"
click at [293, 203] on li "одеяло-покрывало летнее евро" at bounding box center [330, 197] width 165 height 13
click at [291, 201] on input at bounding box center [325, 193] width 153 height 13
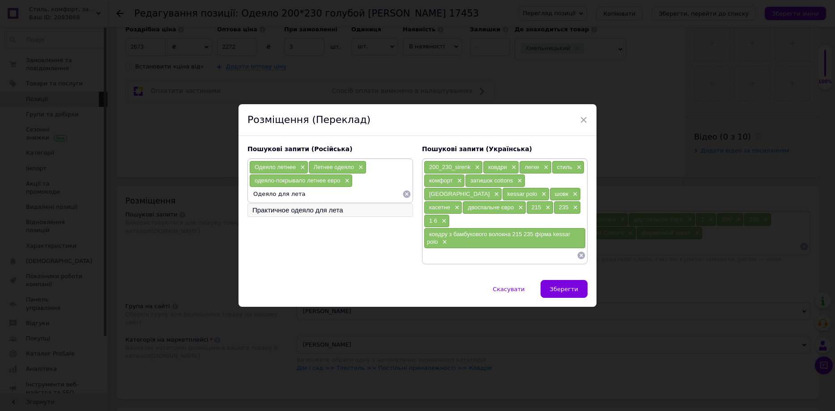
type input "Одеяло для лета"
click at [289, 217] on li "Практичное одеяло для лета" at bounding box center [330, 210] width 165 height 13
click at [289, 214] on input at bounding box center [325, 207] width 153 height 13
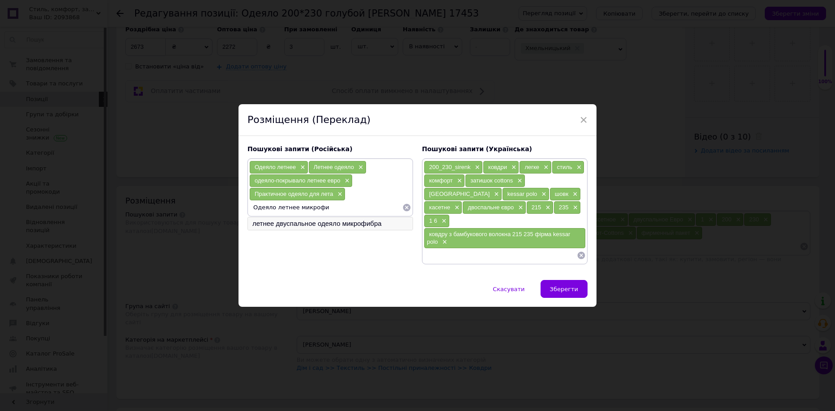
type input "Одеяло летнее микрофи"
click at [286, 229] on li "летнее двуспальное одеяло микрофибра" at bounding box center [330, 223] width 165 height 13
click at [285, 228] on input at bounding box center [325, 220] width 153 height 13
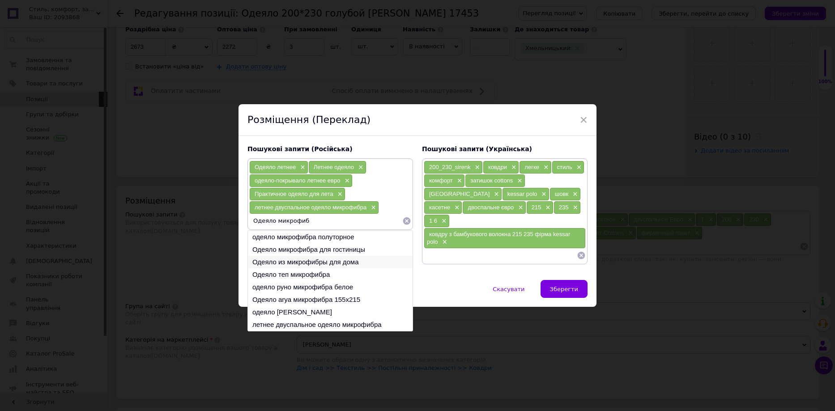
type input "Одеяло микрофиб"
click at [304, 268] on li "Одеяло из микрофибры для дома" at bounding box center [330, 262] width 165 height 13
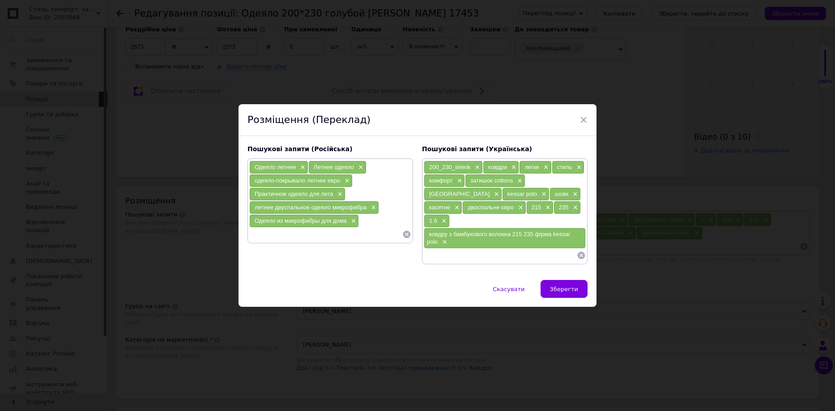
click at [291, 240] on input at bounding box center [325, 234] width 153 height 13
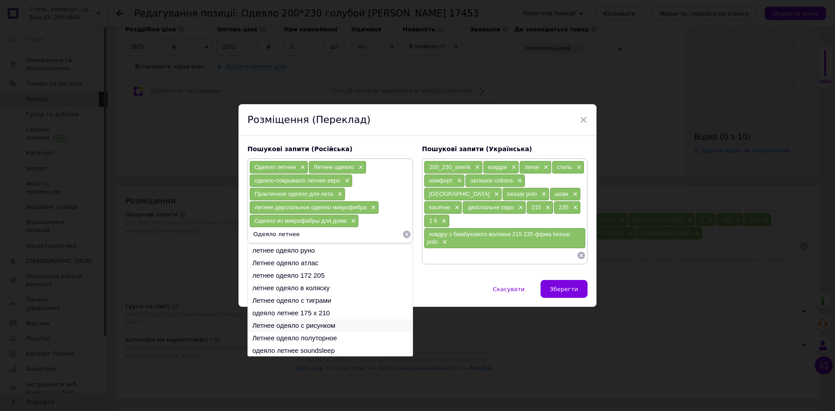
type input "Одеяло летнее"
click at [290, 331] on li "Летнее одеяло с рисунком" at bounding box center [330, 325] width 165 height 13
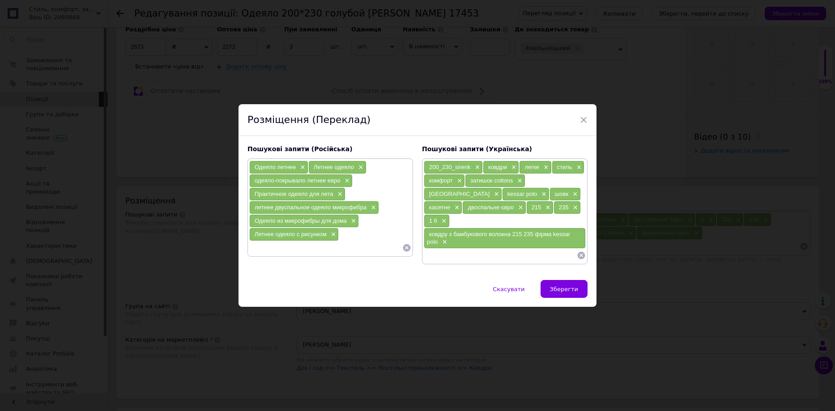
click at [284, 251] on input at bounding box center [325, 247] width 153 height 13
type input "Летнее одеяло голубое"
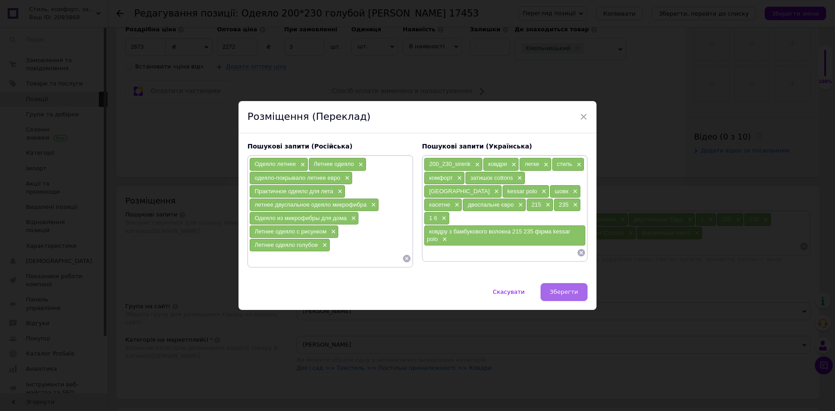
click at [558, 299] on button "Зберегти" at bounding box center [563, 292] width 47 height 18
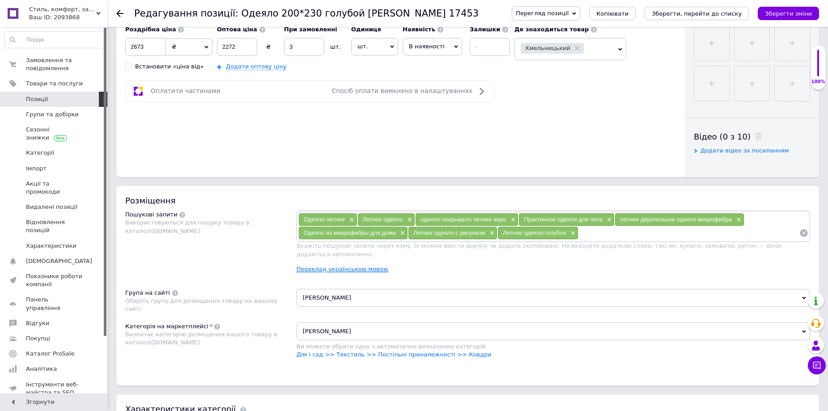
click at [361, 266] on link "Переклад українською мовою" at bounding box center [343, 269] width 92 height 7
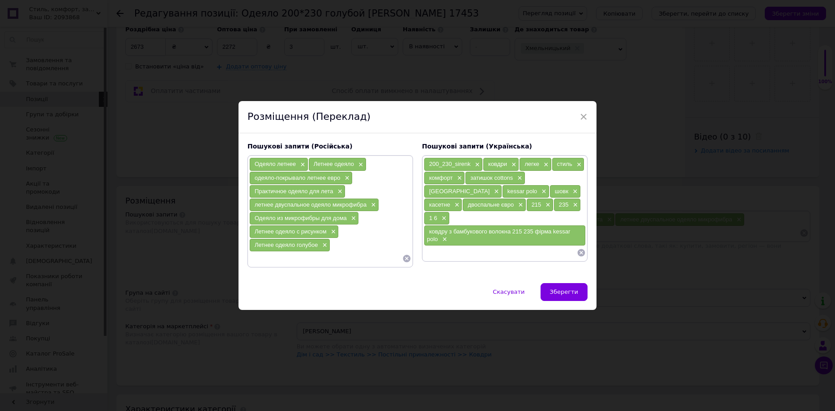
click at [579, 248] on icon at bounding box center [581, 252] width 9 height 9
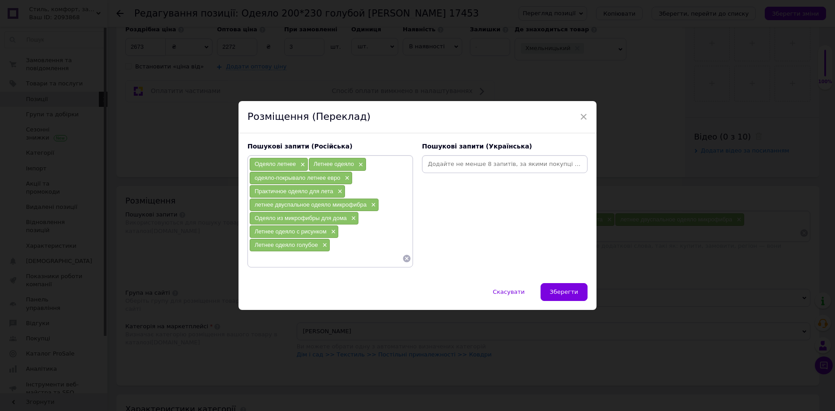
click at [456, 162] on input at bounding box center [505, 163] width 162 height 13
type input "Ковдра літня"
type input "Літня ковдра"
type input "Ковдра-покривало літнє євро"
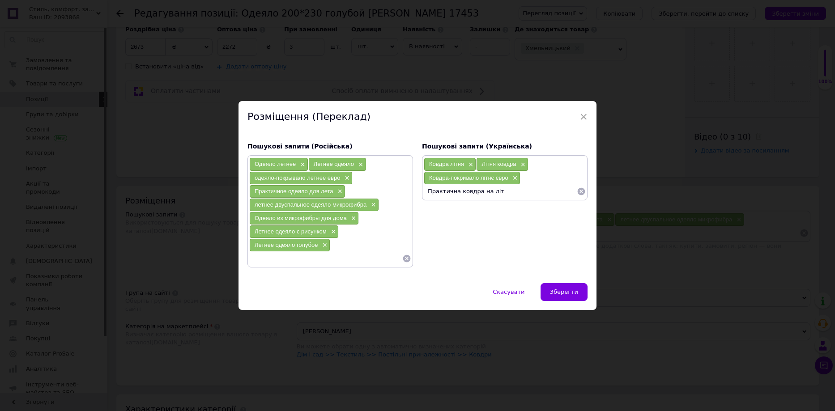
type input "Практична ковдра на літо"
type input "Ковдра на літо"
type input "Літня двоспальна ковдра мікрофібра"
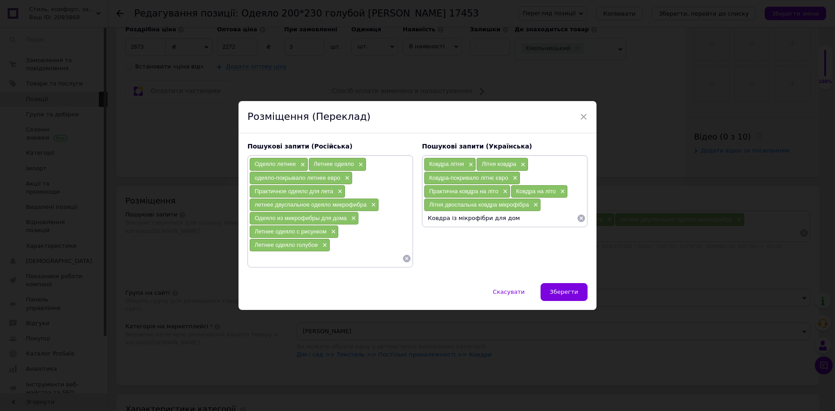
type input "Ковдра із мікрофібри для дома"
type input "Літня ковдра з малюнком"
type input "Літня ковдра блакитна"
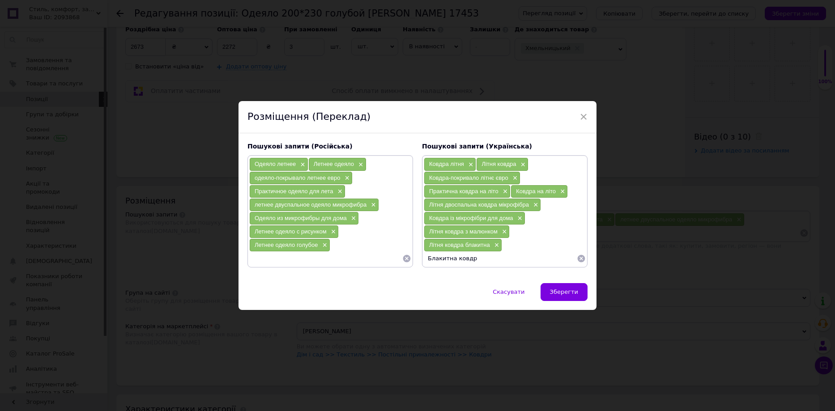
type input "Блакитна ковдра"
click at [568, 294] on span "Зберегти" at bounding box center [564, 292] width 28 height 7
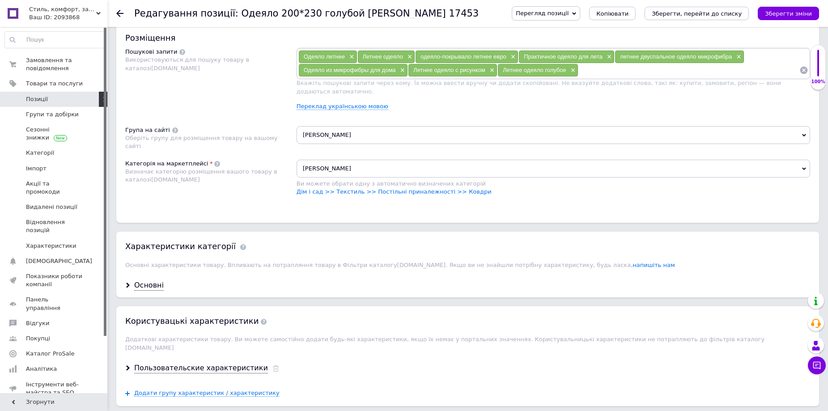
scroll to position [537, 0]
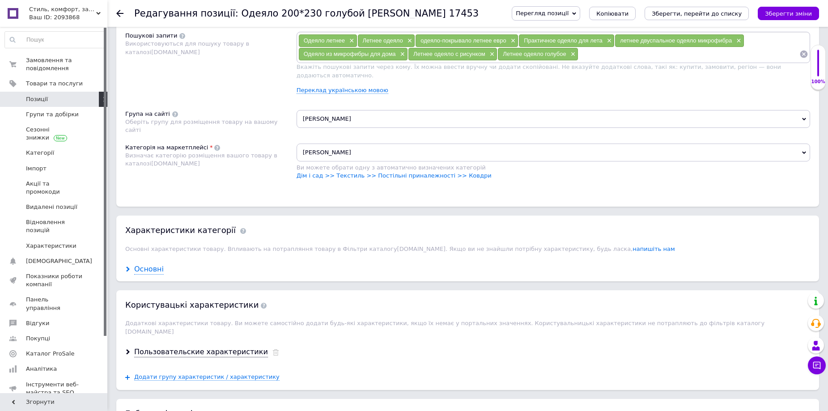
click at [158, 264] on div "Основні" at bounding box center [149, 269] width 30 height 10
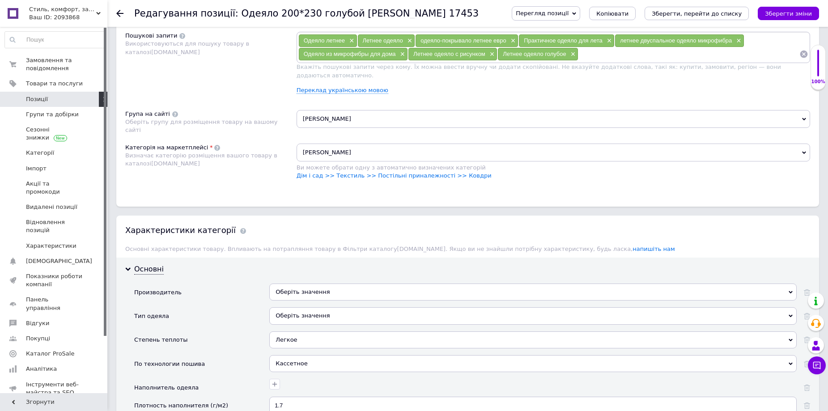
click at [291, 288] on div "Оберіть значення" at bounding box center [532, 292] width 527 height 17
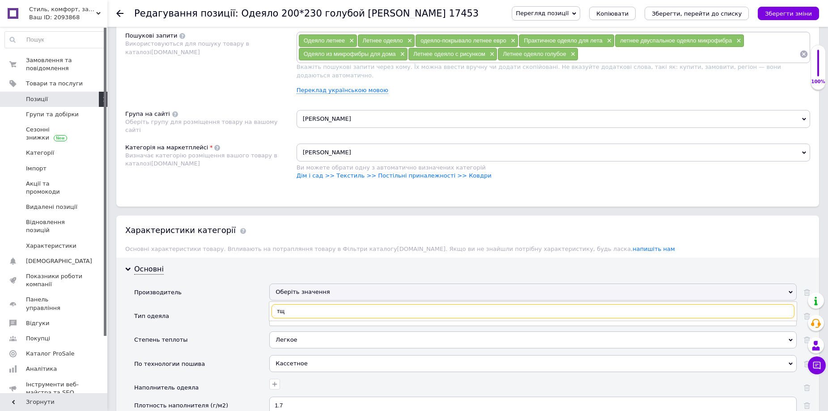
type input "т"
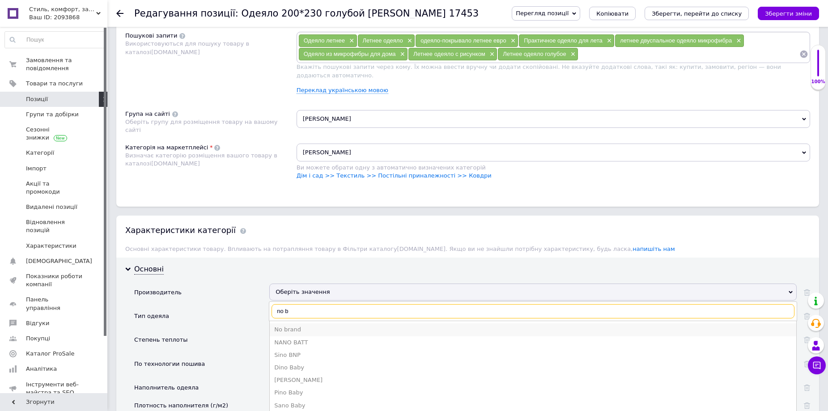
type input "no b"
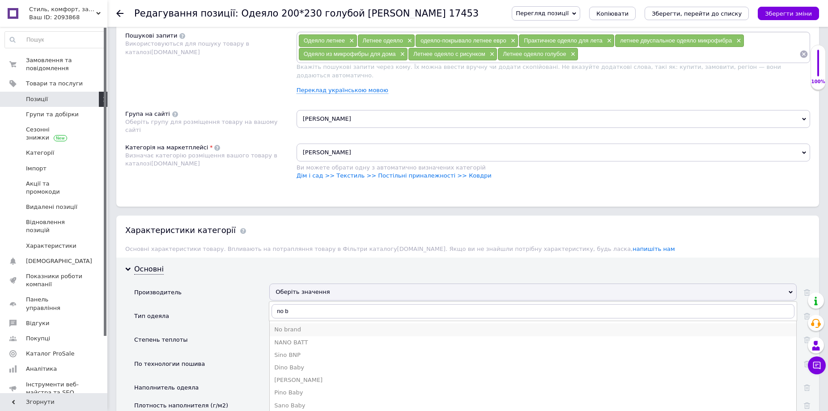
click at [296, 326] on div "No brand" at bounding box center [533, 330] width 518 height 8
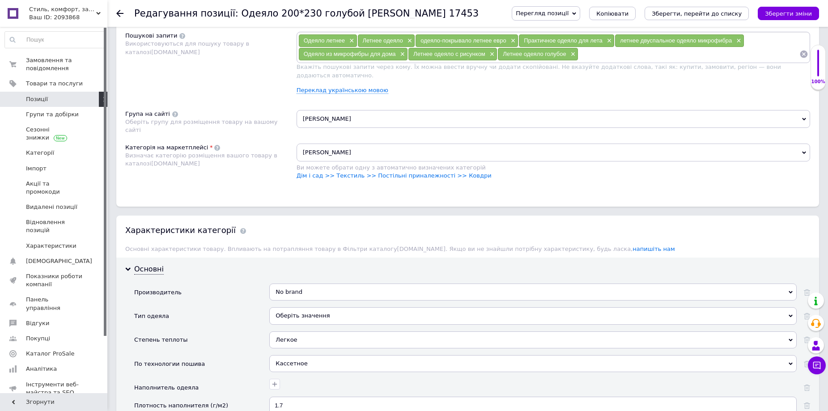
click at [306, 308] on div "Оберіть значення" at bounding box center [532, 315] width 527 height 17
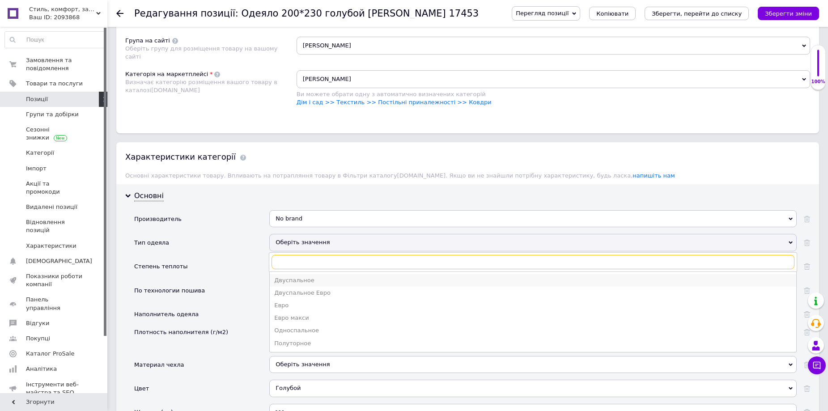
scroll to position [626, 0]
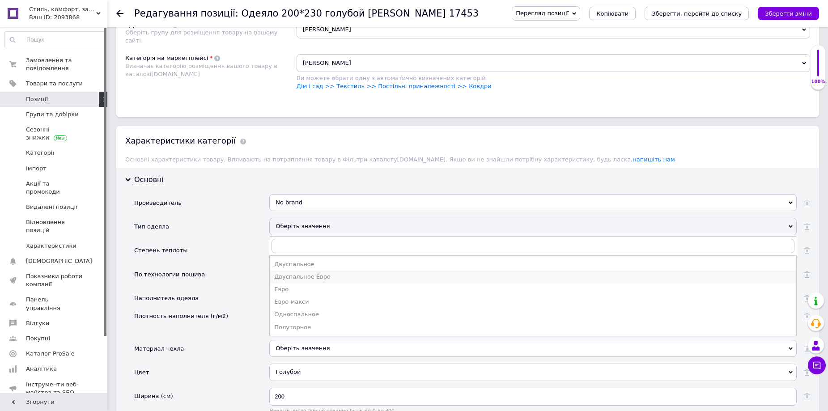
click at [321, 273] on div "Двуспальное Евро" at bounding box center [533, 277] width 518 height 8
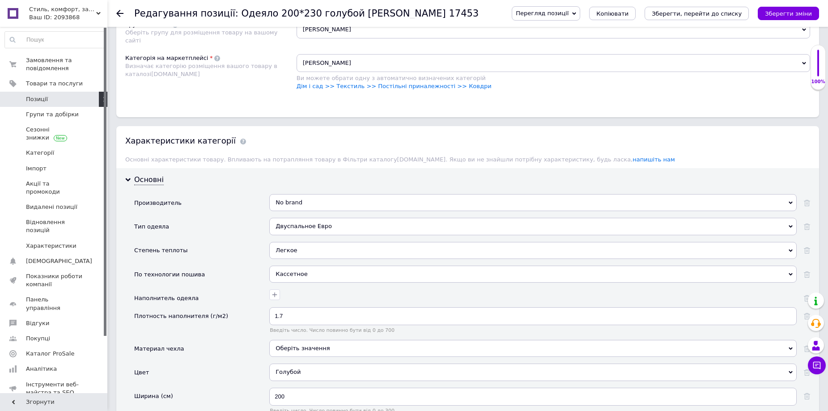
click at [308, 266] on div "Кассетное" at bounding box center [532, 274] width 527 height 17
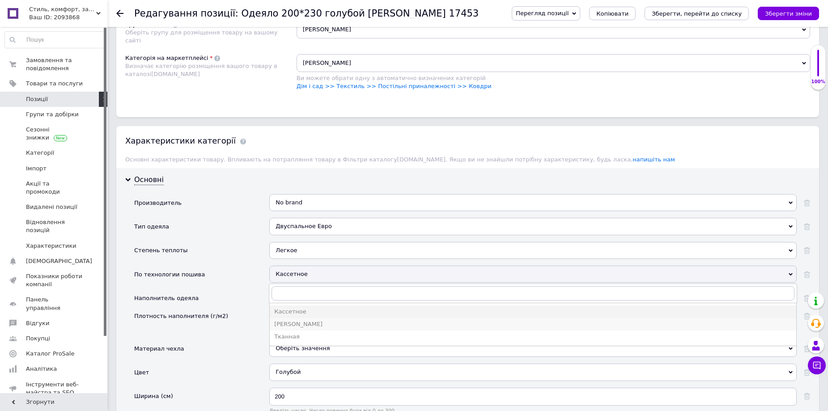
click at [303, 320] on div "[PERSON_NAME]" at bounding box center [533, 324] width 518 height 8
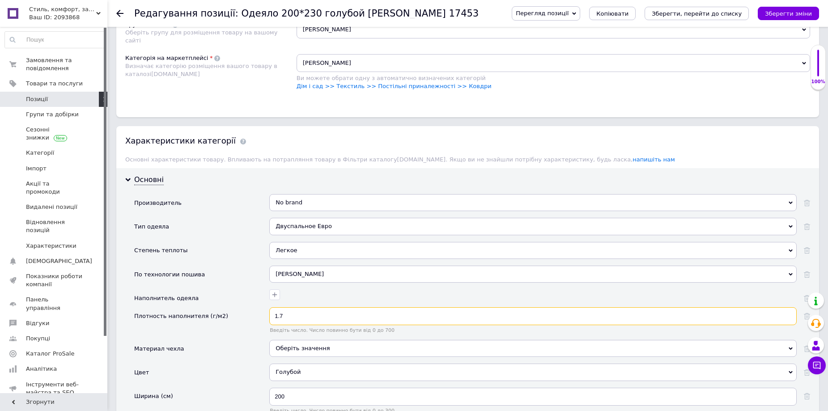
click at [322, 307] on input "1.7" at bounding box center [532, 316] width 527 height 18
click at [319, 340] on div "Оберіть значення" at bounding box center [532, 348] width 527 height 17
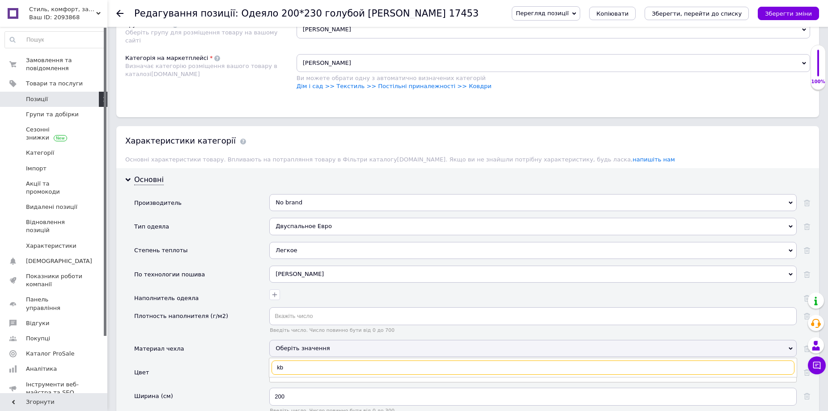
type input "k"
type input "лио"
click at [308, 382] on div "Лиоцелл/Тенцель" at bounding box center [533, 386] width 518 height 8
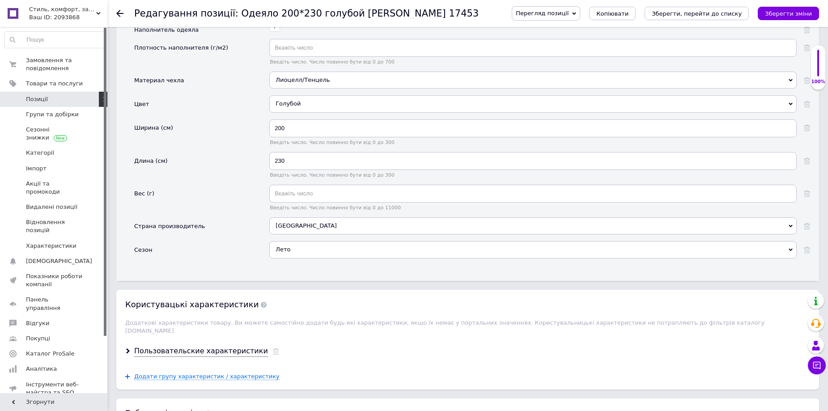
scroll to position [939, 0]
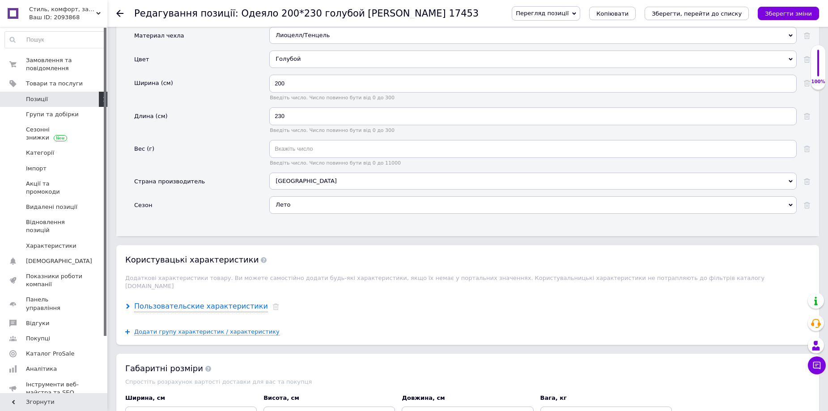
click at [225, 302] on div "Пользовательские характеристики" at bounding box center [201, 307] width 134 height 10
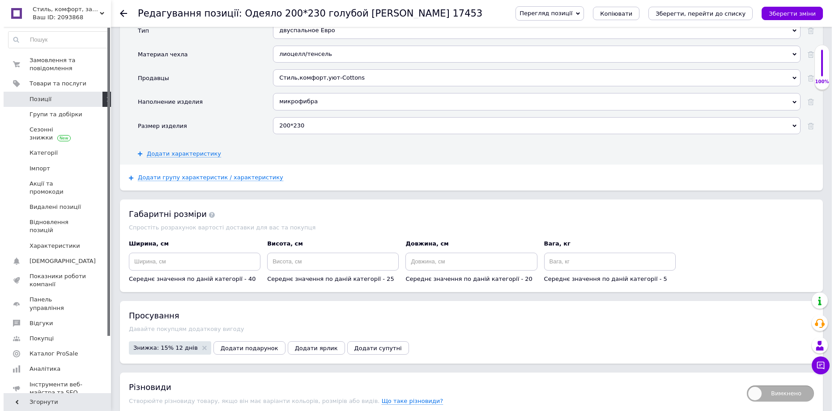
scroll to position [1342, 0]
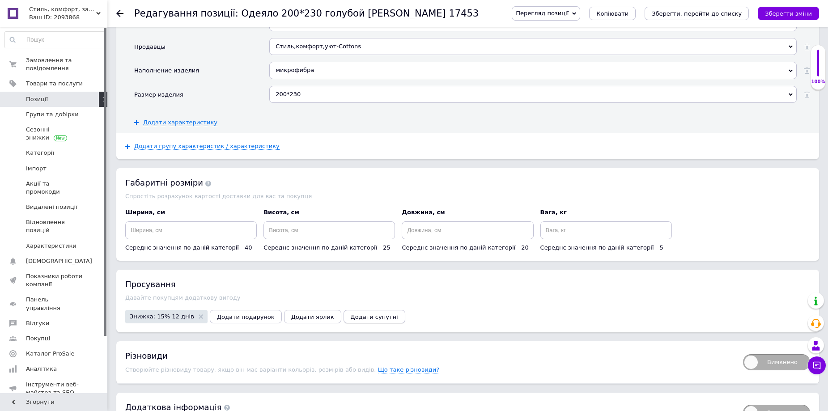
click at [351, 314] on span "Додати супутні" at bounding box center [374, 317] width 47 height 7
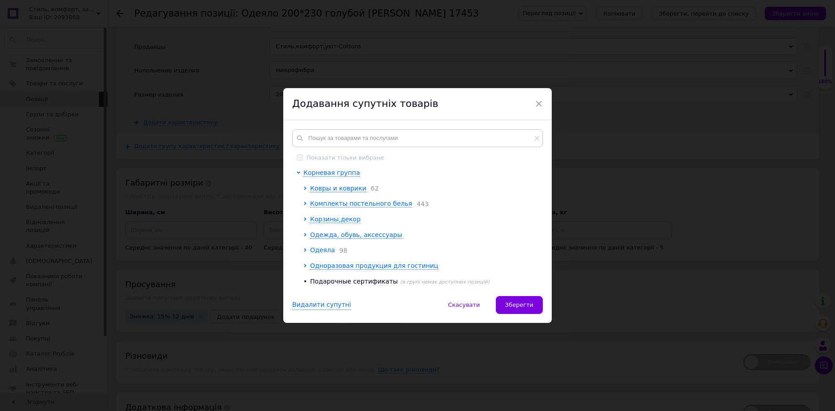
click at [305, 250] on icon at bounding box center [305, 250] width 4 height 4
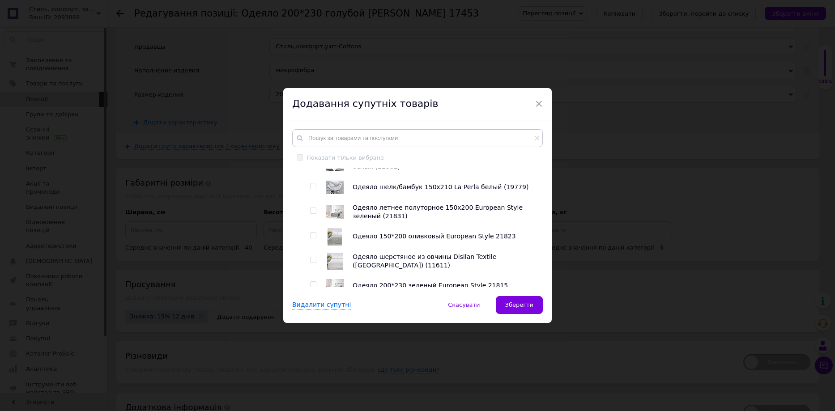
scroll to position [492, 0]
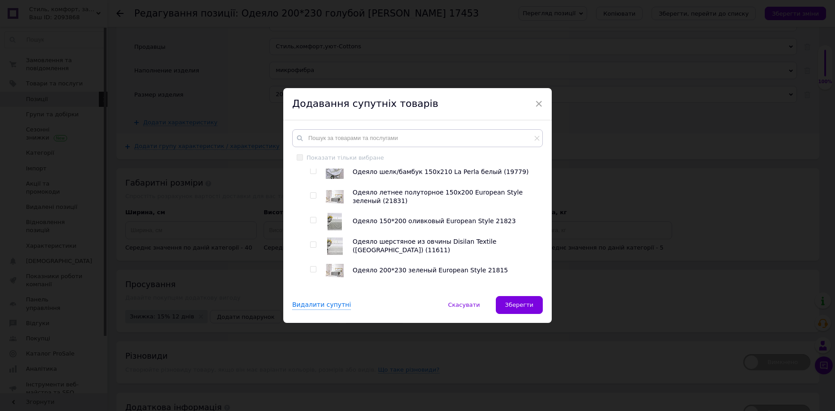
click at [311, 222] on input "checkbox" at bounding box center [313, 220] width 6 height 6
checkbox input "true"
click at [315, 225] on div at bounding box center [314, 221] width 9 height 18
click at [319, 272] on div at bounding box center [322, 271] width 7 height 18
click at [310, 269] on input "checkbox" at bounding box center [313, 270] width 6 height 6
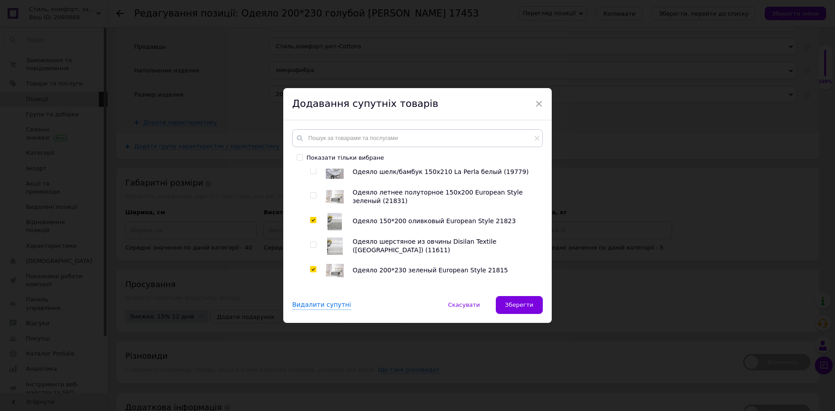
checkbox input "true"
click at [312, 221] on input "checkbox" at bounding box center [313, 220] width 6 height 6
checkbox input "false"
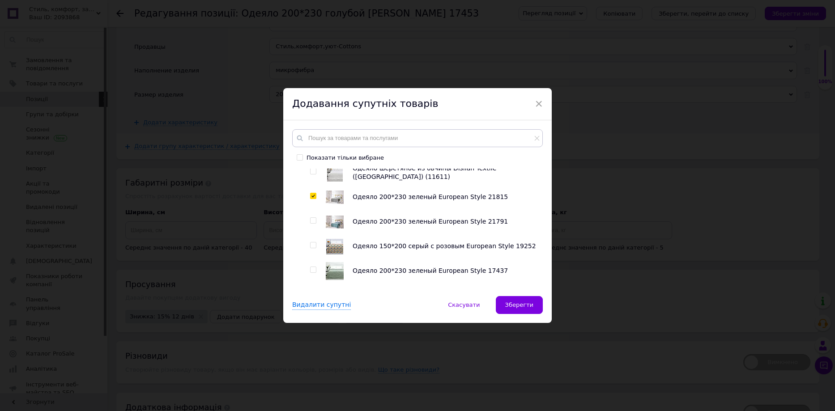
scroll to position [582, 0]
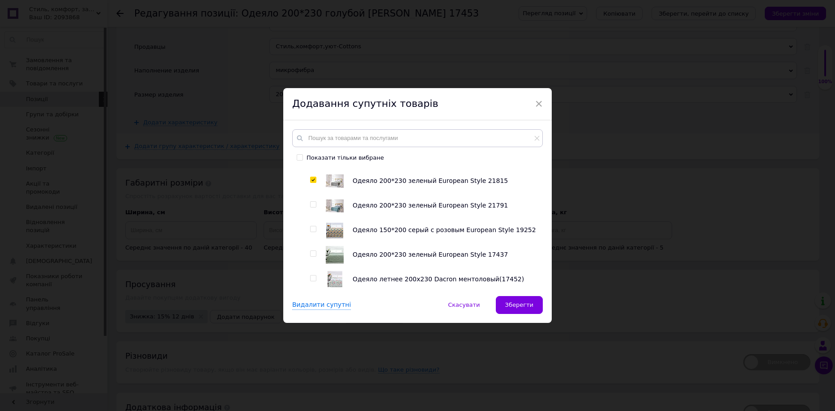
click at [310, 208] on input "checkbox" at bounding box center [313, 205] width 6 height 6
checkbox input "true"
click at [310, 232] on input "checkbox" at bounding box center [313, 229] width 6 height 6
checkbox input "true"
click at [310, 255] on input "checkbox" at bounding box center [313, 254] width 6 height 6
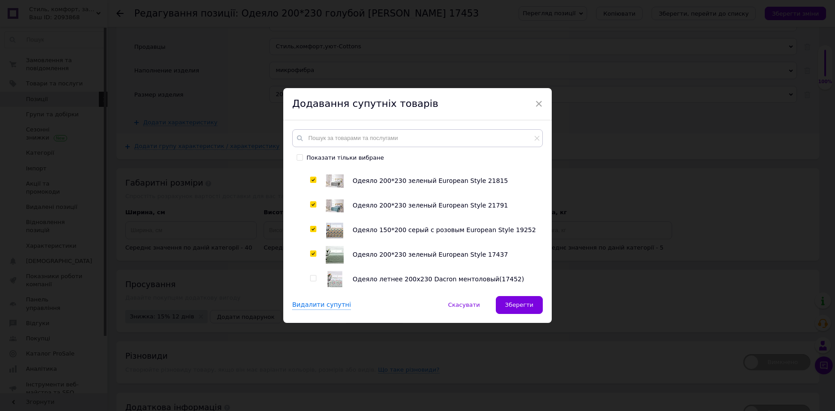
checkbox input "true"
click at [314, 229] on span at bounding box center [313, 229] width 6 height 6
click at [314, 229] on input "checkbox" at bounding box center [313, 229] width 6 height 6
checkbox input "false"
click at [310, 280] on input "checkbox" at bounding box center [313, 279] width 6 height 6
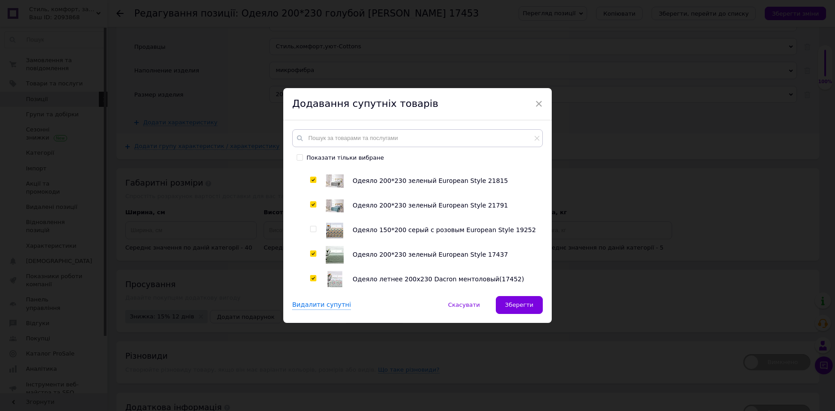
checkbox input "true"
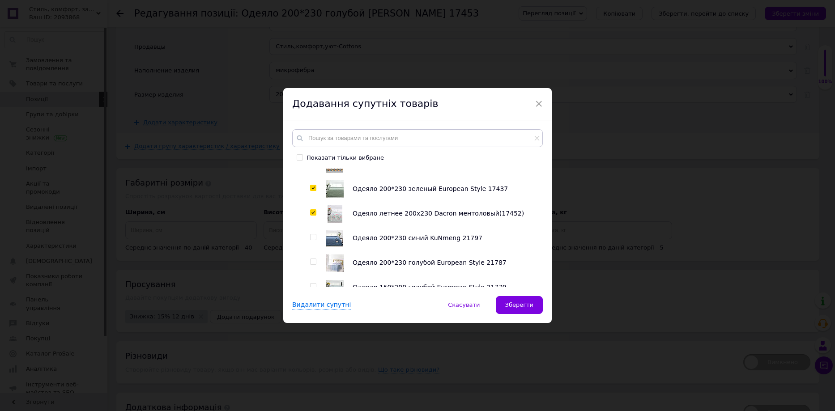
scroll to position [671, 0]
click at [310, 215] on input "checkbox" at bounding box center [313, 214] width 6 height 6
checkbox input "true"
click at [315, 240] on div at bounding box center [313, 238] width 7 height 6
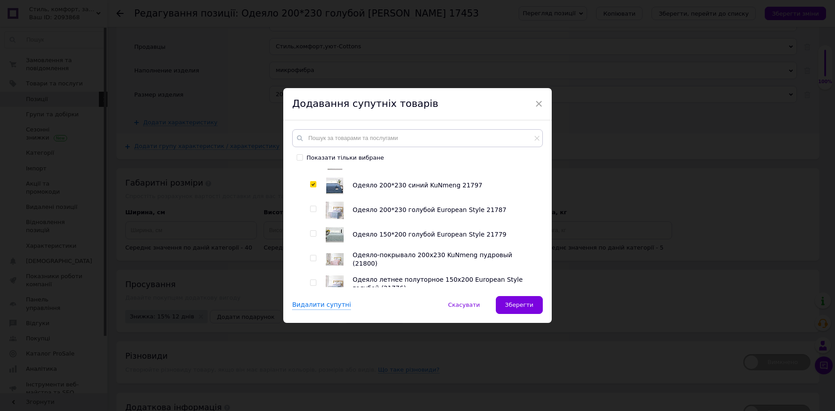
scroll to position [716, 0]
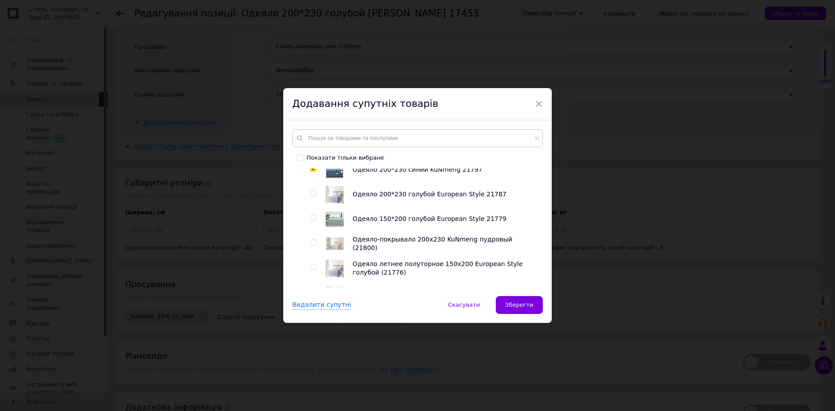
drag, startPoint x: 310, startPoint y: 196, endPoint x: 327, endPoint y: 206, distance: 20.3
click at [310, 196] on input "checkbox" at bounding box center [313, 194] width 6 height 6
checkbox input "true"
click at [310, 245] on input "checkbox" at bounding box center [313, 243] width 6 height 6
checkbox input "true"
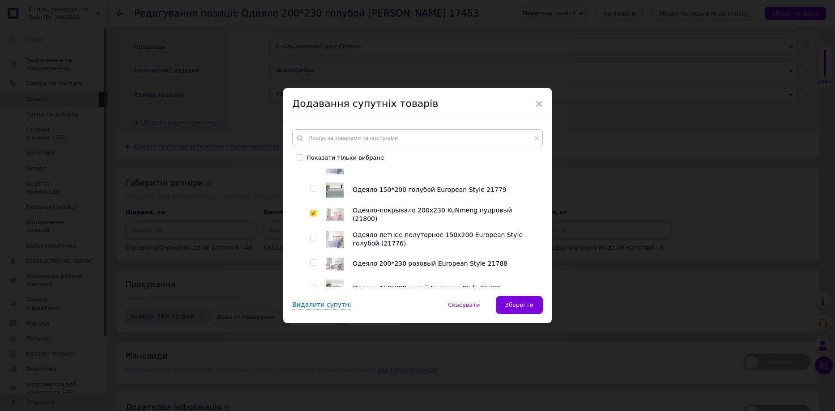
scroll to position [760, 0]
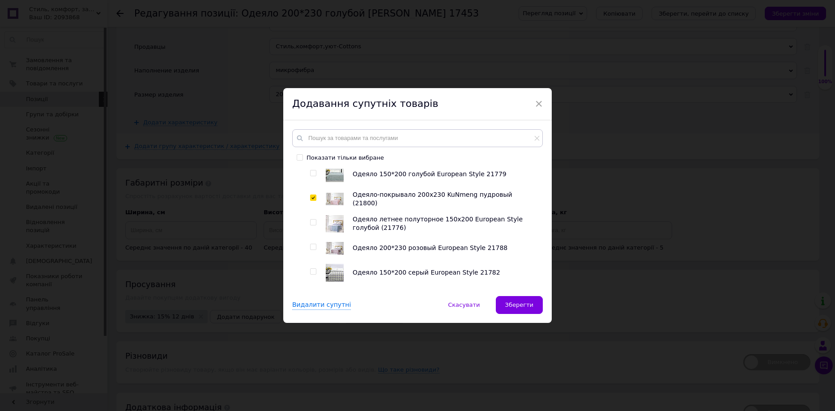
click at [314, 250] on input "checkbox" at bounding box center [313, 247] width 6 height 6
checkbox input "true"
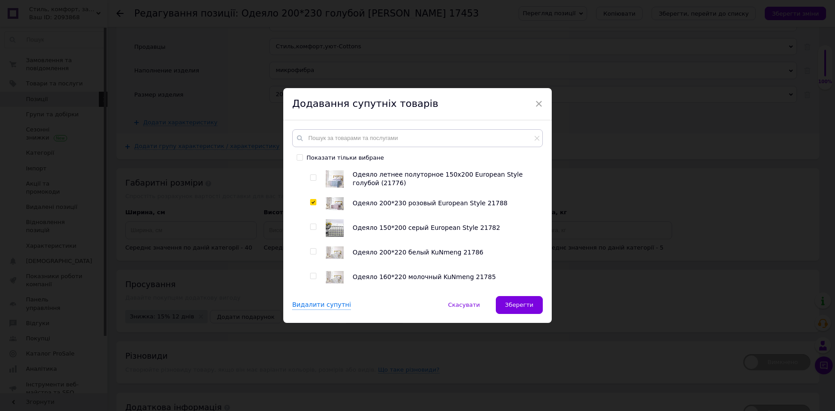
click at [312, 252] on input "checkbox" at bounding box center [313, 252] width 6 height 6
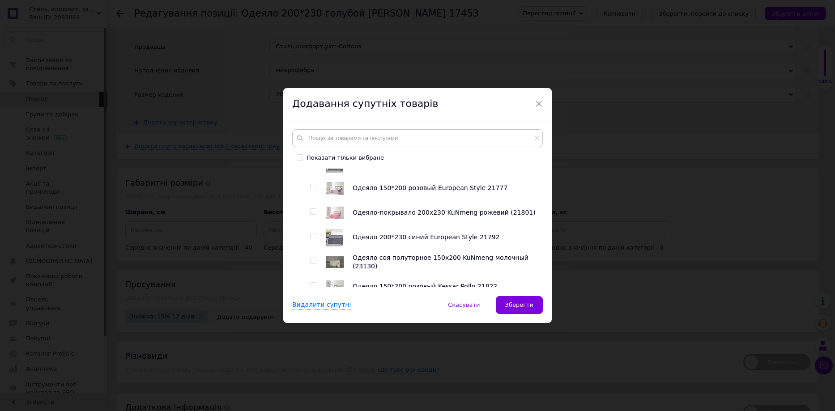
scroll to position [984, 0]
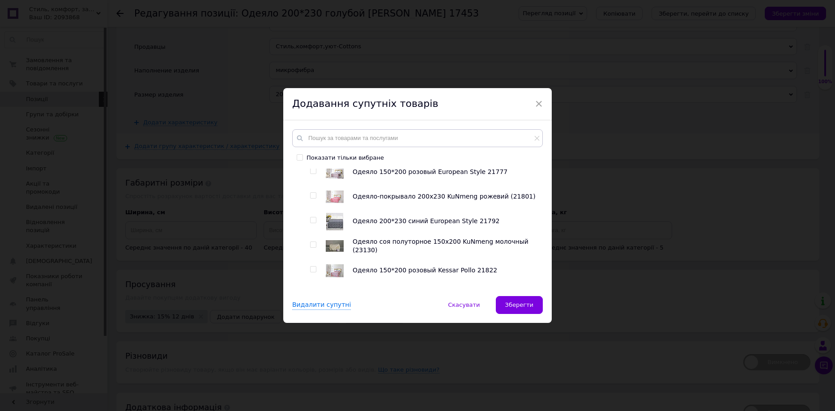
click at [310, 195] on input "checkbox" at bounding box center [313, 196] width 6 height 6
click at [314, 223] on input "checkbox" at bounding box center [313, 220] width 6 height 6
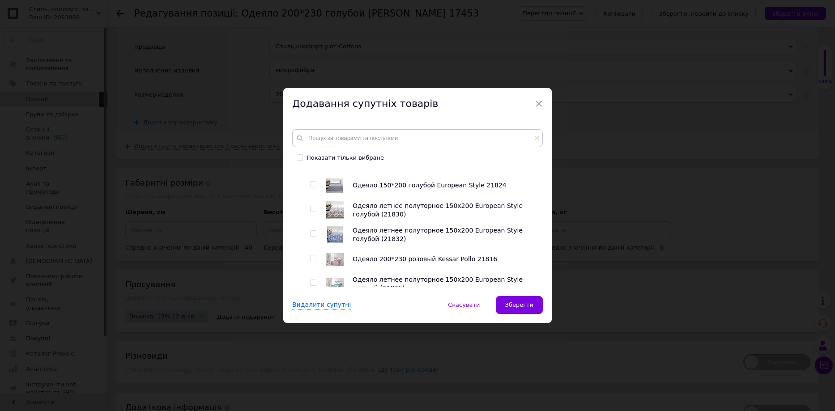
scroll to position [1163, 0]
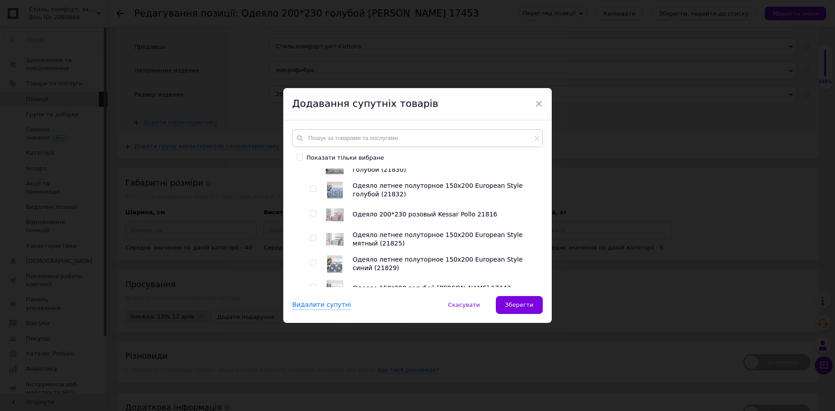
click at [312, 212] on input "checkbox" at bounding box center [313, 214] width 6 height 6
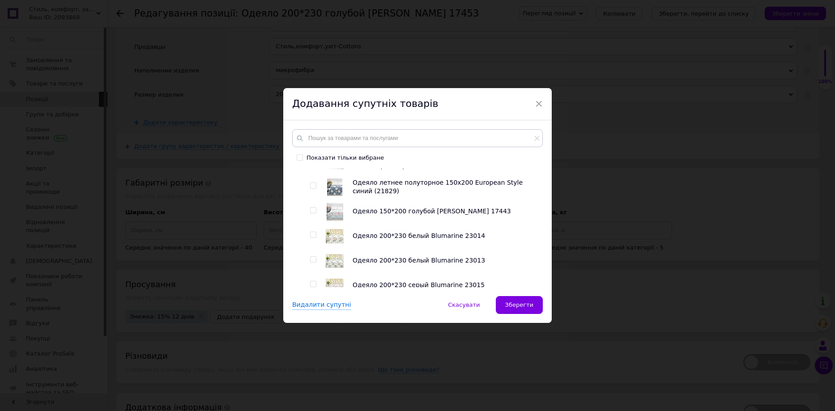
scroll to position [1253, 0]
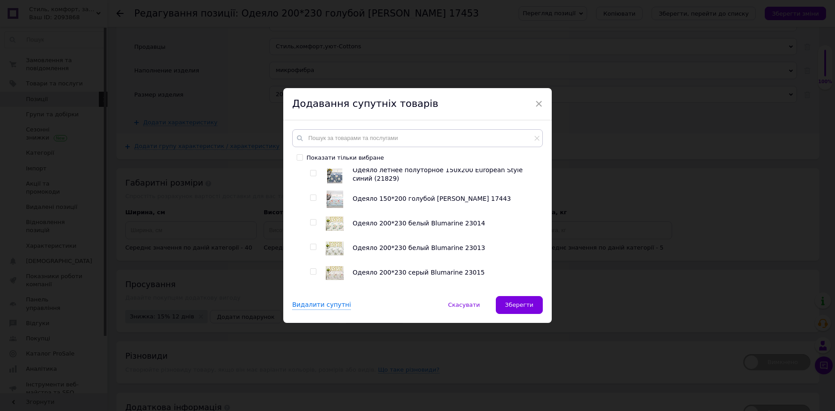
click at [313, 224] on input "checkbox" at bounding box center [313, 223] width 6 height 6
click at [311, 248] on input "checkbox" at bounding box center [313, 247] width 6 height 6
click at [313, 274] on input "checkbox" at bounding box center [313, 272] width 6 height 6
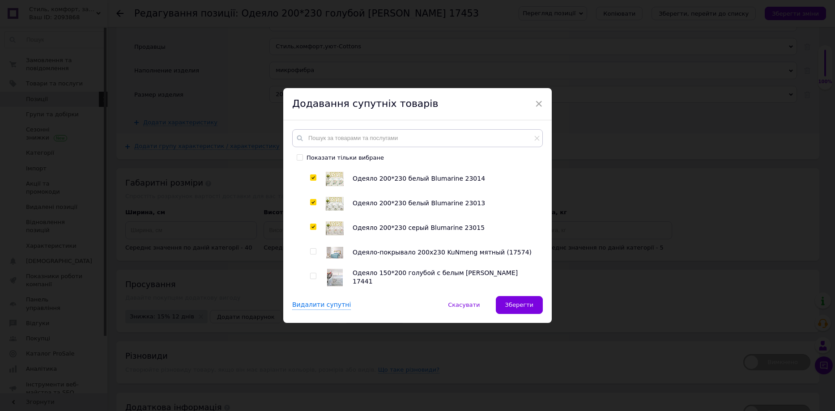
scroll to position [1342, 0]
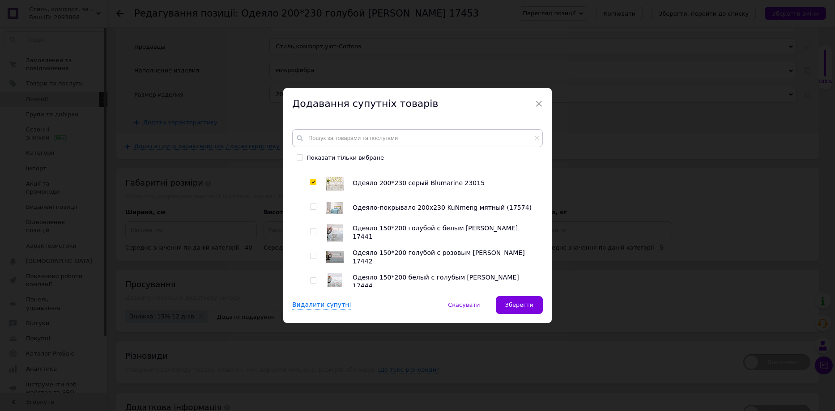
click at [312, 209] on input "checkbox" at bounding box center [313, 207] width 6 height 6
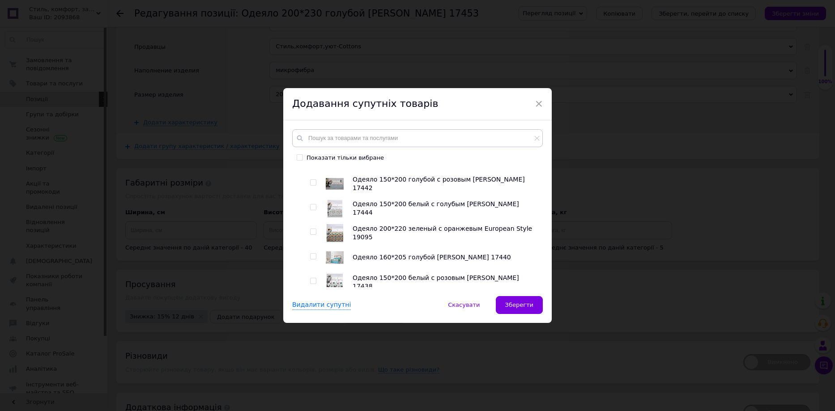
scroll to position [1431, 0]
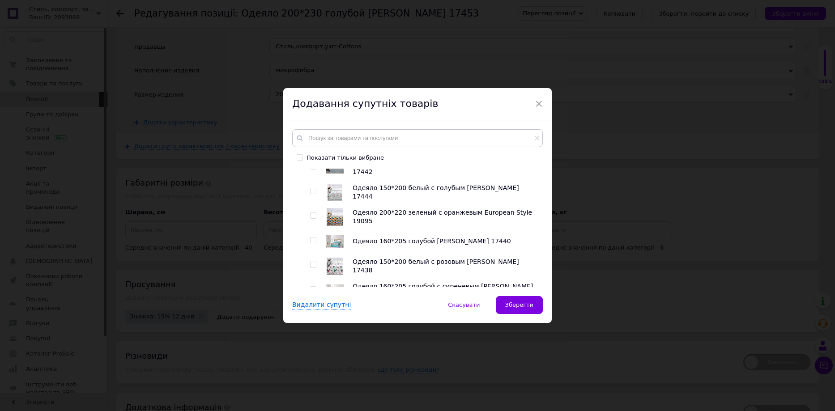
click at [313, 217] on input "checkbox" at bounding box center [313, 216] width 6 height 6
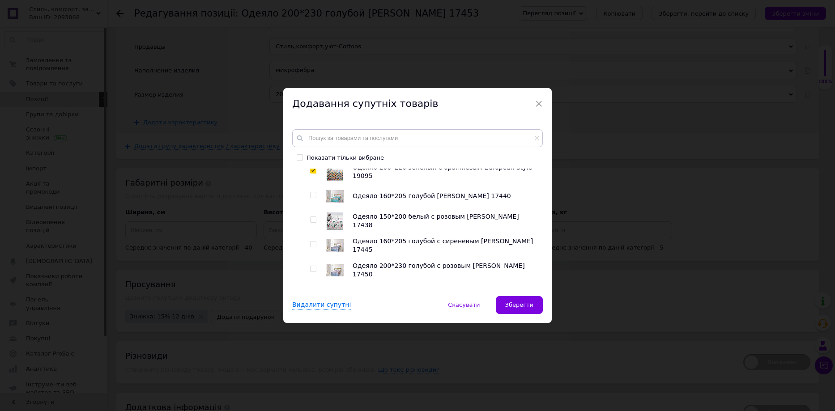
scroll to position [1521, 0]
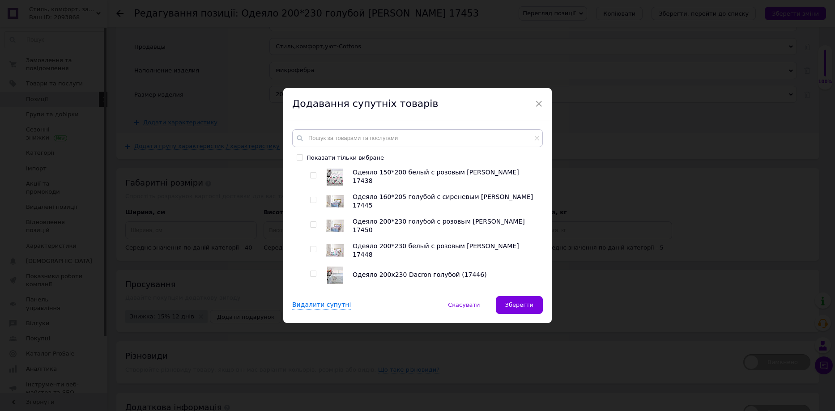
click at [311, 226] on input "checkbox" at bounding box center [313, 225] width 6 height 6
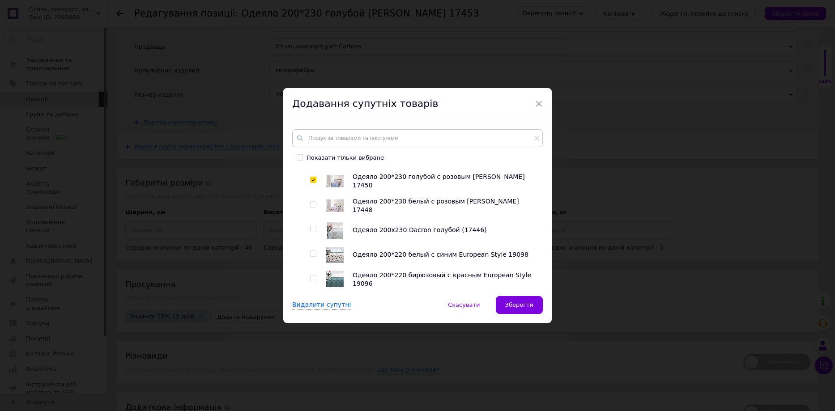
click at [313, 207] on input "checkbox" at bounding box center [313, 205] width 6 height 6
click at [310, 230] on input "checkbox" at bounding box center [313, 229] width 6 height 6
click at [310, 255] on input "checkbox" at bounding box center [313, 254] width 6 height 6
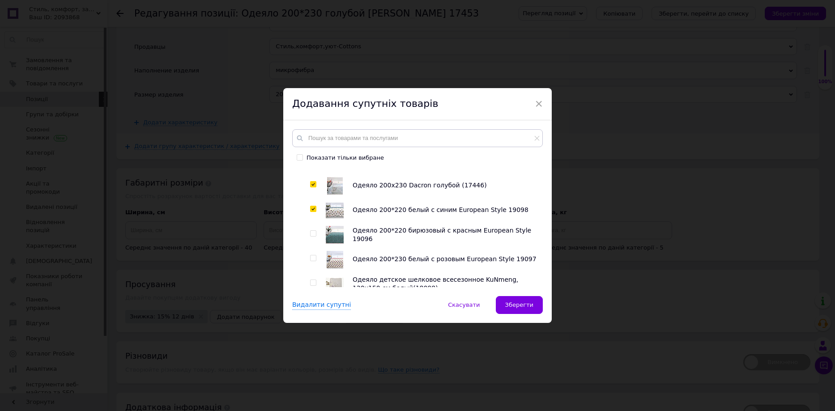
click at [314, 235] on input "checkbox" at bounding box center [313, 234] width 6 height 6
click at [310, 257] on input "checkbox" at bounding box center [313, 258] width 6 height 6
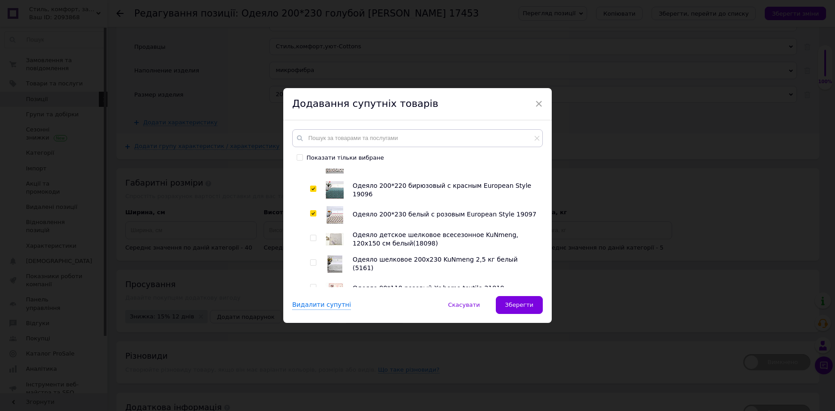
scroll to position [1700, 0]
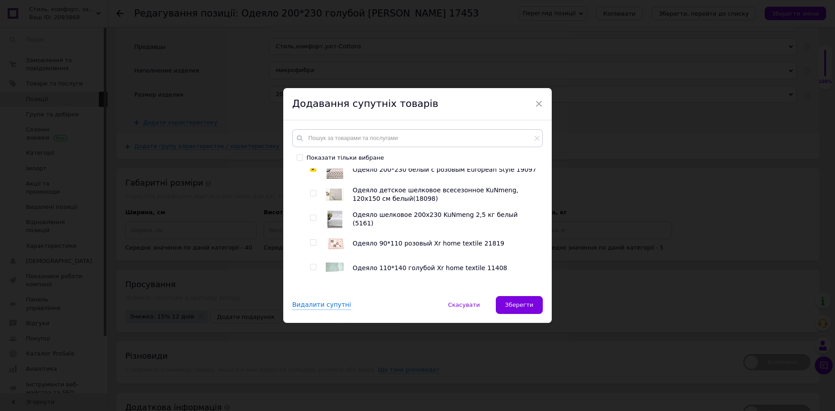
click at [310, 221] on input "checkbox" at bounding box center [313, 218] width 6 height 6
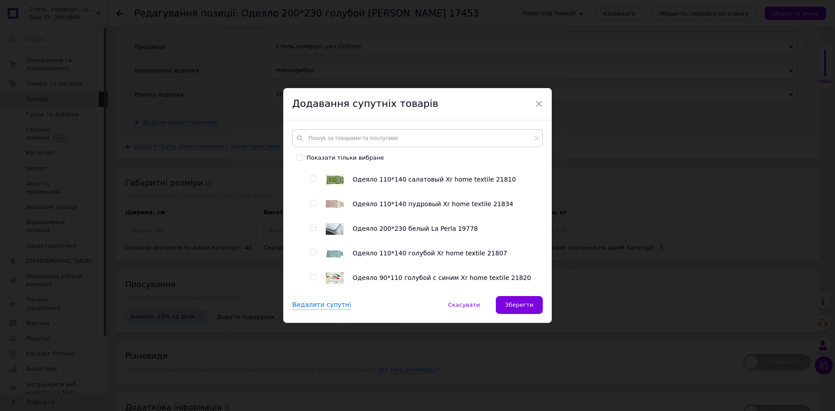
scroll to position [1879, 0]
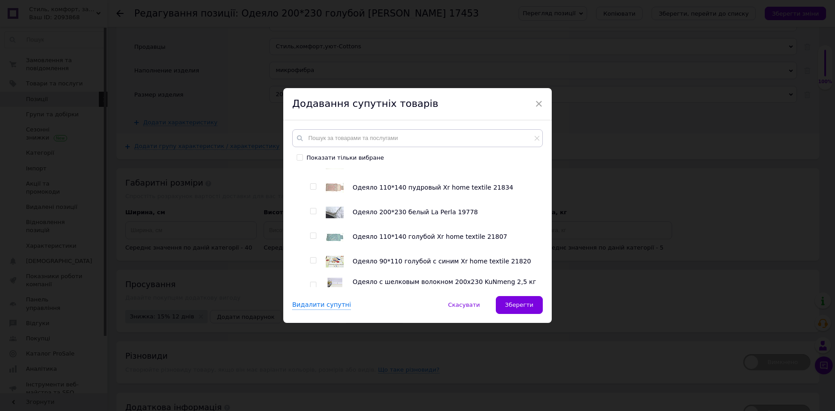
click at [313, 213] on input "checkbox" at bounding box center [313, 211] width 6 height 6
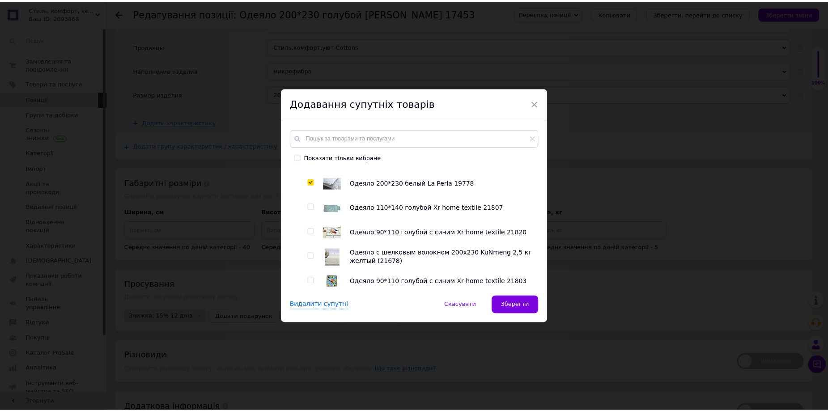
scroll to position [1924, 0]
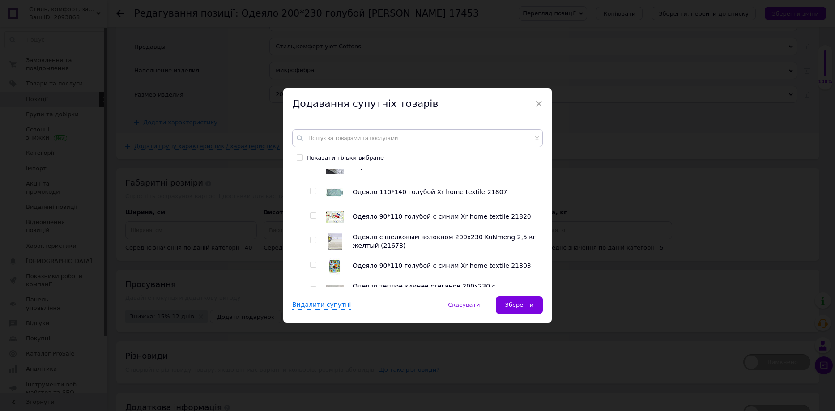
click at [317, 241] on div at bounding box center [314, 242] width 9 height 18
click at [311, 242] on input "checkbox" at bounding box center [313, 241] width 6 height 6
click at [518, 314] on div "Видалити супутні   Скасувати   Зберегти" at bounding box center [417, 309] width 268 height 27
click at [517, 299] on button "Зберегти" at bounding box center [519, 305] width 47 height 18
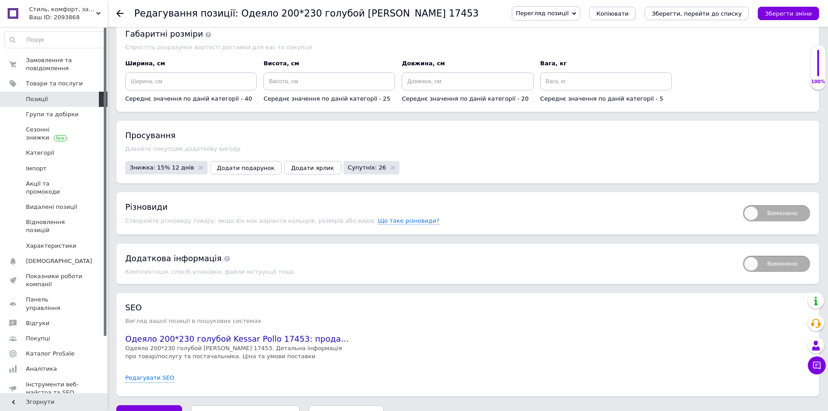
scroll to position [1499, 0]
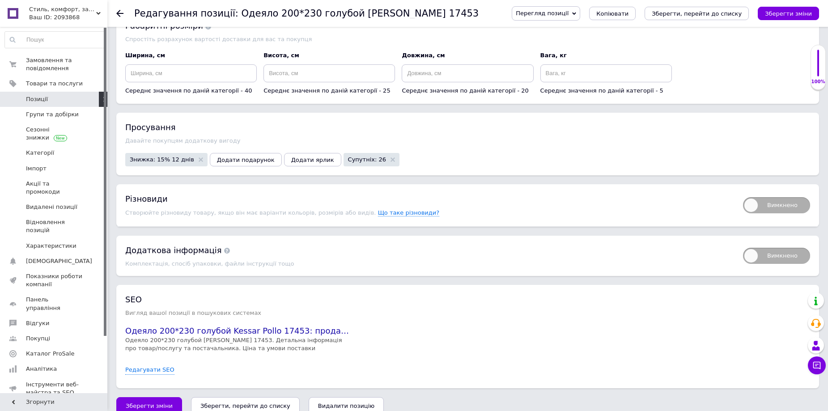
click at [253, 403] on icon "Зберегти, перейти до списку" at bounding box center [245, 406] width 90 height 7
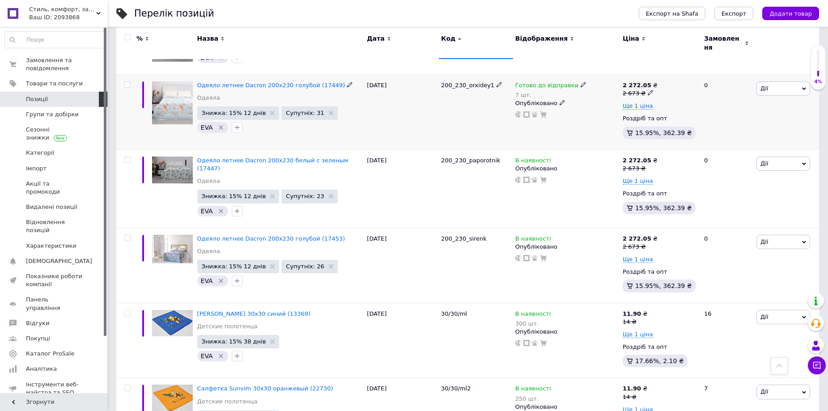
scroll to position [358, 0]
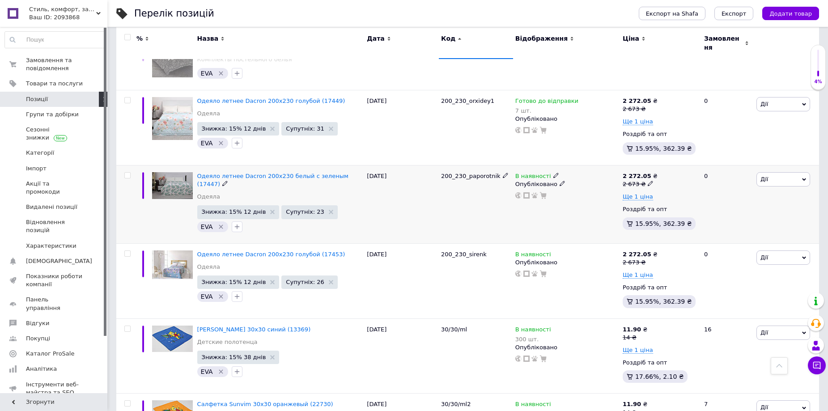
click at [553, 173] on icon at bounding box center [555, 175] width 5 height 5
click at [570, 202] on li "Готово до відправки" at bounding box center [604, 208] width 85 height 13
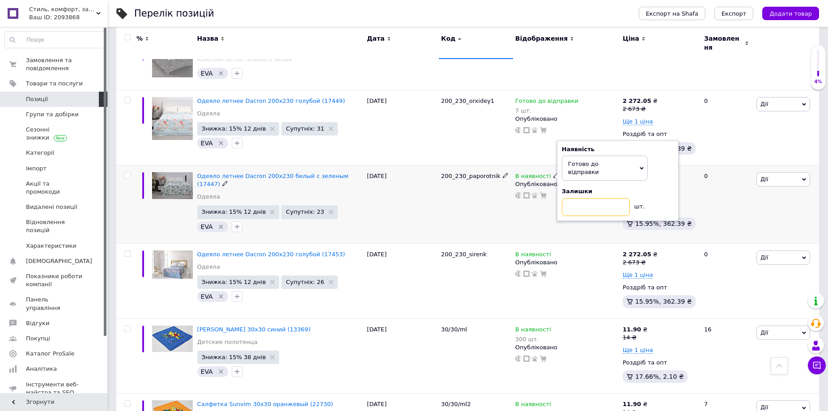
click at [602, 198] on input at bounding box center [596, 207] width 68 height 18
click at [473, 199] on div "200_230_paporotnik" at bounding box center [476, 204] width 74 height 78
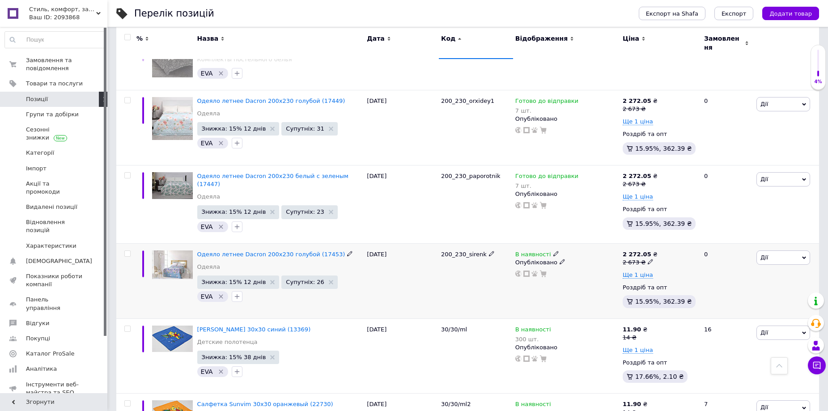
click at [553, 251] on icon at bounding box center [555, 253] width 5 height 5
click at [586, 280] on li "Готово до відправки" at bounding box center [604, 286] width 85 height 13
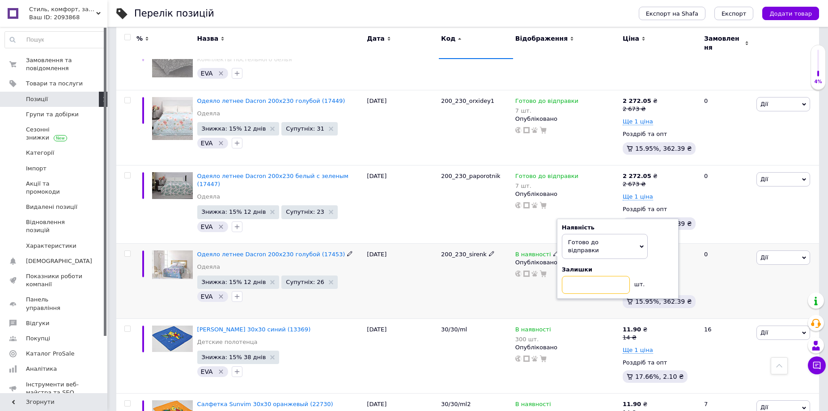
click at [589, 276] on input at bounding box center [596, 285] width 68 height 18
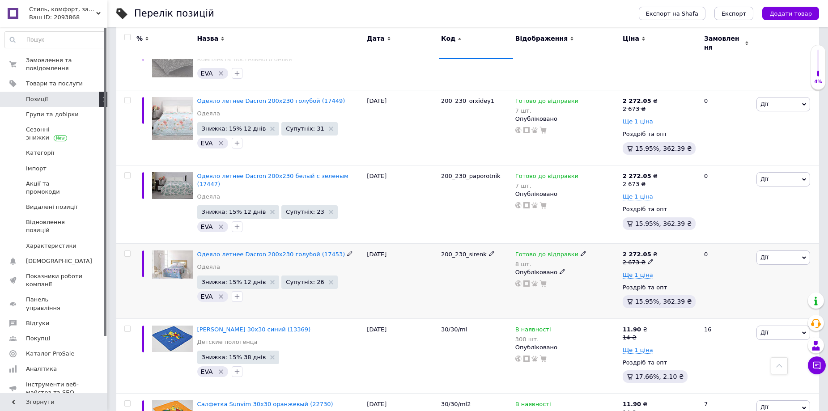
click at [504, 285] on div "200_230_sirenk" at bounding box center [476, 280] width 74 height 75
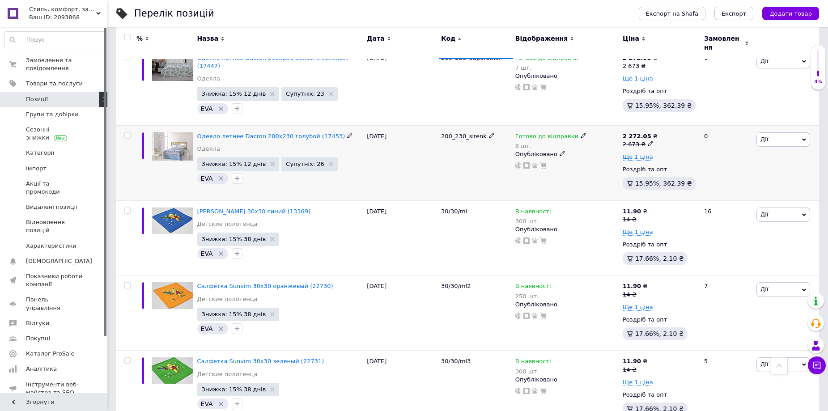
scroll to position [492, 0]
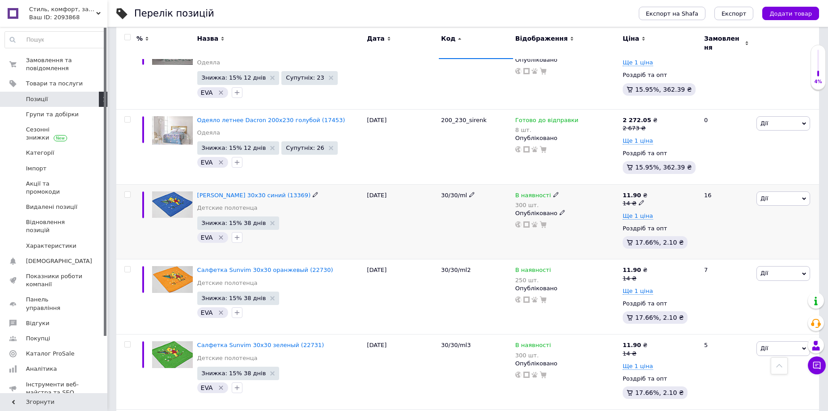
click at [450, 192] on span "30/30/ml" at bounding box center [454, 195] width 26 height 7
click at [433, 203] on div "[DATE]" at bounding box center [402, 221] width 74 height 75
drag, startPoint x: 466, startPoint y: 179, endPoint x: 442, endPoint y: 179, distance: 23.7
click at [442, 191] on div "30/30/ml" at bounding box center [476, 195] width 70 height 8
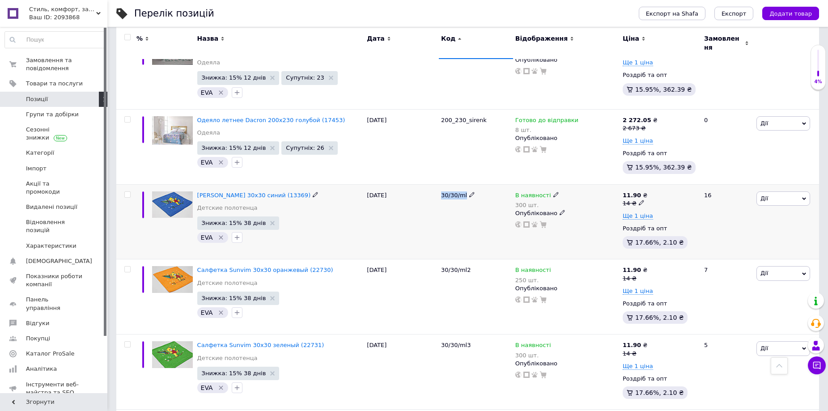
copy span "30/30/ml"
click at [553, 192] on icon at bounding box center [555, 194] width 5 height 5
click at [571, 225] on li "Готово до відправки" at bounding box center [604, 231] width 85 height 13
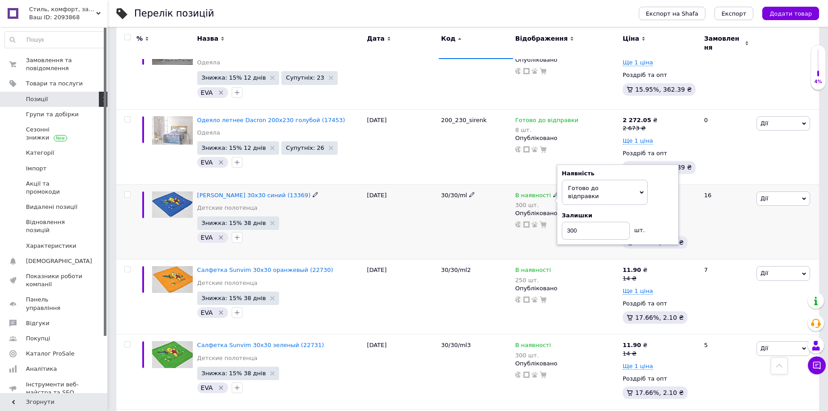
click at [571, 240] on div "В наявності 300 шт. Наявність [PERSON_NAME] до відправки В наявності Немає в на…" at bounding box center [566, 221] width 107 height 75
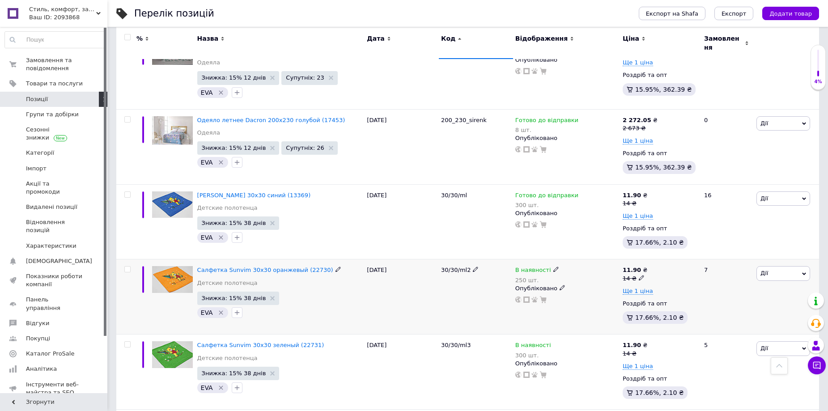
click at [553, 267] on icon at bounding box center [555, 269] width 5 height 5
click at [611, 301] on li "Готово до відправки" at bounding box center [604, 307] width 85 height 13
click at [465, 301] on div "30/30/ml2" at bounding box center [476, 296] width 74 height 75
click at [250, 192] on span "[PERSON_NAME] 30х30 синий (13369)" at bounding box center [254, 195] width 114 height 7
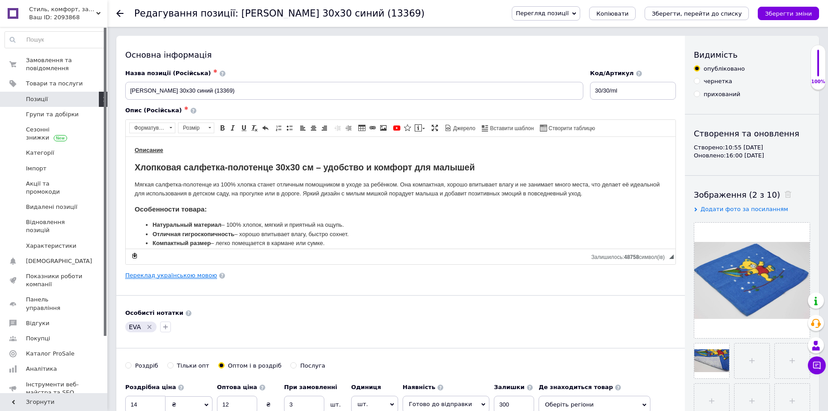
click at [176, 272] on link "Переклад українською мовою" at bounding box center [171, 275] width 92 height 7
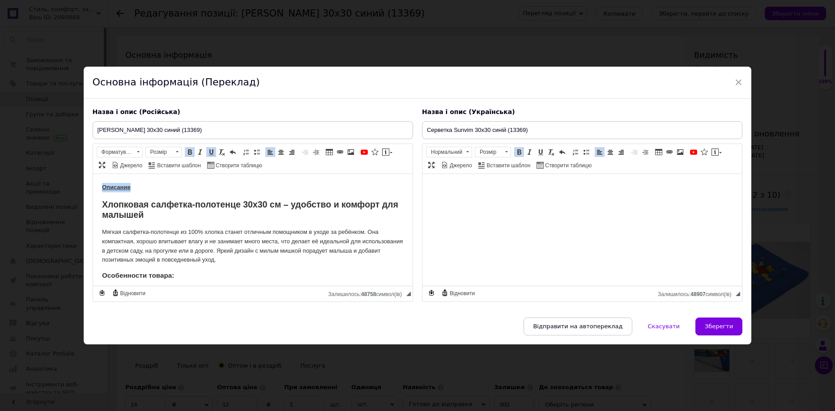
drag, startPoint x: 132, startPoint y: 185, endPoint x: 75, endPoint y: 165, distance: 59.7
click at [93, 174] on html "Описание Хлопковая салфетка-полотенце 30х30 см – удобство и комфорт для малышей…" at bounding box center [252, 340] width 319 height 332
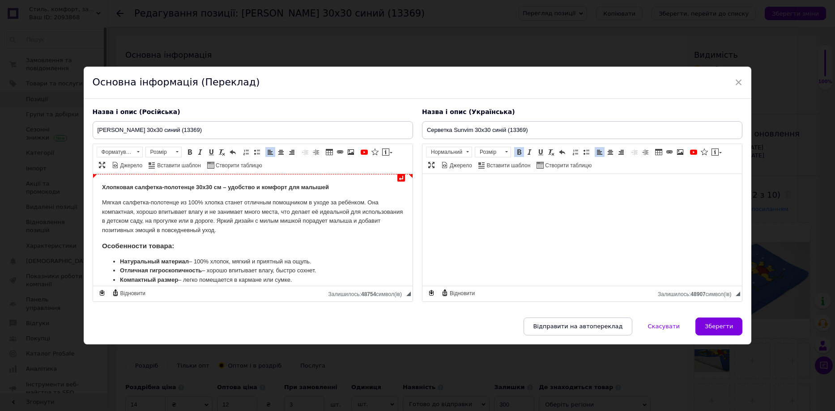
click at [204, 186] on strong "Хлопковая салфетка-полотенце 30х30 см – удобство и комфорт для малышей" at bounding box center [215, 186] width 227 height 7
click at [118, 151] on span "Форматування" at bounding box center [115, 152] width 37 height 10
click at [122, 175] on h2 "Заголовок 2" at bounding box center [130, 177] width 63 height 10
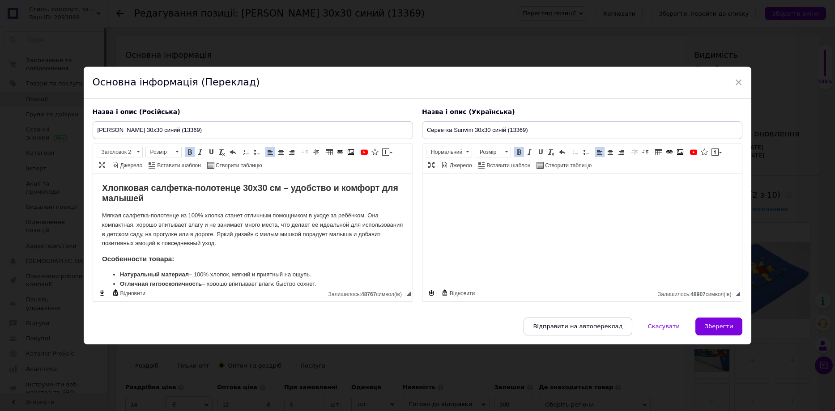
click at [355, 255] on h3 "Особенности товара:" at bounding box center [253, 259] width 302 height 8
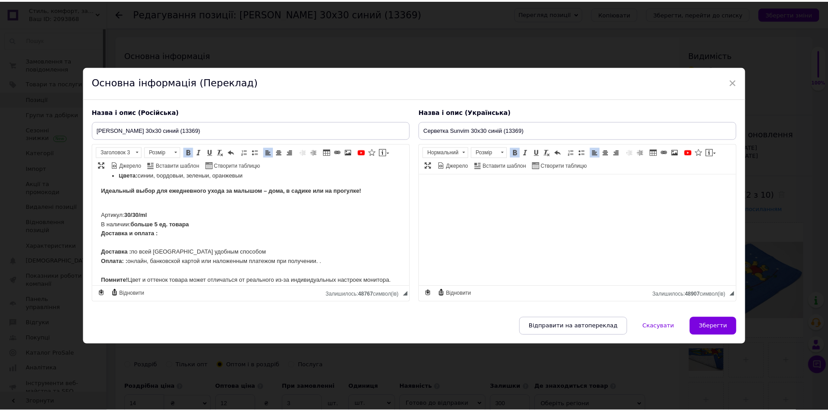
scroll to position [204, 0]
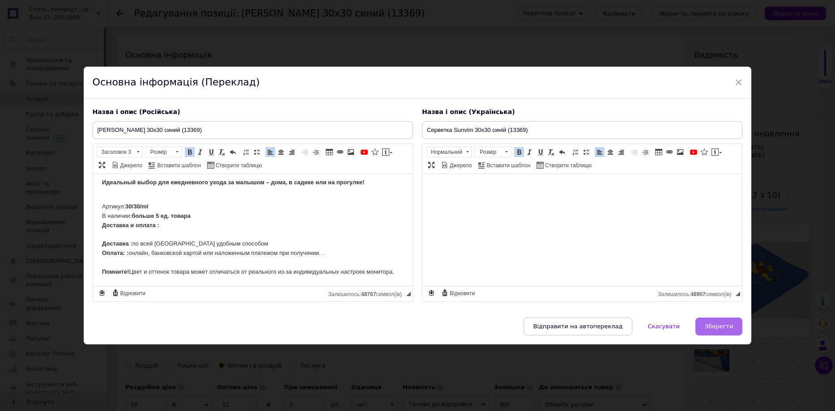
click at [727, 323] on span "Зберегти" at bounding box center [719, 326] width 28 height 7
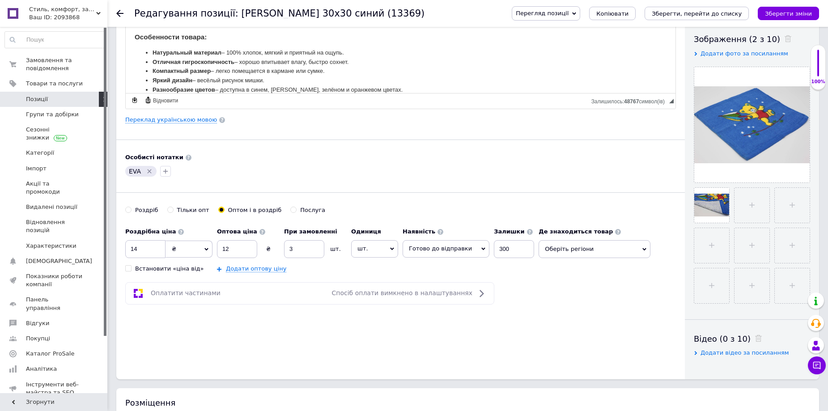
scroll to position [179, 0]
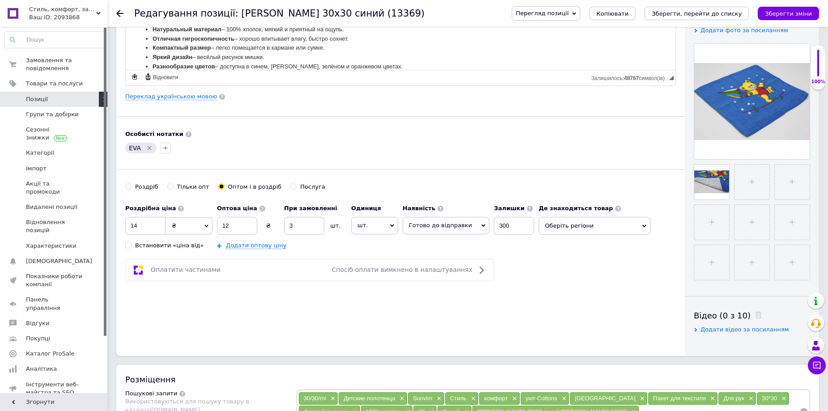
click at [585, 225] on span "Оберіть регіони" at bounding box center [595, 226] width 112 height 18
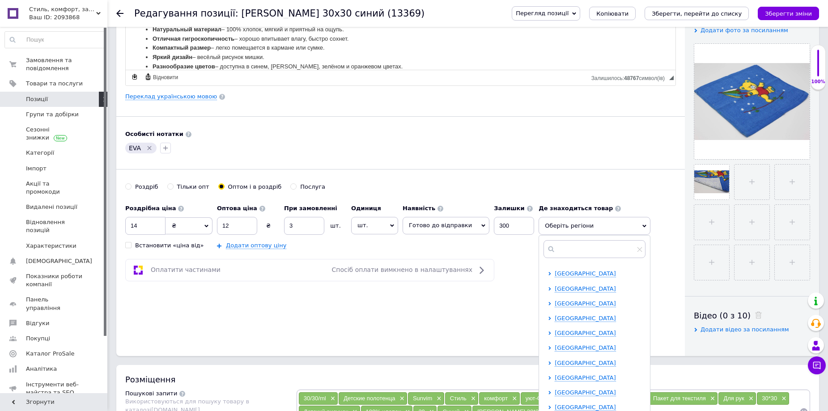
scroll to position [184, 0]
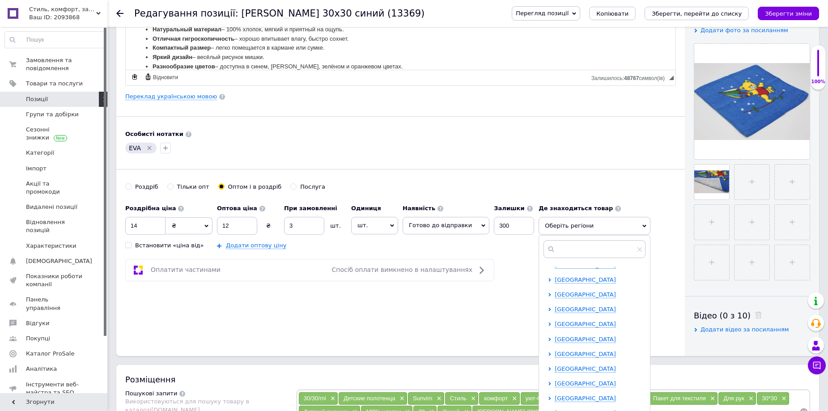
click at [548, 382] on div at bounding box center [551, 384] width 7 height 8
click at [548, 385] on icon at bounding box center [550, 384] width 4 height 4
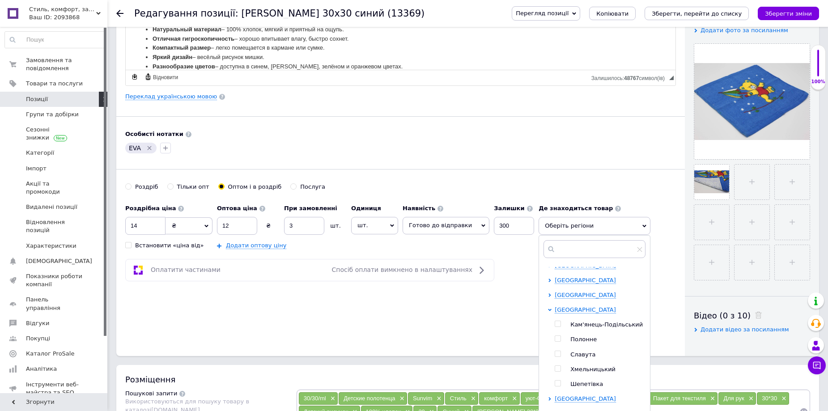
click at [555, 370] on input "checkbox" at bounding box center [558, 369] width 6 height 6
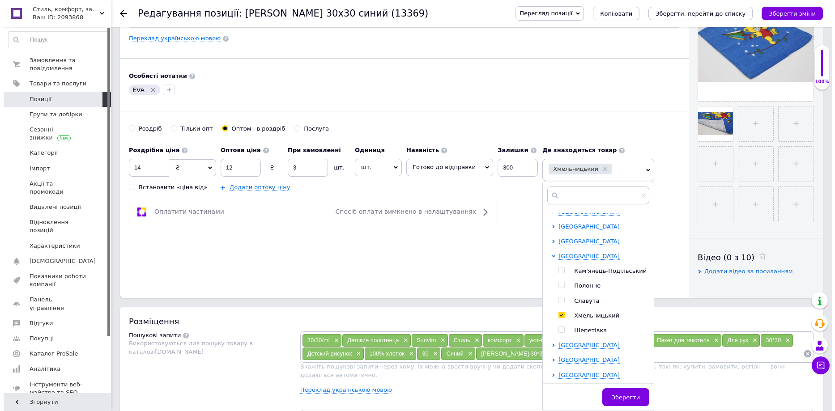
scroll to position [313, 0]
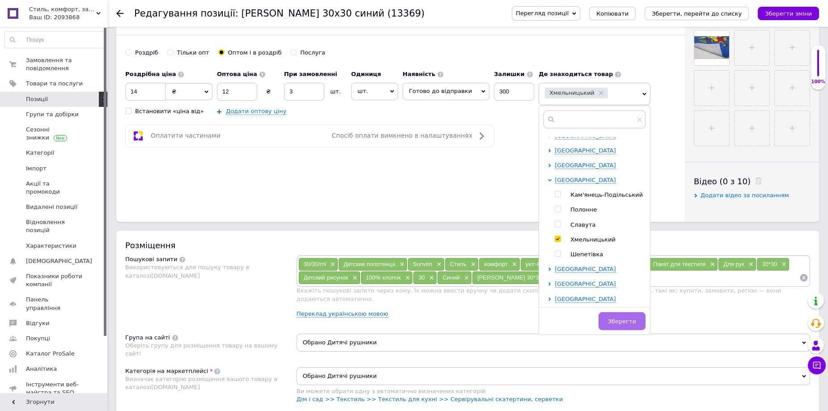
click at [629, 321] on button "Зберегти" at bounding box center [622, 321] width 47 height 18
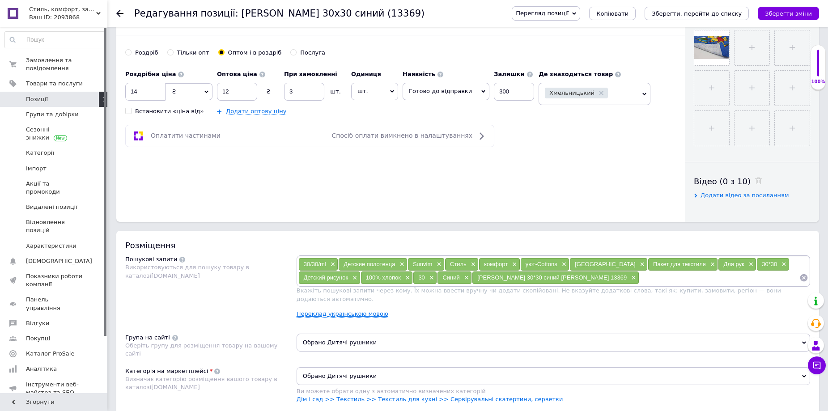
click at [349, 310] on link "Переклад українською мовою" at bounding box center [343, 313] width 92 height 7
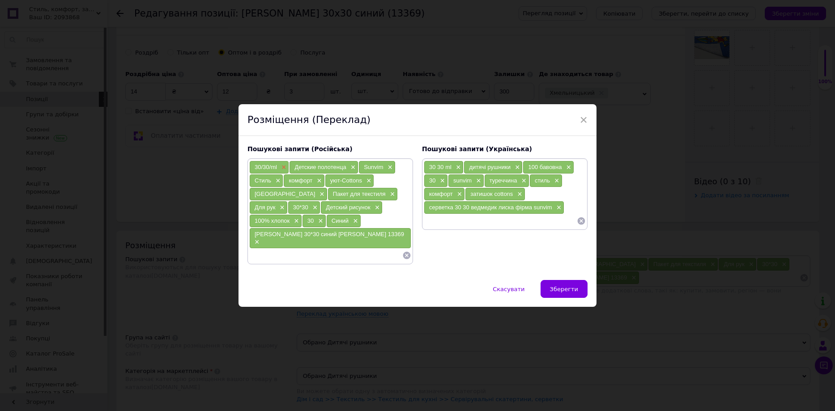
click at [280, 171] on span "×" at bounding box center [282, 168] width 7 height 8
click at [349, 171] on span "×" at bounding box center [348, 168] width 7 height 8
click at [347, 171] on span "×" at bounding box center [346, 168] width 7 height 8
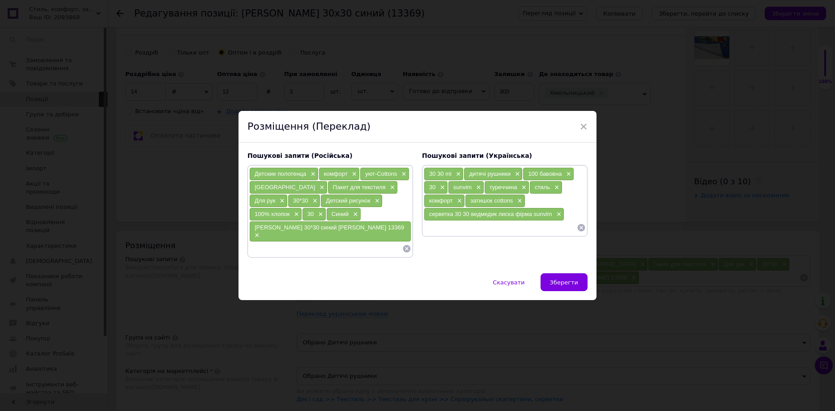
click at [347, 176] on div "комфорт ×" at bounding box center [339, 174] width 40 height 13
click at [351, 178] on span "×" at bounding box center [353, 174] width 7 height 8
click at [406, 244] on icon at bounding box center [406, 248] width 9 height 9
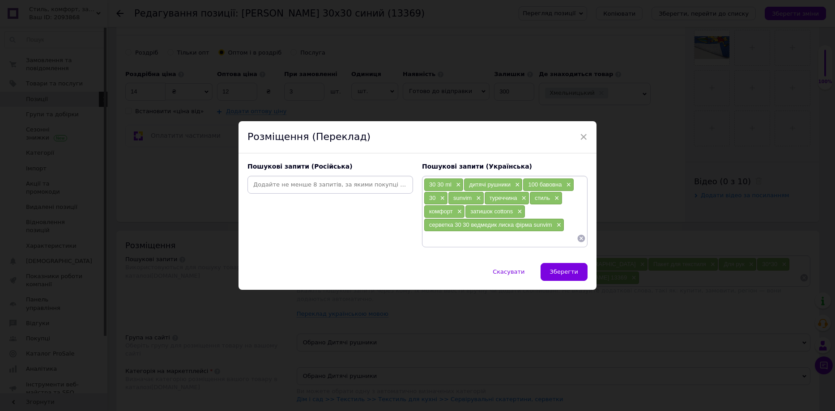
click at [300, 179] on input at bounding box center [330, 184] width 162 height 13
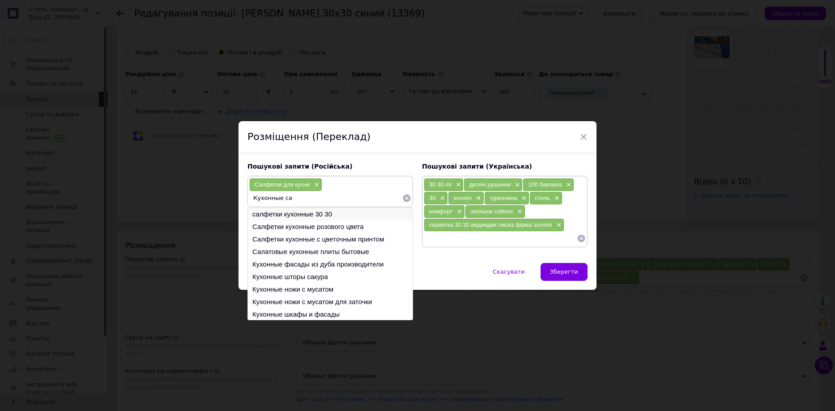
click at [302, 212] on li "салфетки кухонные 30 30" at bounding box center [330, 214] width 165 height 13
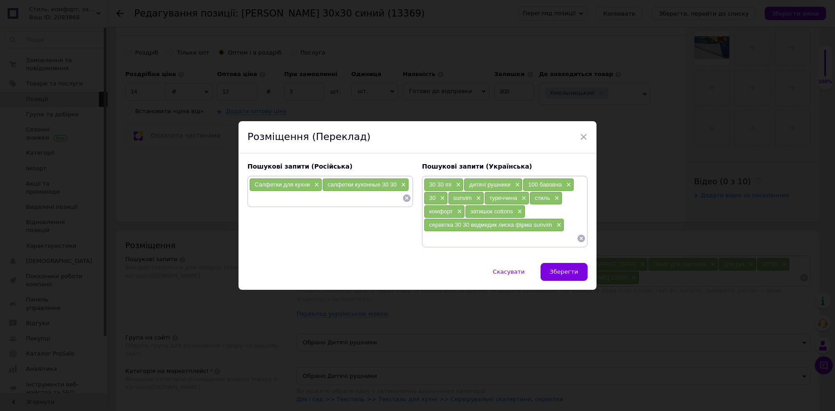
click at [298, 203] on input at bounding box center [325, 197] width 153 height 13
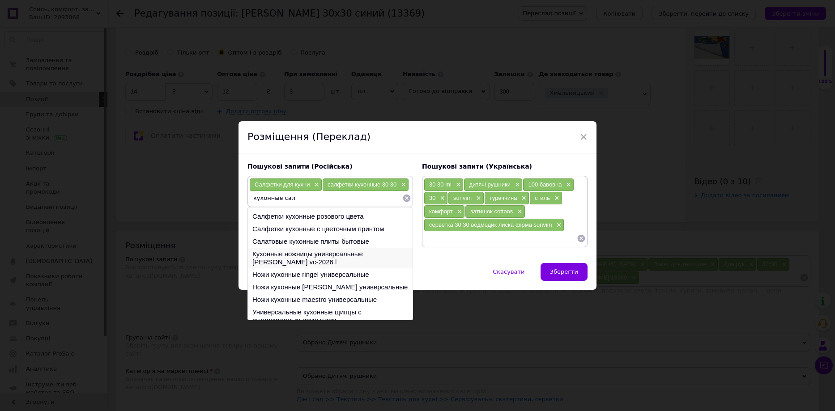
scroll to position [0, 0]
click at [310, 288] on li "Кухонные полотенца из [GEOGRAPHIC_DATA]" at bounding box center [330, 289] width 165 height 13
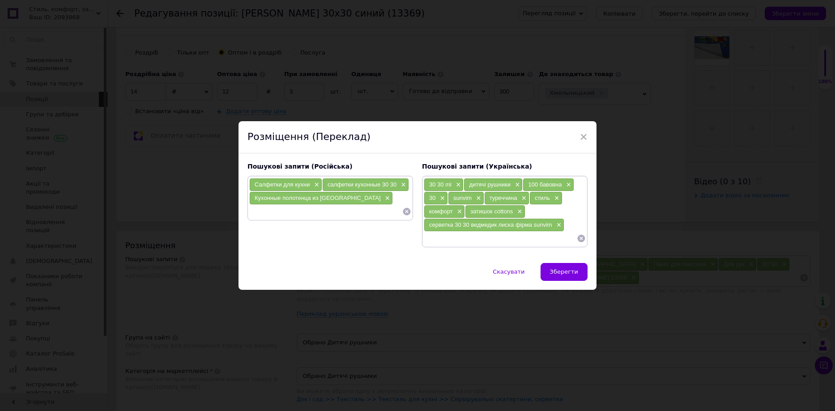
click at [303, 212] on input at bounding box center [325, 211] width 153 height 13
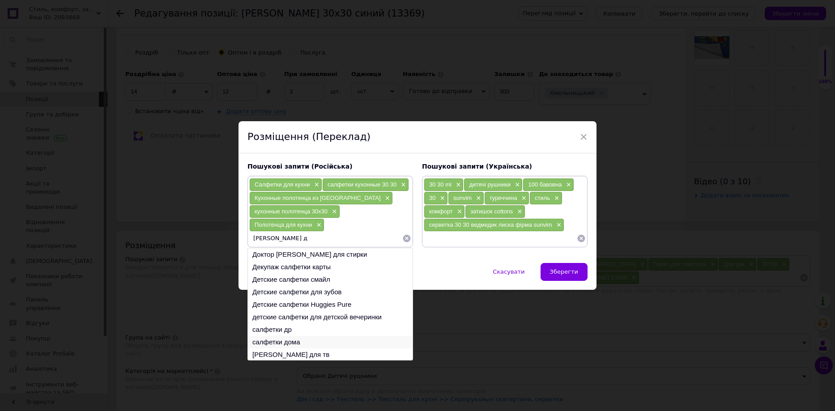
click at [301, 340] on li "салфетки дома" at bounding box center [330, 342] width 165 height 13
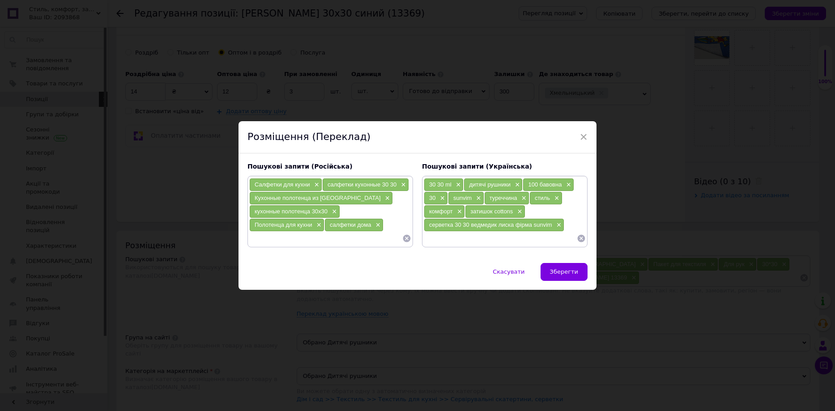
click at [295, 236] on input at bounding box center [325, 238] width 153 height 13
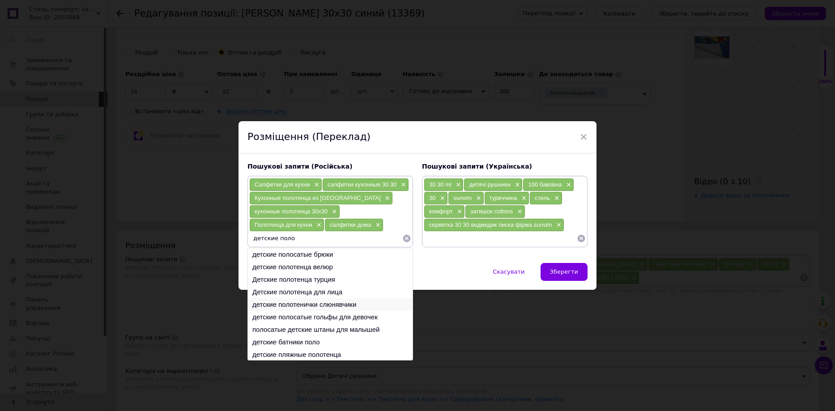
click at [276, 301] on li "детские полотенички слюнявчики" at bounding box center [330, 304] width 165 height 13
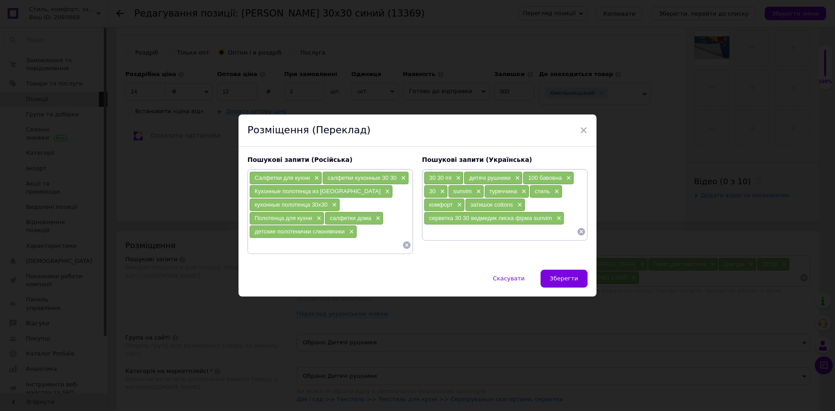
click at [284, 246] on input at bounding box center [325, 244] width 153 height 13
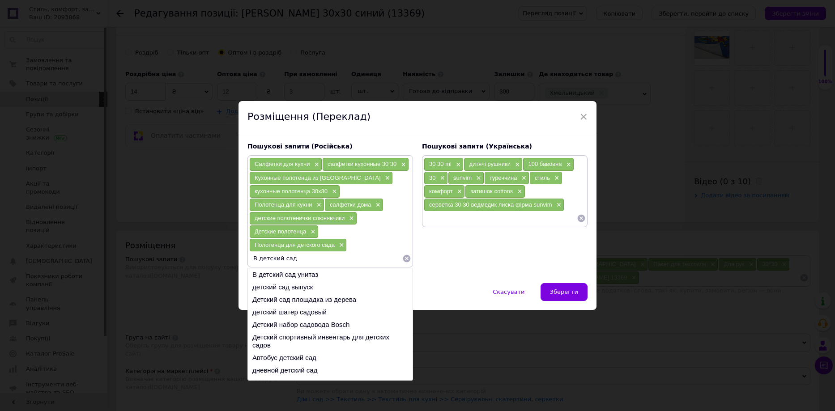
drag, startPoint x: 300, startPoint y: 261, endPoint x: 229, endPoint y: 260, distance: 71.1
click at [229, 260] on div "× Розміщення (Переклад) Пошукові запити (Російська) Салфетки для кухни × салфет…" at bounding box center [417, 205] width 835 height 411
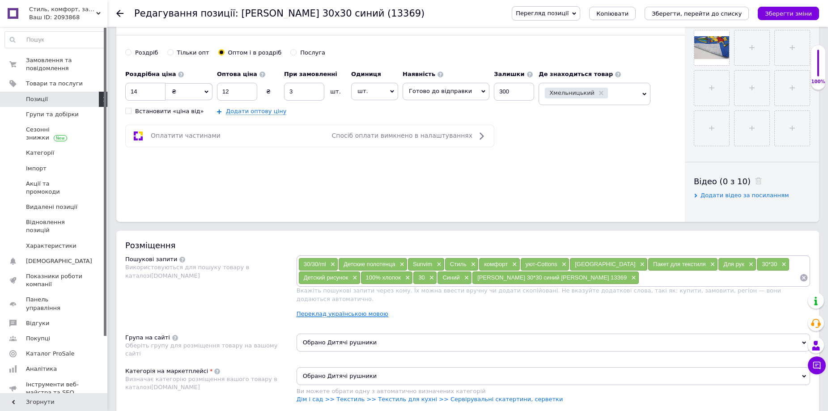
click at [343, 310] on link "Переклад українською мовою" at bounding box center [343, 313] width 92 height 7
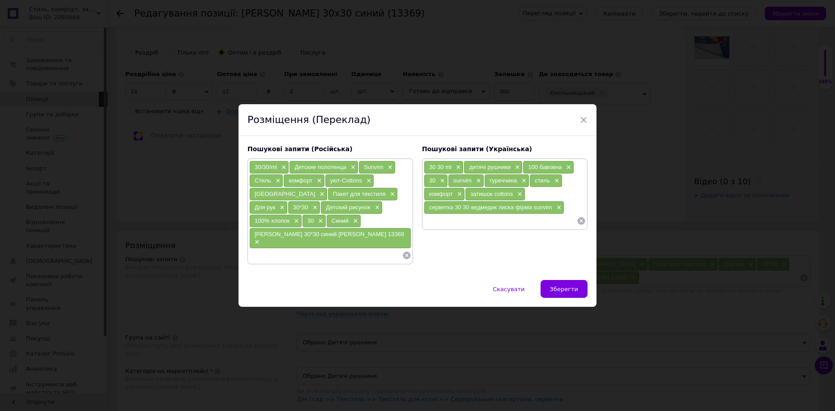
click at [406, 251] on icon at bounding box center [406, 255] width 9 height 9
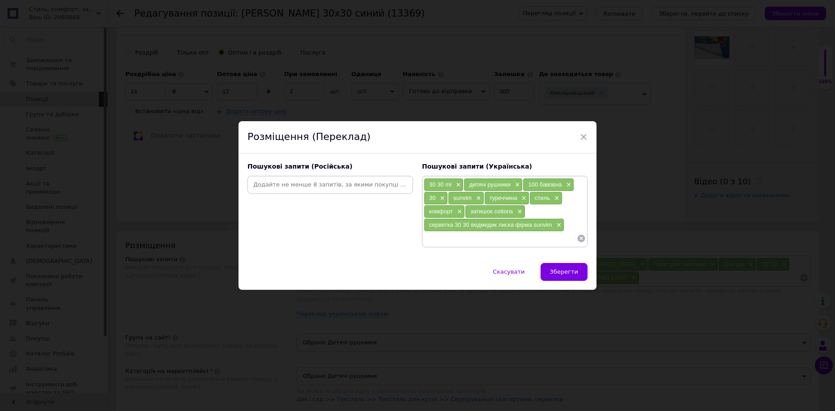
click at [323, 185] on input at bounding box center [330, 184] width 162 height 13
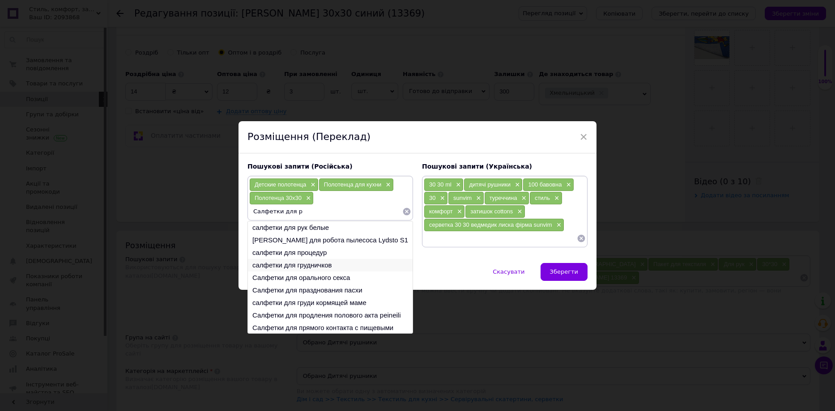
click at [321, 263] on li "салфетки для грудничков" at bounding box center [330, 265] width 165 height 13
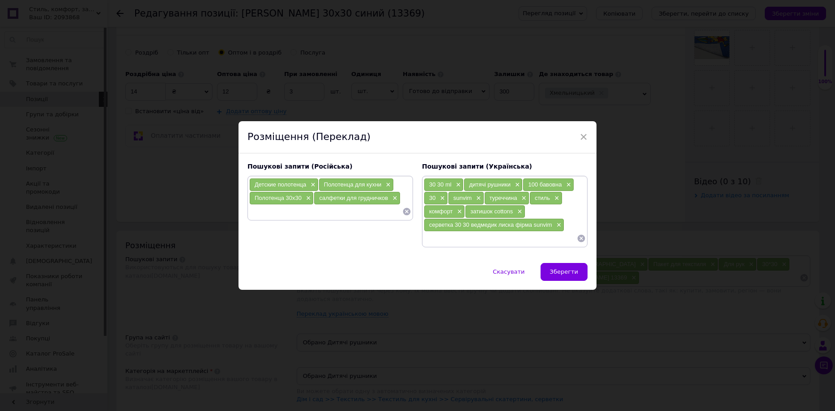
click at [291, 212] on input at bounding box center [325, 211] width 153 height 13
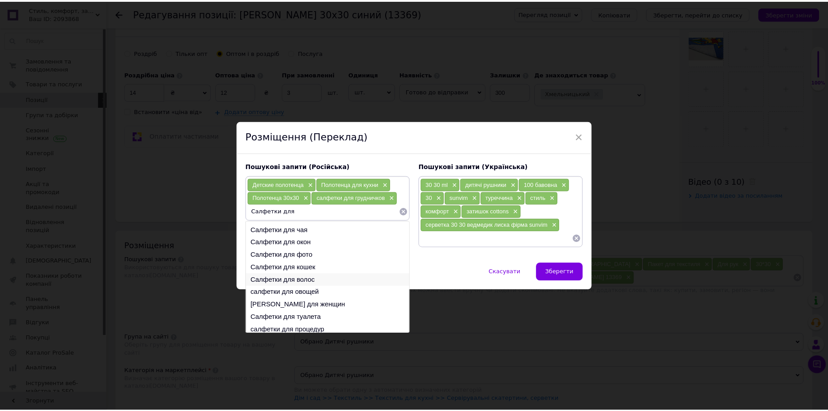
scroll to position [13, 0]
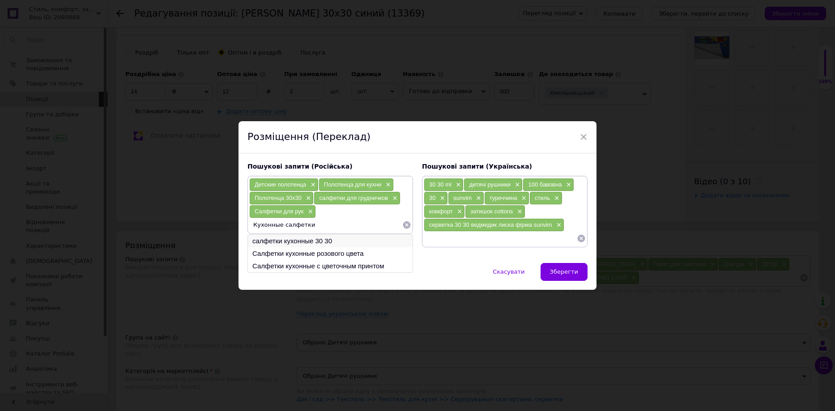
click at [331, 240] on li "салфетки кухонные 30 30" at bounding box center [330, 241] width 165 height 13
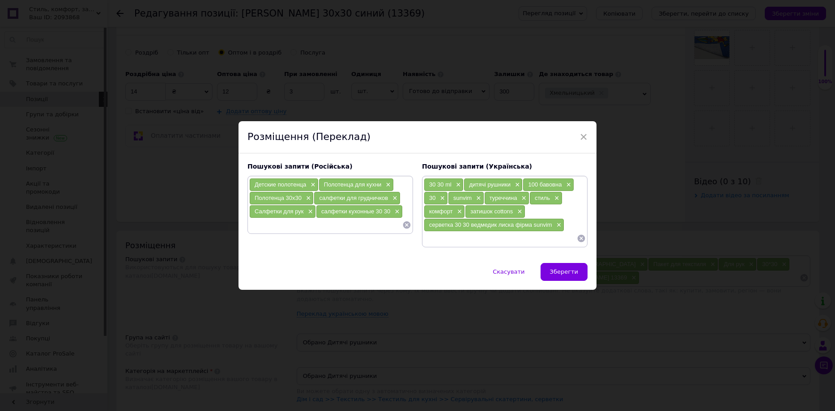
click at [305, 229] on input at bounding box center [325, 224] width 153 height 13
click at [314, 225] on span "×" at bounding box center [317, 225] width 7 height 8
click at [314, 225] on input at bounding box center [325, 224] width 153 height 13
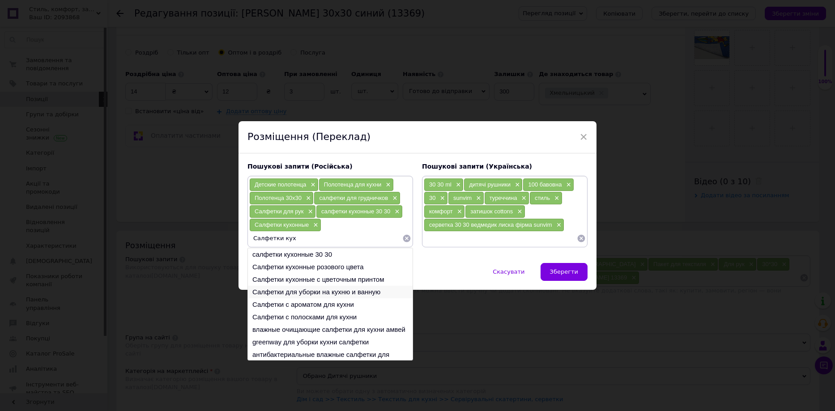
click at [313, 290] on li "Салфетки для уборки на кухню и ванную" at bounding box center [330, 292] width 165 height 13
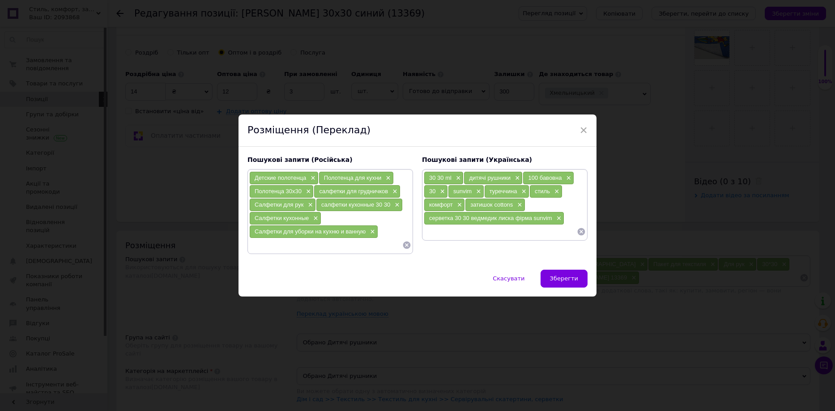
click at [299, 251] on input at bounding box center [325, 244] width 153 height 13
click at [551, 275] on button "Зберегти" at bounding box center [563, 279] width 47 height 18
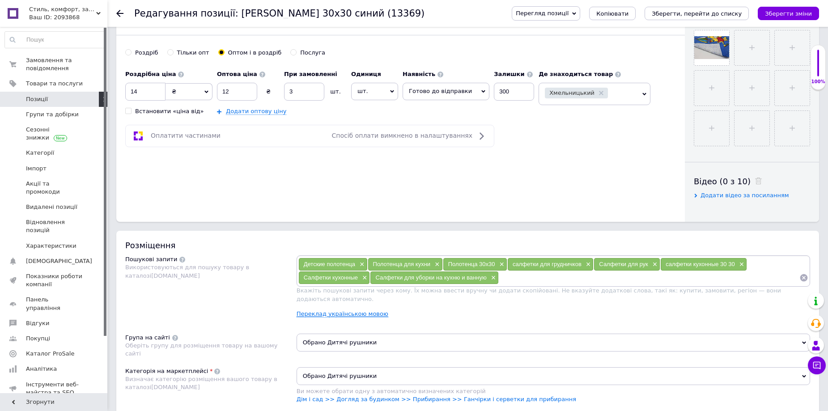
click at [355, 310] on link "Переклад українською мовою" at bounding box center [343, 313] width 92 height 7
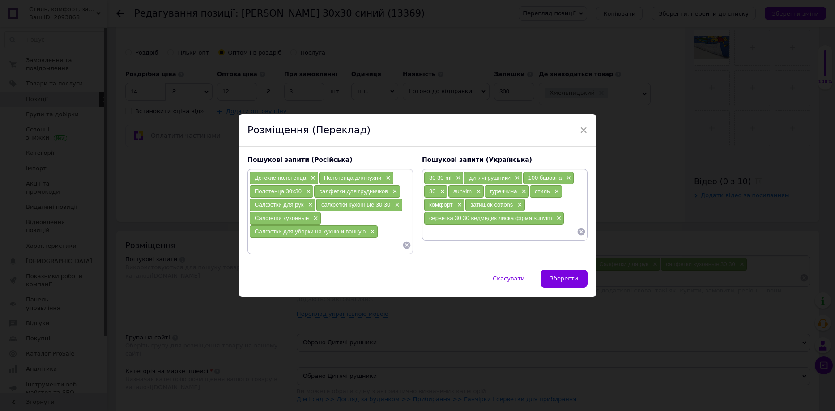
click at [266, 248] on input at bounding box center [325, 244] width 153 height 13
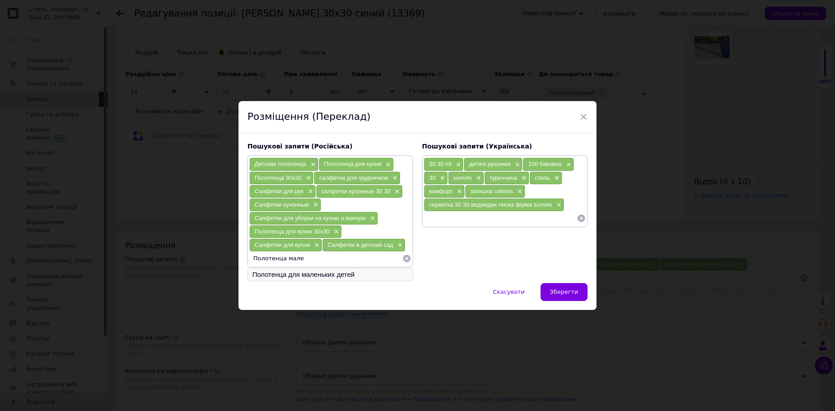
click at [343, 276] on li "Полотенца для маленьких детей" at bounding box center [330, 274] width 165 height 13
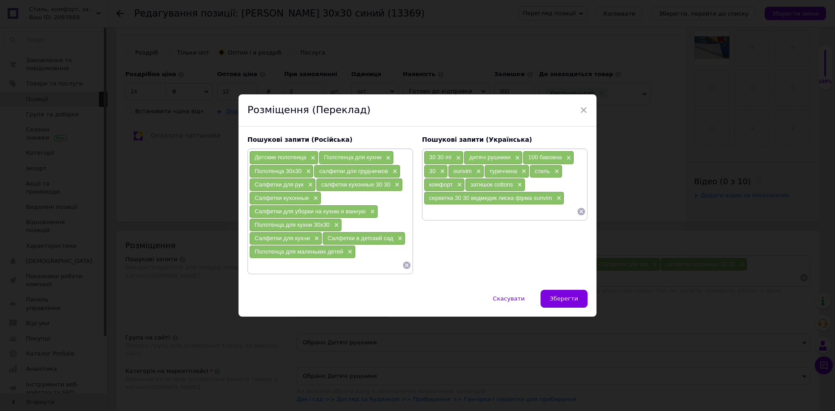
click at [562, 300] on span "Зберегти" at bounding box center [564, 298] width 28 height 7
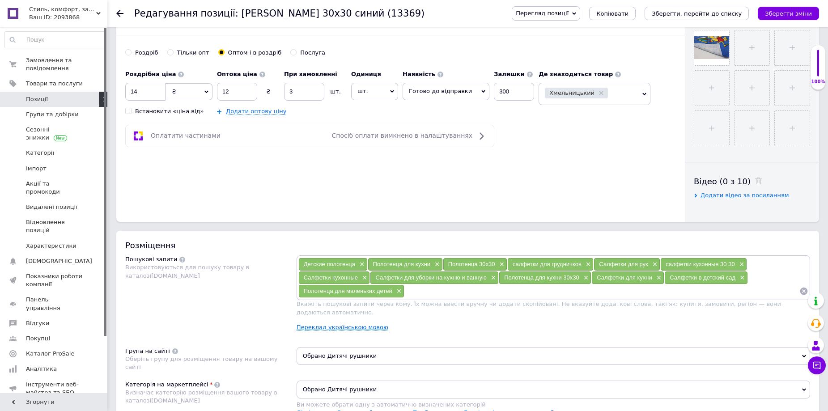
click at [360, 324] on link "Переклад українською мовою" at bounding box center [343, 327] width 92 height 7
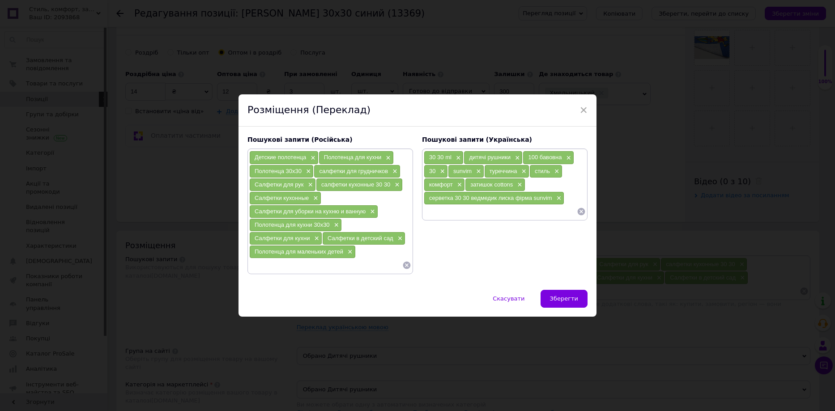
click at [581, 213] on icon at bounding box center [581, 211] width 9 height 9
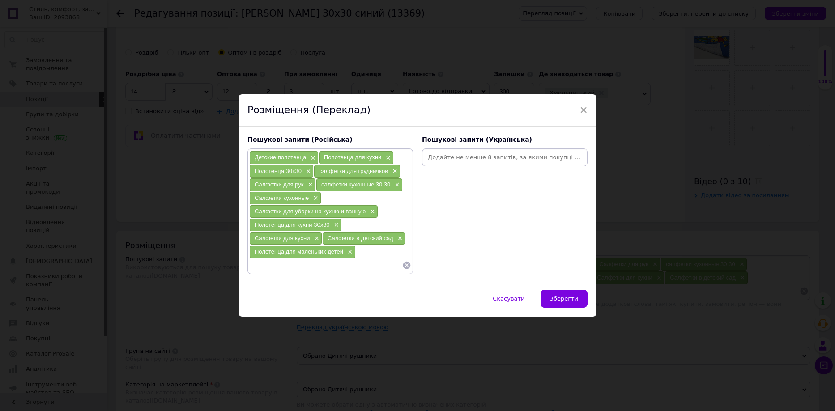
click at [438, 153] on input at bounding box center [505, 157] width 162 height 13
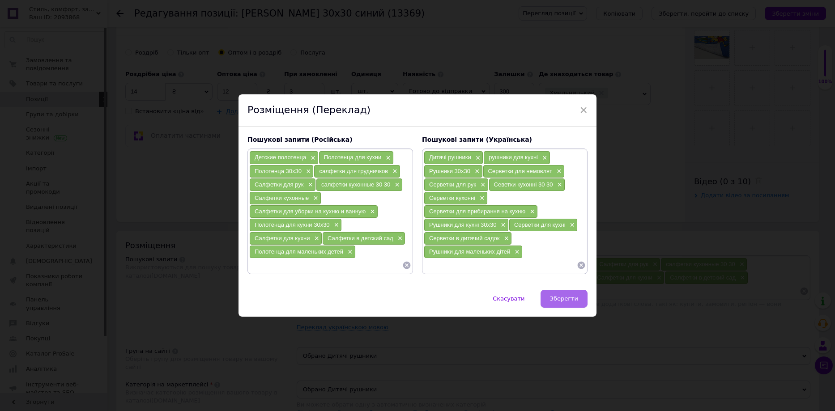
click at [561, 299] on span "Зберегти" at bounding box center [564, 298] width 28 height 7
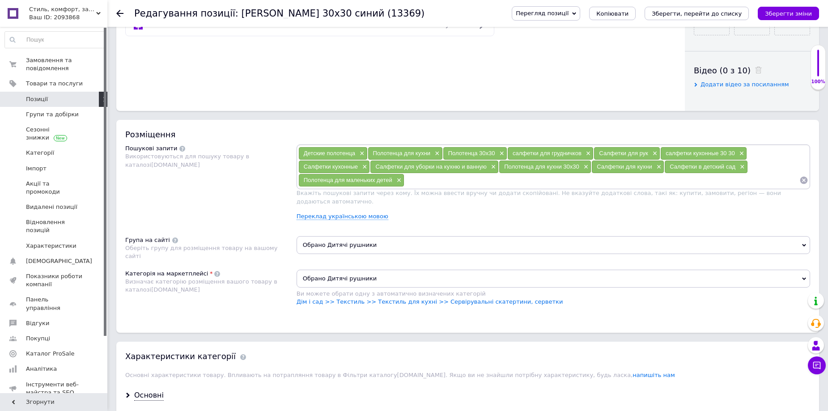
scroll to position [447, 0]
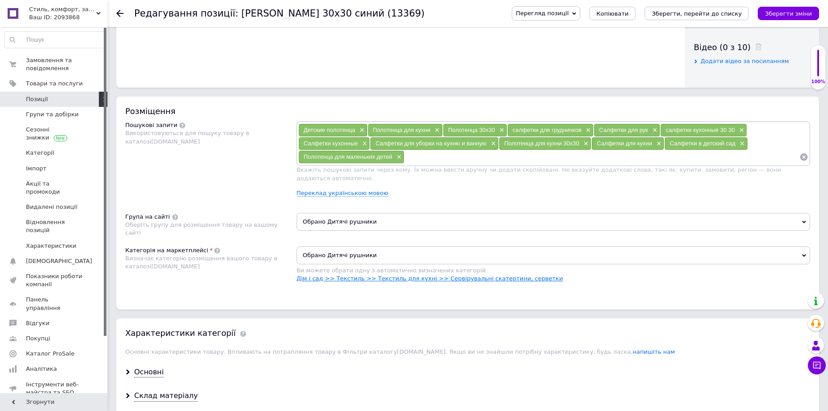
click at [449, 275] on link "Дім і сад >> Текстиль >> Текстиль для кухні >> Сервірувальні скатертини, сервет…" at bounding box center [430, 278] width 267 height 7
click at [411, 275] on link "Дім і сад >> Текстиль >> Текстиль для кухні >> Сервірувальні скатертини, сервет…" at bounding box center [430, 278] width 267 height 7
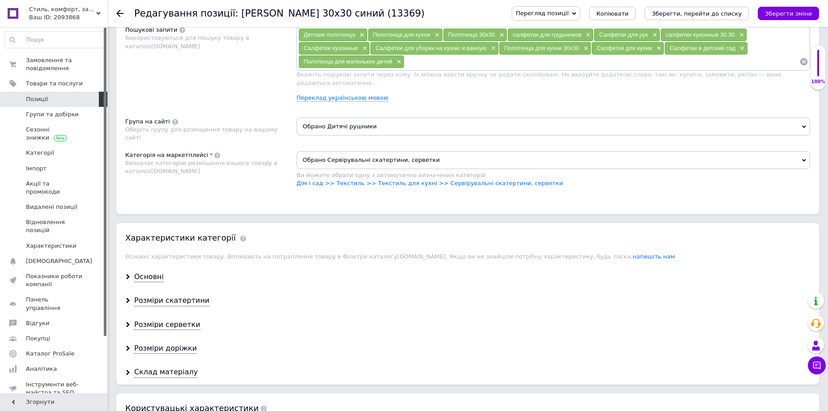
scroll to position [582, 0]
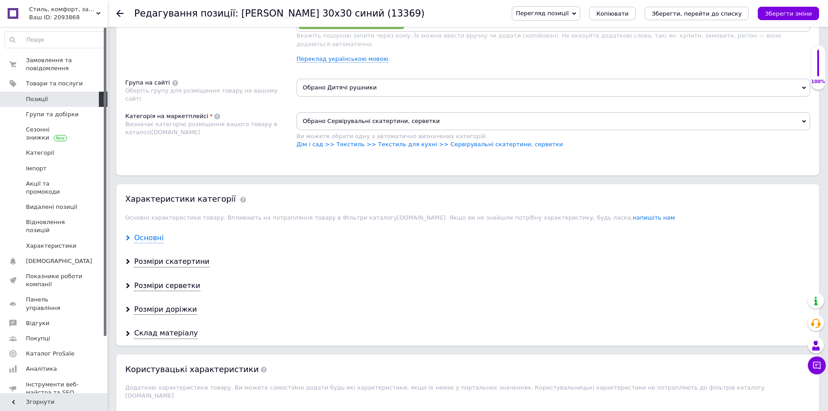
click at [153, 233] on div "Основні" at bounding box center [149, 238] width 30 height 10
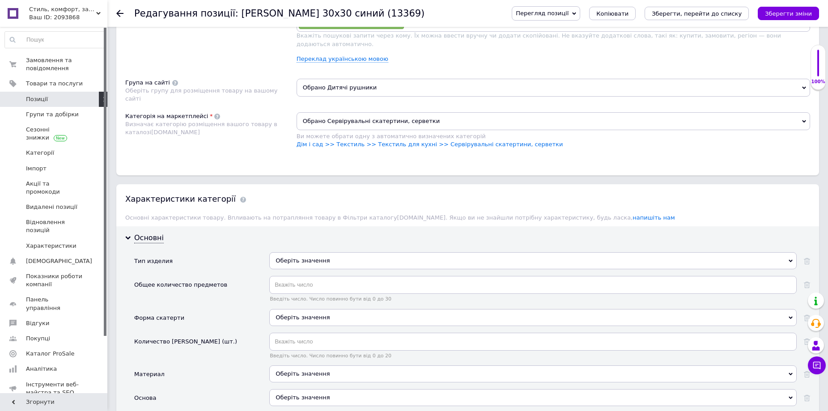
click at [330, 254] on div "Оберіть значення" at bounding box center [532, 260] width 527 height 17
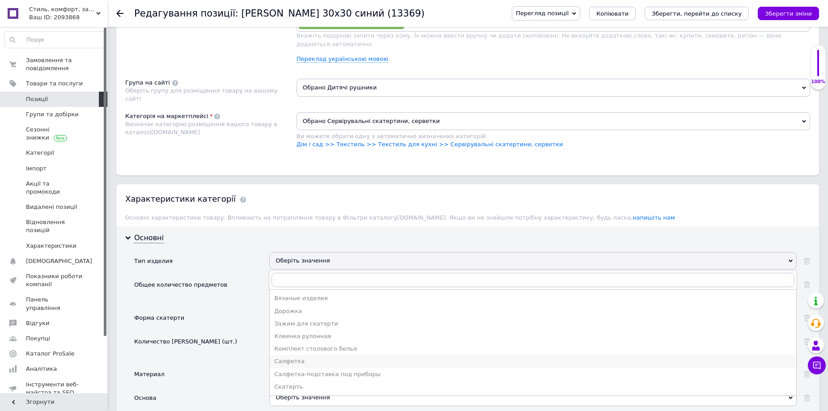
click at [318, 357] on div "Салфетка" at bounding box center [533, 361] width 518 height 8
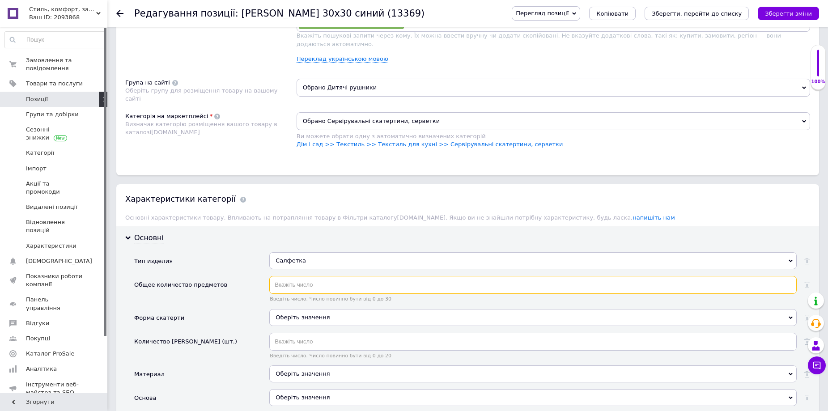
click at [314, 280] on input "text" at bounding box center [532, 285] width 527 height 18
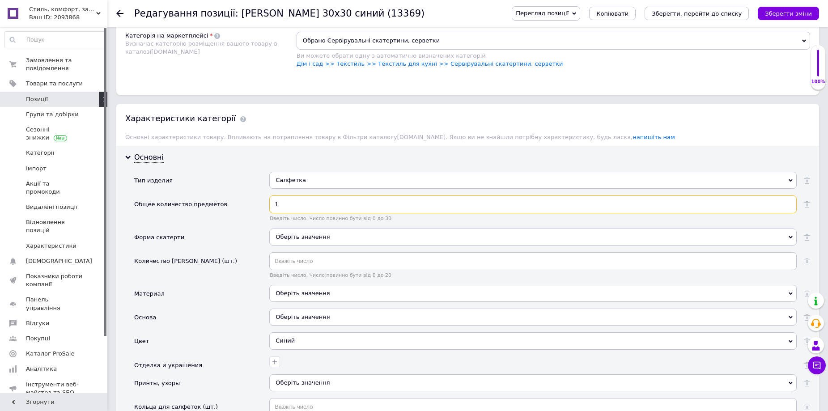
scroll to position [671, 0]
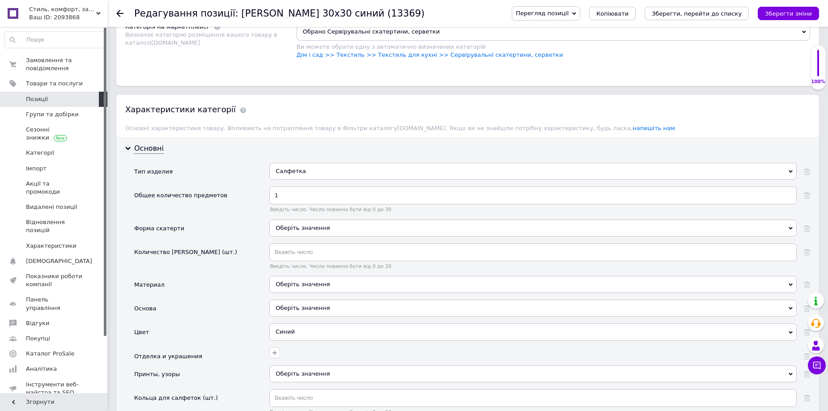
click at [343, 220] on div "Оберіть значення" at bounding box center [532, 228] width 527 height 17
click at [220, 220] on div "Форма скатерти" at bounding box center [201, 232] width 135 height 24
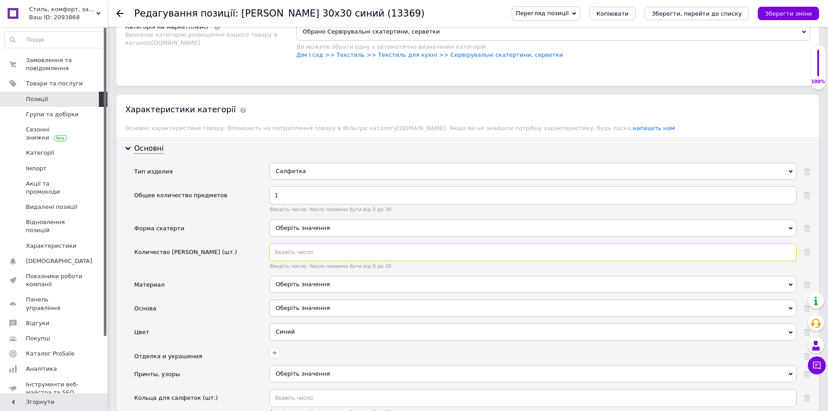
click at [291, 248] on input "text" at bounding box center [532, 252] width 527 height 18
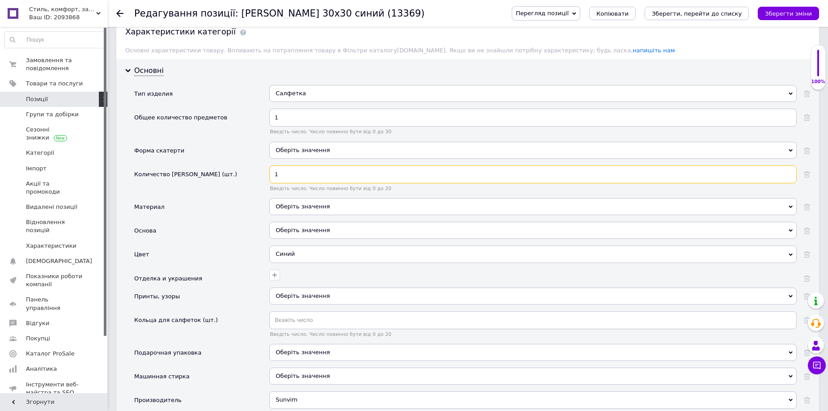
scroll to position [760, 0]
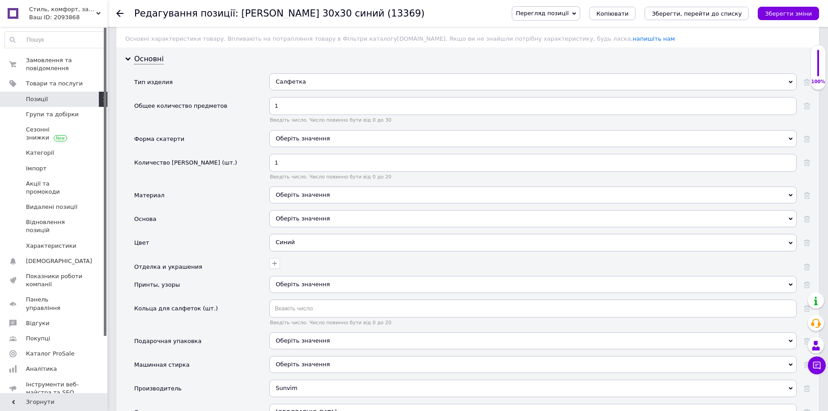
click at [305, 187] on div "Оберіть значення" at bounding box center [532, 195] width 527 height 17
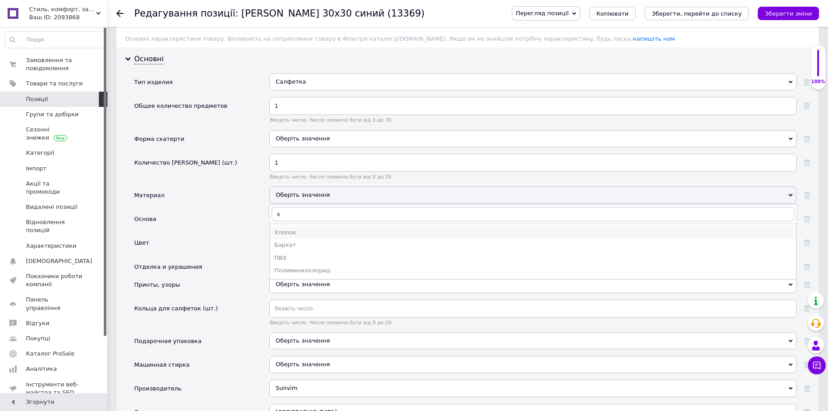
click at [336, 229] on div "Хлопок" at bounding box center [533, 233] width 518 height 8
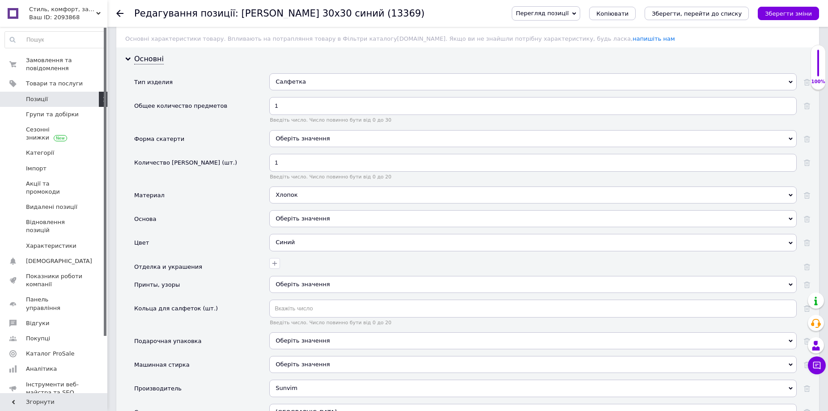
click at [320, 210] on div "Оберіть значення" at bounding box center [532, 218] width 527 height 17
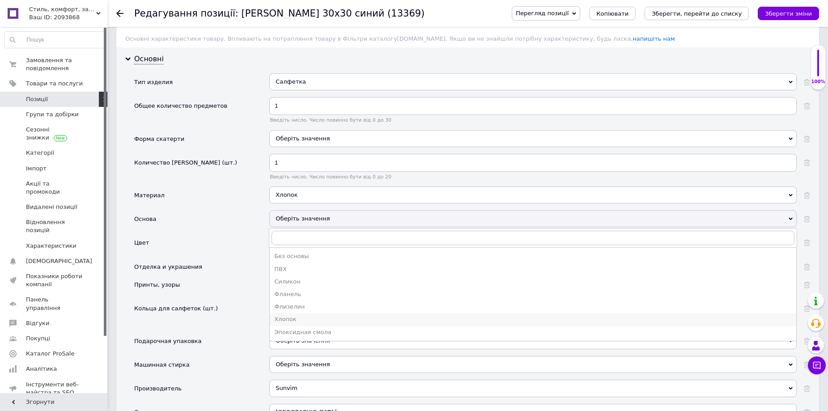
click at [297, 315] on div "Хлопок" at bounding box center [533, 319] width 518 height 8
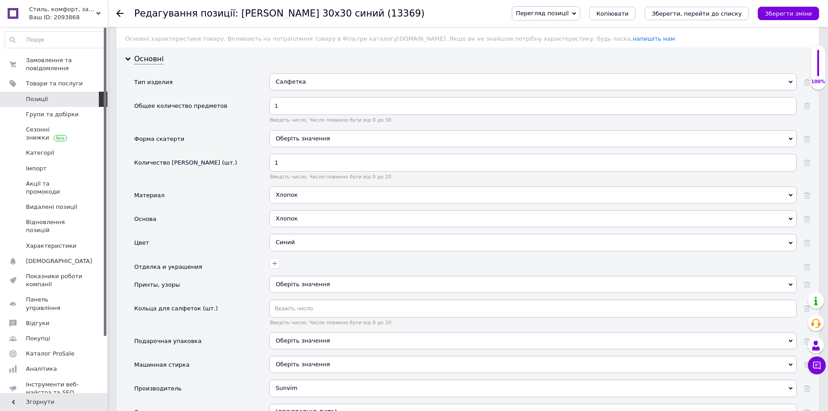
click at [299, 278] on div "Оберіть значення" at bounding box center [532, 284] width 527 height 17
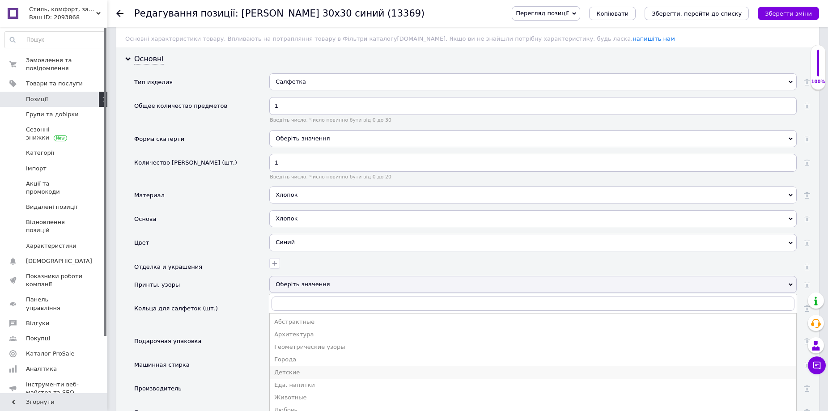
click at [308, 369] on div "Детские" at bounding box center [533, 373] width 518 height 8
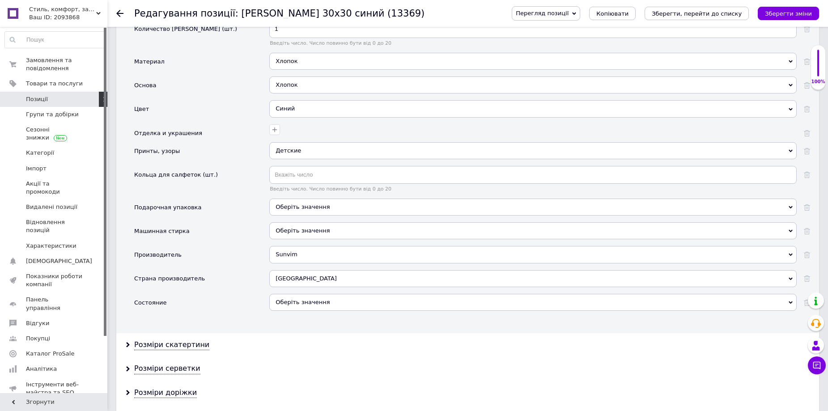
scroll to position [895, 0]
click at [323, 203] on span "Оберіть значення" at bounding box center [303, 206] width 54 height 7
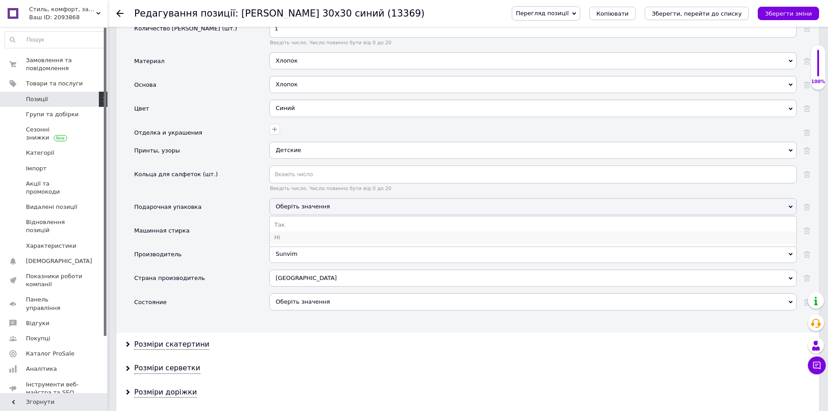
click at [303, 231] on li "Ні" at bounding box center [533, 237] width 527 height 13
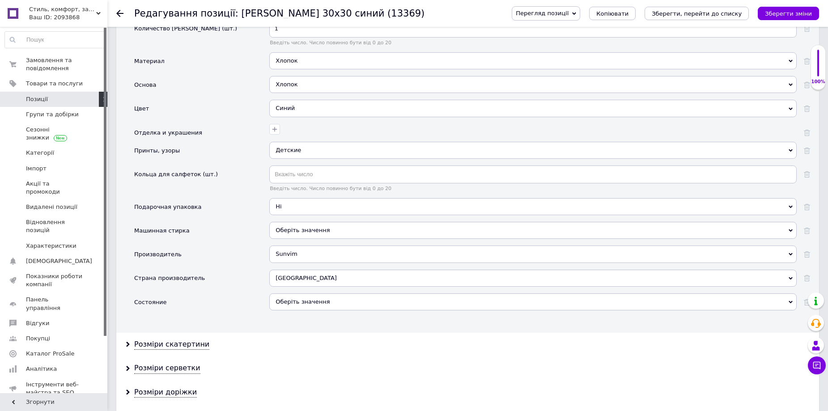
click at [302, 227] on span "Оберіть значення" at bounding box center [303, 230] width 54 height 7
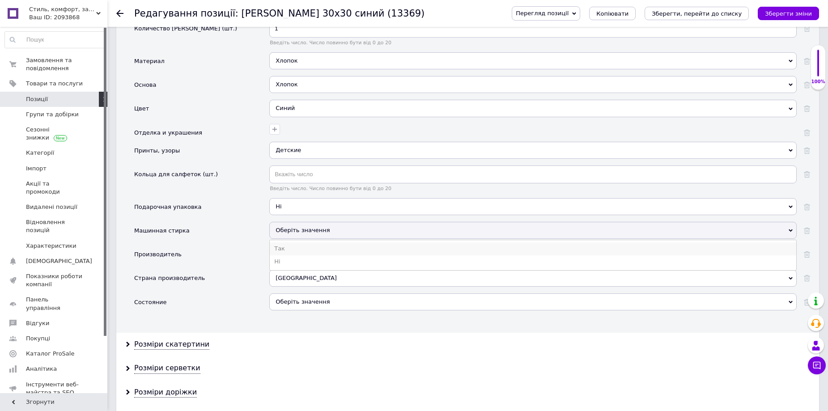
click at [296, 245] on li "Так" at bounding box center [533, 248] width 527 height 13
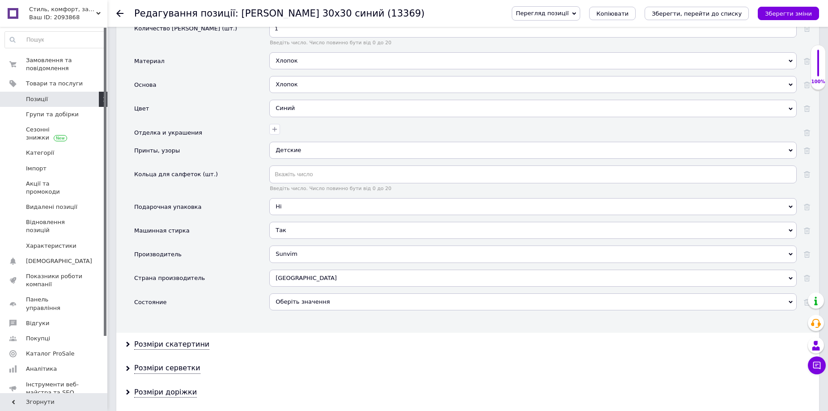
click at [296, 246] on div "Sunvim" at bounding box center [532, 254] width 527 height 17
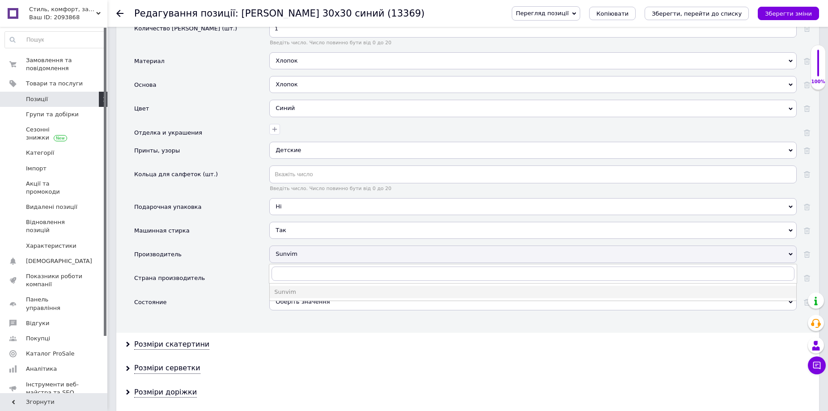
click at [296, 246] on div "Sunvim" at bounding box center [532, 254] width 527 height 17
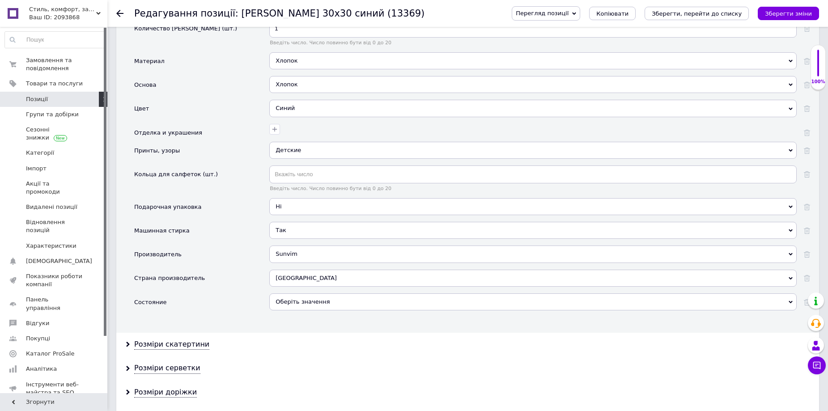
click at [336, 293] on div "Оберіть значення" at bounding box center [532, 301] width 527 height 17
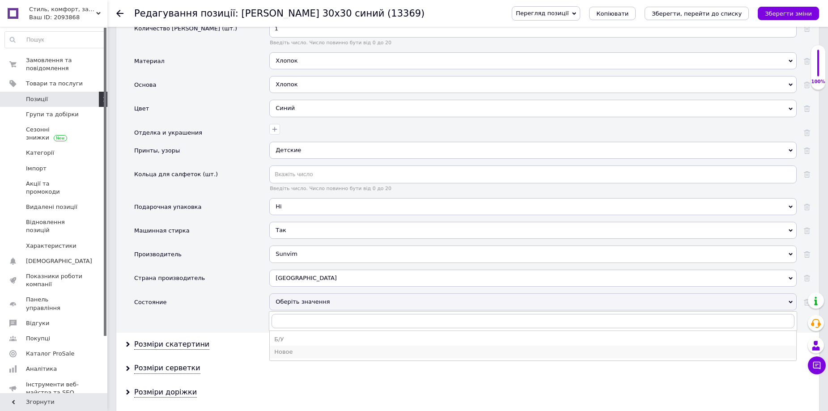
click at [288, 348] on div "Новое" at bounding box center [533, 352] width 518 height 8
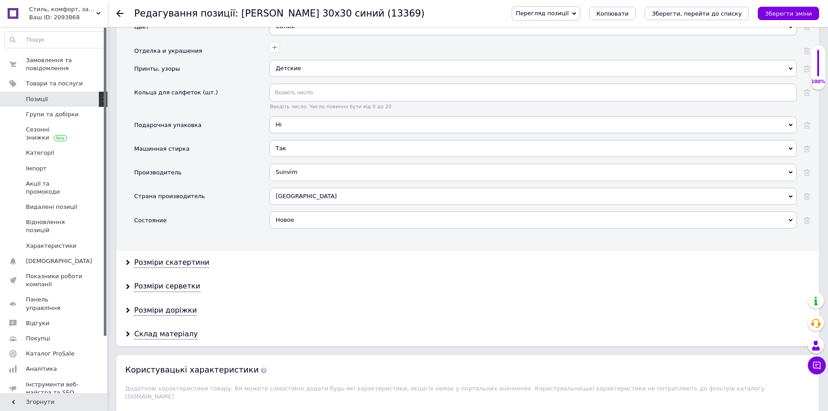
scroll to position [1029, 0]
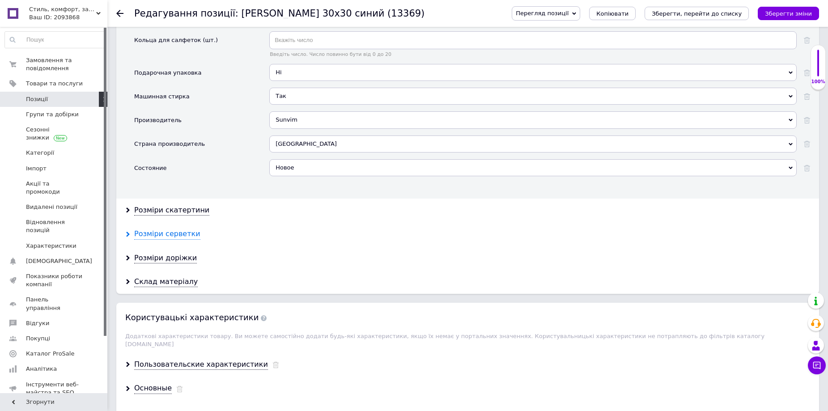
click at [157, 229] on div "Розміри серветки" at bounding box center [167, 234] width 66 height 10
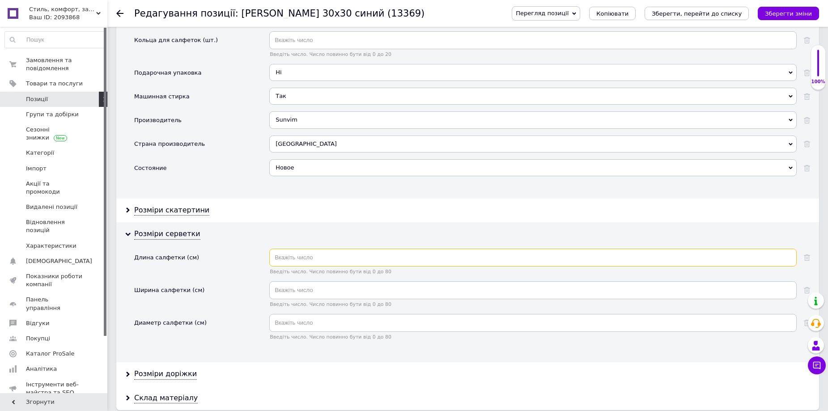
click at [306, 249] on input "text" at bounding box center [532, 258] width 527 height 18
click at [297, 281] on input "text" at bounding box center [532, 290] width 527 height 18
click at [224, 336] on div "Диаметр салфетки (см)" at bounding box center [201, 330] width 135 height 33
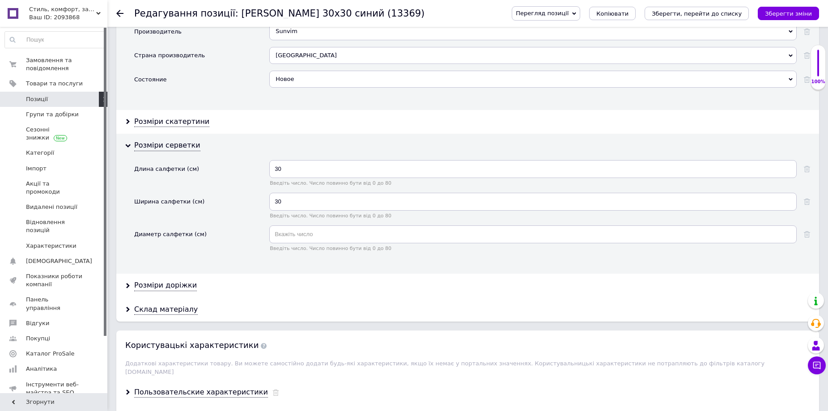
scroll to position [1118, 0]
click at [167, 304] on div "Склад матеріалу" at bounding box center [166, 309] width 64 height 10
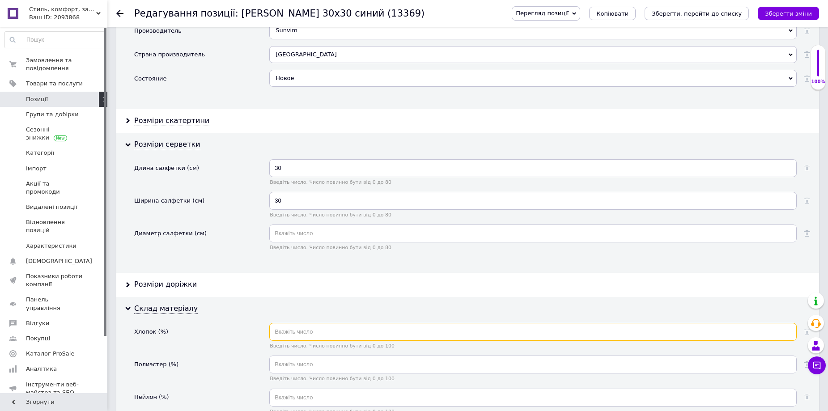
click at [286, 327] on input "text" at bounding box center [532, 332] width 527 height 18
click at [234, 360] on div "Полиэстер (%)" at bounding box center [201, 372] width 135 height 33
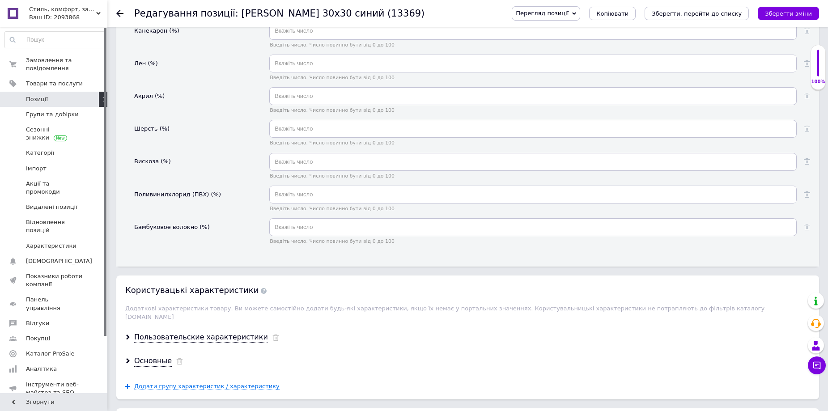
scroll to position [1521, 0]
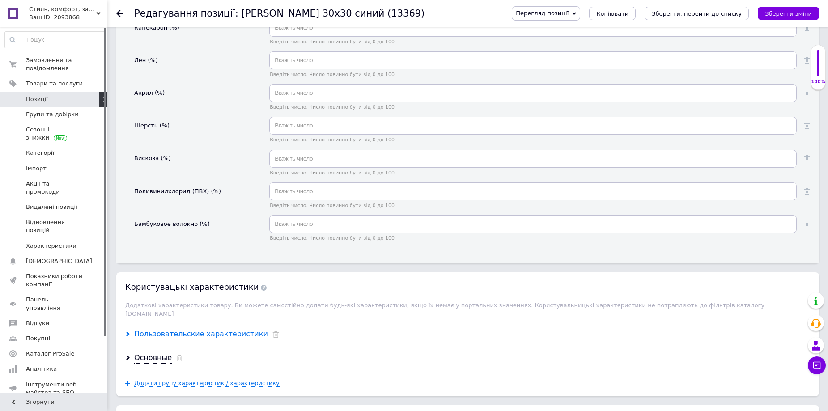
click at [229, 329] on div "Пользовательские характеристики" at bounding box center [201, 334] width 134 height 10
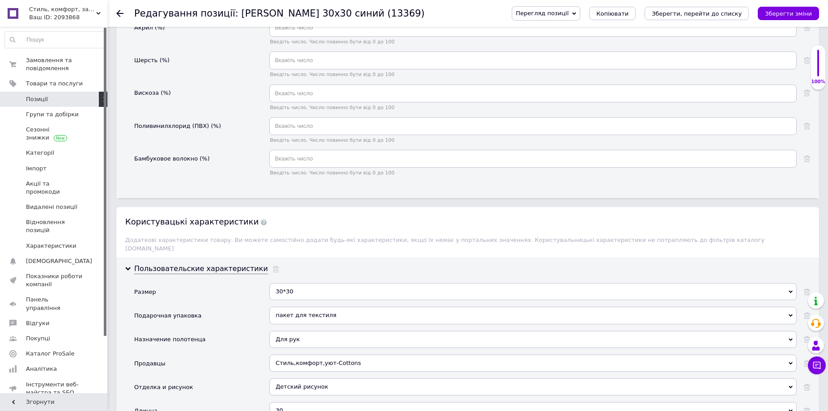
scroll to position [1610, 0]
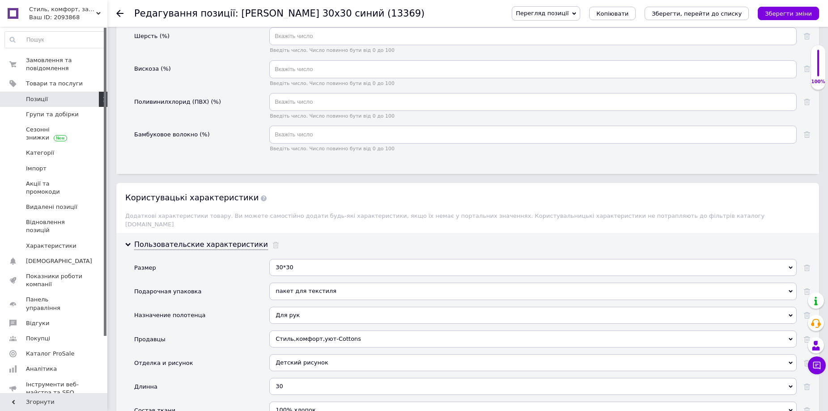
click at [327, 283] on div "пакет для текстиля" at bounding box center [532, 291] width 527 height 17
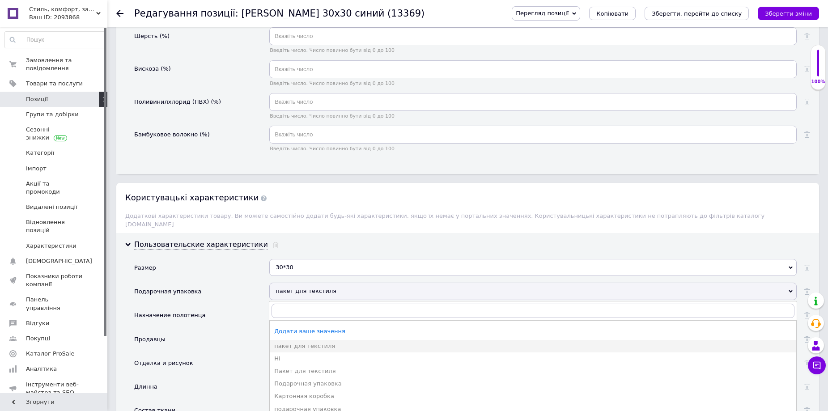
click at [327, 283] on div "пакет для текстиля" at bounding box center [532, 291] width 527 height 17
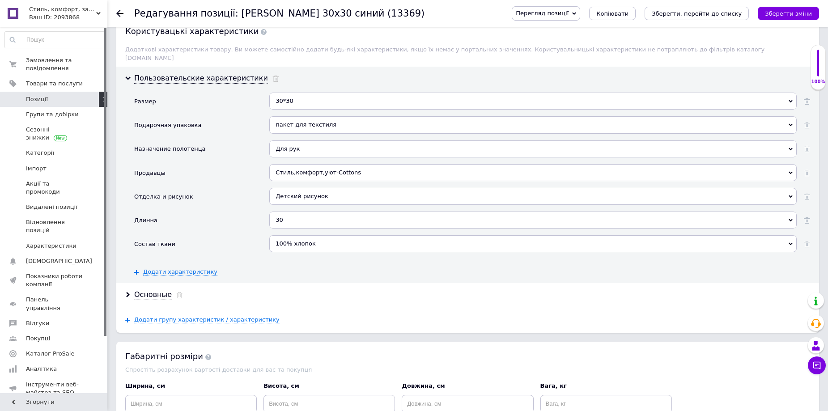
scroll to position [1789, 0]
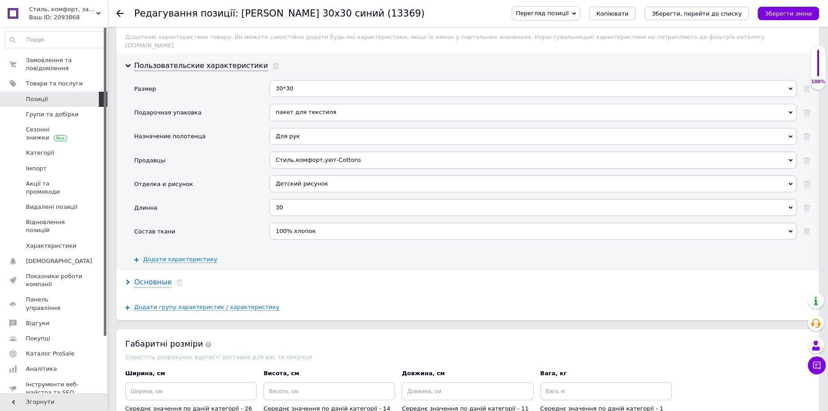
click at [151, 277] on div "Основные" at bounding box center [153, 282] width 38 height 10
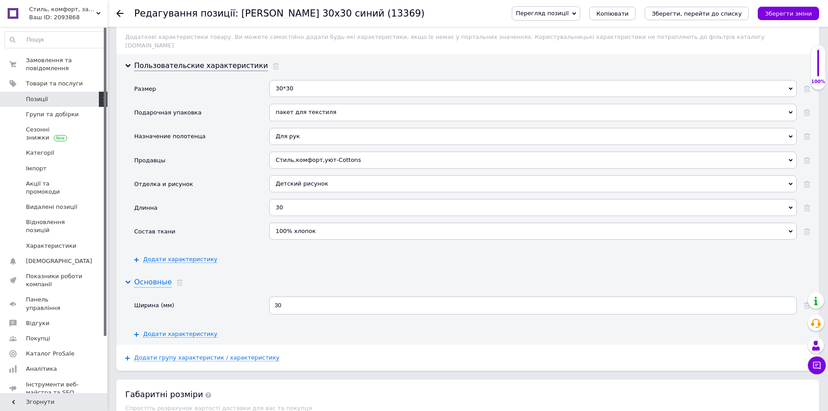
click at [150, 277] on div "Основные" at bounding box center [153, 282] width 38 height 10
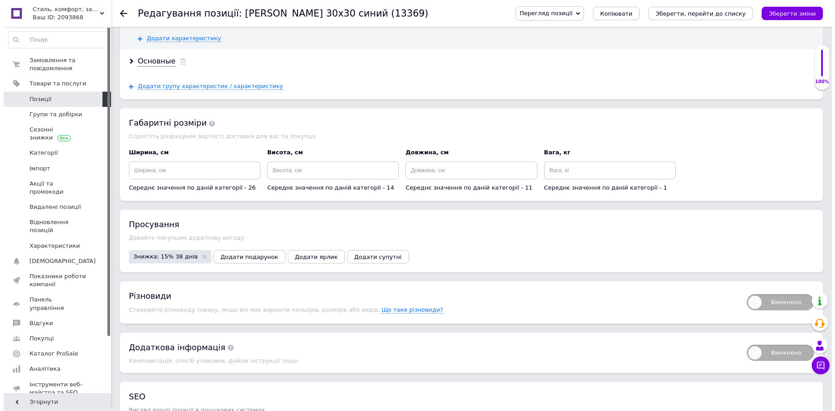
scroll to position [2013, 0]
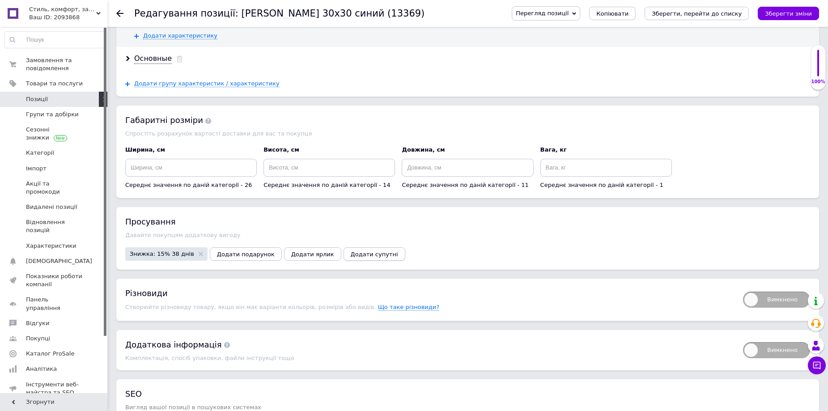
click at [351, 251] on span "Додати супутні" at bounding box center [374, 254] width 47 height 7
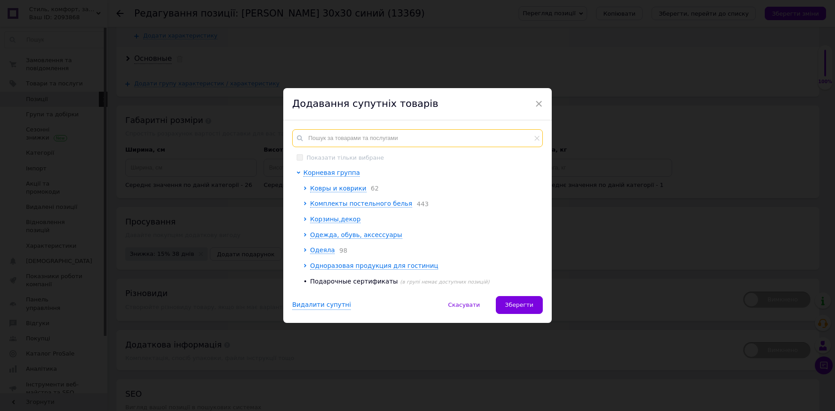
click at [327, 141] on input "text" at bounding box center [417, 138] width 251 height 18
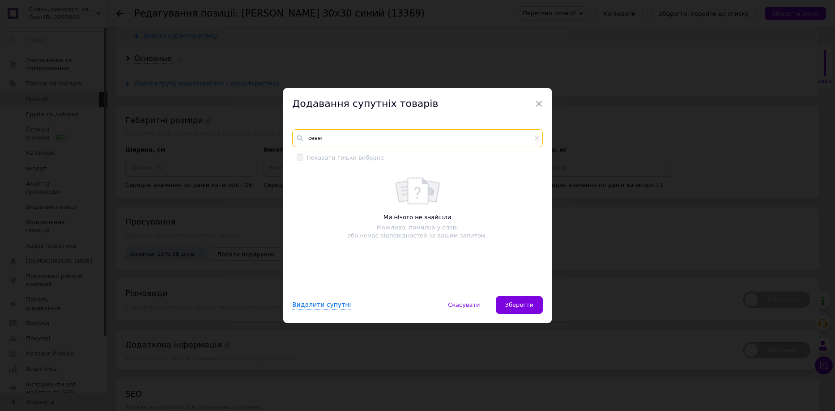
click at [327, 141] on input "севет" at bounding box center [417, 138] width 251 height 18
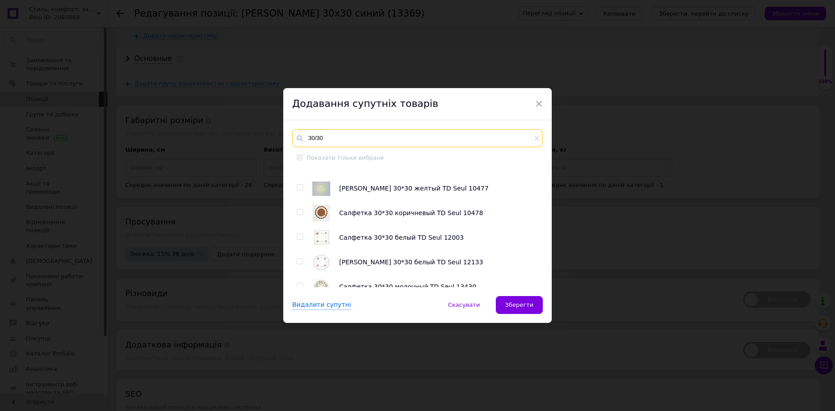
scroll to position [1387, 0]
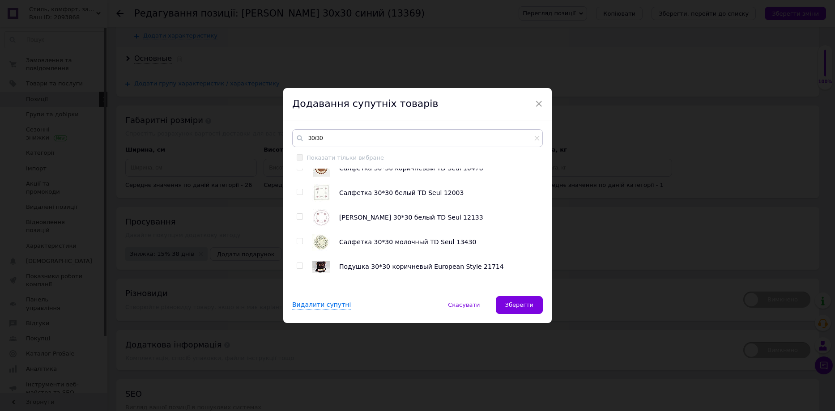
click at [297, 192] on input "checkbox" at bounding box center [300, 192] width 6 height 6
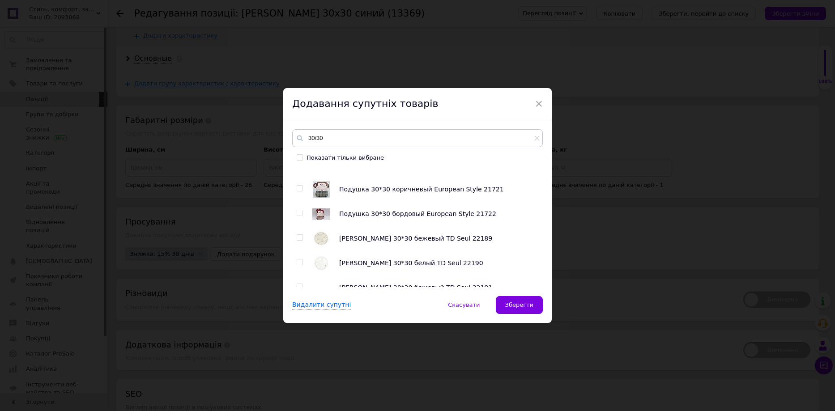
scroll to position [1610, 0]
click at [298, 214] on input "checkbox" at bounding box center [300, 215] width 6 height 6
click at [298, 238] on input "checkbox" at bounding box center [300, 239] width 6 height 6
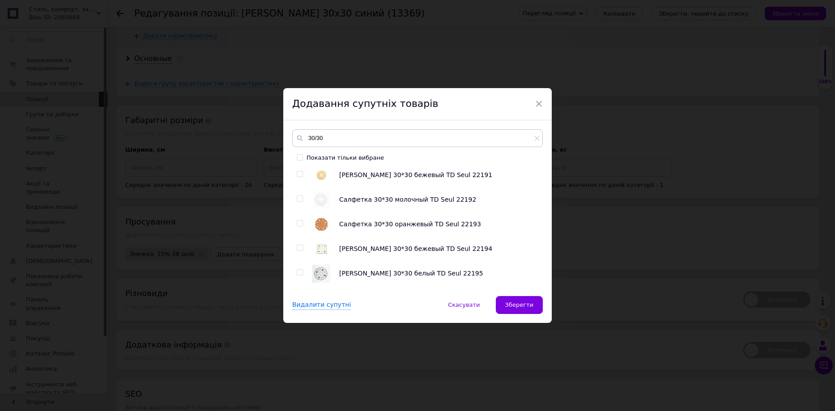
click at [298, 248] on input "checkbox" at bounding box center [300, 248] width 6 height 6
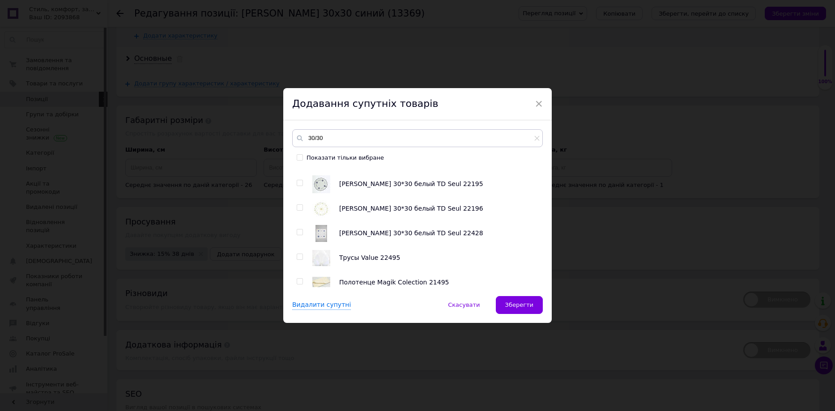
click at [297, 229] on input "checkbox" at bounding box center [300, 232] width 6 height 6
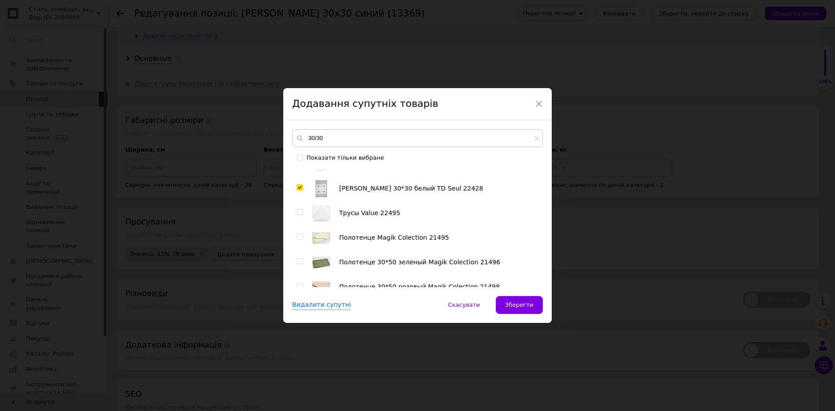
click at [293, 238] on div "Комплект постельного белья 160*220 малиновый с сиреневым Kessar Pollo Салфетка …" at bounding box center [417, 228] width 250 height 119
click at [300, 263] on input "checkbox" at bounding box center [300, 262] width 6 height 6
click at [297, 235] on input "checkbox" at bounding box center [300, 237] width 6 height 6
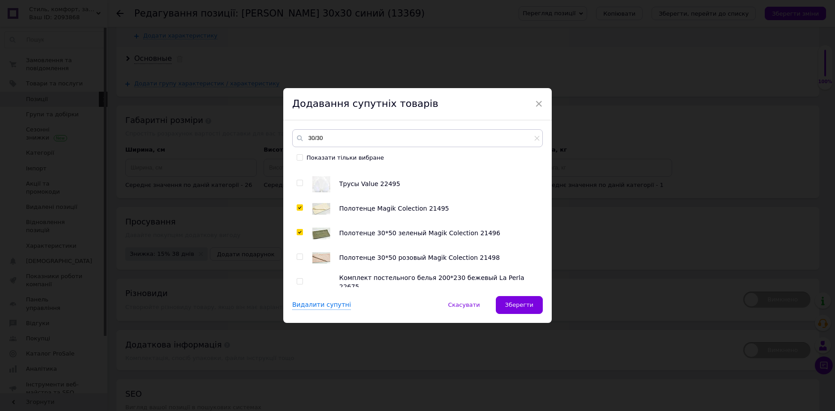
scroll to position [1879, 0]
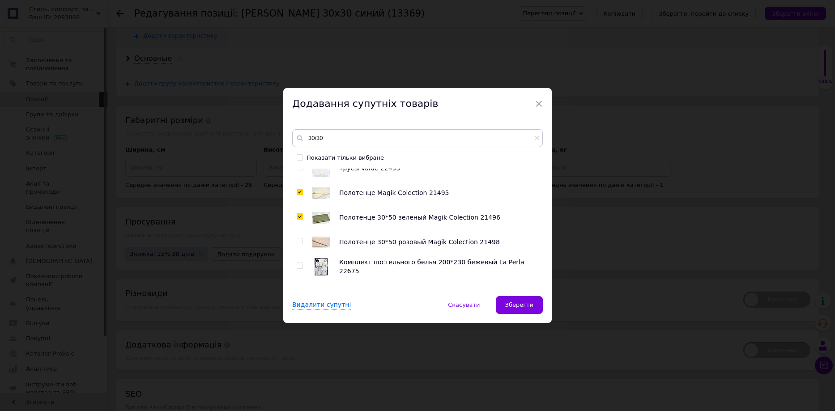
click at [299, 241] on input "checkbox" at bounding box center [300, 241] width 6 height 6
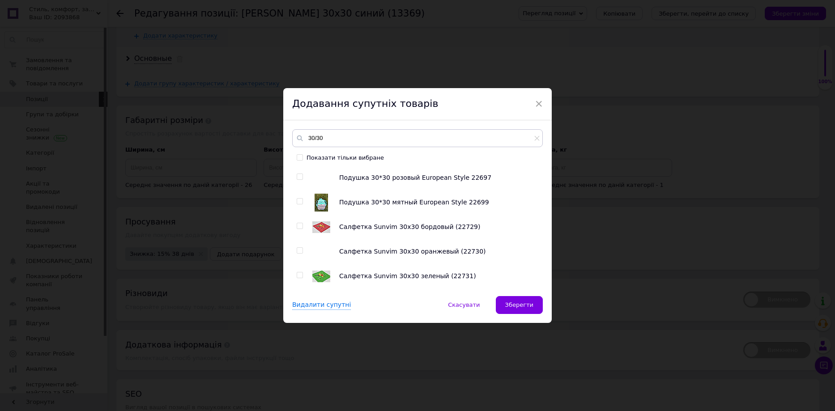
scroll to position [2058, 0]
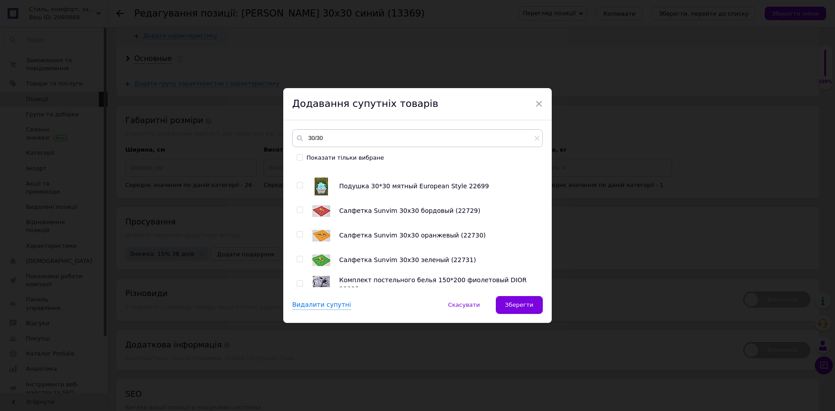
click at [297, 208] on input "checkbox" at bounding box center [300, 210] width 6 height 6
click at [297, 235] on input "checkbox" at bounding box center [300, 235] width 6 height 6
click at [299, 259] on input "checkbox" at bounding box center [300, 259] width 6 height 6
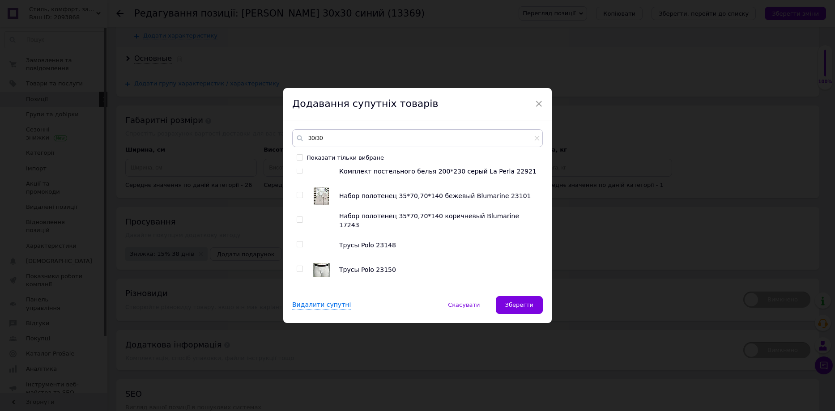
scroll to position [2281, 0]
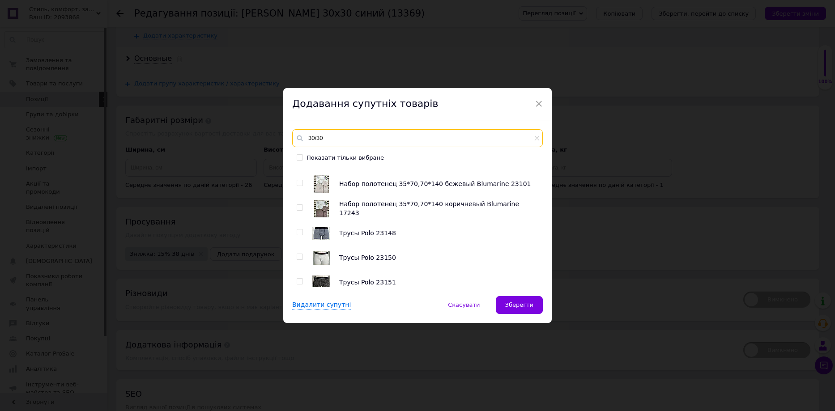
click at [332, 139] on input "30/30" at bounding box center [417, 138] width 251 height 18
drag, startPoint x: 332, startPoint y: 138, endPoint x: 288, endPoint y: 135, distance: 44.9
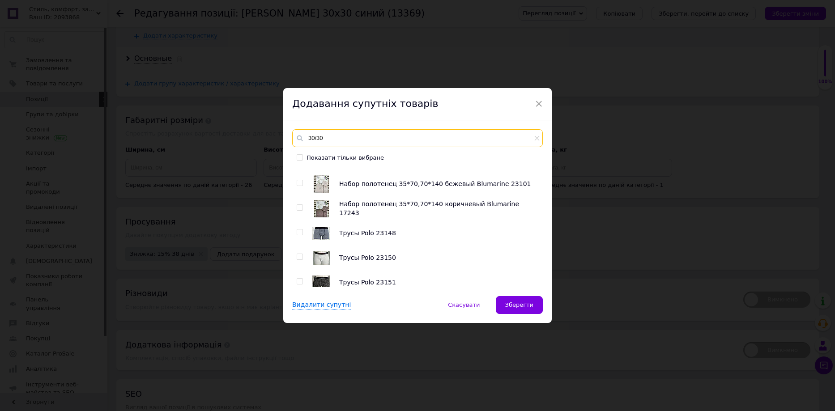
click at [288, 135] on div "30/30 Показати тільки вибране Комплект постельного белья 160*220 малиновый с си…" at bounding box center [417, 208] width 268 height 176
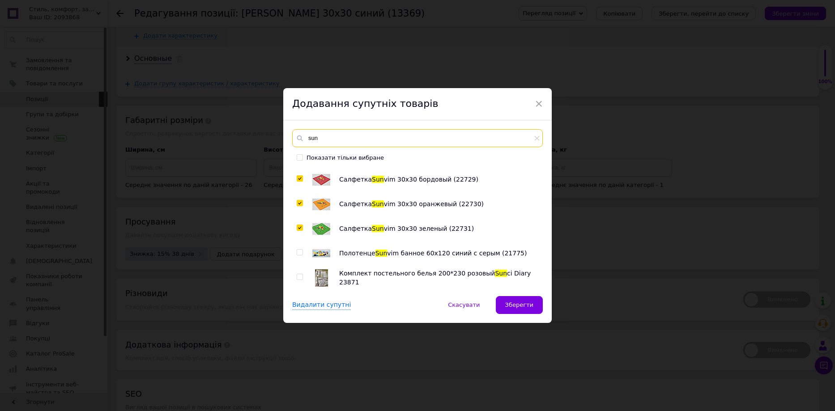
scroll to position [367, 0]
click at [299, 253] on input "checkbox" at bounding box center [300, 253] width 6 height 6
click at [464, 212] on div "Салфетка Sun vim 30х30 оранжевый (22730)" at bounding box center [438, 204] width 199 height 18
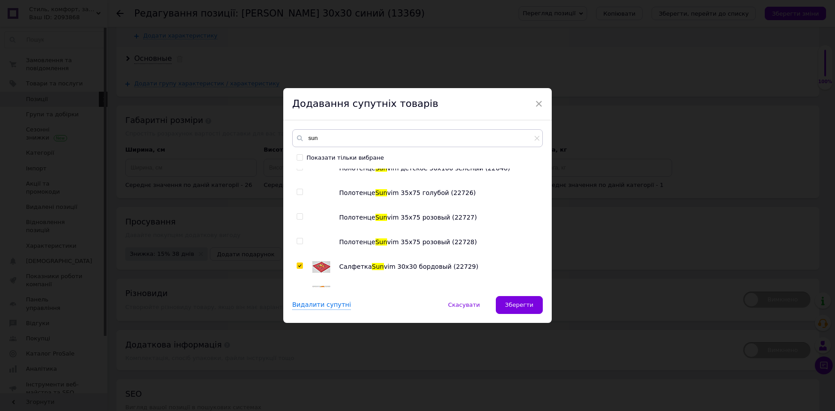
scroll to position [277, 0]
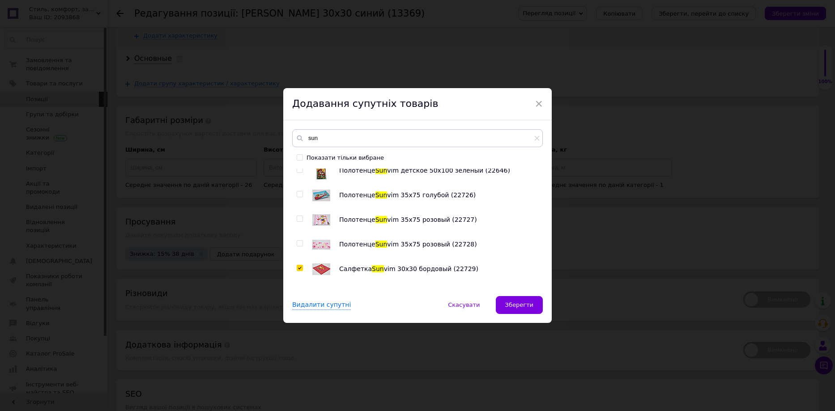
click at [301, 243] on input "checkbox" at bounding box center [300, 244] width 6 height 6
click at [297, 218] on input "checkbox" at bounding box center [300, 219] width 6 height 6
click at [300, 193] on input "checkbox" at bounding box center [300, 194] width 6 height 6
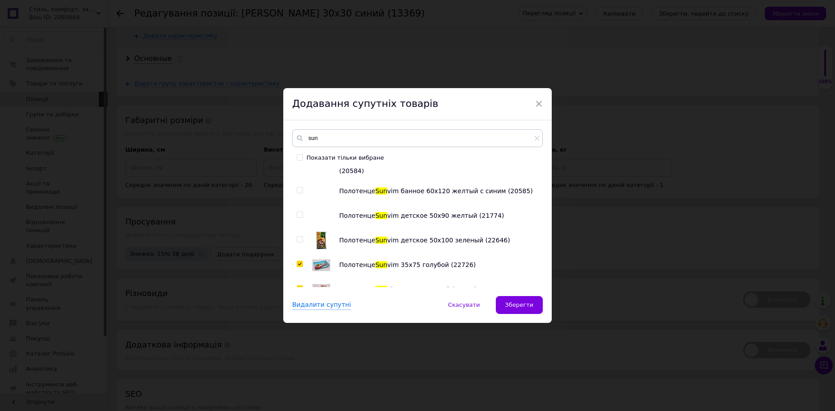
scroll to position [188, 0]
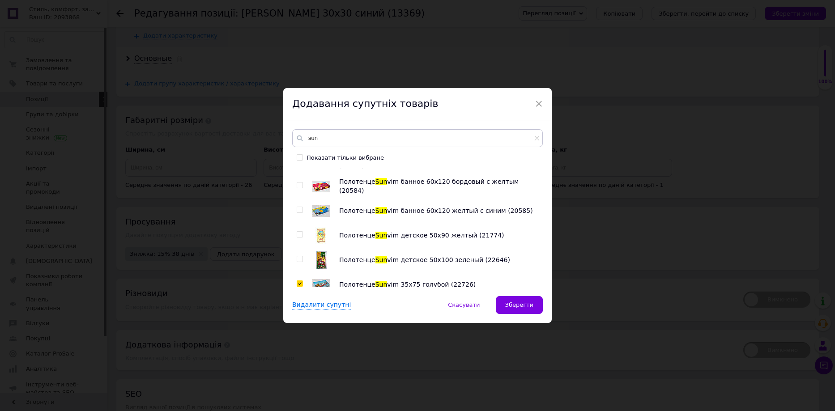
click at [297, 259] on input "checkbox" at bounding box center [300, 259] width 6 height 6
click at [297, 235] on input "checkbox" at bounding box center [300, 235] width 6 height 6
click at [301, 210] on label at bounding box center [300, 210] width 6 height 6
click at [301, 210] on input "checkbox" at bounding box center [300, 210] width 6 height 6
click at [298, 184] on input "checkbox" at bounding box center [300, 186] width 6 height 6
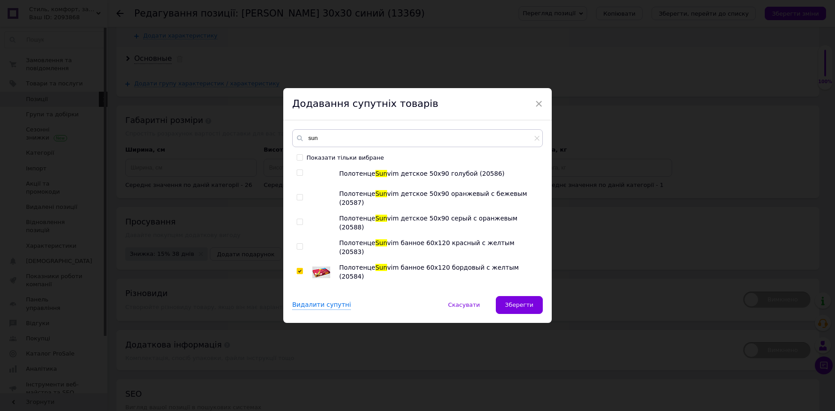
scroll to position [98, 0]
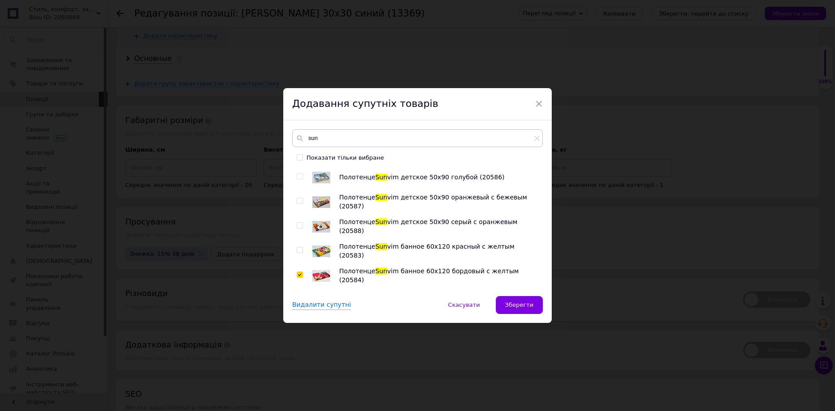
click at [298, 247] on input "checkbox" at bounding box center [300, 250] width 6 height 6
click at [299, 224] on input "checkbox" at bounding box center [300, 226] width 6 height 6
click at [299, 200] on input "checkbox" at bounding box center [300, 201] width 6 height 6
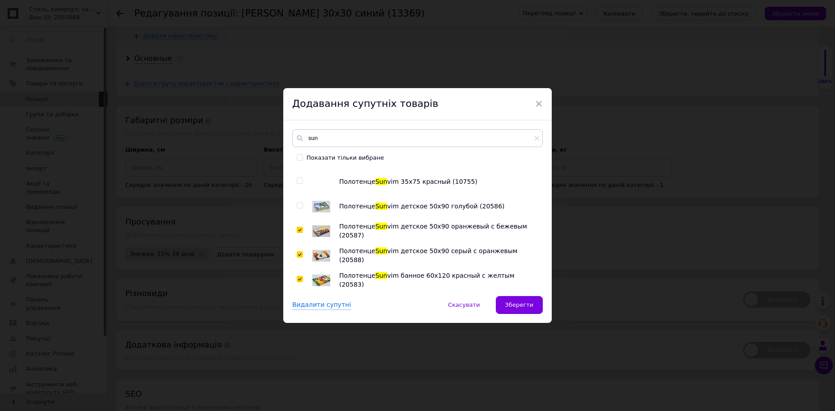
scroll to position [54, 0]
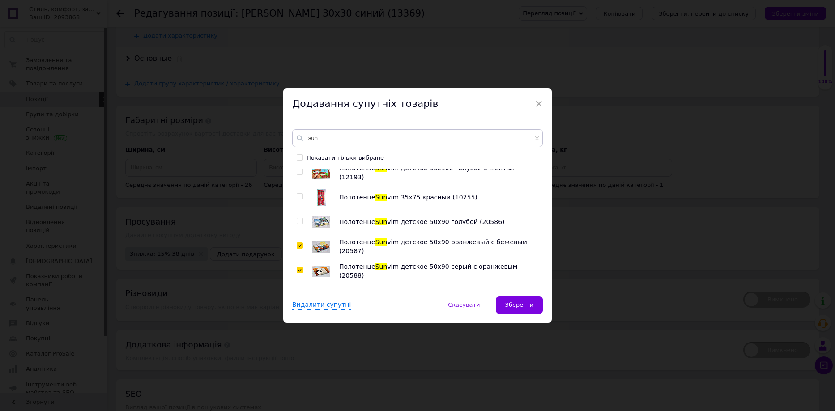
click at [300, 220] on input "checkbox" at bounding box center [300, 221] width 6 height 6
click at [301, 195] on input "checkbox" at bounding box center [300, 197] width 6 height 6
click at [300, 171] on input "checkbox" at bounding box center [300, 172] width 6 height 6
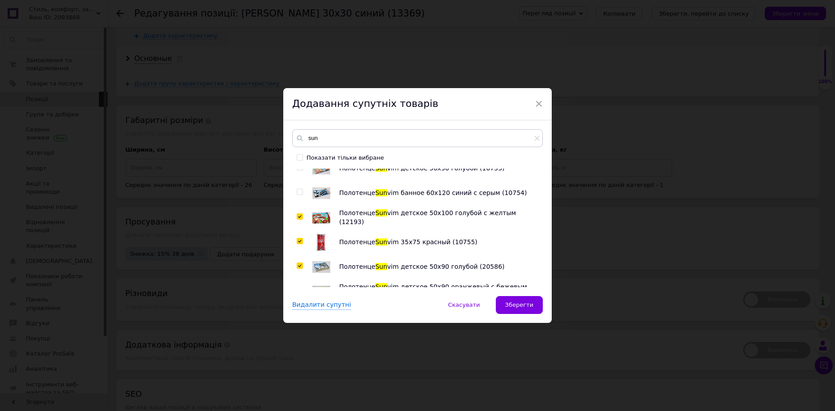
click at [297, 190] on input "checkbox" at bounding box center [300, 192] width 6 height 6
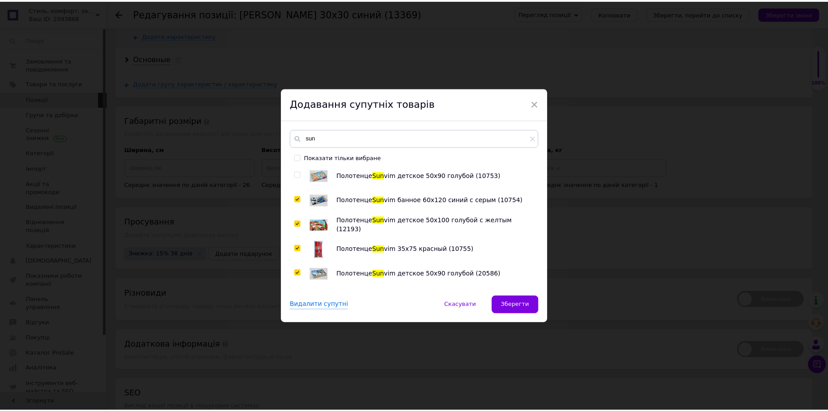
scroll to position [0, 0]
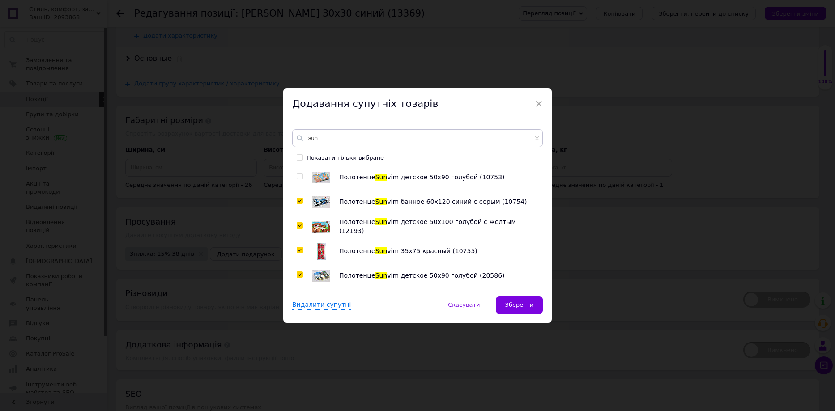
click at [300, 176] on input "checkbox" at bounding box center [300, 177] width 6 height 6
click at [520, 306] on span "Зберегти" at bounding box center [519, 305] width 28 height 7
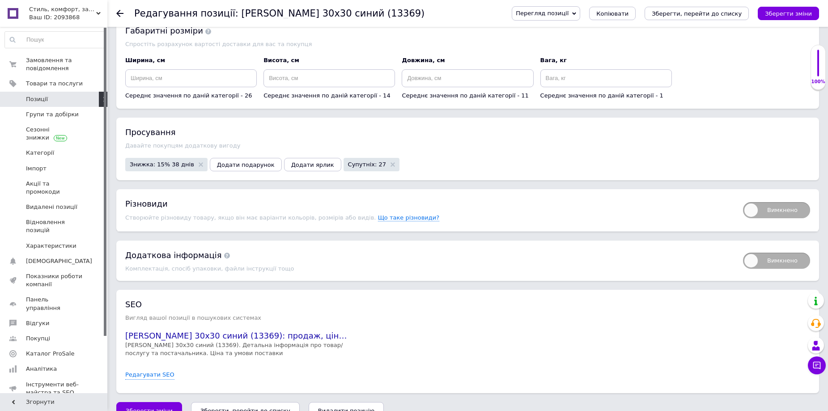
scroll to position [2107, 0]
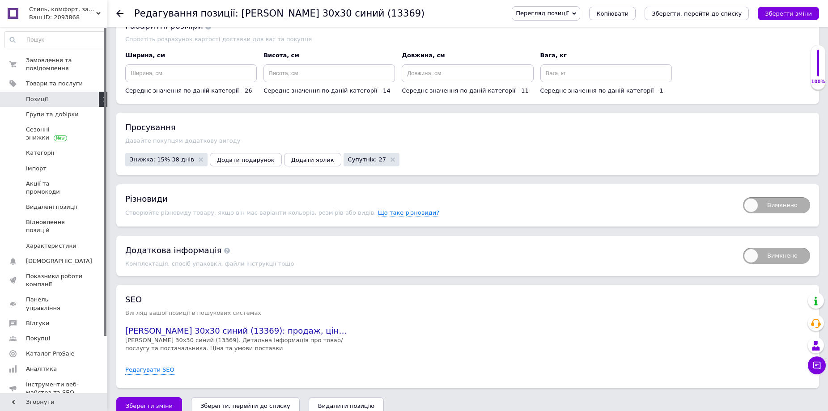
click at [238, 403] on icon "Зберегти, перейти до списку" at bounding box center [245, 406] width 90 height 7
